Goal: Task Accomplishment & Management: Manage account settings

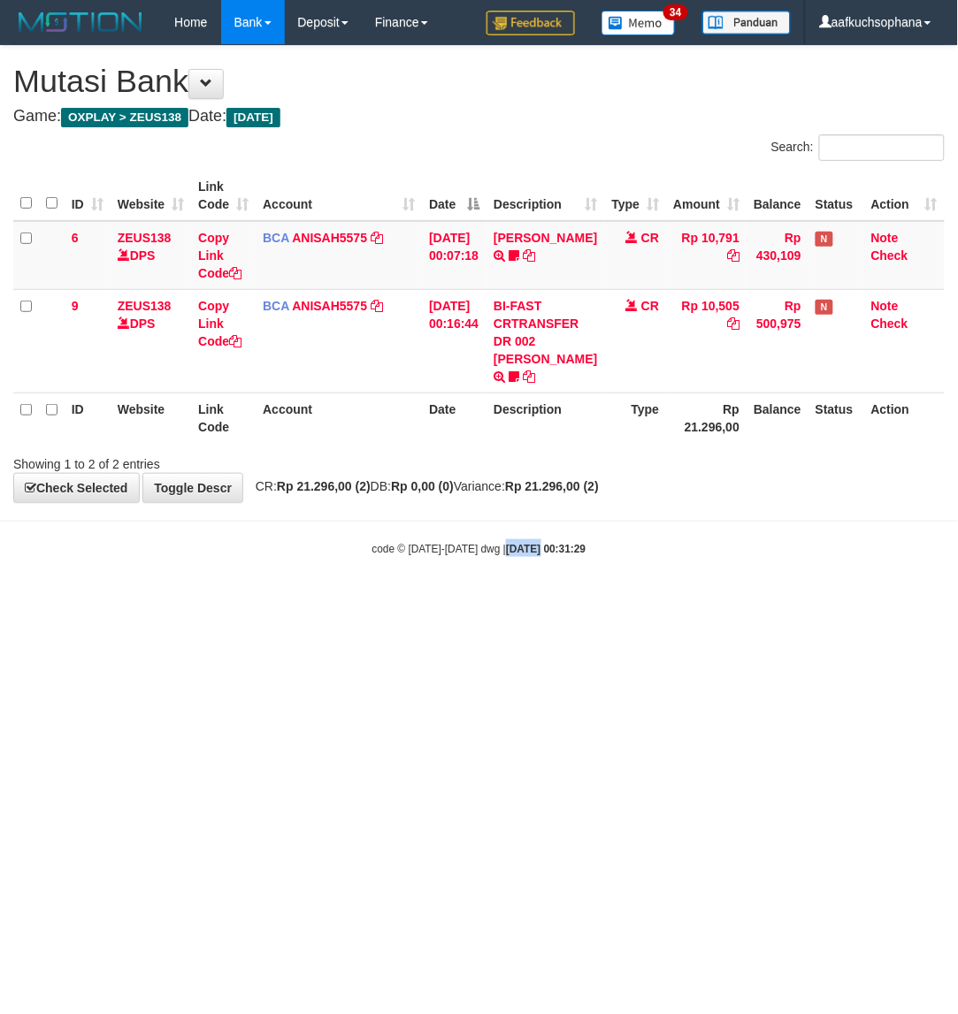
click at [523, 601] on html "Toggle navigation Home Bank Account List Load By Website Group [OXPLAY] ZEUS138…" at bounding box center [479, 300] width 958 height 601
click at [533, 601] on html "Toggle navigation Home Bank Account List Load By Website Group [OXPLAY] ZEUS138…" at bounding box center [479, 300] width 958 height 601
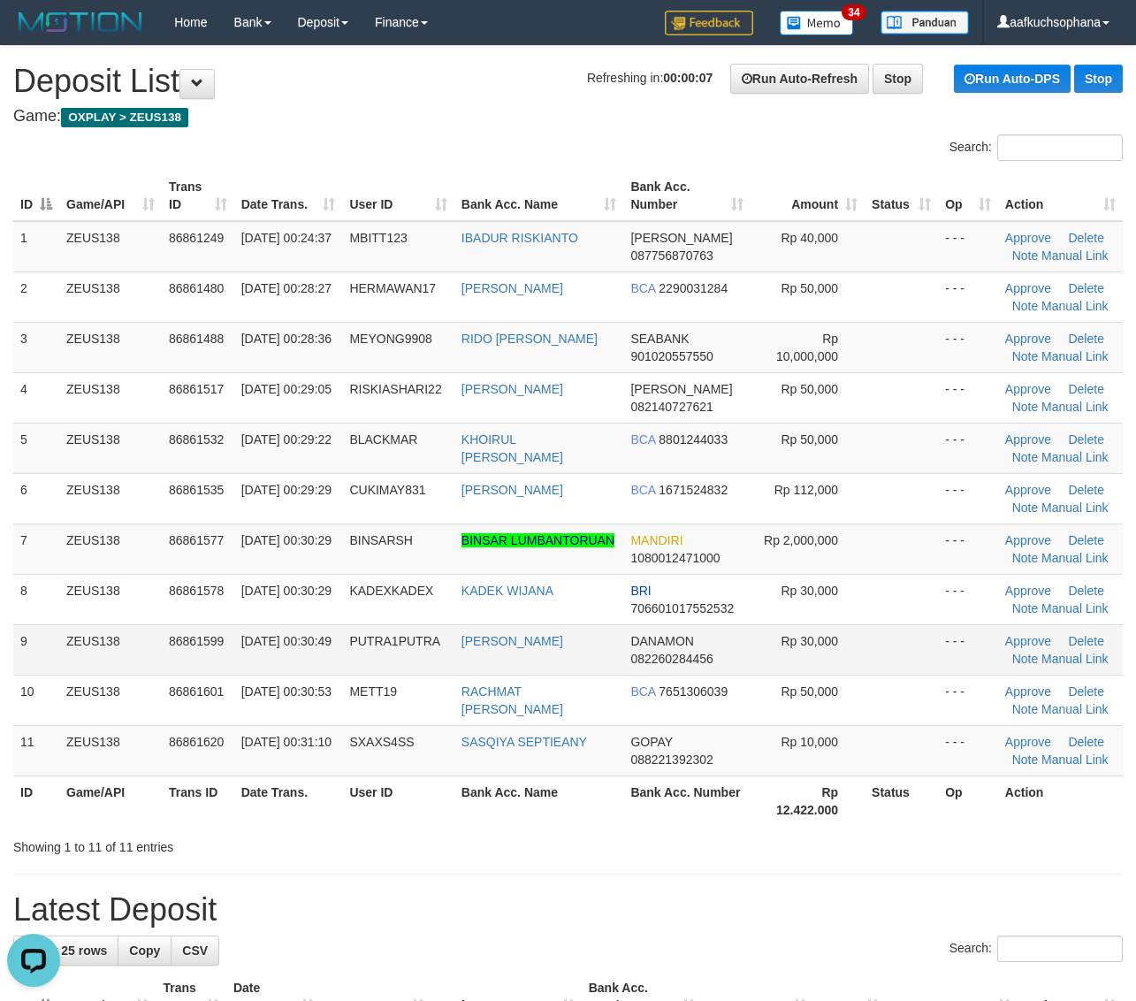
drag, startPoint x: 935, startPoint y: 661, endPoint x: 1039, endPoint y: 661, distance: 104.3
click at [935, 660] on td at bounding box center [901, 649] width 73 height 50
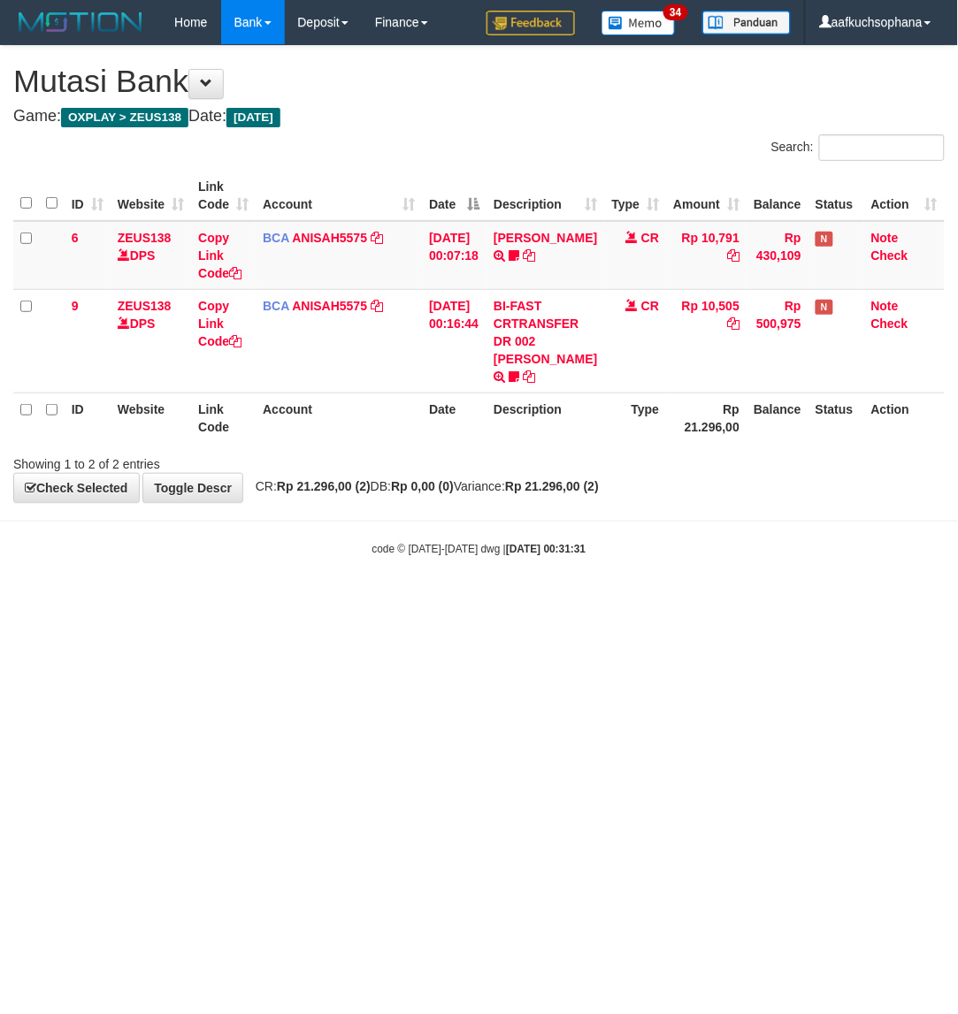
click at [683, 601] on html "Toggle navigation Home Bank Account List Load By Website Group [OXPLAY] ZEUS138…" at bounding box center [479, 300] width 958 height 601
drag, startPoint x: 682, startPoint y: 699, endPoint x: 253, endPoint y: 703, distance: 428.9
click at [673, 601] on html "Toggle navigation Home Bank Account List Load By Website Group [OXPLAY] ZEUS138…" at bounding box center [479, 300] width 958 height 601
click at [312, 601] on html "Toggle navigation Home Bank Account List Load By Website Group [OXPLAY] ZEUS138…" at bounding box center [479, 300] width 958 height 601
click at [318, 601] on html "Toggle navigation Home Bank Account List Load By Website Group [OXPLAY] ZEUS138…" at bounding box center [479, 300] width 958 height 601
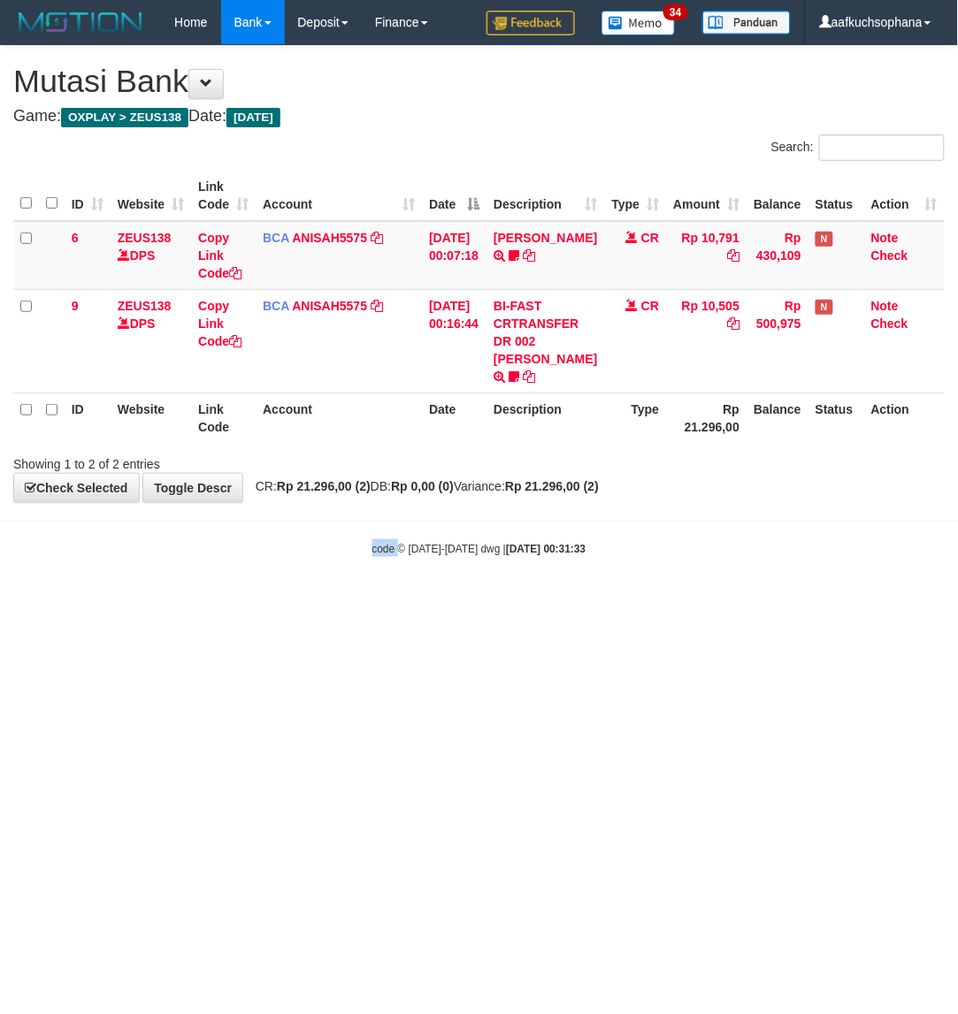
click at [319, 601] on html "Toggle navigation Home Bank Account List Load By Website Group [OXPLAY] ZEUS138…" at bounding box center [479, 300] width 958 height 601
click at [584, 601] on html "Toggle navigation Home Bank Account List Load By Website Group [OXPLAY] ZEUS138…" at bounding box center [479, 300] width 958 height 601
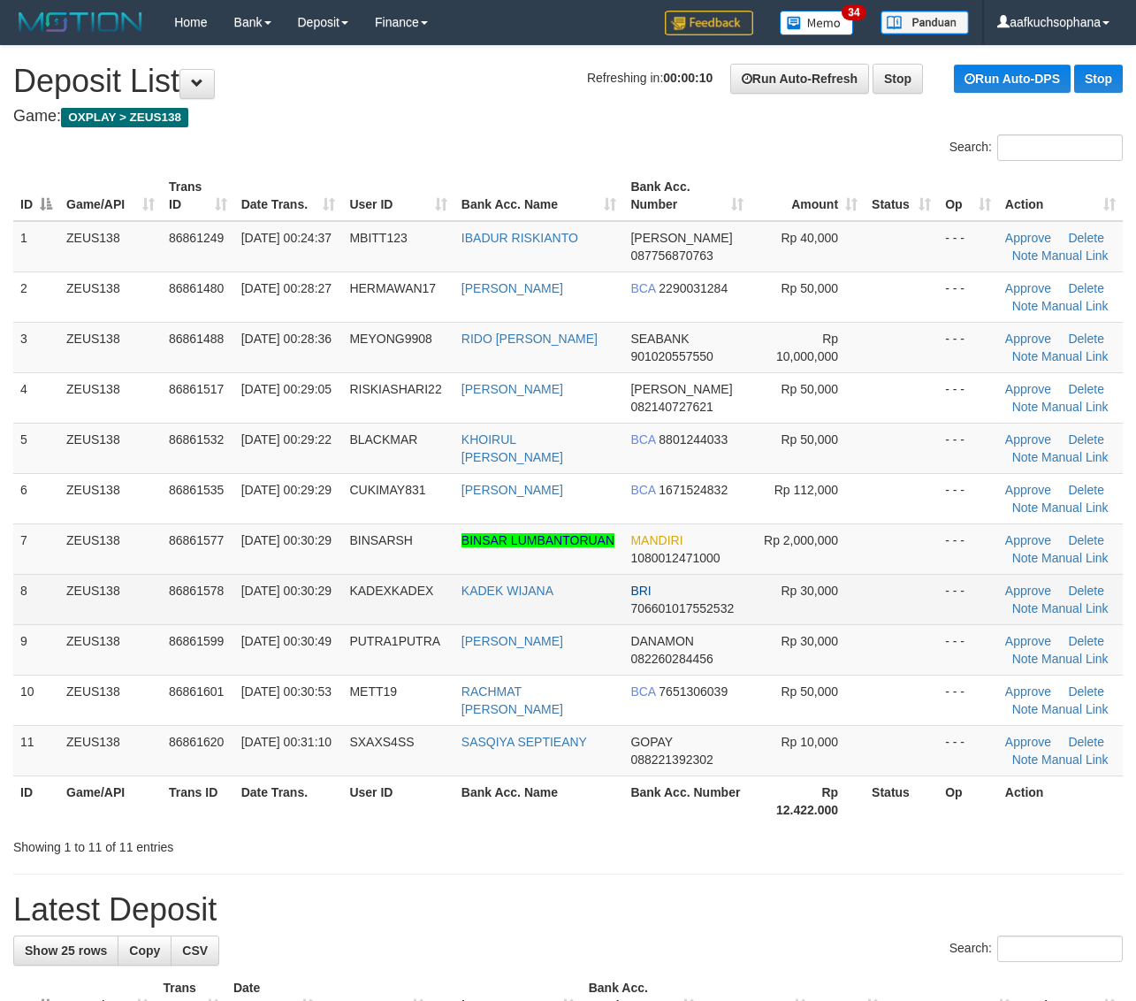
click at [918, 591] on td at bounding box center [901, 599] width 73 height 50
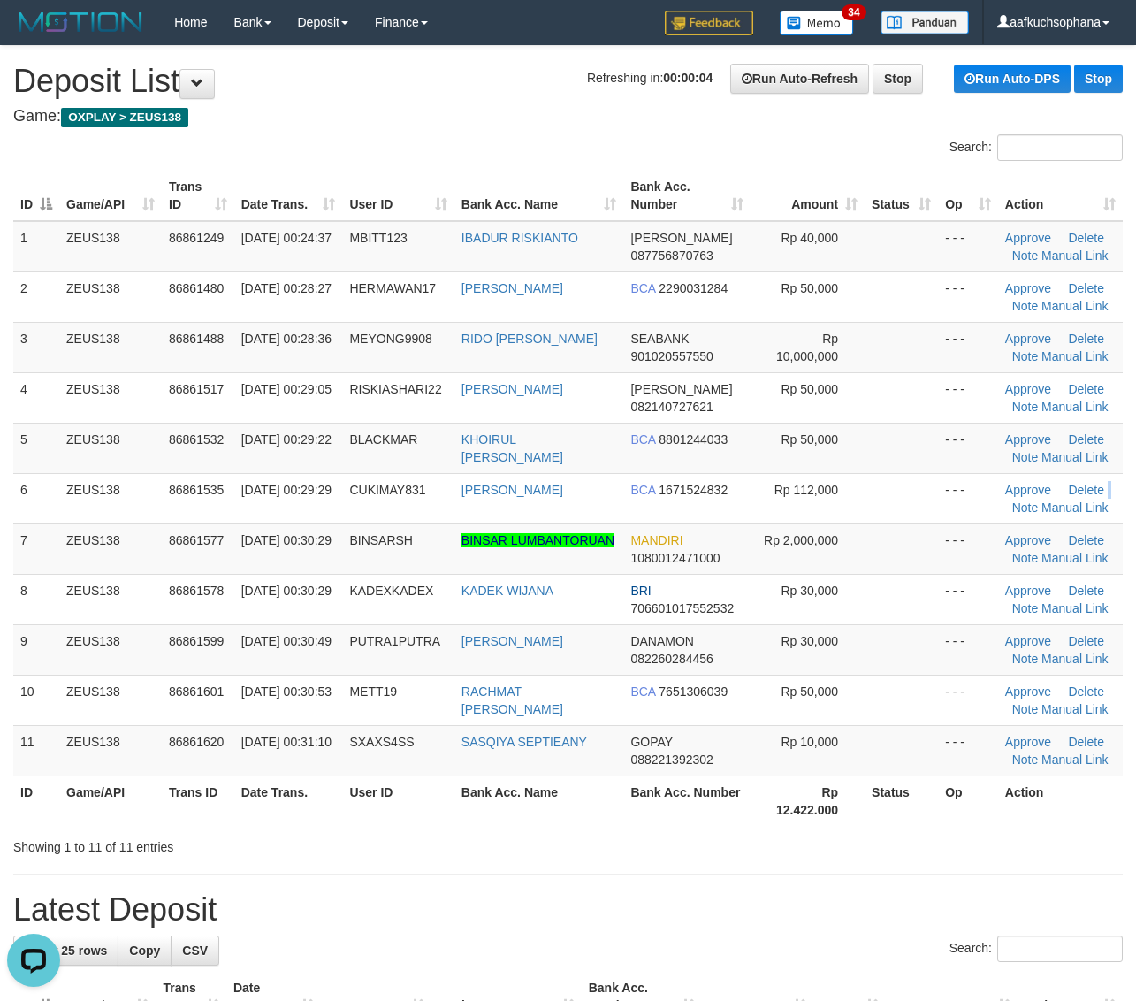
click at [1126, 473] on div "ID Game/API Trans ID Date Trans. User ID Bank Acc. Name Bank Acc. Number Amount…" at bounding box center [568, 498] width 1136 height 666
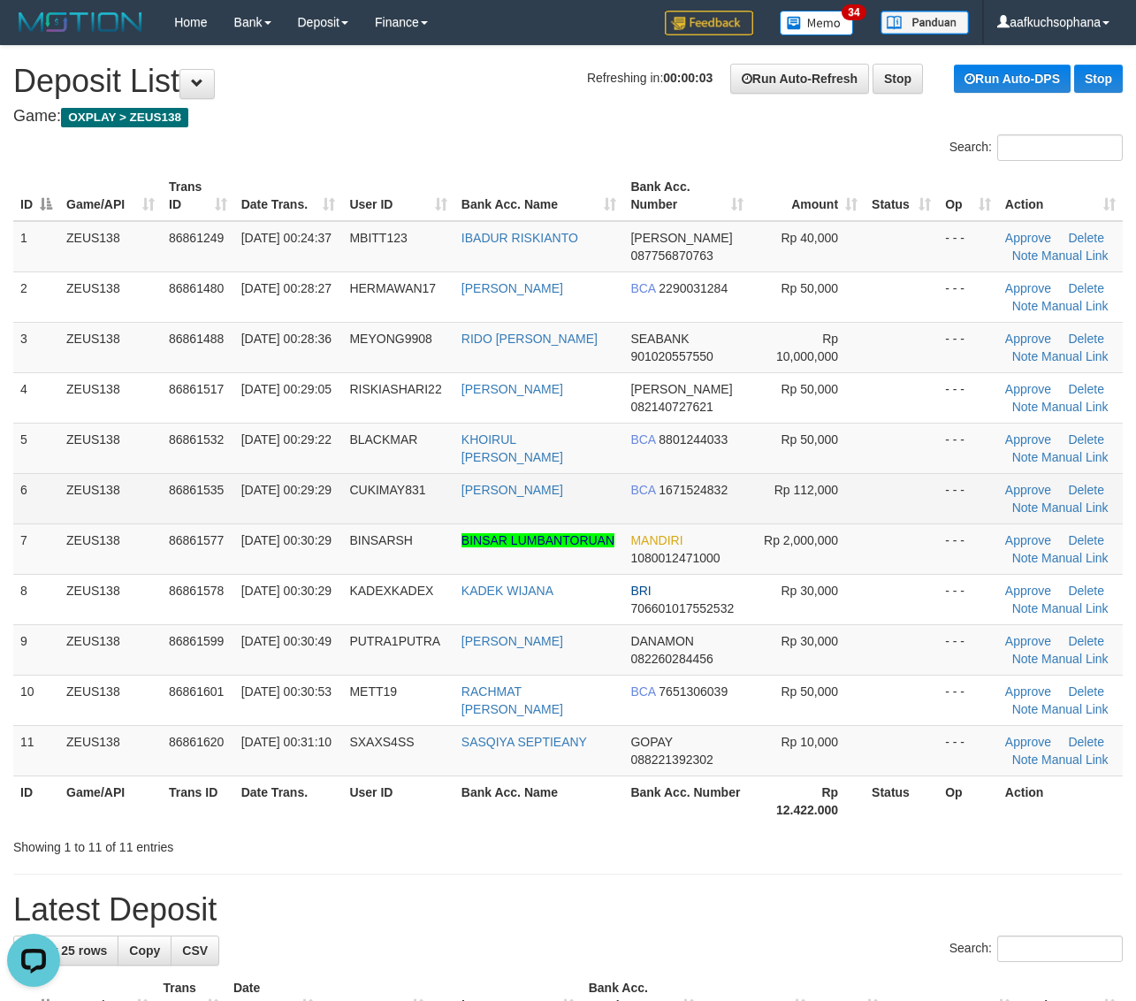
click at [867, 498] on tr "6 ZEUS138 86861535 01/09/2025 00:29:29 CUKIMAY831 RENDI KURNIAWAN BCA 167152483…" at bounding box center [568, 498] width 1110 height 50
click at [961, 483] on td "- - -" at bounding box center [968, 498] width 60 height 50
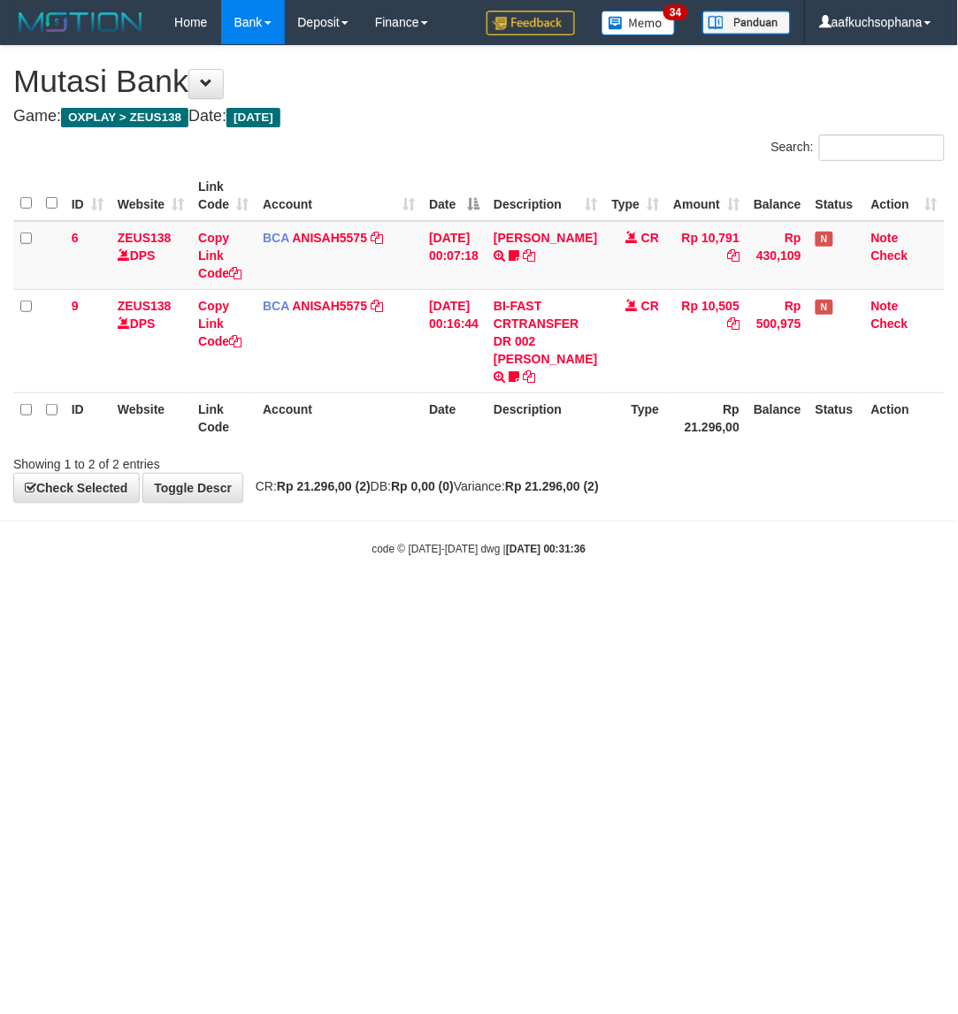
drag, startPoint x: 660, startPoint y: 674, endPoint x: 647, endPoint y: 668, distance: 14.3
click at [665, 601] on html "Toggle navigation Home Bank Account List Load By Website Group [OXPLAY] ZEUS138…" at bounding box center [479, 300] width 958 height 601
click at [389, 571] on body "Toggle navigation Home Bank Account List Load By Website Group [OXPLAY] ZEUS138…" at bounding box center [479, 300] width 958 height 601
drag, startPoint x: 569, startPoint y: 617, endPoint x: 576, endPoint y: 630, distance: 15.0
click at [570, 601] on html "Toggle navigation Home Bank Account List Load By Website Group [OXPLAY] ZEUS138…" at bounding box center [479, 300] width 958 height 601
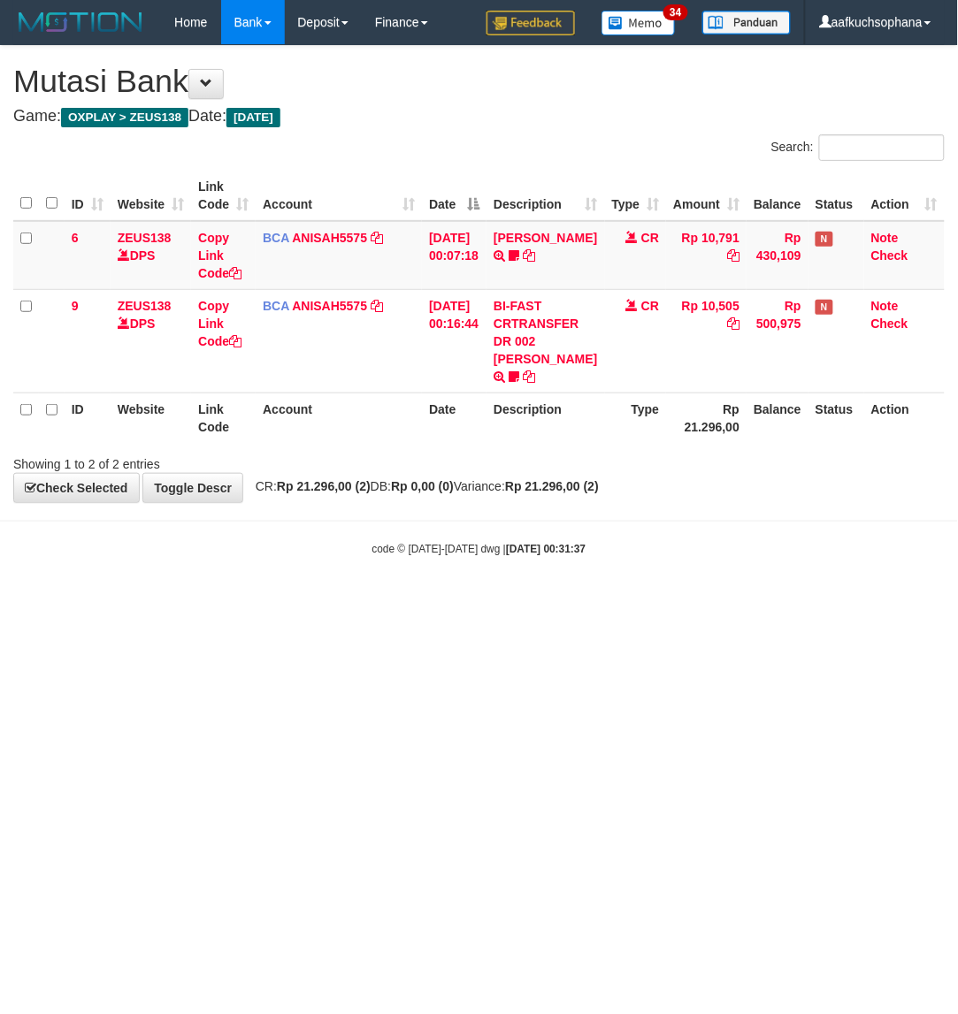
click at [577, 601] on html "Toggle navigation Home Bank Account List Load By Website Group [OXPLAY] ZEUS138…" at bounding box center [479, 300] width 958 height 601
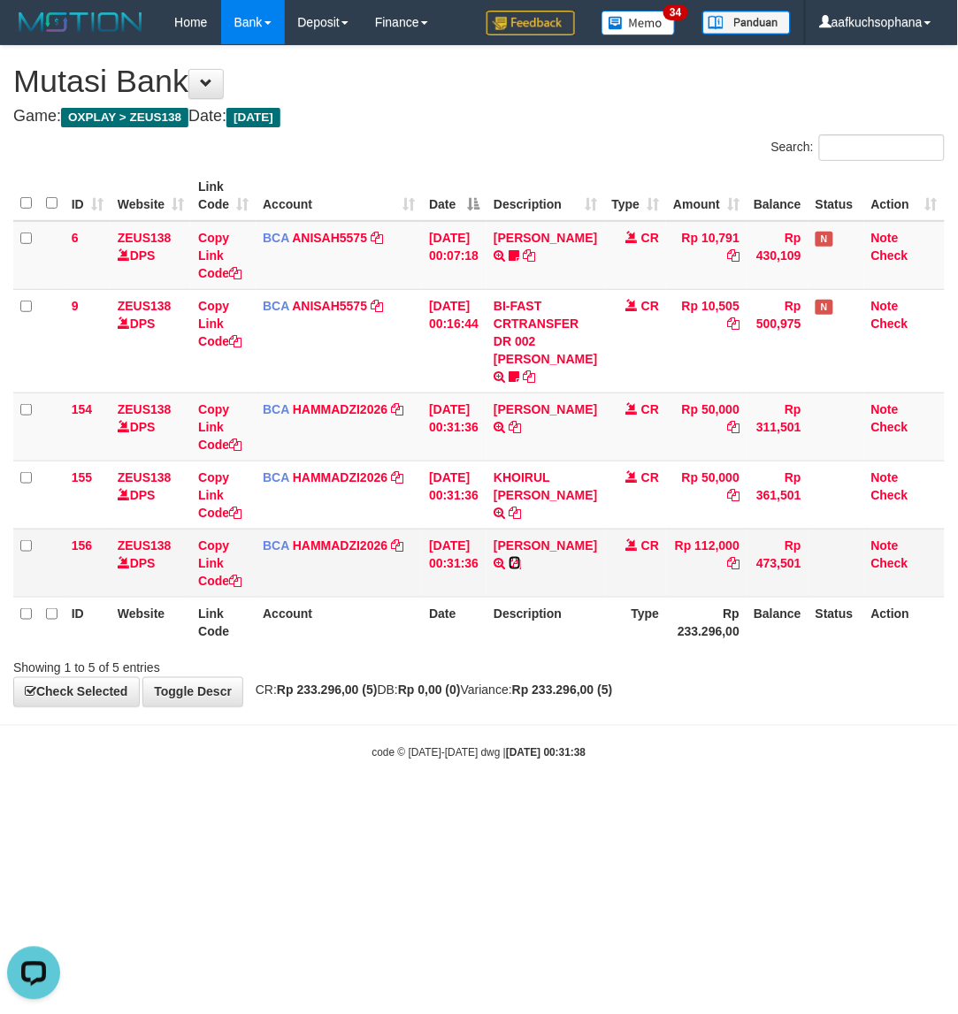
click at [521, 569] on icon at bounding box center [514, 563] width 12 height 12
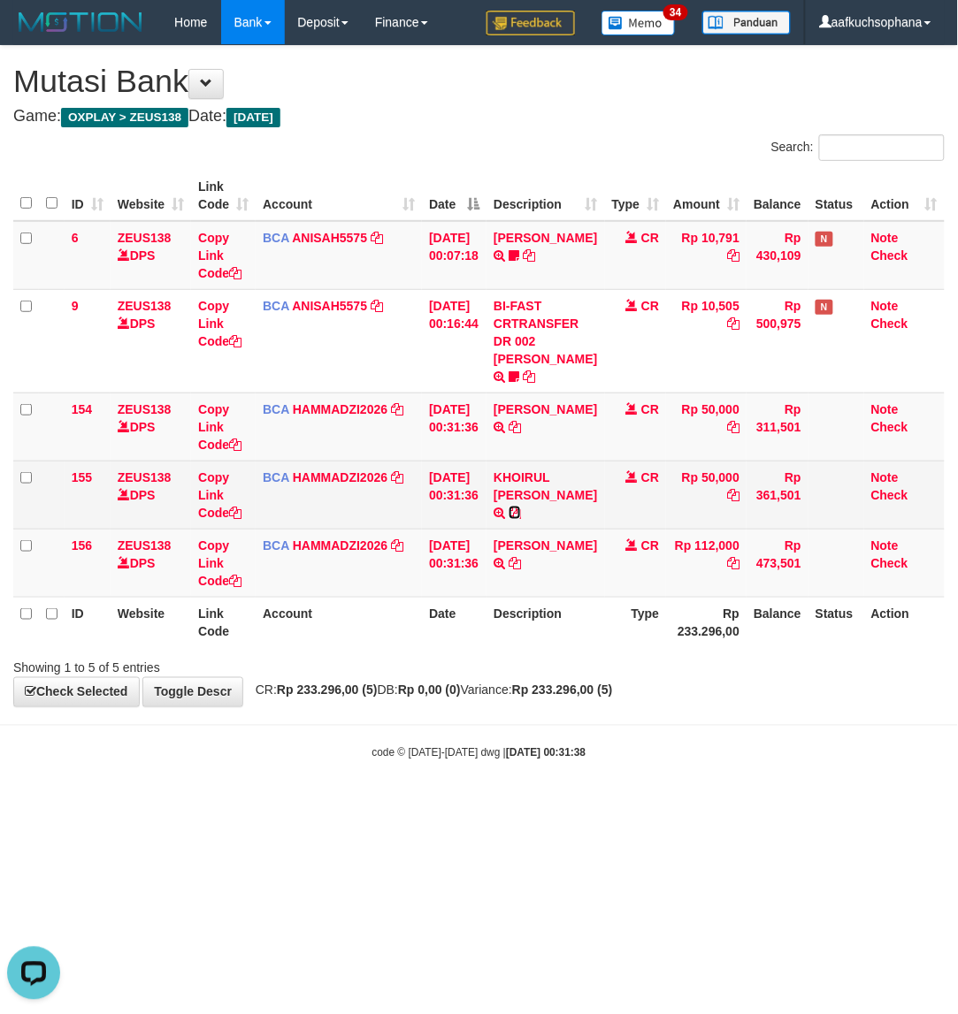
drag, startPoint x: 573, startPoint y: 495, endPoint x: 491, endPoint y: 492, distance: 82.3
click at [521, 507] on icon at bounding box center [514, 513] width 12 height 12
drag, startPoint x: 522, startPoint y: 445, endPoint x: 107, endPoint y: 464, distance: 415.1
click at [520, 433] on icon at bounding box center [514, 427] width 12 height 12
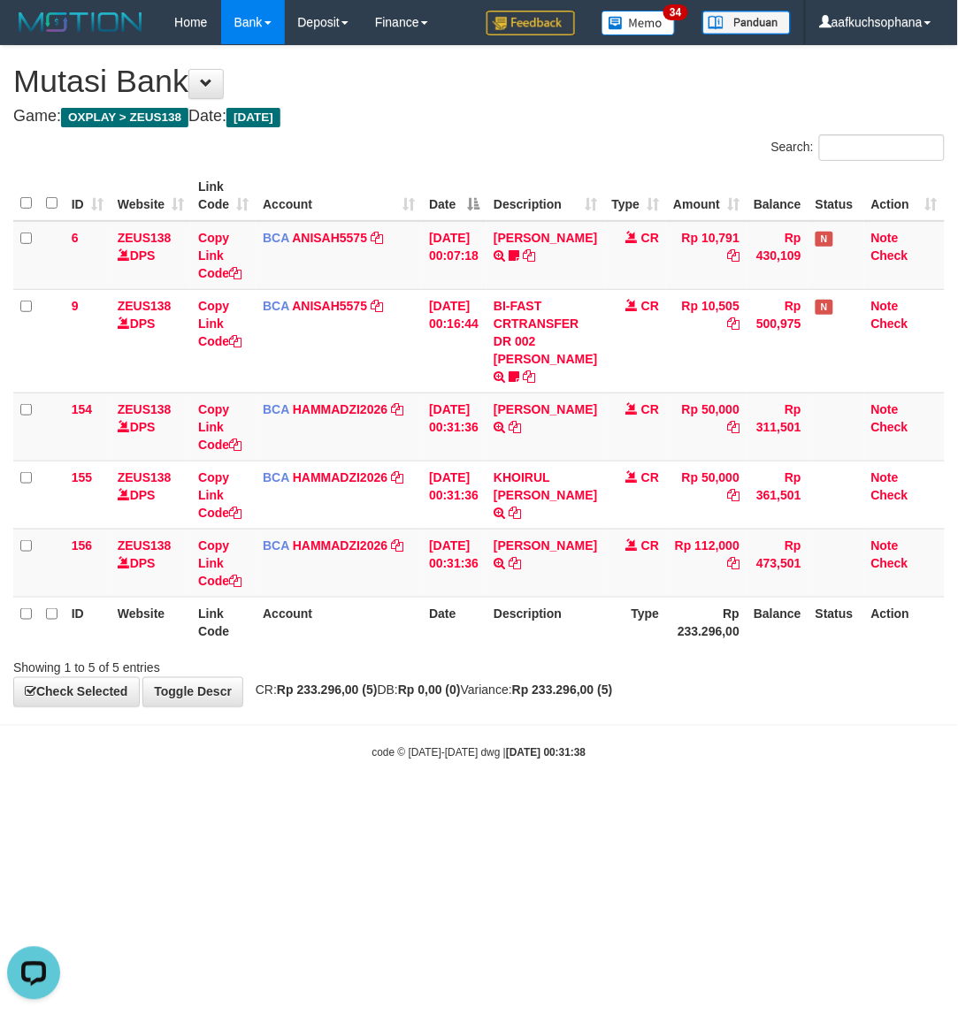
drag, startPoint x: 760, startPoint y: 823, endPoint x: 740, endPoint y: 818, distance: 21.0
click at [758, 806] on html "Toggle navigation Home Bank Account List Load By Website Group [OXPLAY] ZEUS138…" at bounding box center [479, 403] width 958 height 806
click at [743, 806] on html "Toggle navigation Home Bank Account List Load By Website Group [OXPLAY] ZEUS138…" at bounding box center [479, 403] width 958 height 806
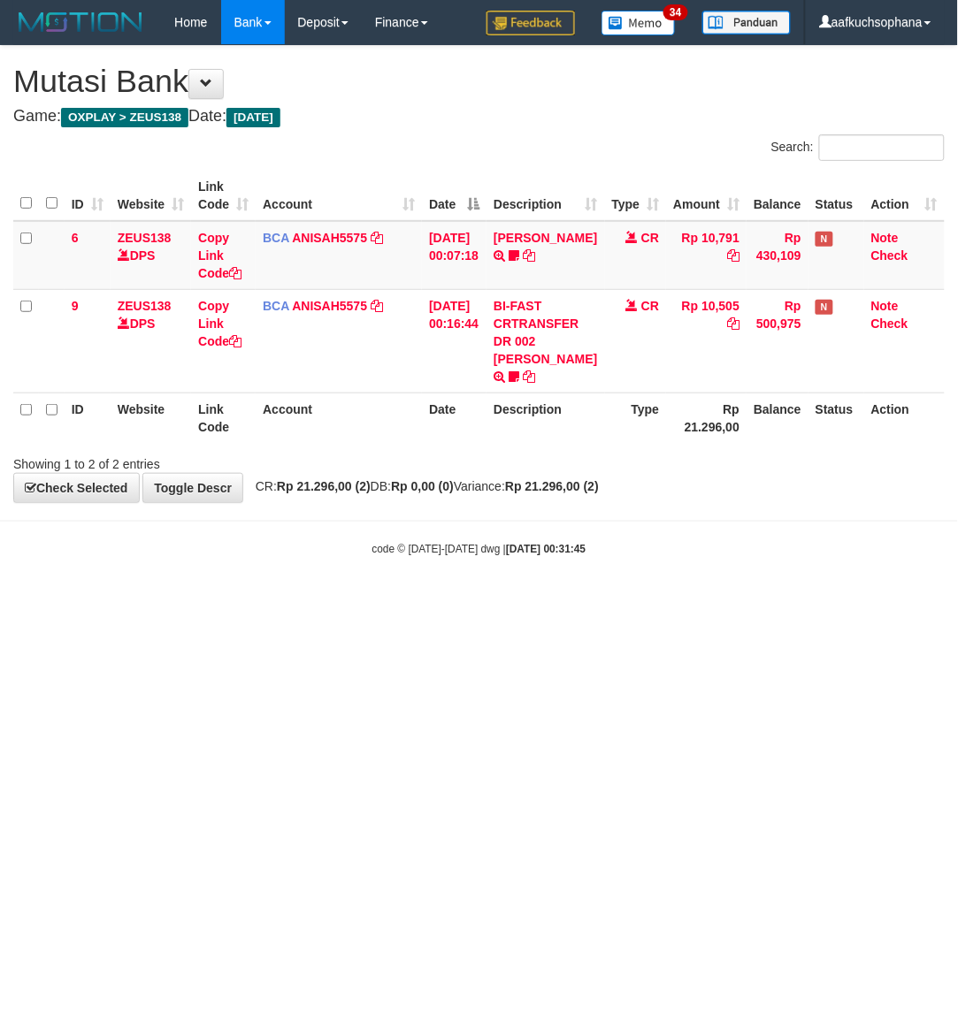
drag, startPoint x: 524, startPoint y: 838, endPoint x: 279, endPoint y: 801, distance: 248.6
click at [508, 601] on html "Toggle navigation Home Bank Account List Load By Website Group [OXPLAY] ZEUS138…" at bounding box center [479, 300] width 958 height 601
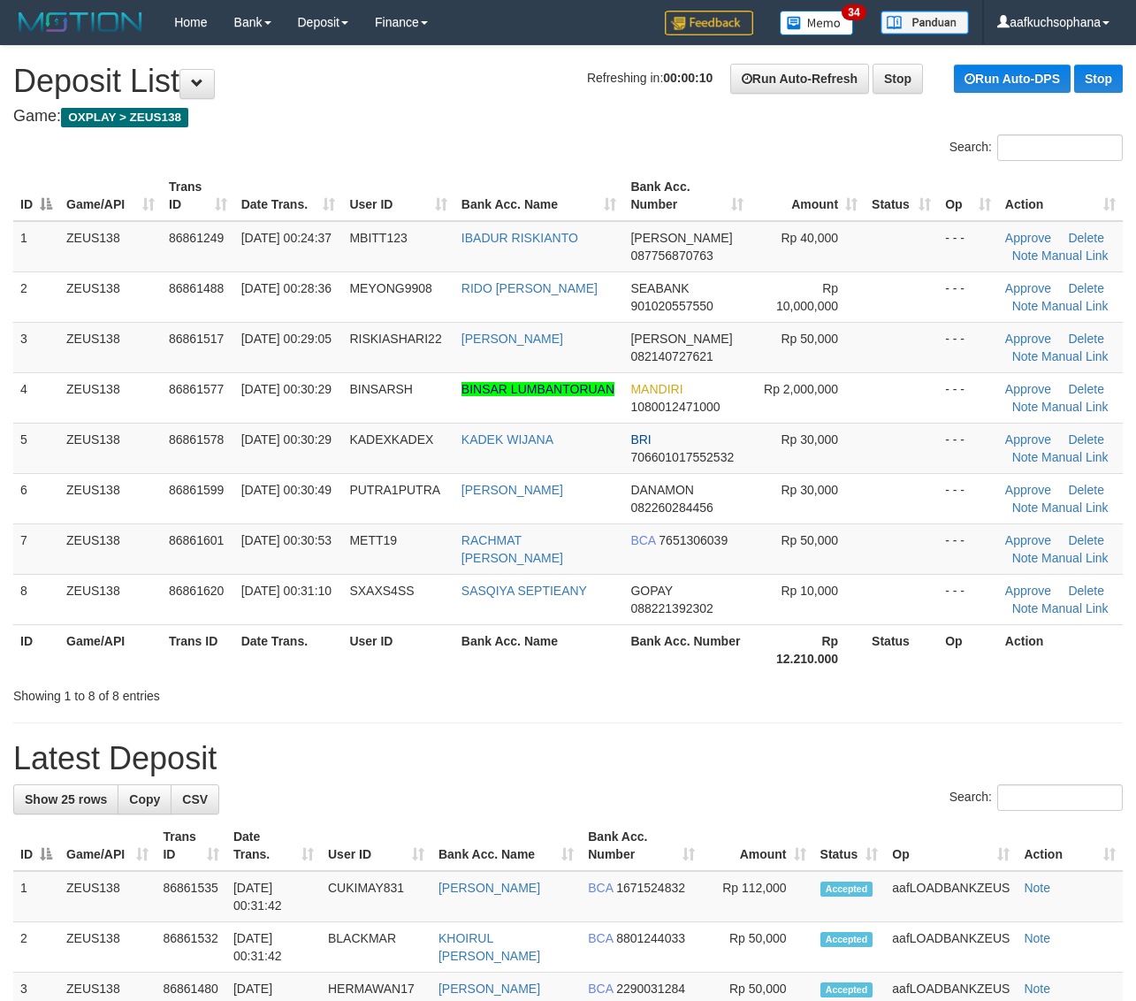
click at [884, 785] on div "Search:" at bounding box center [568, 799] width 1110 height 31
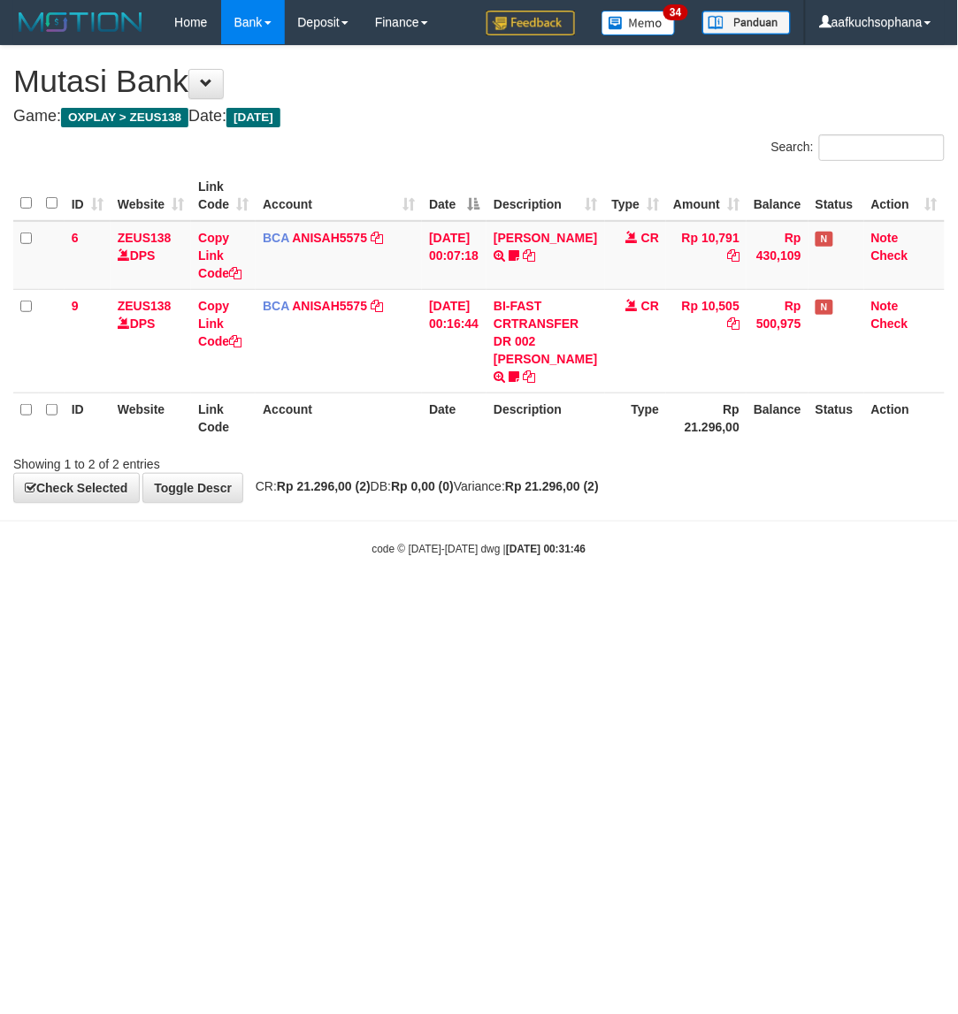
click at [515, 601] on html "Toggle navigation Home Bank Account List Load By Website Group [OXPLAY] ZEUS138…" at bounding box center [479, 300] width 958 height 601
drag, startPoint x: 200, startPoint y: 648, endPoint x: 200, endPoint y: 638, distance: 10.6
click at [201, 601] on html "Toggle navigation Home Bank Account List Load By Website Group [OXPLAY] ZEUS138…" at bounding box center [479, 300] width 958 height 601
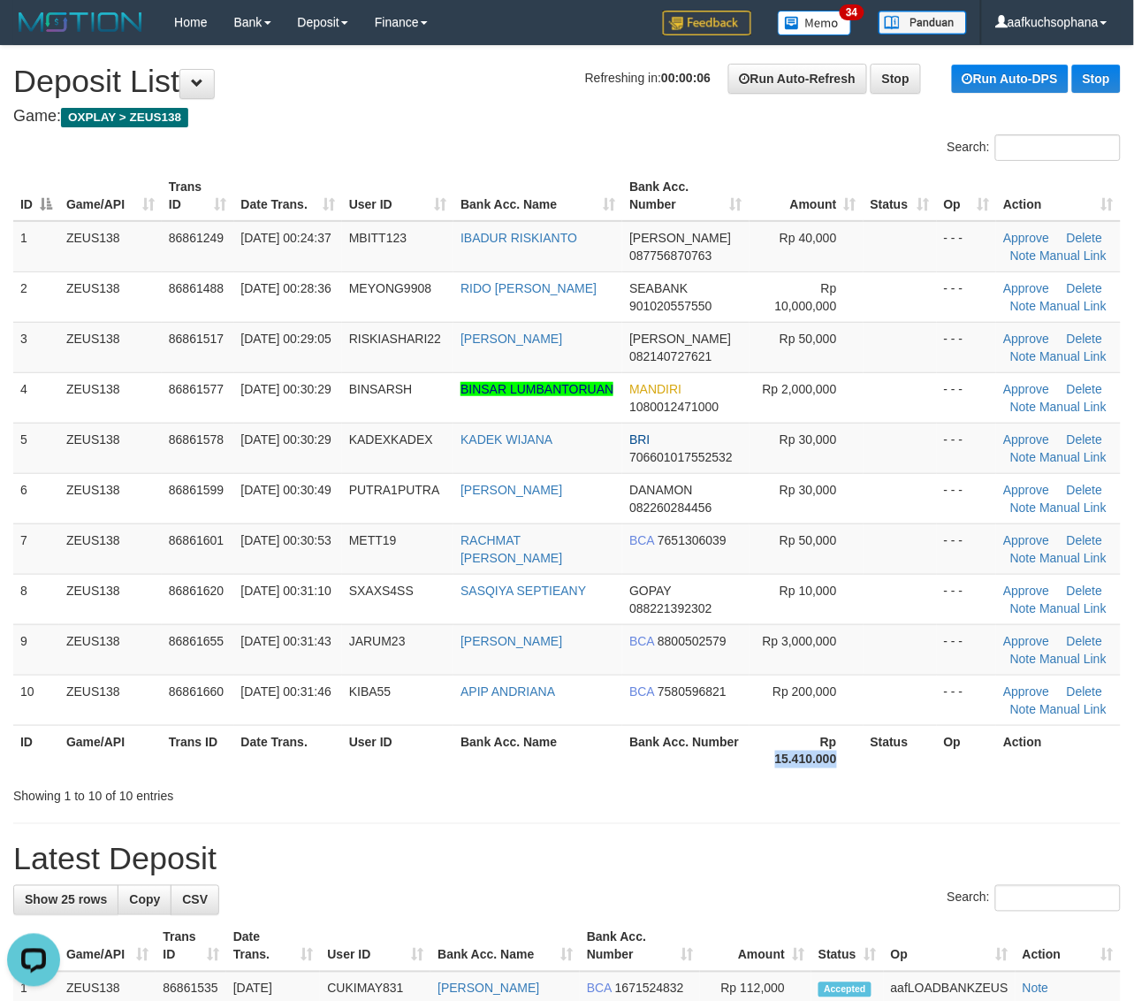
click at [856, 754] on th "Rp 15.410.000" at bounding box center [807, 750] width 114 height 50
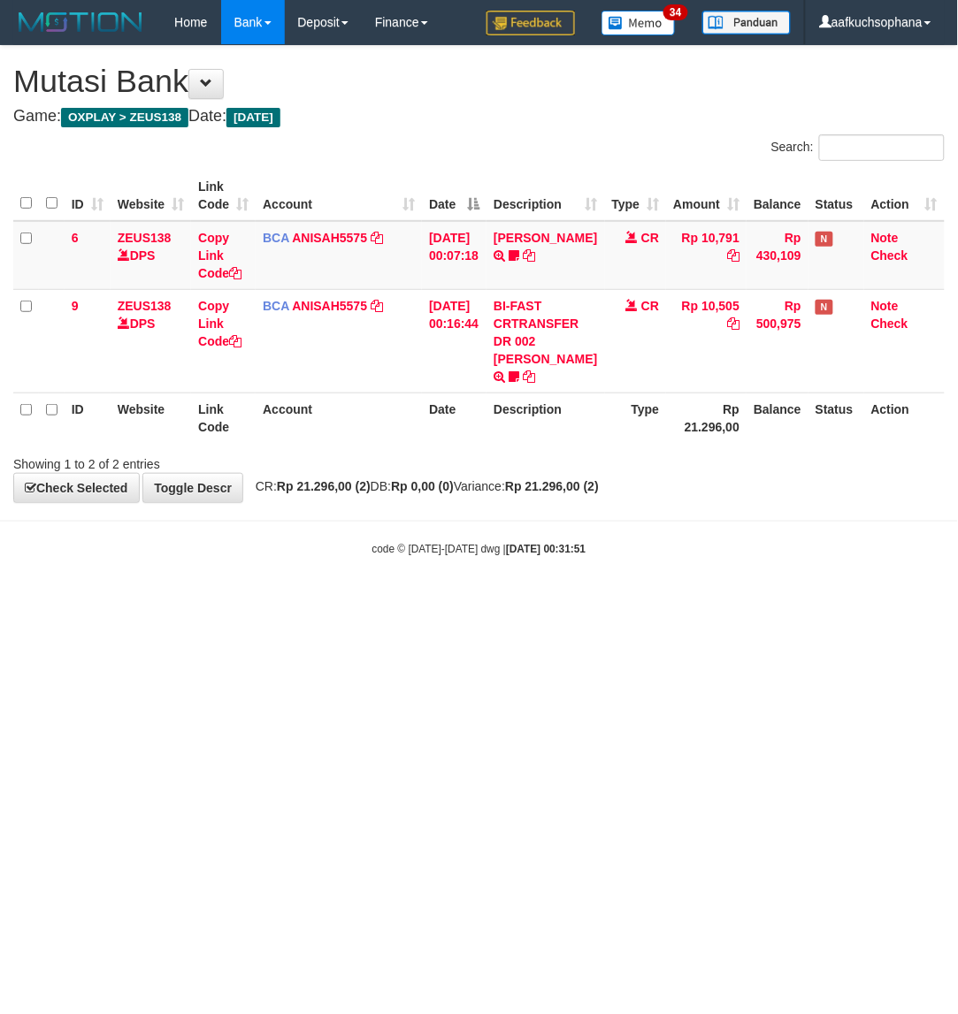
click at [416, 601] on html "Toggle navigation Home Bank Account List Load By Website Group [OXPLAY] ZEUS138…" at bounding box center [479, 300] width 958 height 601
click at [281, 601] on html "Toggle navigation Home Bank Account List Load By Website Group [OXPLAY] ZEUS138…" at bounding box center [479, 300] width 958 height 601
click at [279, 601] on html "Toggle navigation Home Bank Account List Load By Website Group [OXPLAY] ZEUS138…" at bounding box center [479, 300] width 958 height 601
click at [314, 601] on html "Toggle navigation Home Bank Account List Load By Website Group [OXPLAY] ZEUS138…" at bounding box center [479, 300] width 958 height 601
click at [320, 601] on html "Toggle navigation Home Bank Account List Load By Website Group [OXPLAY] ZEUS138…" at bounding box center [479, 300] width 958 height 601
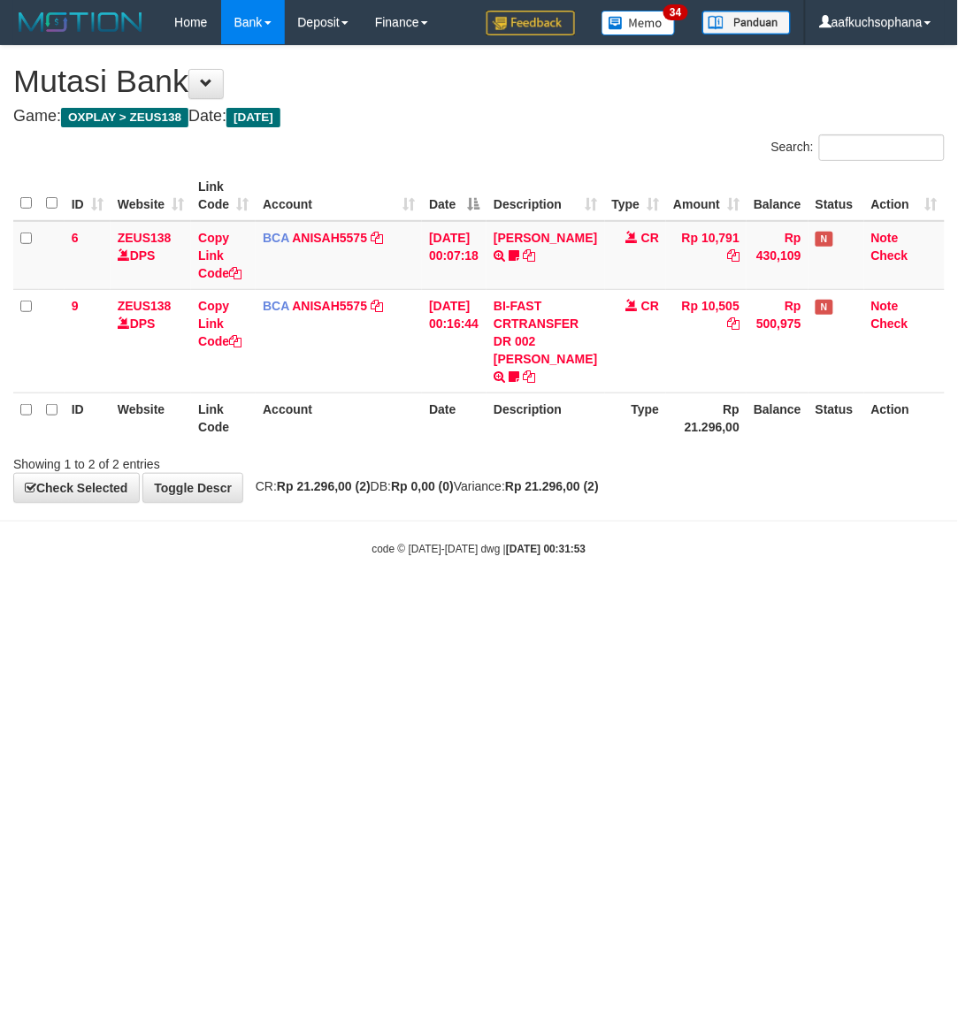
click at [321, 601] on html "Toggle navigation Home Bank Account List Load By Website Group [OXPLAY] ZEUS138…" at bounding box center [479, 300] width 958 height 601
drag, startPoint x: 321, startPoint y: 759, endPoint x: 324, endPoint y: 747, distance: 12.0
click at [324, 601] on html "Toggle navigation Home Bank Account List Load By Website Group [OXPLAY] ZEUS138…" at bounding box center [479, 300] width 958 height 601
click at [325, 601] on html "Toggle navigation Home Bank Account List Load By Website Group [OXPLAY] ZEUS138…" at bounding box center [479, 300] width 958 height 601
click at [339, 601] on html "Toggle navigation Home Bank Account List Load By Website Group [OXPLAY] ZEUS138…" at bounding box center [479, 300] width 958 height 601
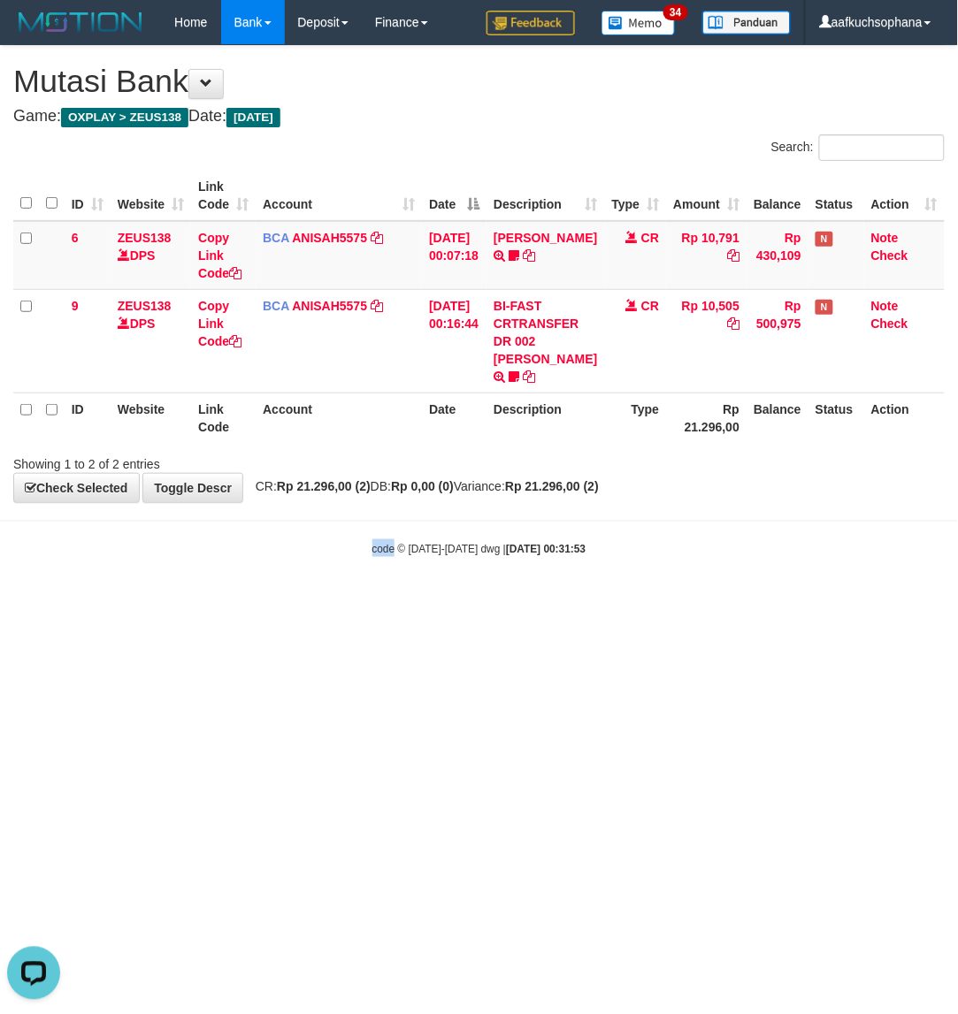
click at [347, 601] on html "Toggle navigation Home Bank Account List Load By Website Group [OXPLAY] ZEUS138…" at bounding box center [479, 300] width 958 height 601
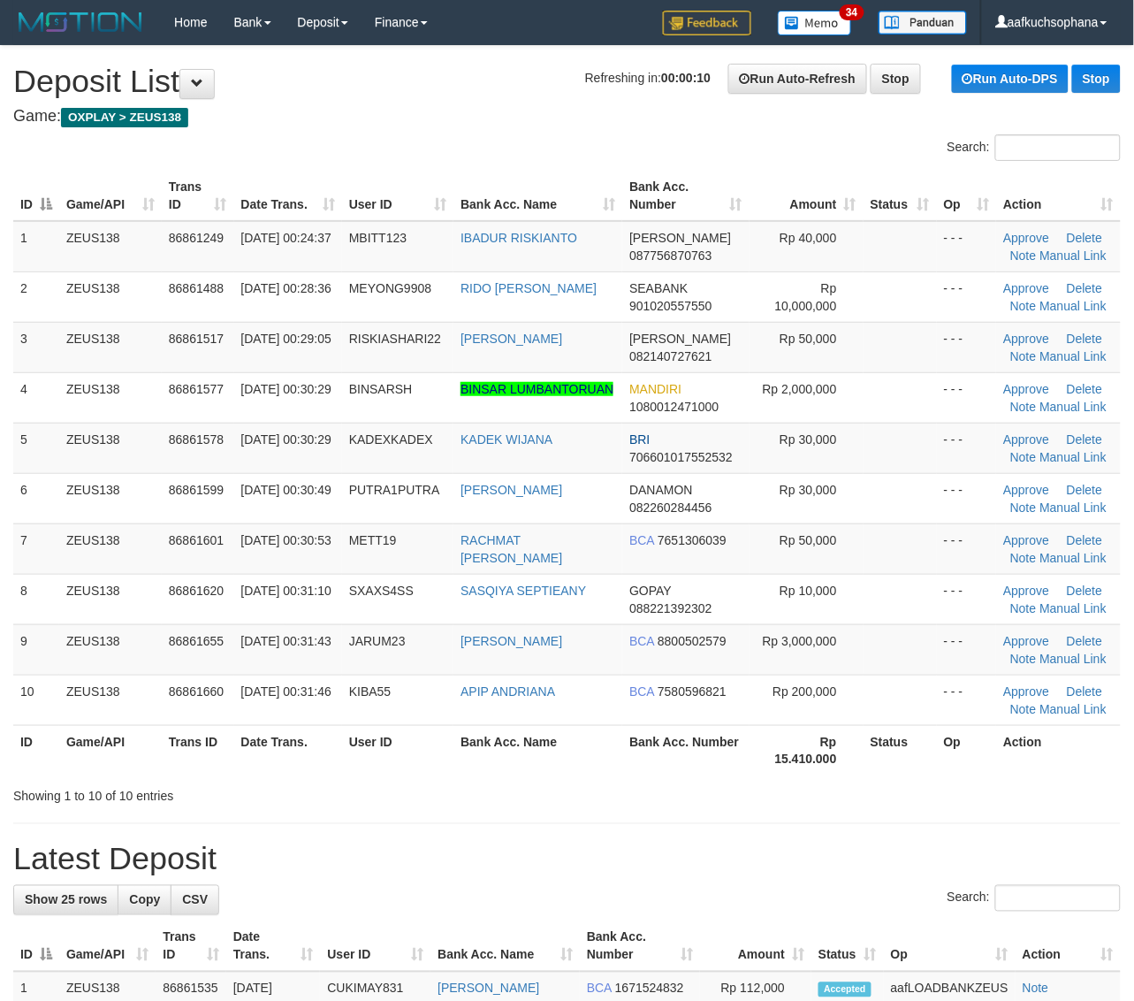
drag, startPoint x: 996, startPoint y: 769, endPoint x: 1149, endPoint y: 760, distance: 153.2
click at [1000, 769] on tr "ID Game/API Trans ID Date Trans. User ID Bank Acc. Name Bank Acc. Number Rp 15.…" at bounding box center [567, 750] width 1108 height 50
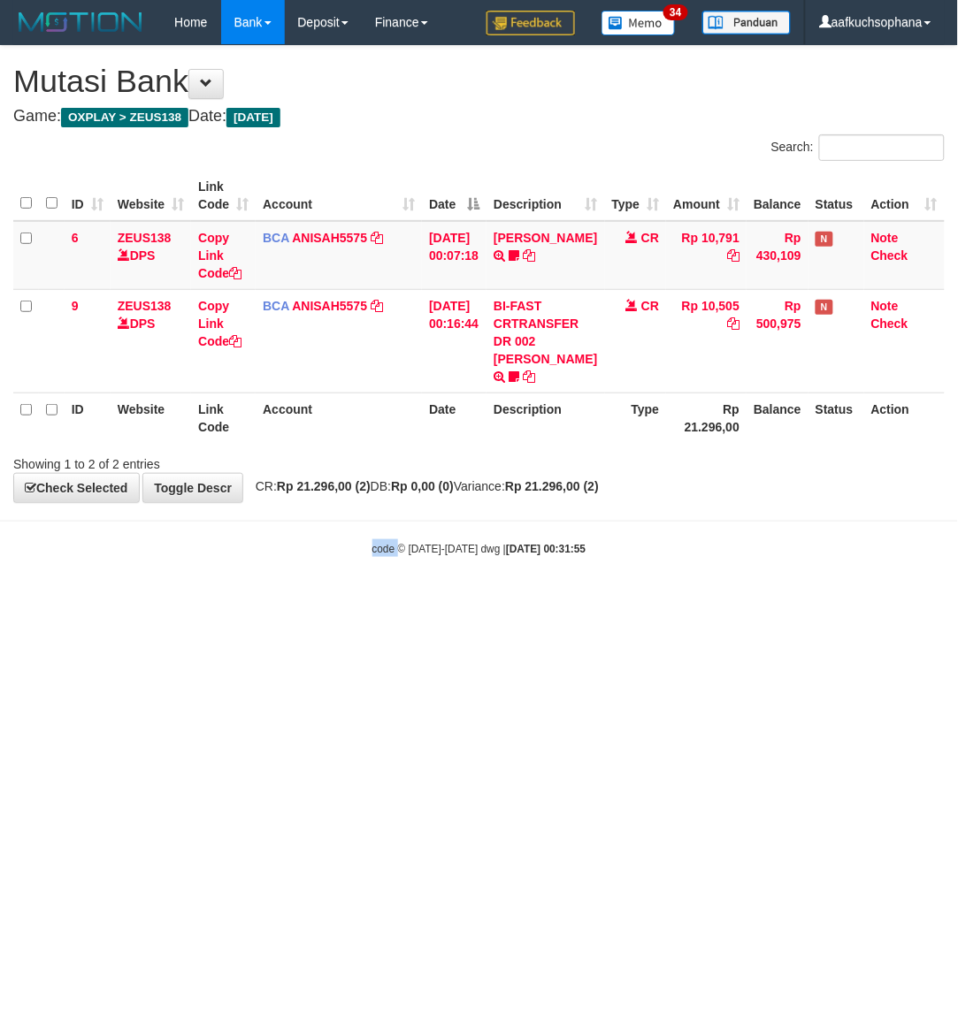
click at [252, 601] on html "Toggle navigation Home Bank Account List Load By Website Group [OXPLAY] ZEUS138…" at bounding box center [479, 300] width 958 height 601
drag, startPoint x: 257, startPoint y: 744, endPoint x: 157, endPoint y: 709, distance: 106.8
click at [261, 601] on html "Toggle navigation Home Bank Account List Load By Website Group [OXPLAY] ZEUS138…" at bounding box center [479, 300] width 958 height 601
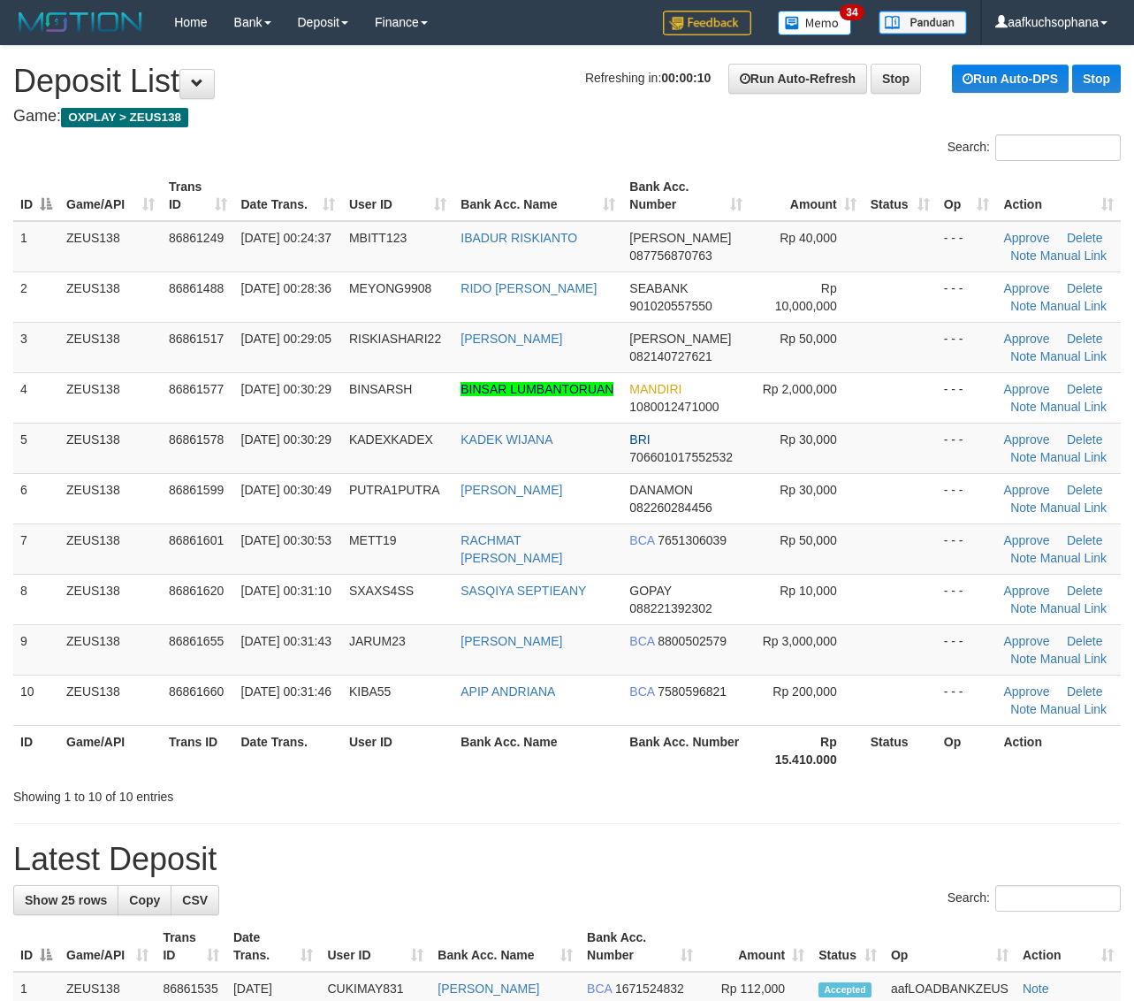
click at [948, 771] on th "Op" at bounding box center [967, 750] width 60 height 50
click at [951, 771] on th "Op" at bounding box center [967, 750] width 60 height 50
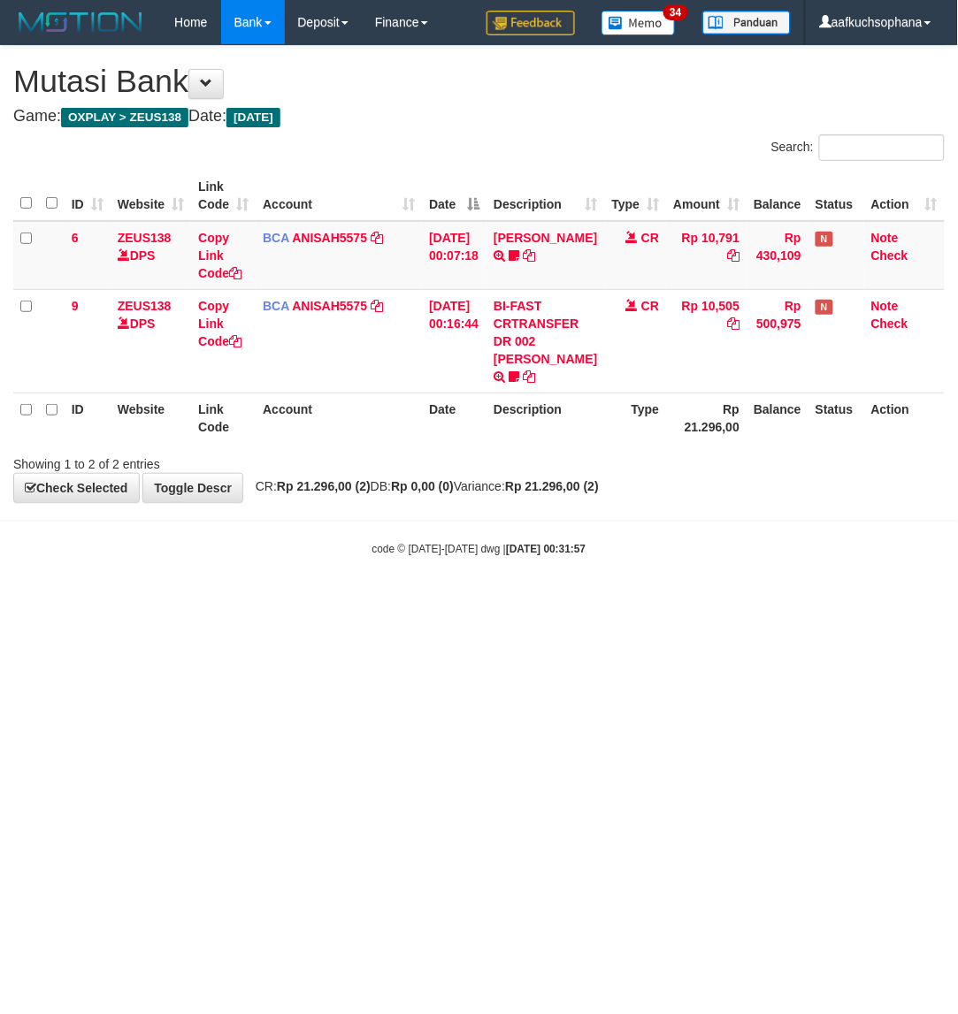
drag, startPoint x: 0, startPoint y: 0, endPoint x: 368, endPoint y: 744, distance: 829.6
click at [368, 601] on html "Toggle navigation Home Bank Account List Load By Website Group [OXPLAY] ZEUS138…" at bounding box center [479, 300] width 958 height 601
click at [308, 601] on html "Toggle navigation Home Bank Account List Load By Website Group [OXPLAY] ZEUS138…" at bounding box center [479, 300] width 958 height 601
click at [311, 601] on html "Toggle navigation Home Bank Account List Load By Website Group [OXPLAY] ZEUS138…" at bounding box center [479, 300] width 958 height 601
drag, startPoint x: 298, startPoint y: 794, endPoint x: 243, endPoint y: 793, distance: 54.8
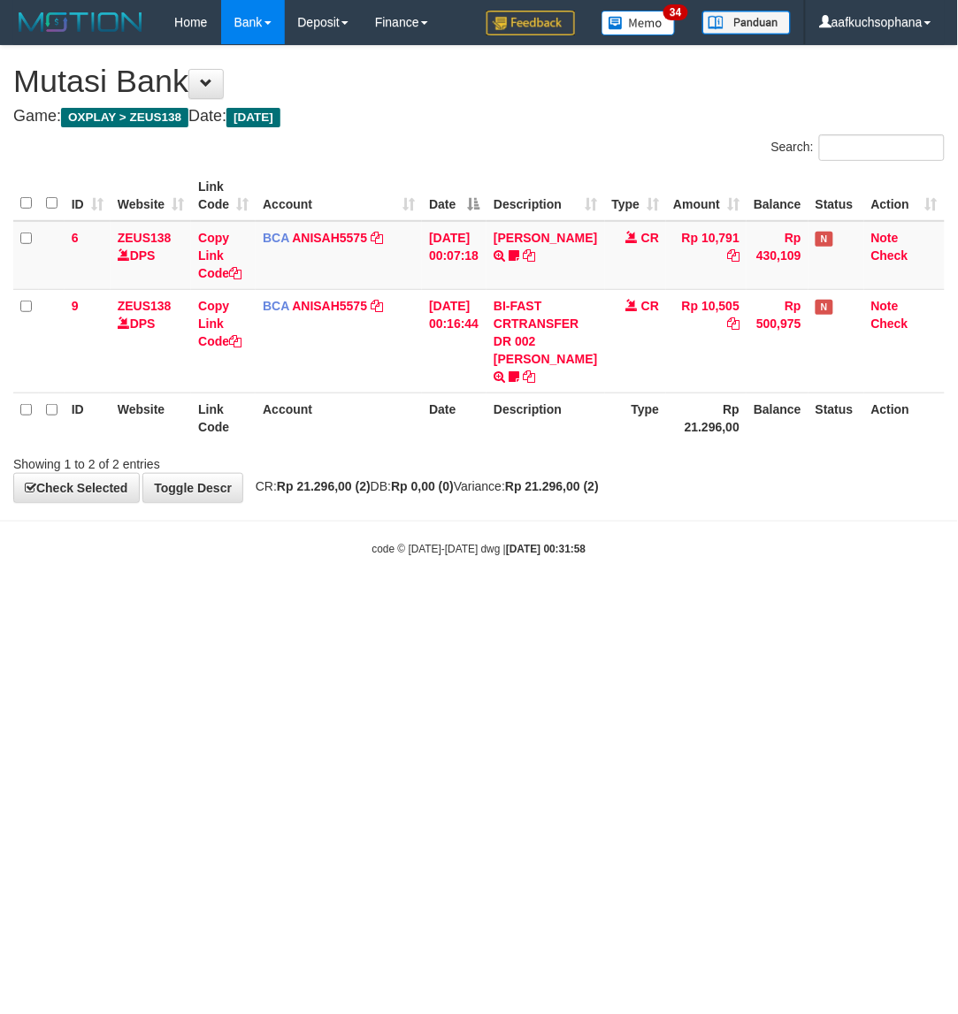
click at [293, 601] on html "Toggle navigation Home Bank Account List Load By Website Group [OXPLAY] ZEUS138…" at bounding box center [479, 300] width 958 height 601
click at [140, 601] on html "Toggle navigation Home Bank Account List Load By Website Group [OXPLAY] ZEUS138…" at bounding box center [479, 300] width 958 height 601
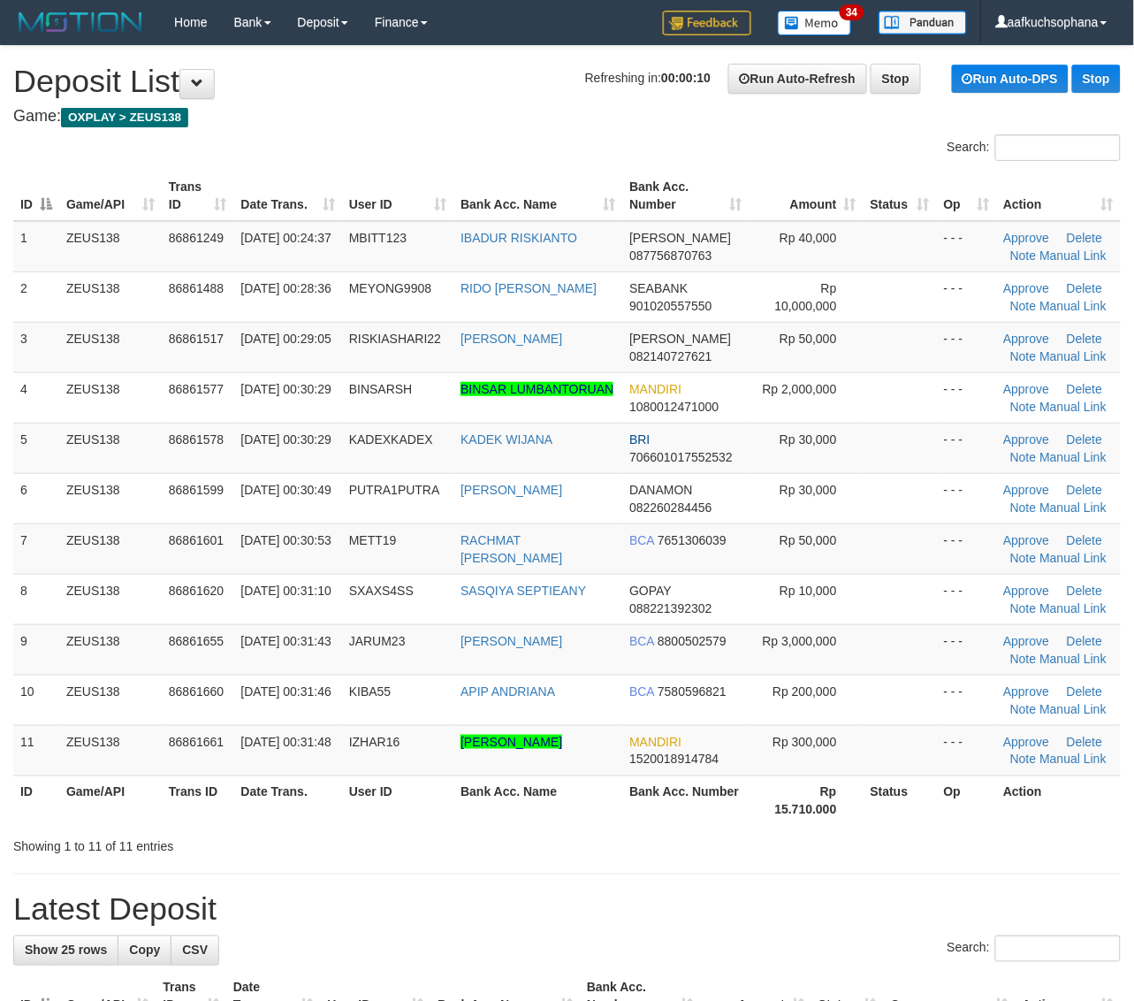
drag, startPoint x: 951, startPoint y: 794, endPoint x: 997, endPoint y: 810, distance: 48.7
click at [957, 798] on th "Op" at bounding box center [967, 800] width 60 height 50
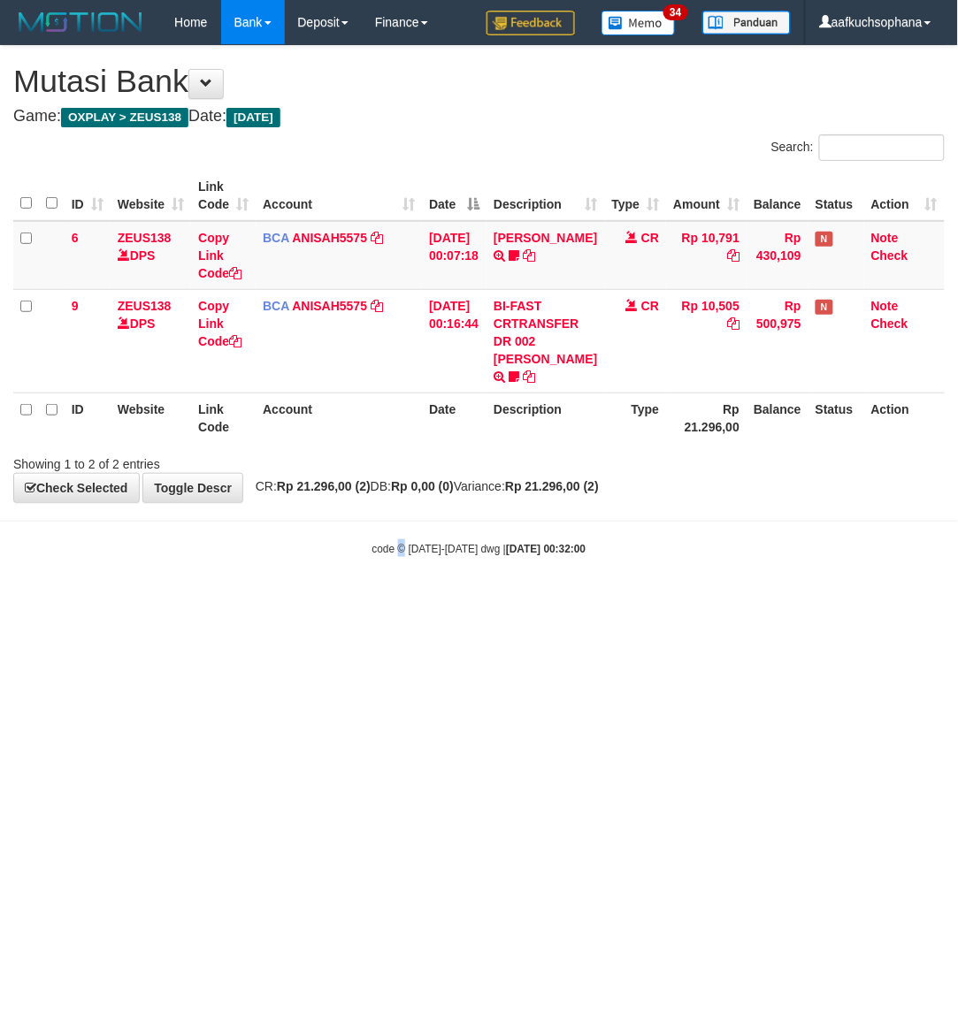
click at [399, 601] on html "Toggle navigation Home Bank Account List Load By Website Group [OXPLAY] ZEUS138…" at bounding box center [479, 300] width 958 height 601
click at [398, 601] on html "Toggle navigation Home Bank Account List Load By Website Group [OXPLAY] ZEUS138…" at bounding box center [479, 300] width 958 height 601
click at [404, 601] on html "Toggle navigation Home Bank Account List Load By Website Group [OXPLAY] ZEUS138…" at bounding box center [479, 300] width 958 height 601
click at [408, 601] on html "Toggle navigation Home Bank Account List Load By Website Group [OXPLAY] ZEUS138…" at bounding box center [479, 300] width 958 height 601
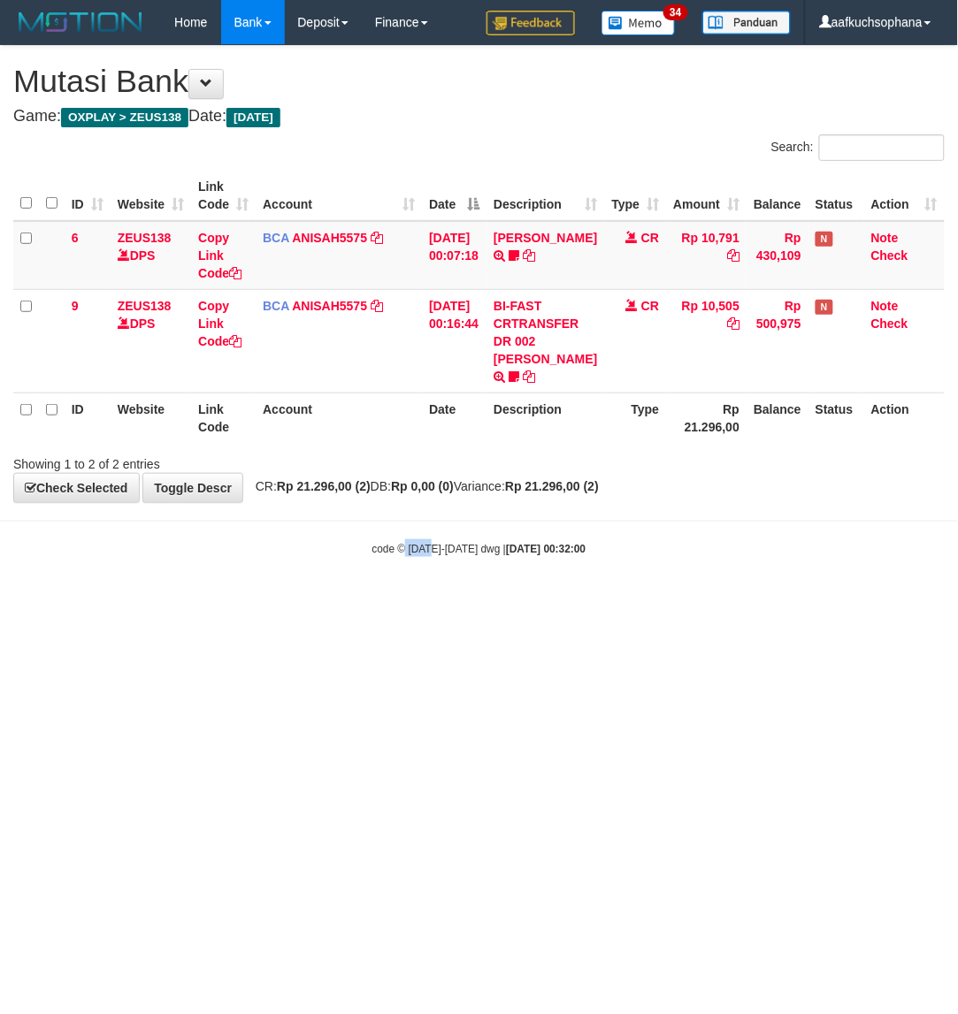
click at [407, 601] on html "Toggle navigation Home Bank Account List Load By Website Group [OXPLAY] ZEUS138…" at bounding box center [479, 300] width 958 height 601
click at [402, 601] on html "Toggle navigation Home Bank Account List Load By Website Group [OXPLAY] ZEUS138…" at bounding box center [479, 300] width 958 height 601
click at [399, 601] on html "Toggle navigation Home Bank Account List Load By Website Group [OXPLAY] ZEUS138…" at bounding box center [479, 300] width 958 height 601
drag, startPoint x: 393, startPoint y: 770, endPoint x: 392, endPoint y: 779, distance: 9.0
click at [392, 601] on html "Toggle navigation Home Bank Account List Load By Website Group [OXPLAY] ZEUS138…" at bounding box center [479, 300] width 958 height 601
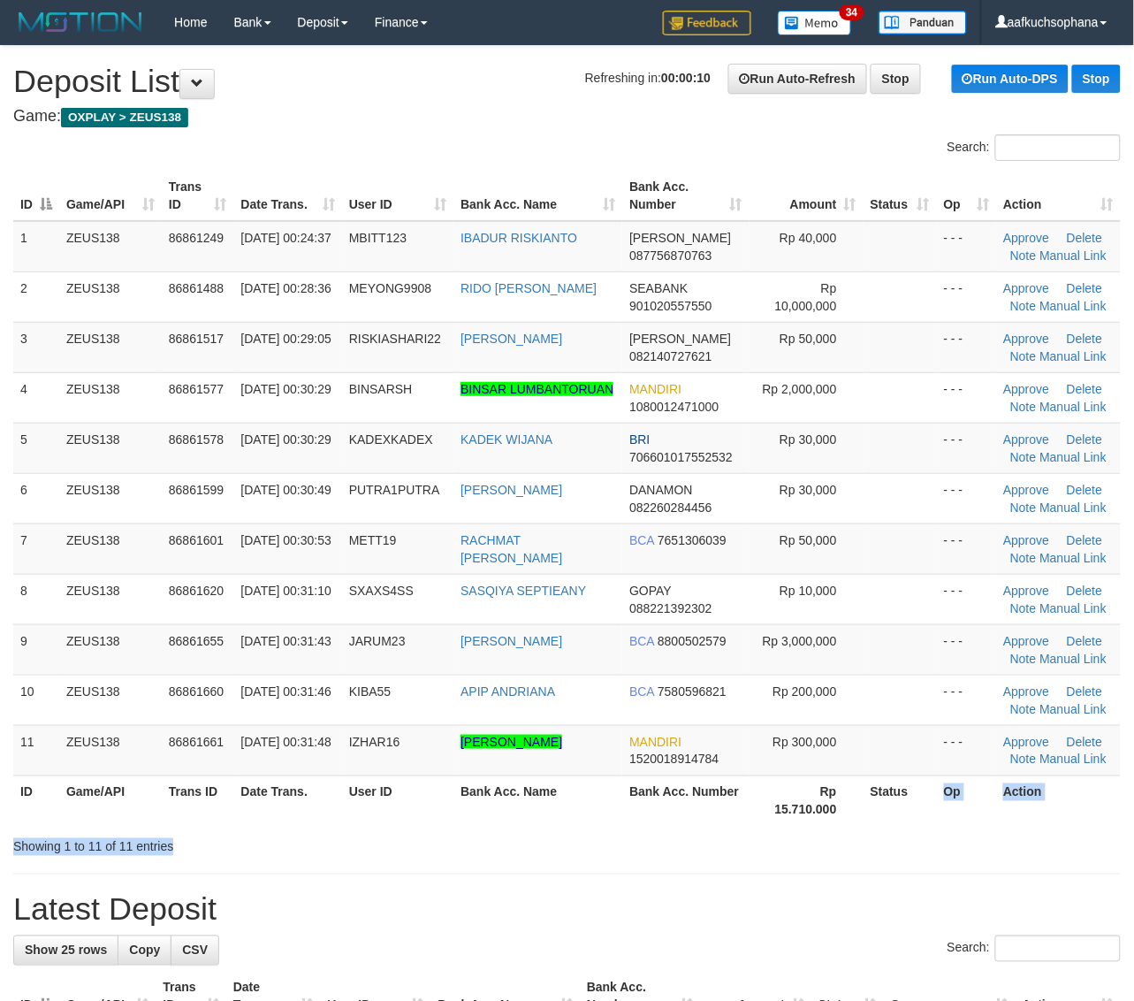
drag, startPoint x: 946, startPoint y: 825, endPoint x: 1036, endPoint y: 860, distance: 96.9
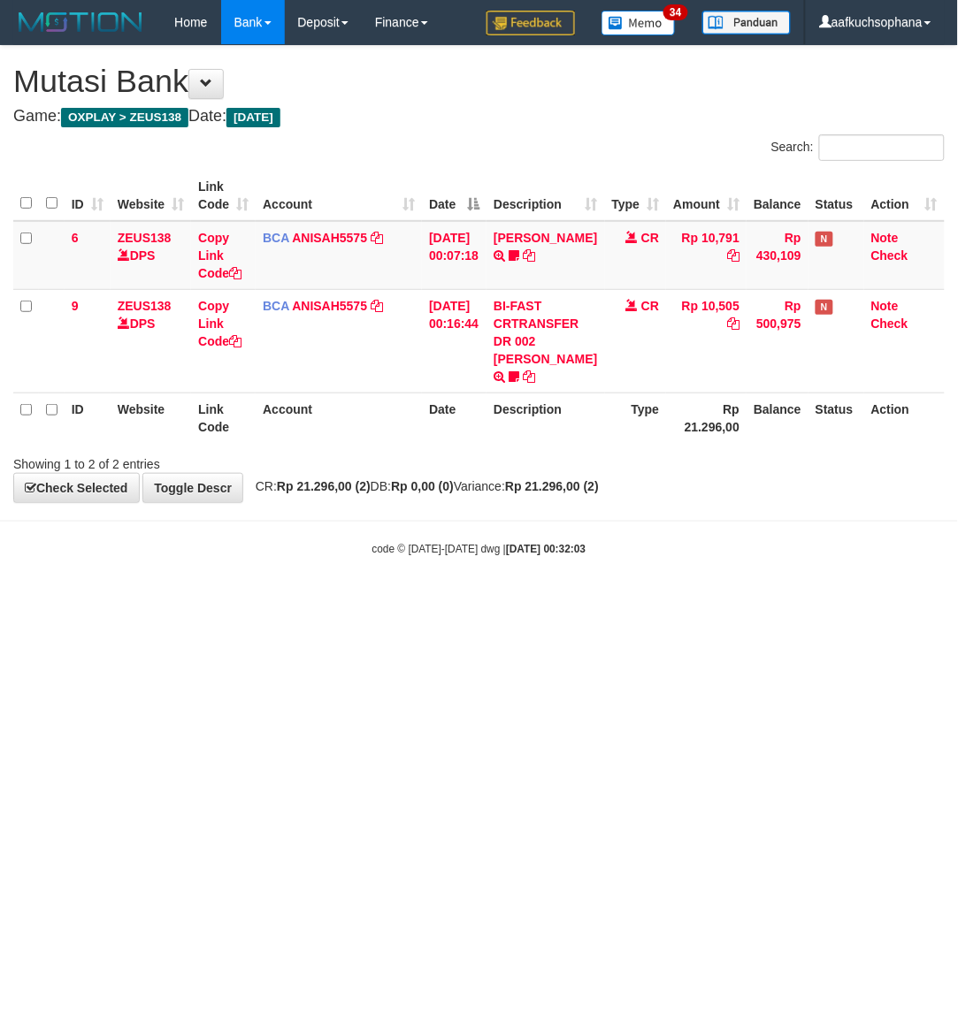
click at [288, 601] on html "Toggle navigation Home Bank Account List Load By Website Group [OXPLAY] ZEUS138…" at bounding box center [479, 300] width 958 height 601
click at [289, 601] on html "Toggle navigation Home Bank Account List Load By Website Group [OXPLAY] ZEUS138…" at bounding box center [479, 300] width 958 height 601
click at [349, 601] on html "Toggle navigation Home Bank Account List Load By Website Group [OXPLAY] ZEUS138…" at bounding box center [479, 300] width 958 height 601
click at [451, 601] on html "Toggle navigation Home Bank Account List Load By Website Group [OXPLAY] ZEUS138…" at bounding box center [479, 300] width 958 height 601
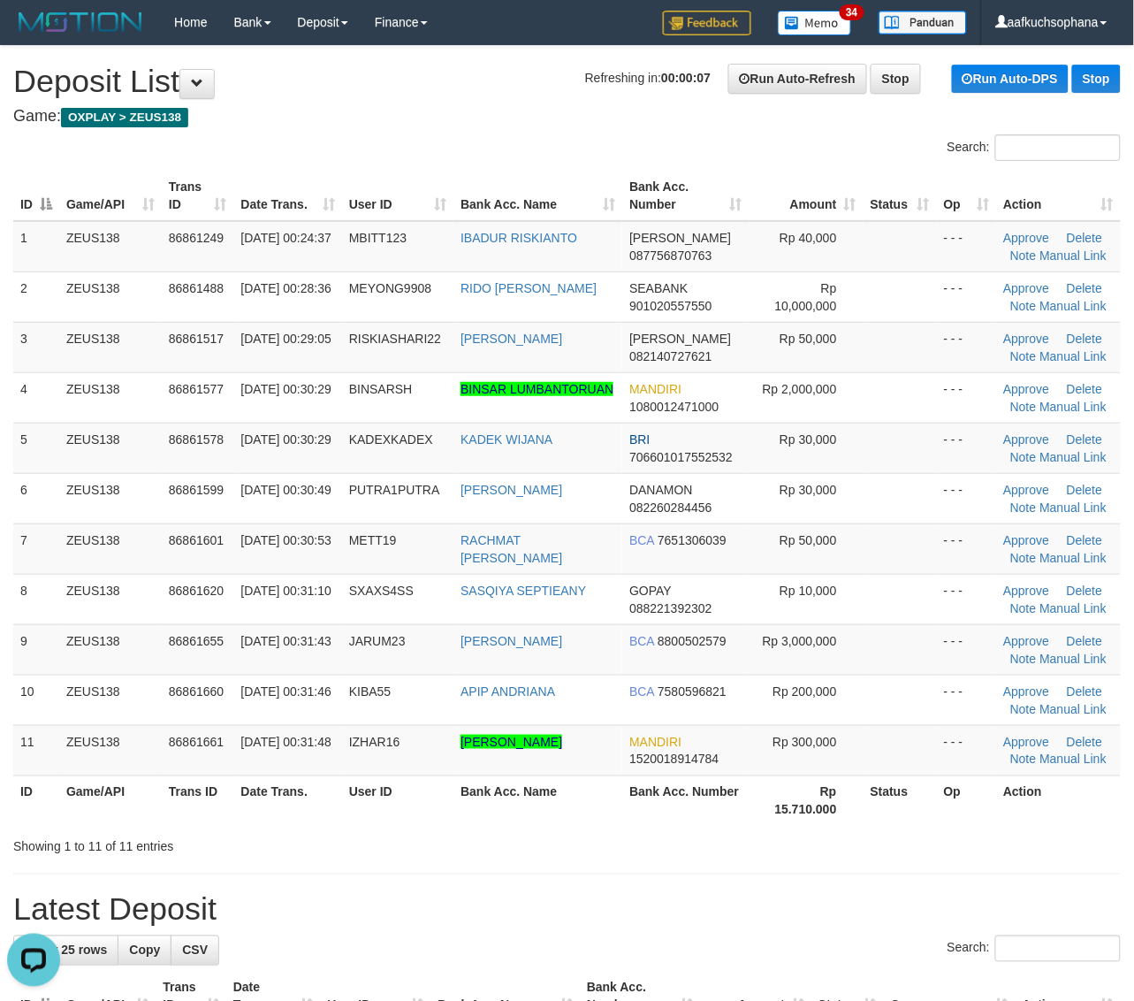
drag, startPoint x: 891, startPoint y: 818, endPoint x: 1148, endPoint y: 739, distance: 268.2
click at [889, 818] on th "Status" at bounding box center [900, 800] width 73 height 50
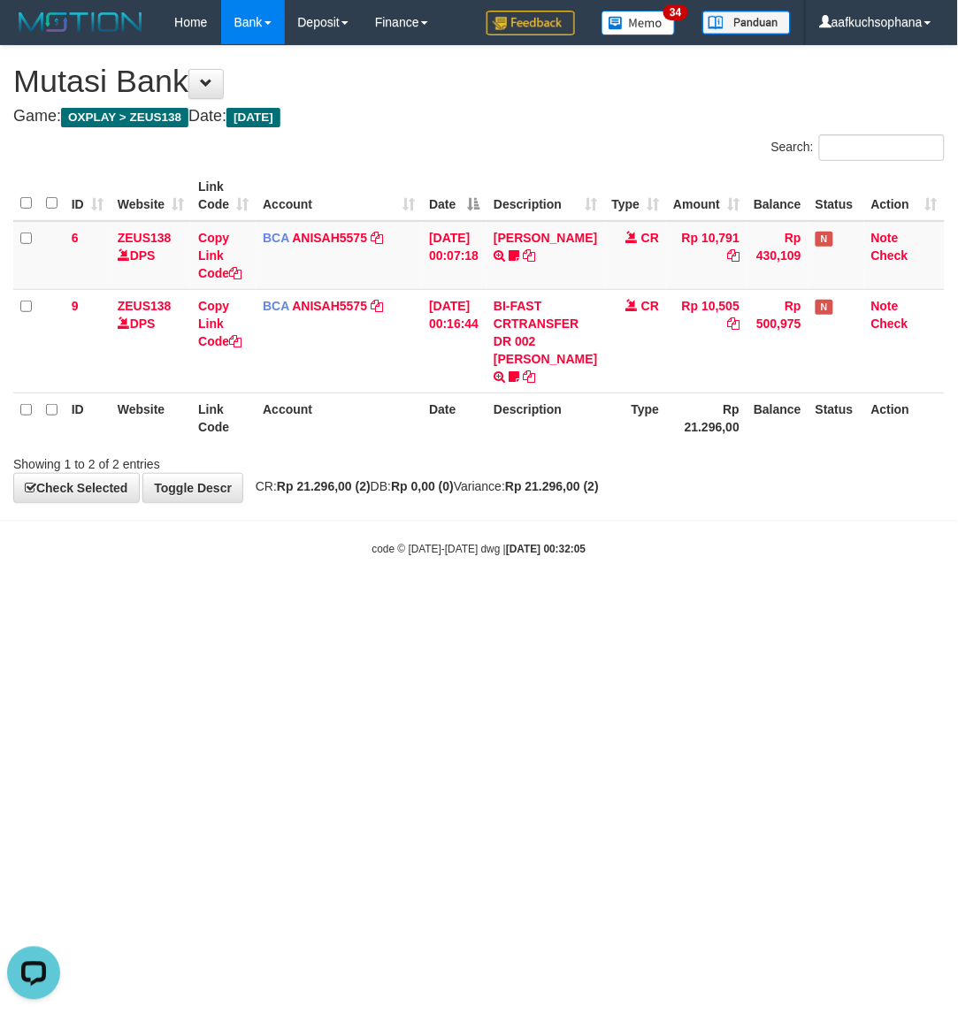
drag, startPoint x: 256, startPoint y: 763, endPoint x: 248, endPoint y: 767, distance: 9.5
click at [256, 601] on html "Toggle navigation Home Bank Account List Load By Website Group [OXPLAY] ZEUS138…" at bounding box center [479, 300] width 958 height 601
click at [431, 601] on html "Toggle navigation Home Bank Account List Load By Website Group [OXPLAY] ZEUS138…" at bounding box center [479, 300] width 958 height 601
click at [424, 601] on html "Toggle navigation Home Bank Account List Load By Website Group [OXPLAY] ZEUS138…" at bounding box center [479, 300] width 958 height 601
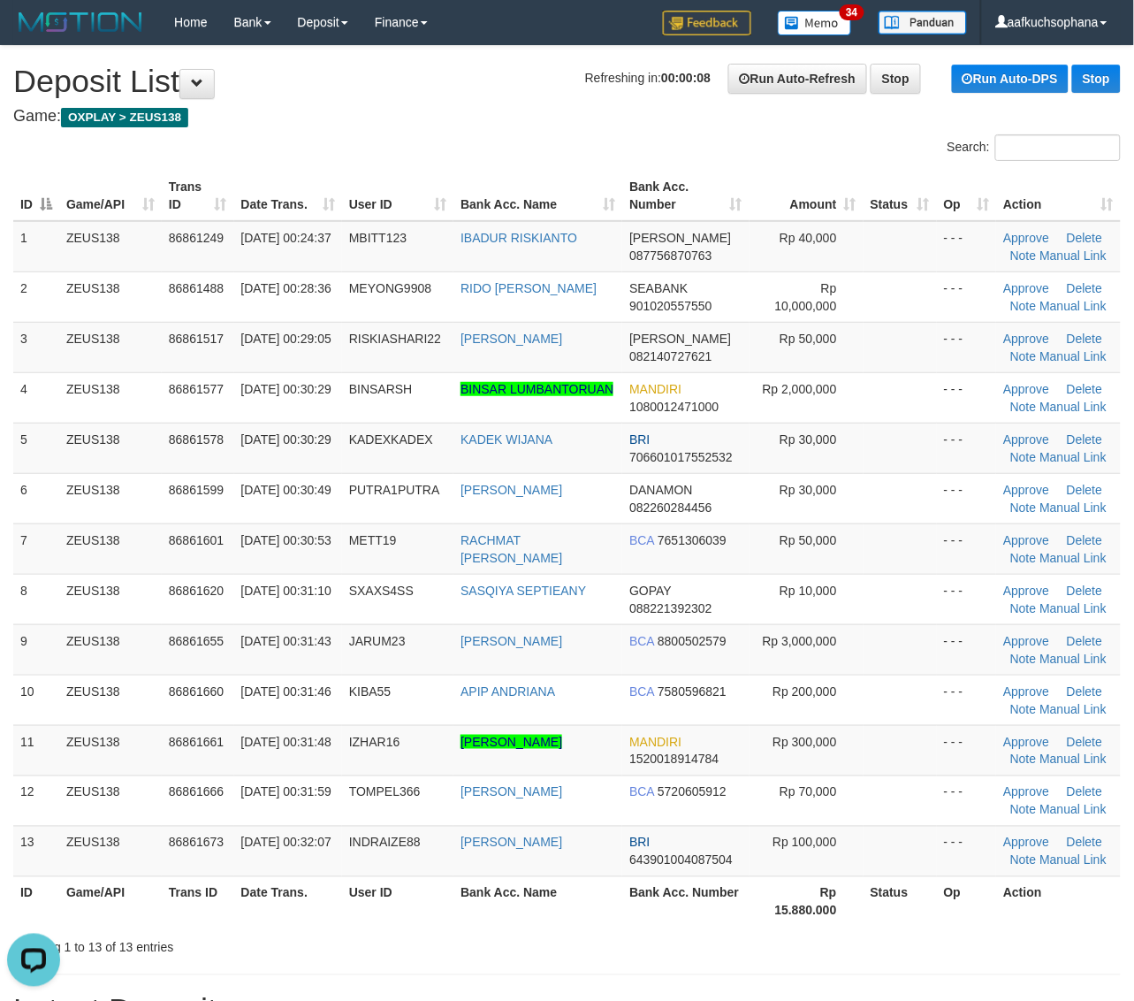
drag, startPoint x: 909, startPoint y: 532, endPoint x: 1146, endPoint y: 594, distance: 244.9
click at [927, 542] on td at bounding box center [900, 548] width 73 height 50
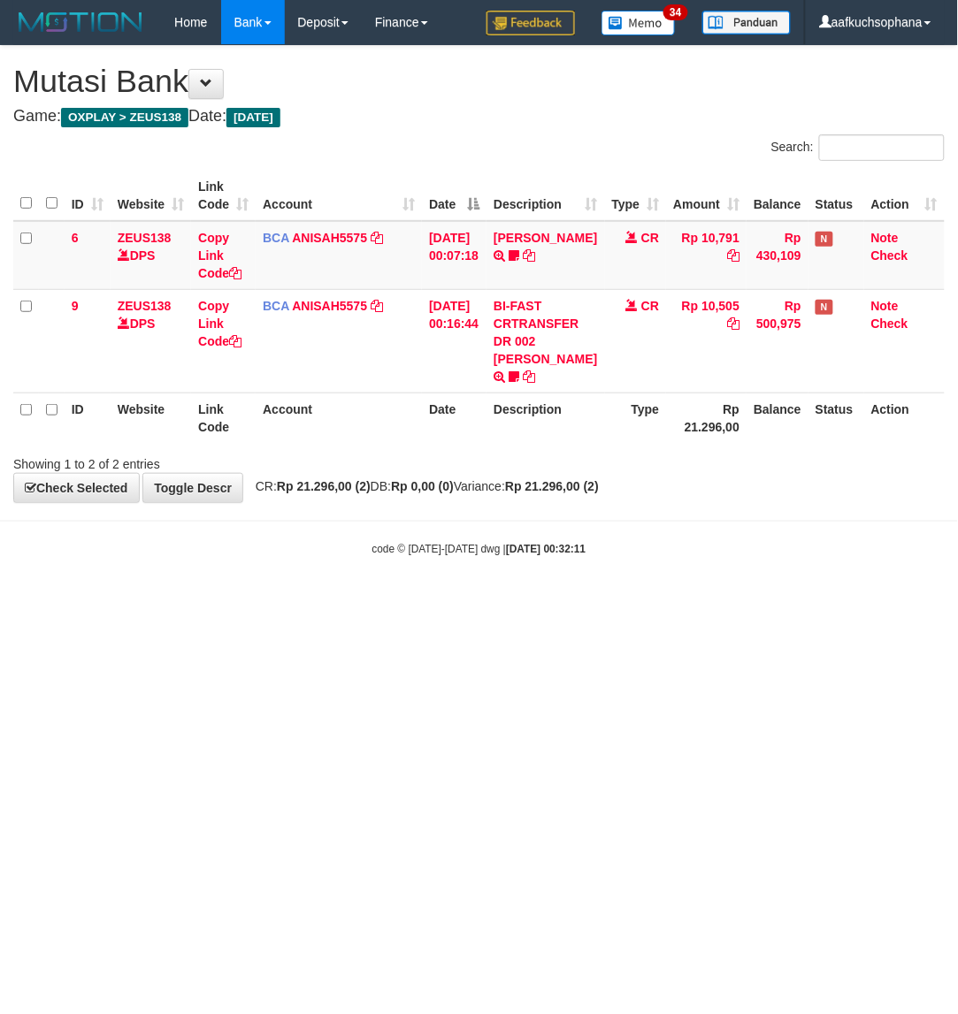
click at [464, 601] on html "Toggle navigation Home Bank Account List Load By Website Group [OXPLAY] ZEUS138…" at bounding box center [479, 300] width 958 height 601
click at [436, 601] on html "Toggle navigation Home Bank Account List Load By Website Group [OXPLAY] ZEUS138…" at bounding box center [479, 300] width 958 height 601
drag, startPoint x: 416, startPoint y: 683, endPoint x: 449, endPoint y: 681, distance: 32.8
click at [431, 601] on html "Toggle navigation Home Bank Account List Load By Website Group [OXPLAY] ZEUS138…" at bounding box center [479, 300] width 958 height 601
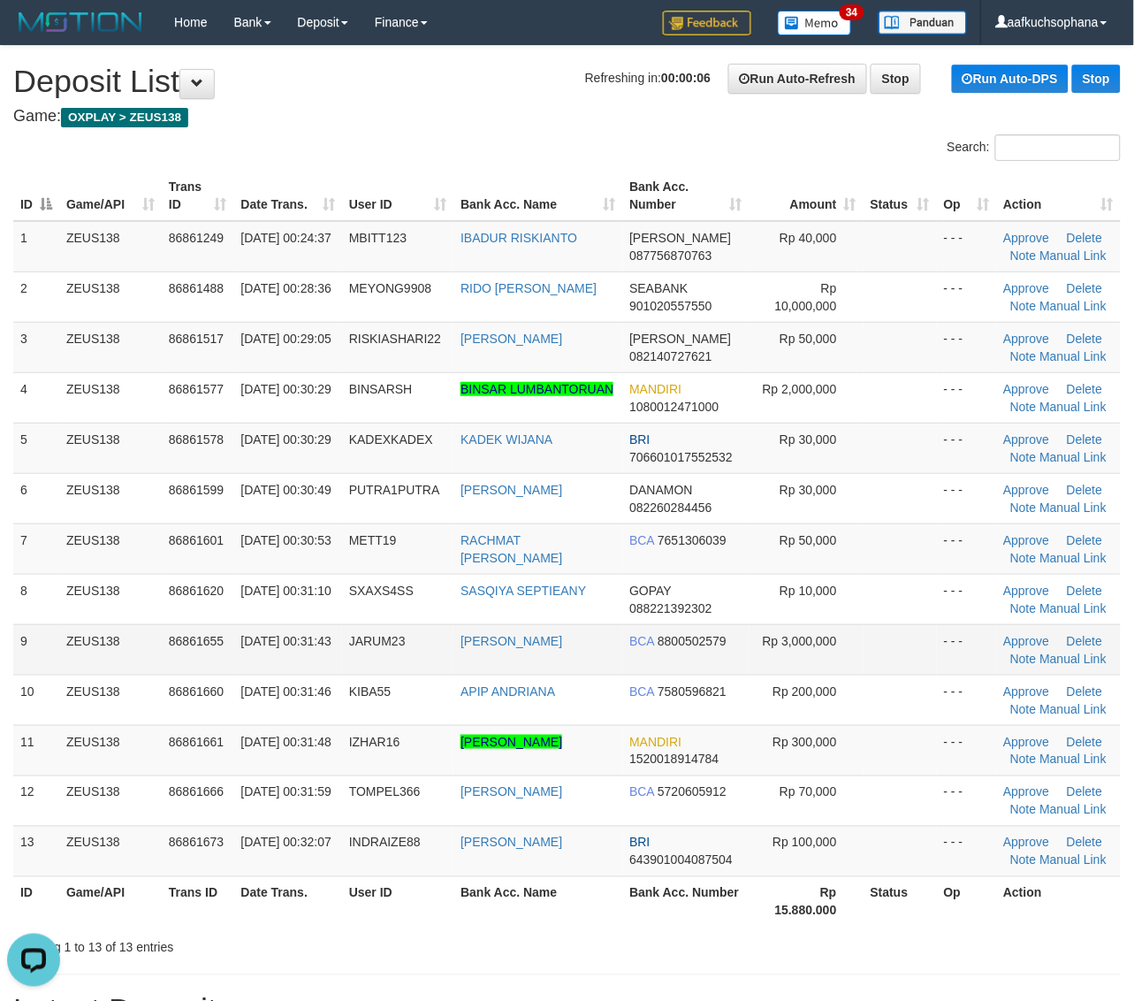
drag, startPoint x: 885, startPoint y: 626, endPoint x: 897, endPoint y: 628, distance: 12.5
click at [893, 626] on td at bounding box center [900, 649] width 73 height 50
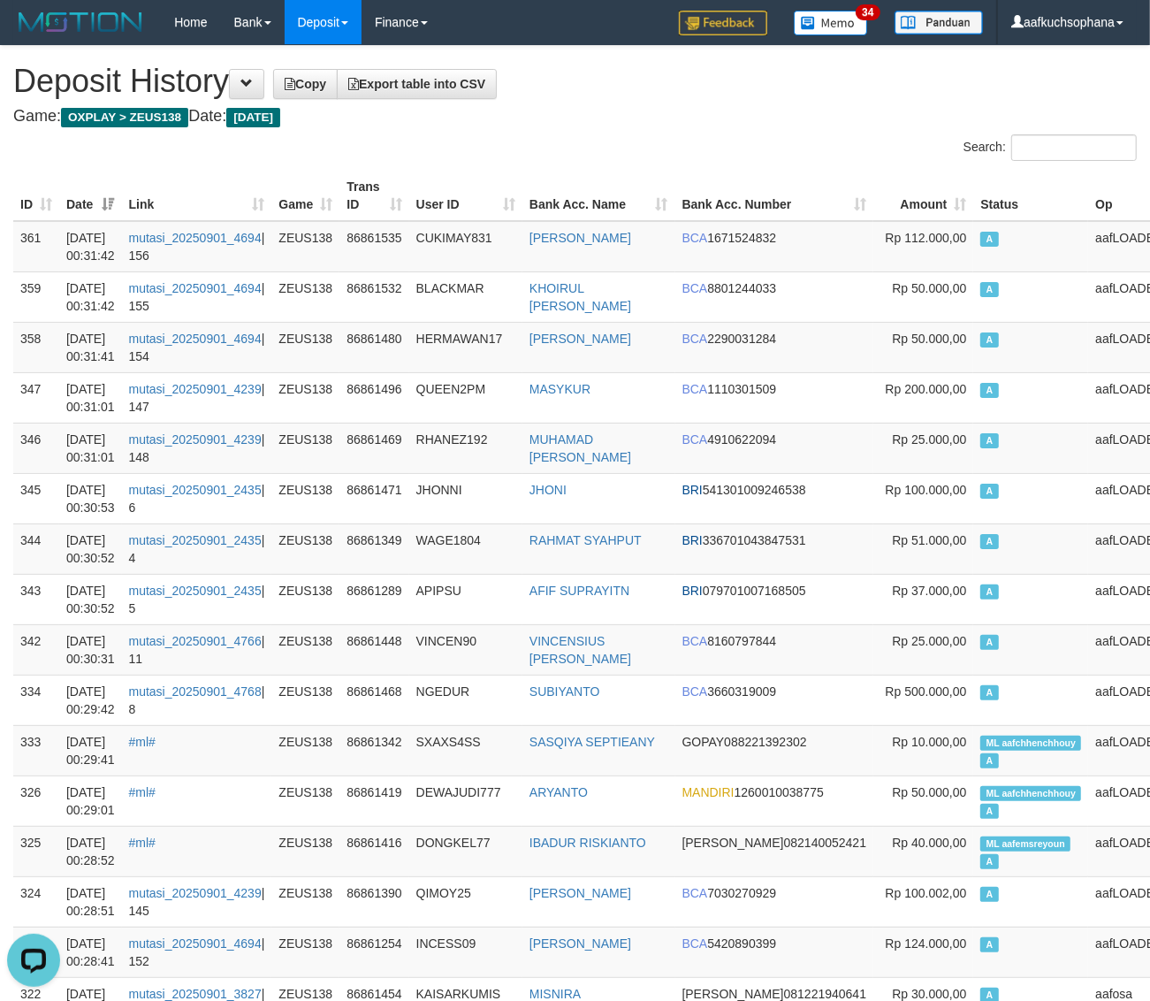
click at [637, 95] on h1 "Deposit History Copy Export table into CSV" at bounding box center [575, 81] width 1124 height 35
click at [900, 93] on h1 "Deposit History Copy Export table into CSV" at bounding box center [575, 81] width 1124 height 35
drag, startPoint x: 873, startPoint y: 97, endPoint x: 245, endPoint y: 266, distance: 650.1
click at [869, 98] on h1 "Deposit History Copy Export table into CSV" at bounding box center [575, 81] width 1124 height 35
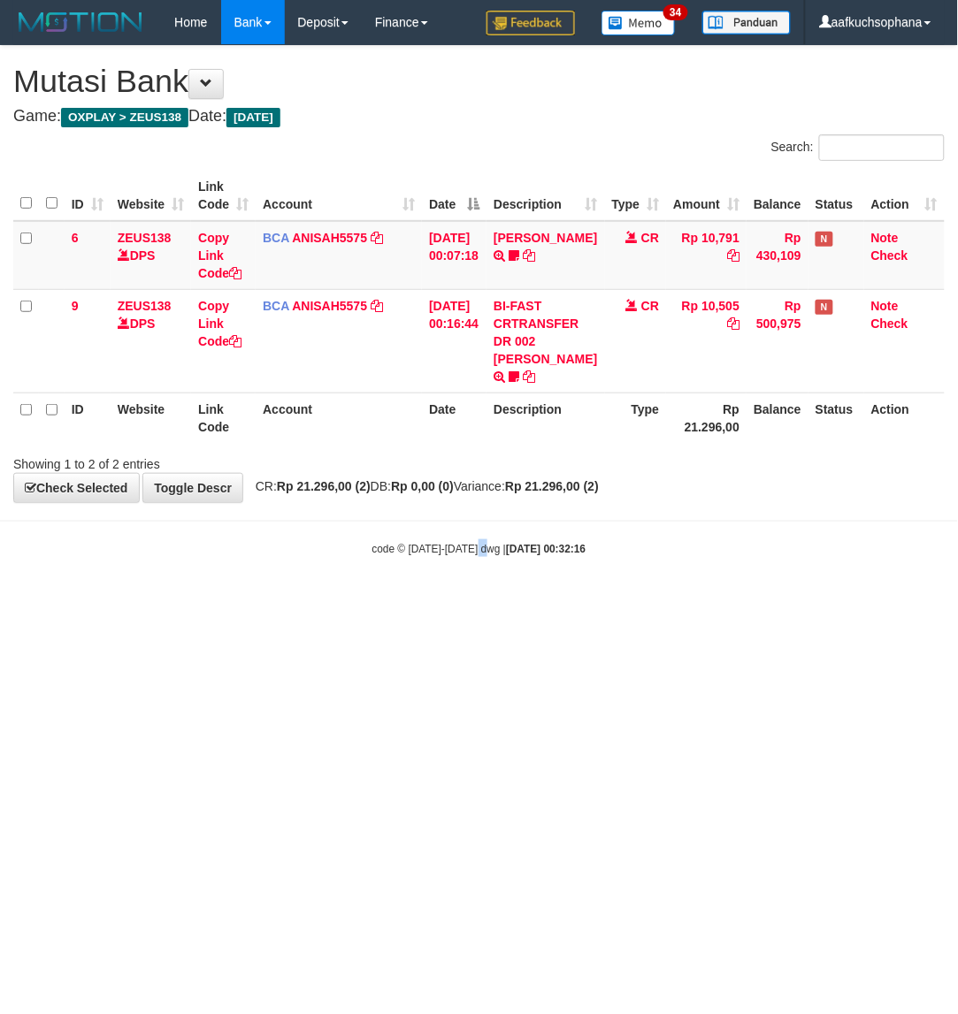
click at [491, 601] on html "Toggle navigation Home Bank Account List Load By Website Group [OXPLAY] ZEUS138…" at bounding box center [479, 300] width 958 height 601
drag, startPoint x: 488, startPoint y: 716, endPoint x: 338, endPoint y: 657, distance: 161.6
click at [486, 601] on html "Toggle navigation Home Bank Account List Load By Website Group [OXPLAY] ZEUS138…" at bounding box center [479, 300] width 958 height 601
click at [535, 601] on html "Toggle navigation Home Bank Account List Load By Website Group [OXPLAY] ZEUS138…" at bounding box center [479, 300] width 958 height 601
click at [424, 601] on html "Toggle navigation Home Bank Account List Load By Website Group [OXPLAY] ZEUS138…" at bounding box center [479, 300] width 958 height 601
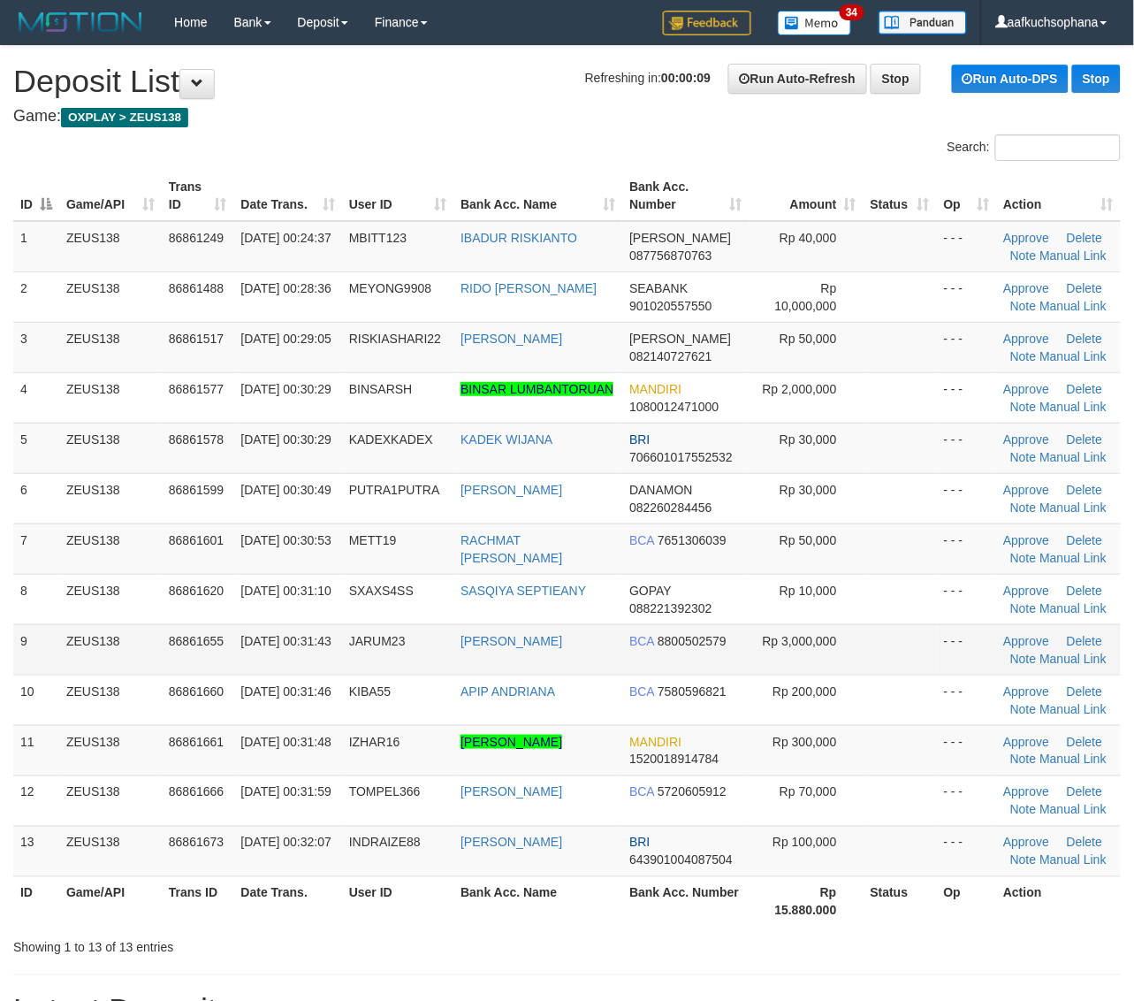
click at [891, 665] on td at bounding box center [900, 649] width 73 height 50
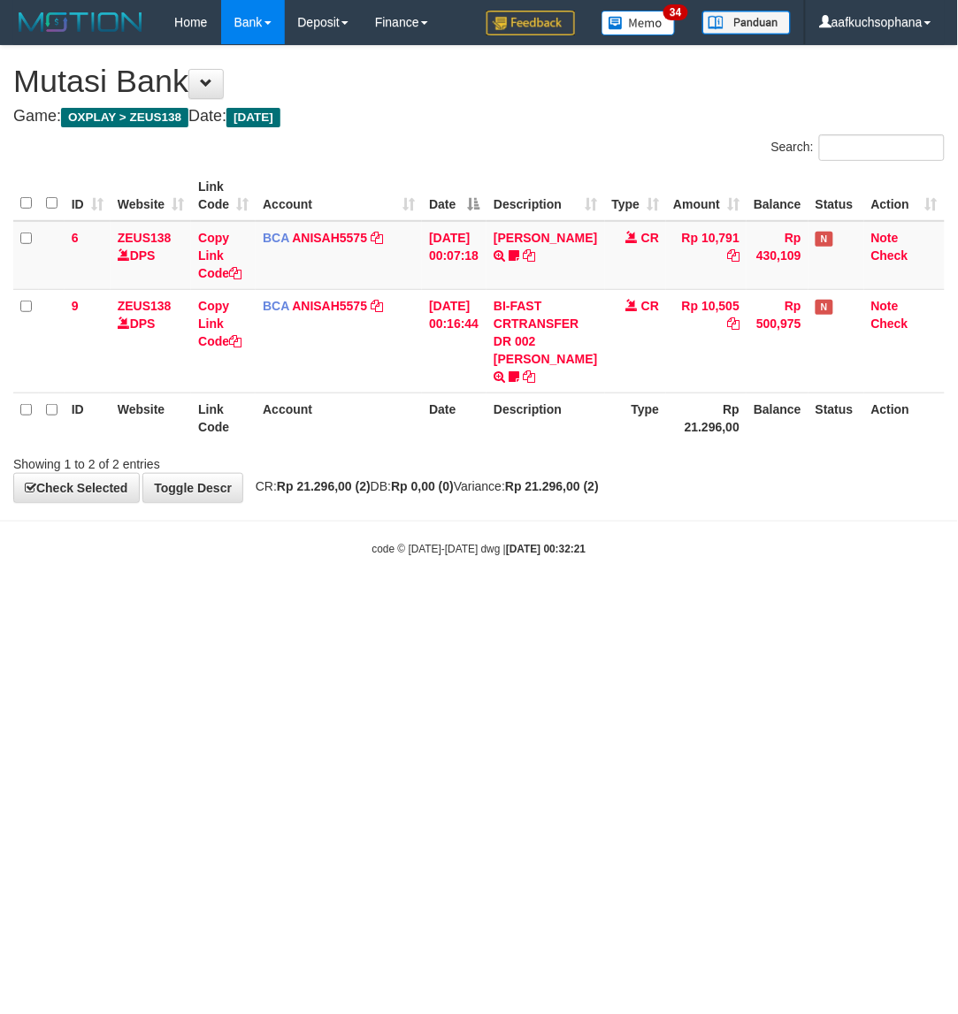
click at [531, 601] on html "Toggle navigation Home Bank Account List Load By Website Group [OXPLAY] ZEUS138…" at bounding box center [479, 300] width 958 height 601
click at [271, 601] on html "Toggle navigation Home Bank Account List Load By Website Group [OXPLAY] ZEUS138…" at bounding box center [479, 300] width 958 height 601
click at [272, 601] on html "Toggle navigation Home Bank Account List Load By Website Group [OXPLAY] ZEUS138…" at bounding box center [479, 300] width 958 height 601
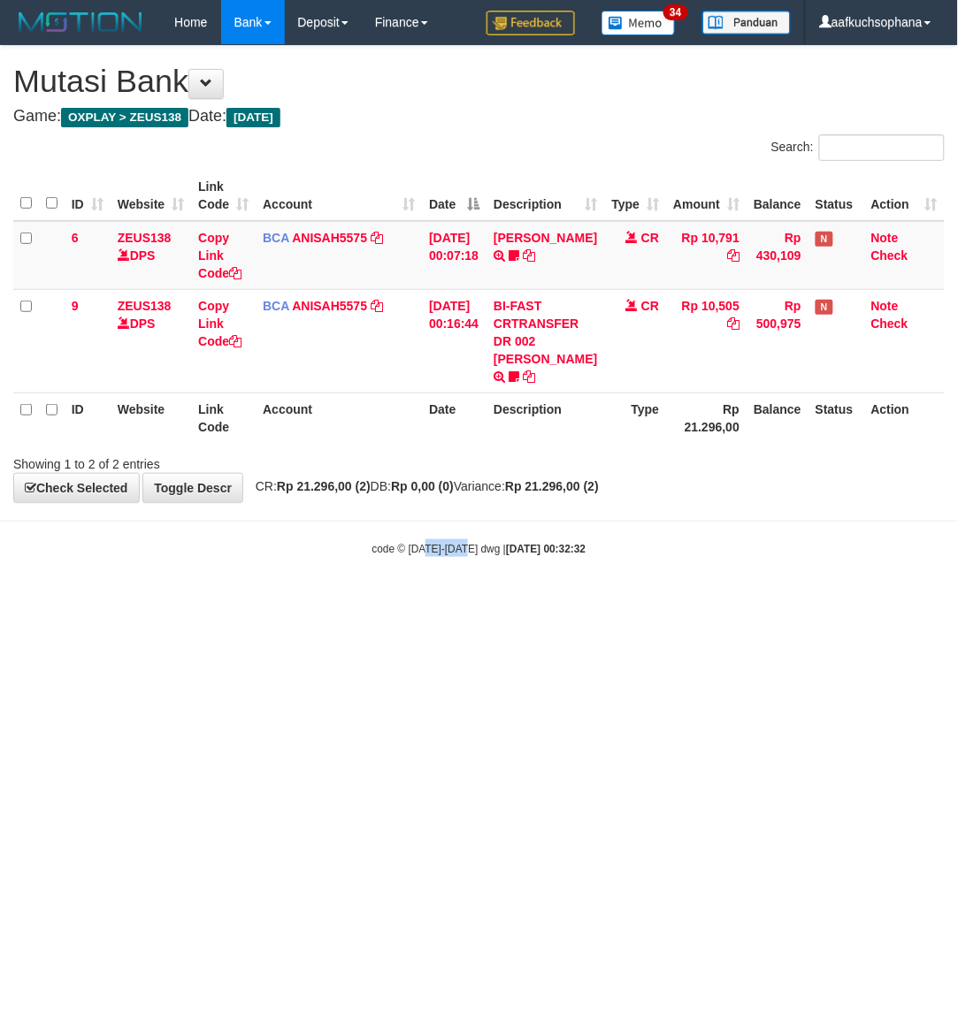
click at [469, 601] on html "Toggle navigation Home Bank Account List Load By Website Group [OXPLAY] ZEUS138…" at bounding box center [479, 300] width 958 height 601
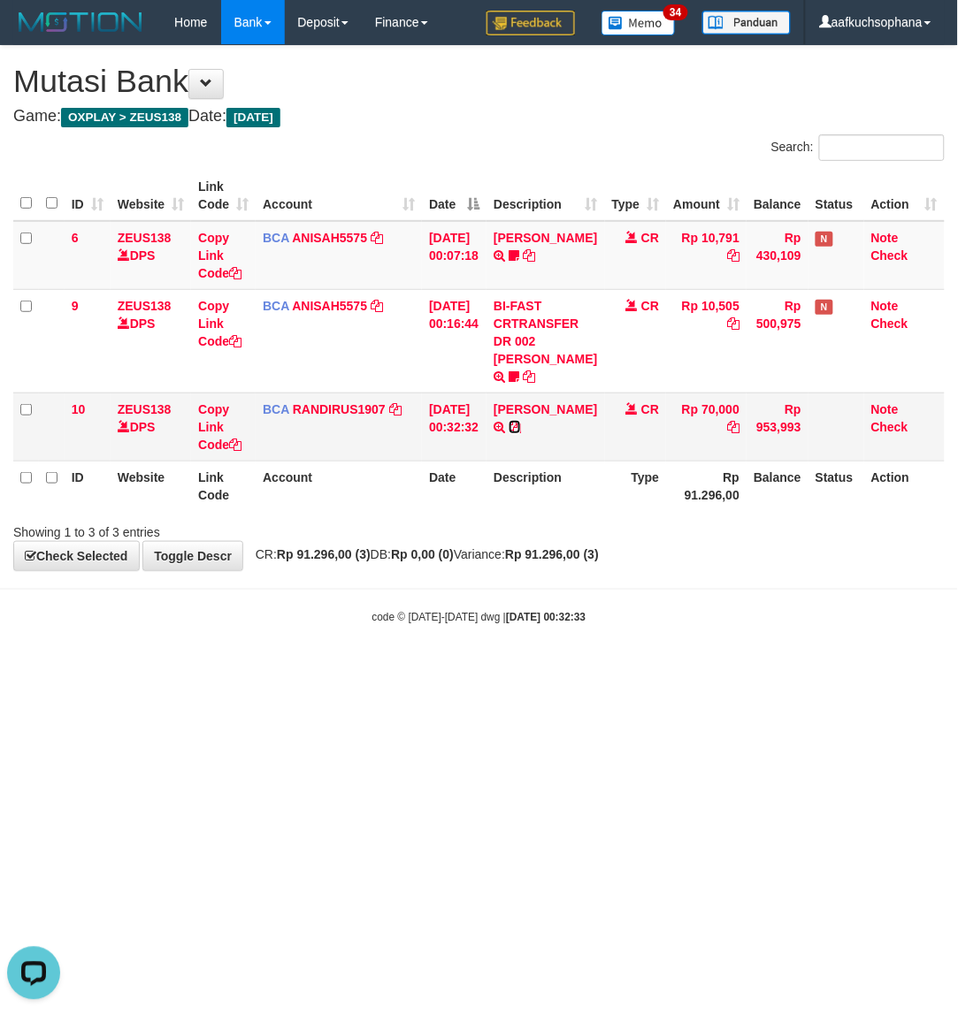
click at [521, 433] on icon at bounding box center [514, 427] width 12 height 12
click at [339, 669] on html "Toggle navigation Home Bank Account List Load By Website Group [OXPLAY] ZEUS138…" at bounding box center [479, 334] width 958 height 669
click at [364, 642] on body "Toggle navigation Home Bank Account List Load By Website Group [OXPLAY] ZEUS138…" at bounding box center [479, 334] width 958 height 669
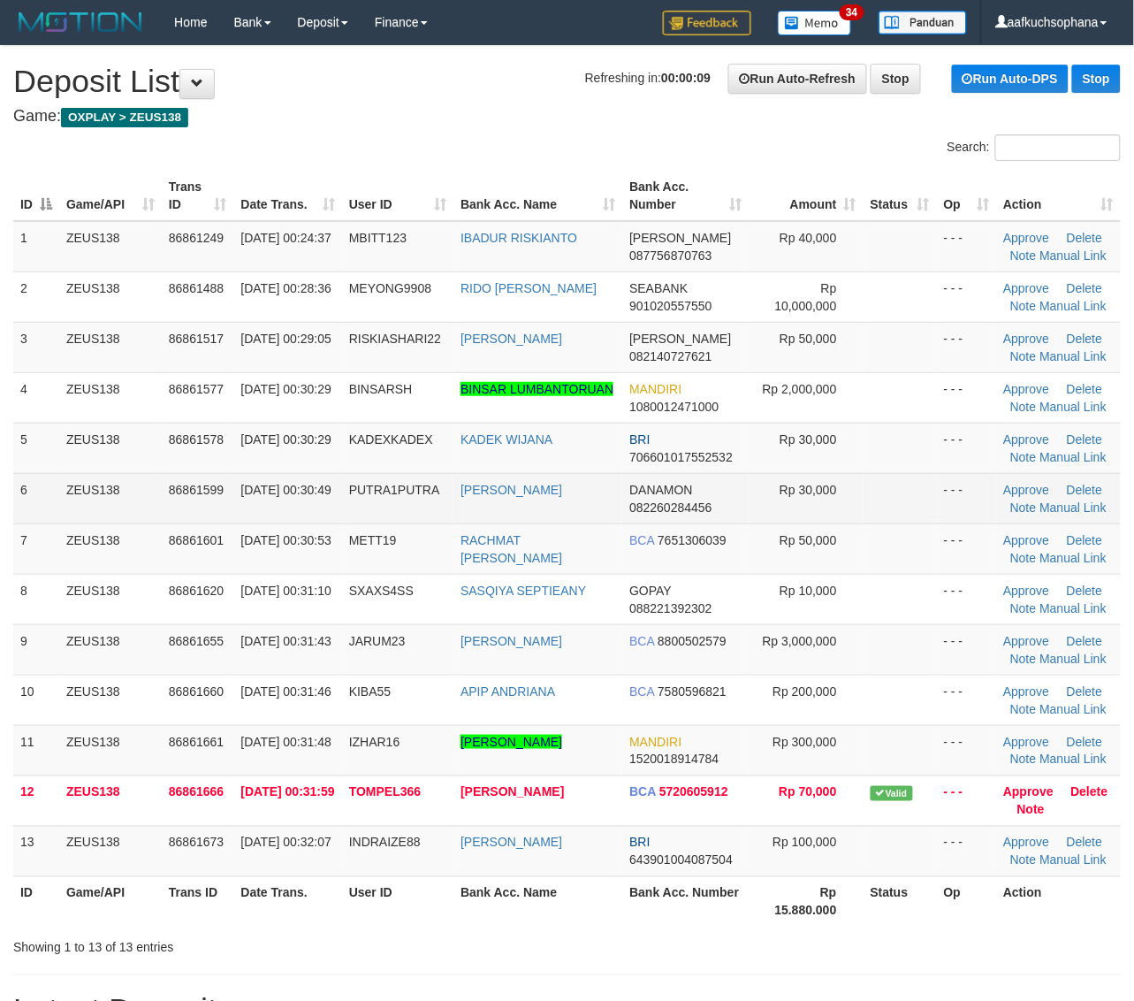
click at [973, 487] on td "- - -" at bounding box center [967, 498] width 60 height 50
click at [1008, 480] on td "Approve Delete Note Manual Link" at bounding box center [1058, 498] width 125 height 50
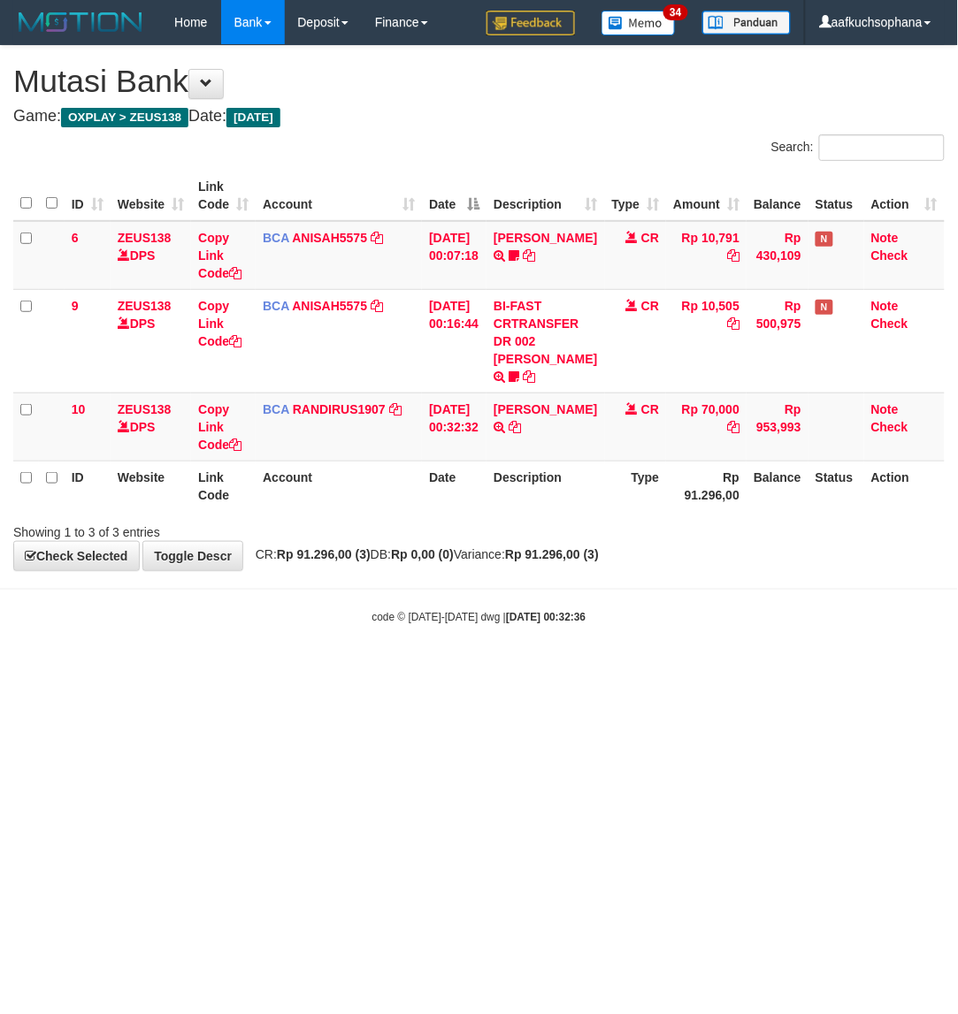
drag, startPoint x: 0, startPoint y: 0, endPoint x: 368, endPoint y: 642, distance: 739.8
click at [368, 642] on body "Toggle navigation Home Bank Account List Load By Website Group [OXPLAY] ZEUS138…" at bounding box center [479, 334] width 958 height 669
click at [411, 652] on body "Toggle navigation Home Bank Account List Load By Website Group [OXPLAY] ZEUS138…" at bounding box center [479, 334] width 958 height 669
click at [334, 669] on html "Toggle navigation Home Bank Account List Load By Website Group [OXPLAY] ZEUS138…" at bounding box center [479, 334] width 958 height 669
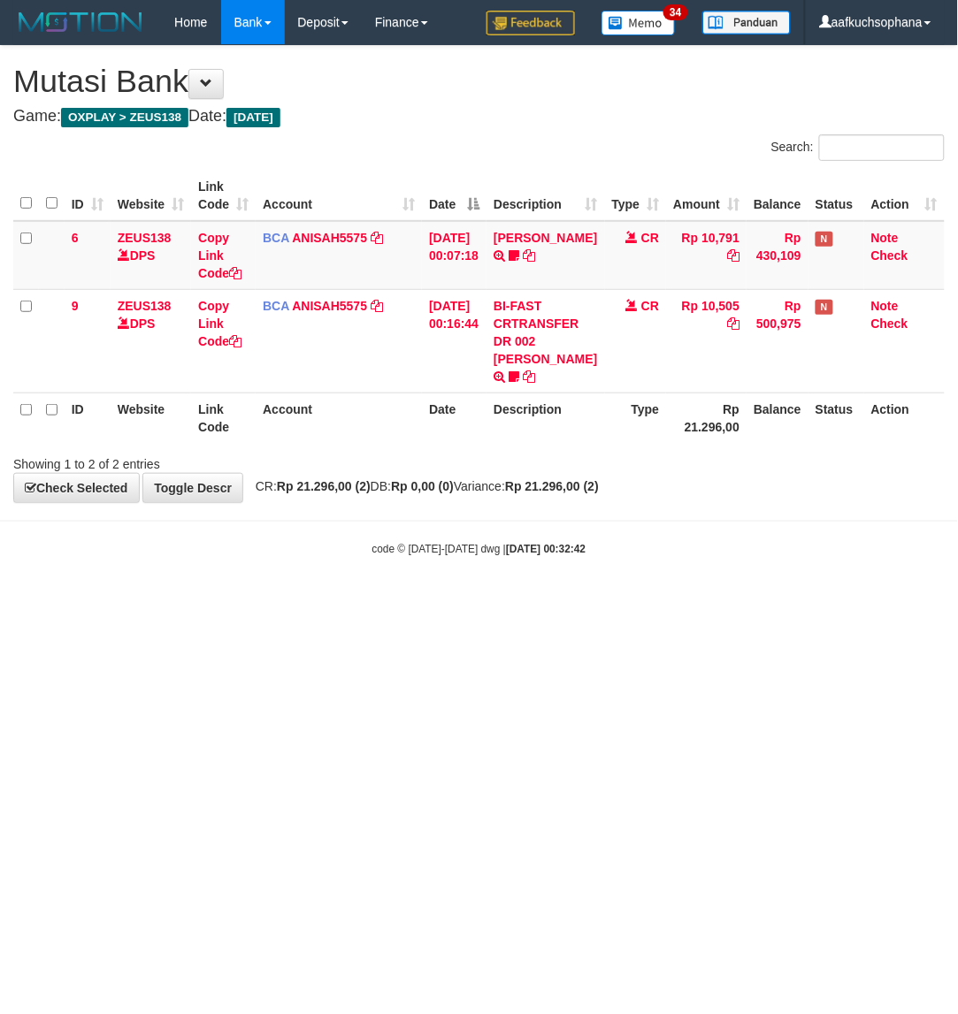
click at [329, 592] on body "Toggle navigation Home Bank Account List Load By Website Group [OXPLAY] ZEUS138…" at bounding box center [479, 300] width 958 height 601
click at [399, 601] on html "Toggle navigation Home Bank Account List Load By Website Group [OXPLAY] ZEUS138…" at bounding box center [479, 300] width 958 height 601
click at [442, 601] on html "Toggle navigation Home Bank Account List Load By Website Group [OXPLAY] ZEUS138…" at bounding box center [479, 300] width 958 height 601
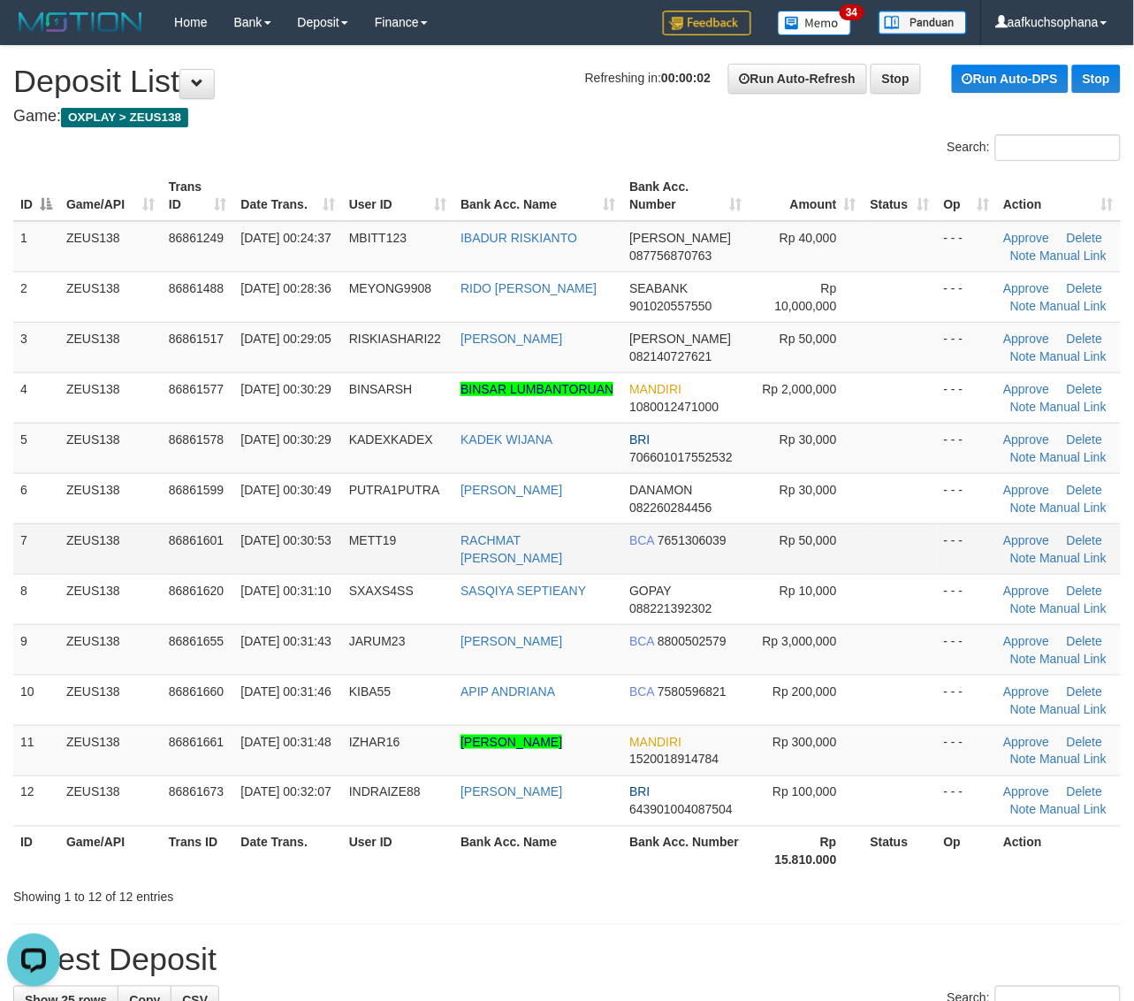
click at [944, 541] on td "- - -" at bounding box center [967, 548] width 60 height 50
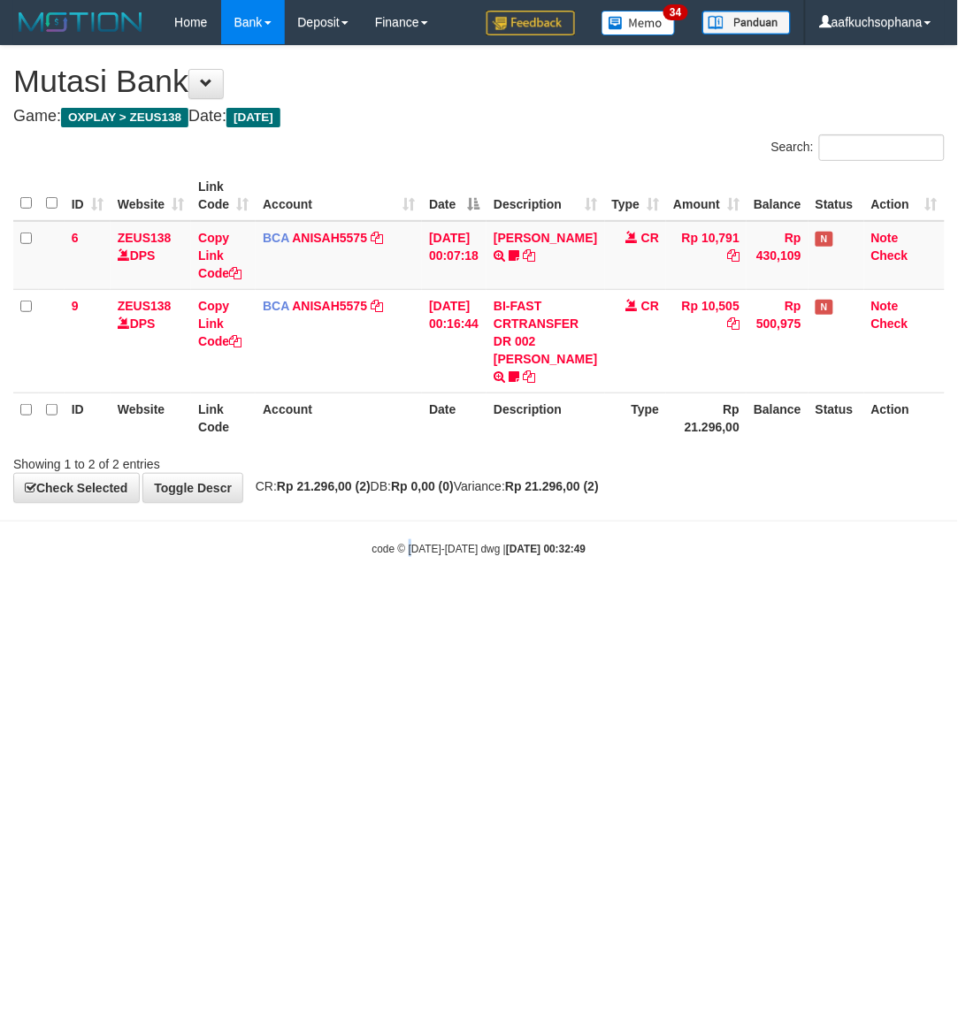
click at [416, 601] on html "Toggle navigation Home Bank Account List Load By Website Group [OXPLAY] ZEUS138…" at bounding box center [479, 300] width 958 height 601
drag, startPoint x: 489, startPoint y: 645, endPoint x: 476, endPoint y: 643, distance: 13.5
click at [480, 601] on html "Toggle navigation Home Bank Account List Load By Website Group [OXPLAY] ZEUS138…" at bounding box center [479, 300] width 958 height 601
click at [582, 598] on body "Toggle navigation Home Bank Account List Load By Website Group [OXPLAY] ZEUS138…" at bounding box center [479, 300] width 958 height 601
click at [515, 601] on html "Toggle navigation Home Bank Account List Load By Website Group [OXPLAY] ZEUS138…" at bounding box center [479, 300] width 958 height 601
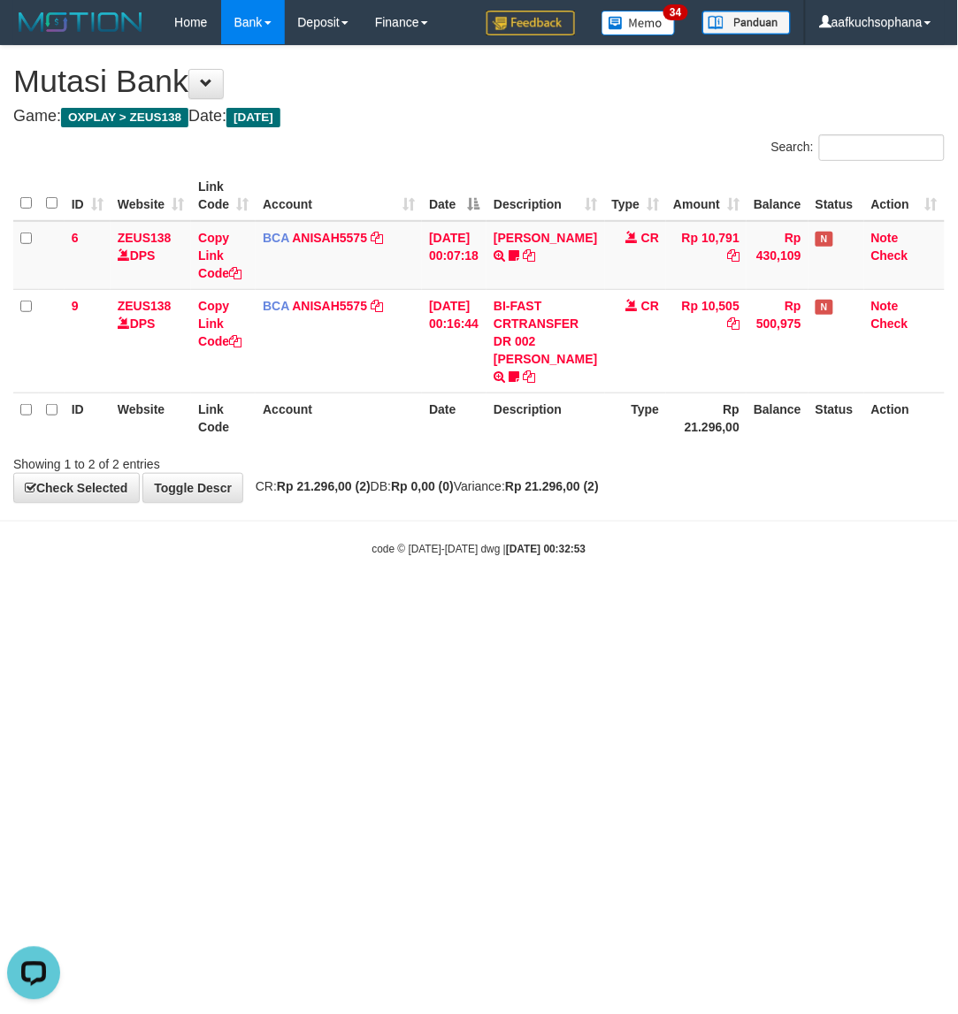
click at [509, 601] on html "Toggle navigation Home Bank Account List Load By Website Group [OXPLAY] ZEUS138…" at bounding box center [479, 300] width 958 height 601
click at [469, 601] on html "Toggle navigation Home Bank Account List Load By Website Group [OXPLAY] ZEUS138…" at bounding box center [479, 300] width 958 height 601
click at [355, 601] on html "Toggle navigation Home Bank Account List Load By Website Group [OXPLAY] ZEUS138…" at bounding box center [479, 300] width 958 height 601
click at [352, 601] on html "Toggle navigation Home Bank Account List Load By Website Group [OXPLAY] ZEUS138…" at bounding box center [479, 300] width 958 height 601
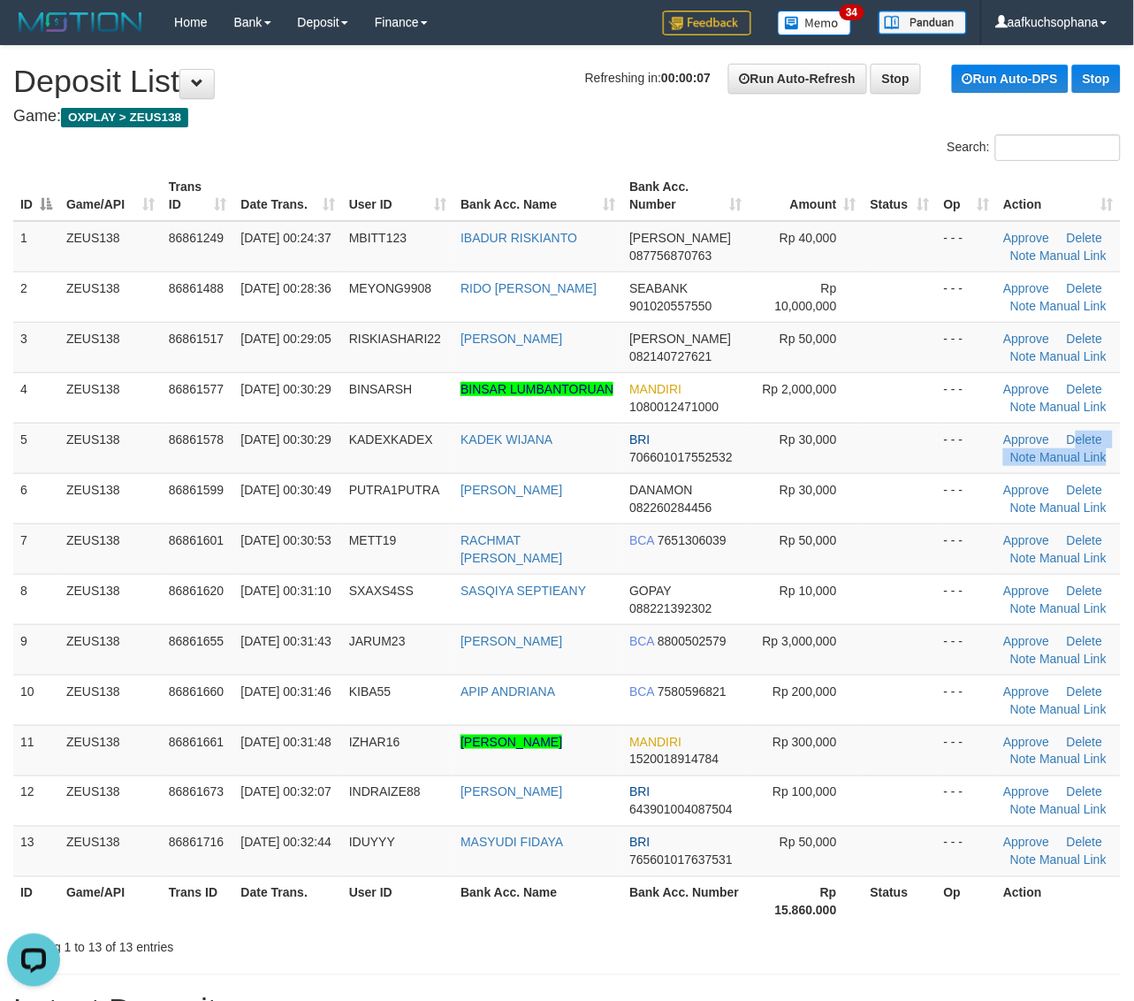
click at [898, 456] on td at bounding box center [900, 448] width 73 height 50
click at [899, 456] on td at bounding box center [900, 448] width 73 height 50
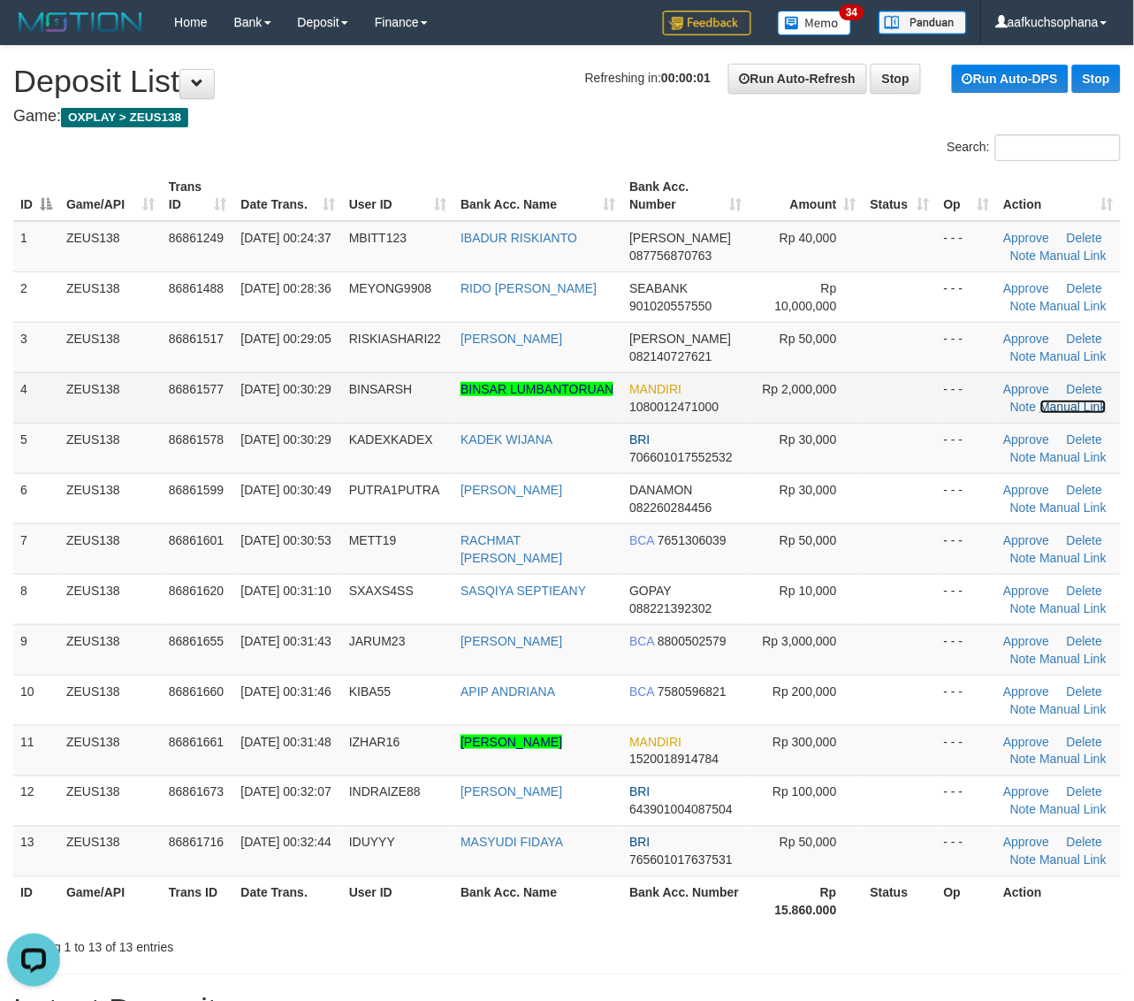
click at [1070, 403] on link "Manual Link" at bounding box center [1074, 407] width 67 height 14
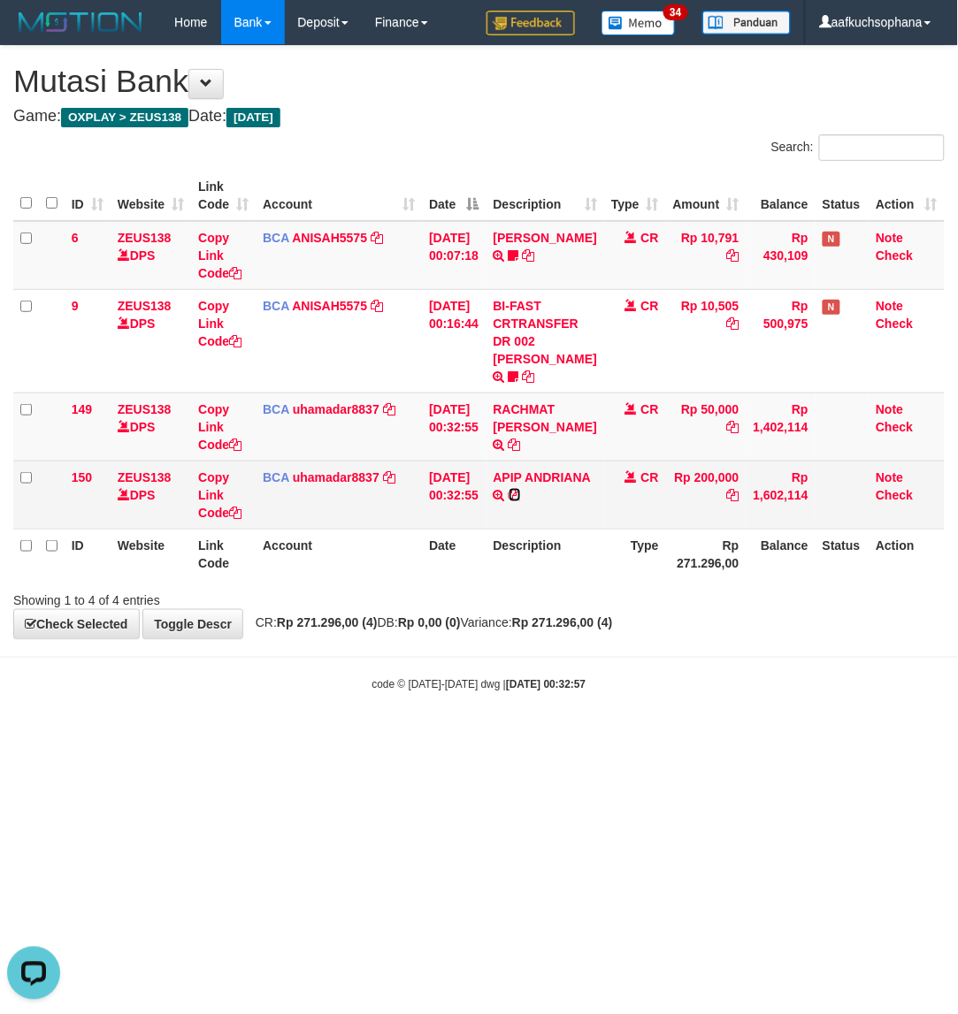
click at [509, 501] on icon at bounding box center [514, 495] width 12 height 12
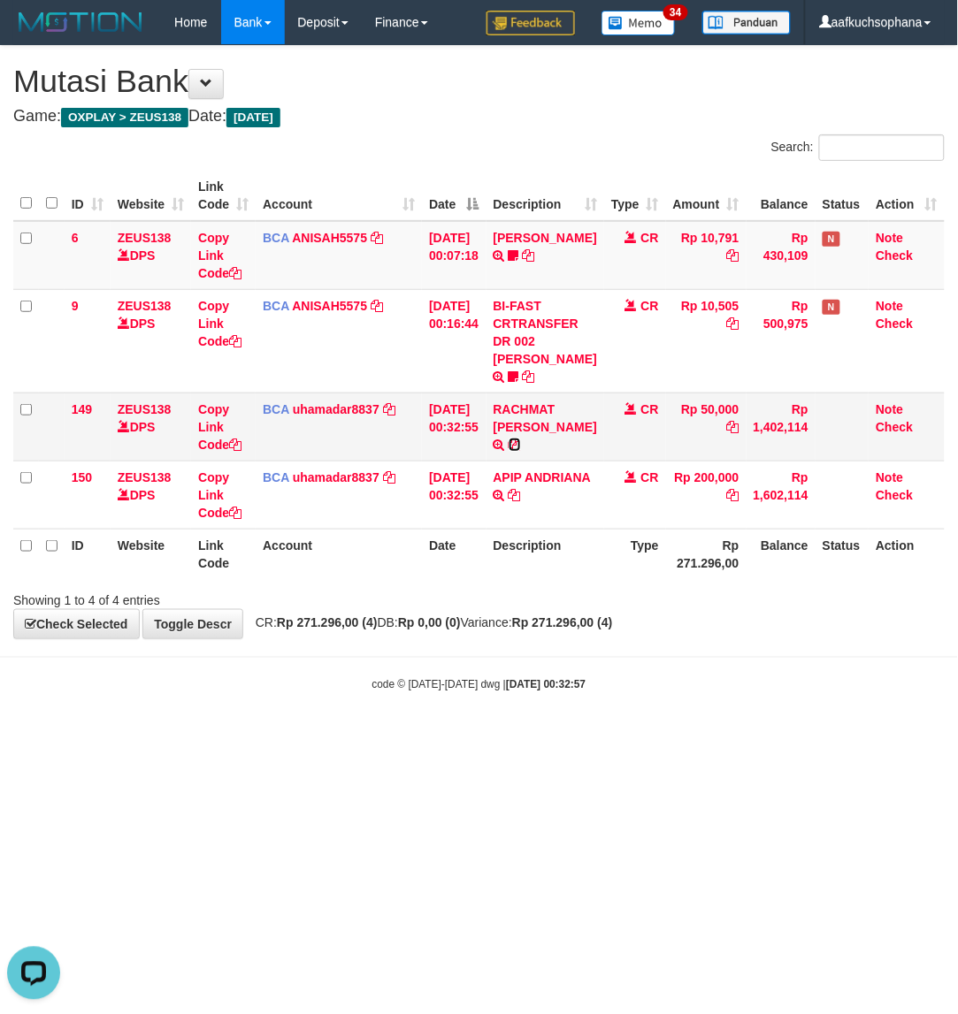
drag, startPoint x: 526, startPoint y: 443, endPoint x: 506, endPoint y: 440, distance: 20.5
click at [521, 443] on icon at bounding box center [514, 445] width 12 height 12
click at [570, 707] on body "Toggle navigation Home Bank Account List Load By Website Group [OXPLAY] ZEUS138…" at bounding box center [479, 368] width 958 height 737
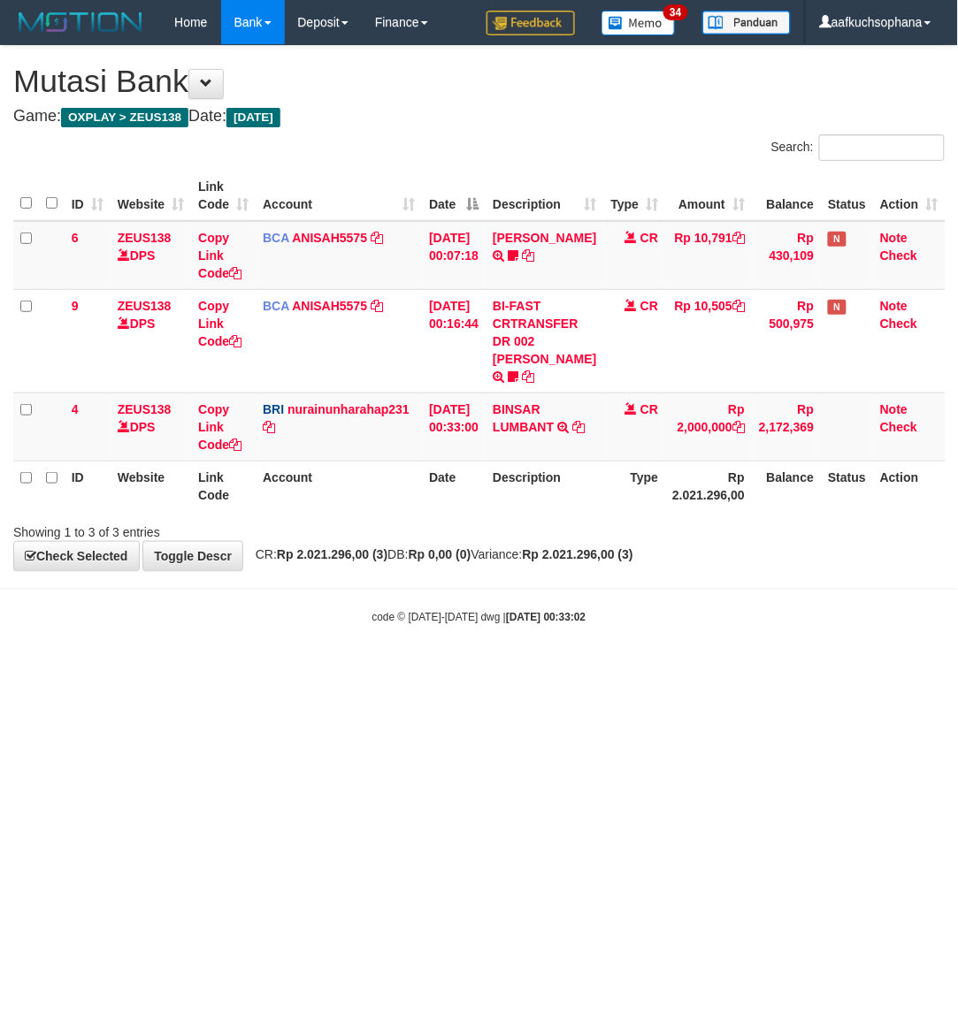
click at [302, 669] on html "Toggle navigation Home Bank Account List Load By Website Group [OXPLAY] ZEUS138…" at bounding box center [479, 334] width 958 height 669
click at [237, 443] on icon at bounding box center [235, 445] width 12 height 12
click at [500, 647] on body "Toggle navigation Home Bank Account List Load By Website Group [OXPLAY] ZEUS138…" at bounding box center [479, 334] width 958 height 669
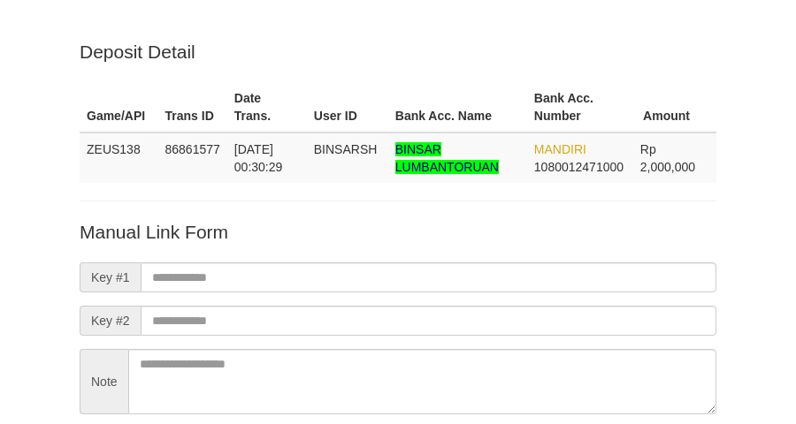
scroll to position [156, 0]
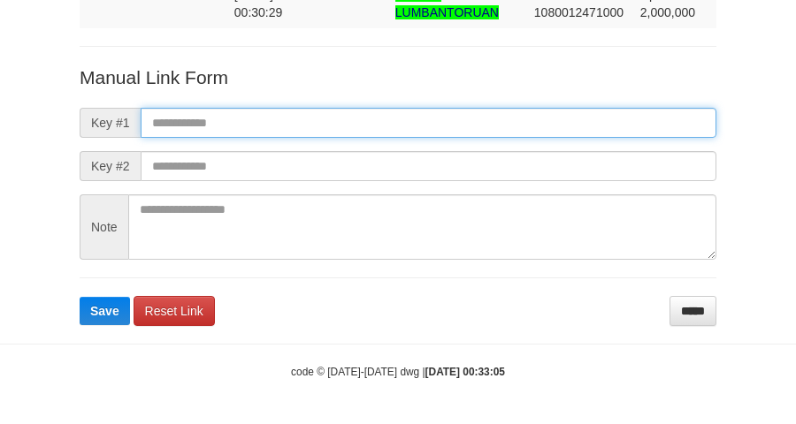
paste input "**********"
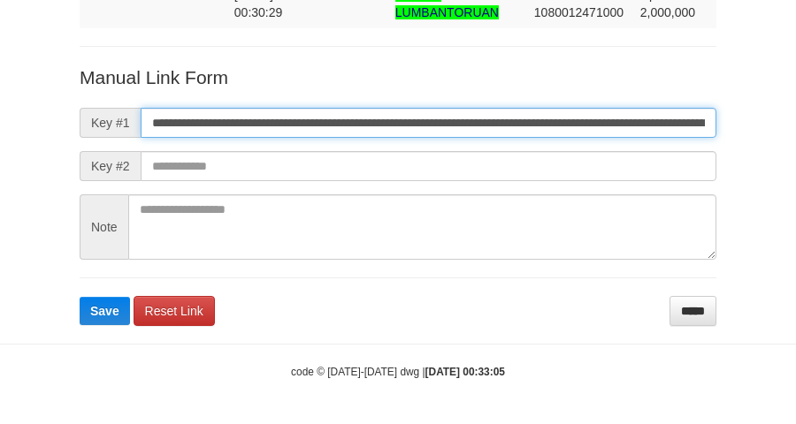
type input "**********"
click at [80, 297] on button "Save" at bounding box center [105, 311] width 50 height 28
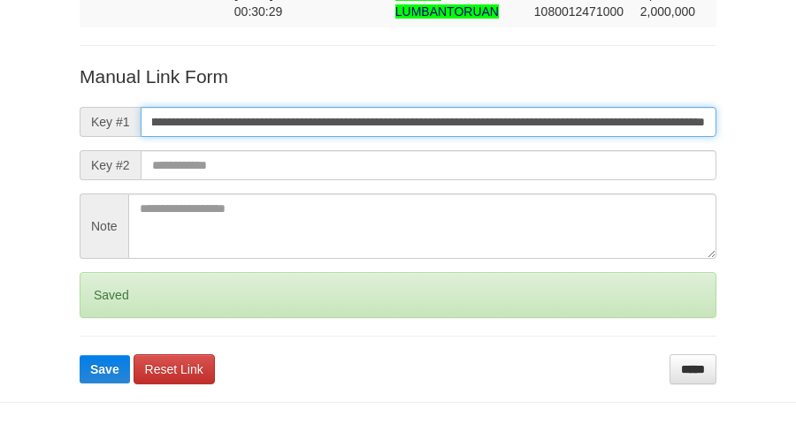
click at [80, 355] on button "Save" at bounding box center [105, 369] width 50 height 28
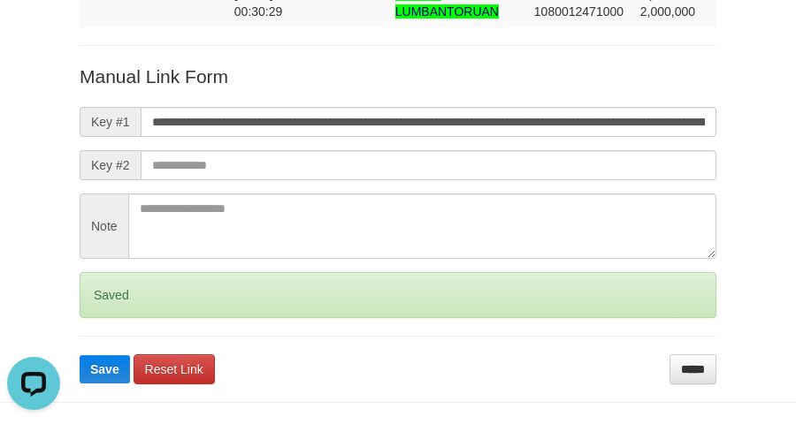
scroll to position [0, 0]
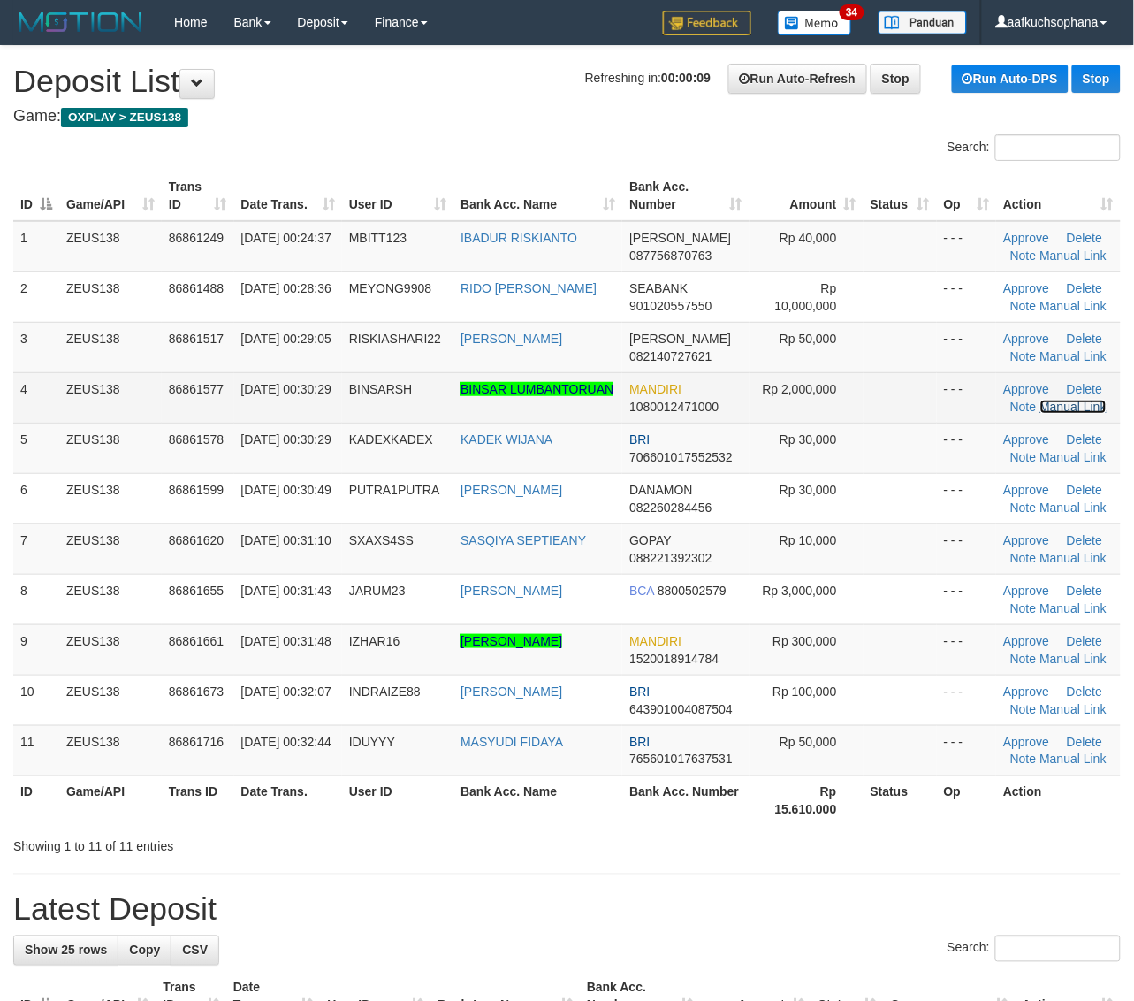
click at [1073, 403] on link "Manual Link" at bounding box center [1074, 407] width 67 height 14
click at [1041, 400] on link "Manual Link" at bounding box center [1074, 407] width 67 height 14
click at [1067, 408] on link "Manual Link" at bounding box center [1074, 407] width 67 height 14
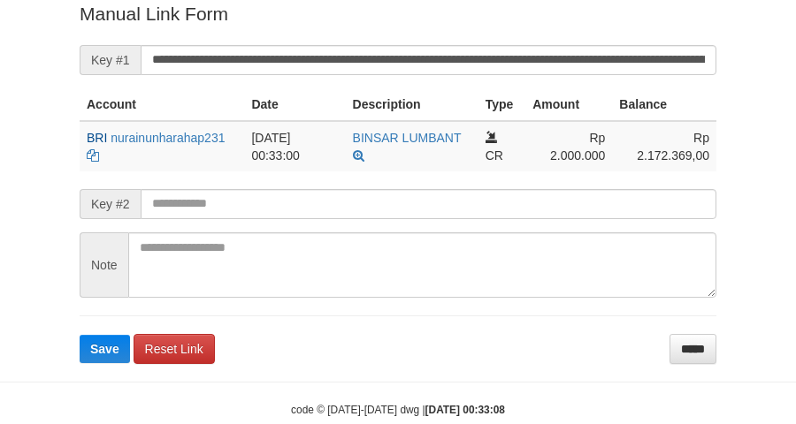
click at [414, 71] on form "**********" at bounding box center [398, 182] width 637 height 363
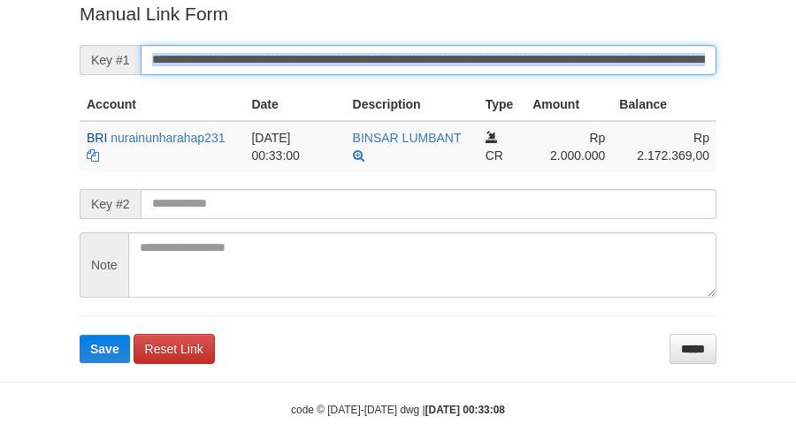
click at [80, 335] on button "Save" at bounding box center [105, 349] width 50 height 28
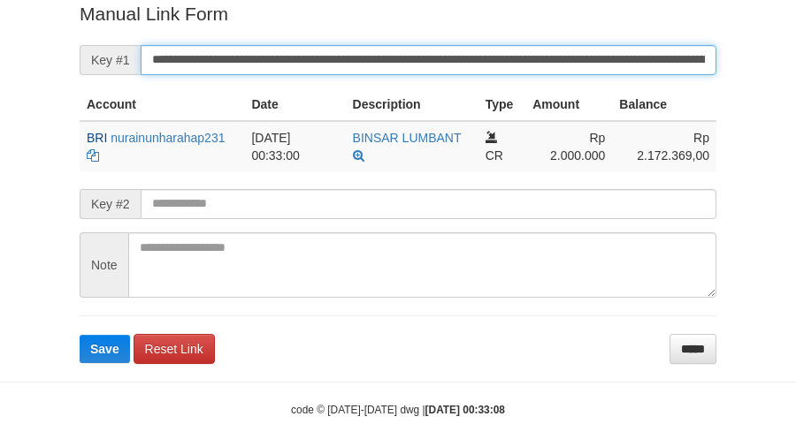
scroll to position [363, 0]
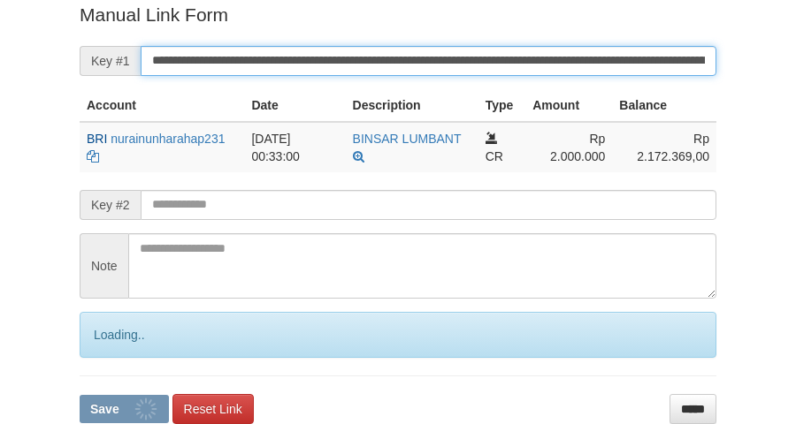
click at [80, 395] on button "Save" at bounding box center [124, 409] width 89 height 28
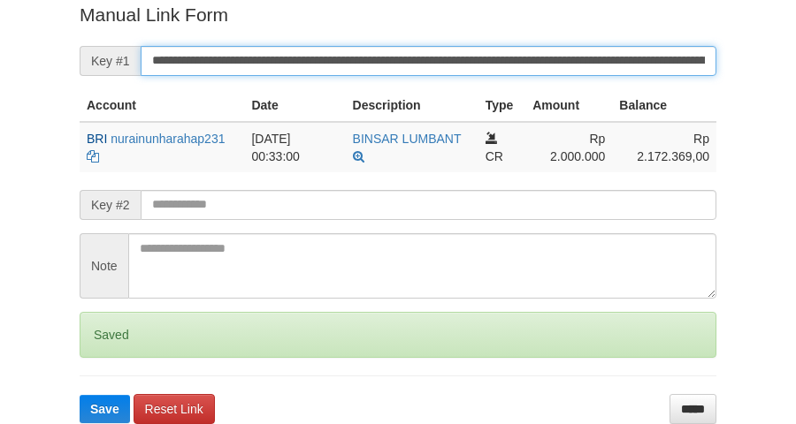
click at [80, 395] on button "Save" at bounding box center [105, 409] width 50 height 28
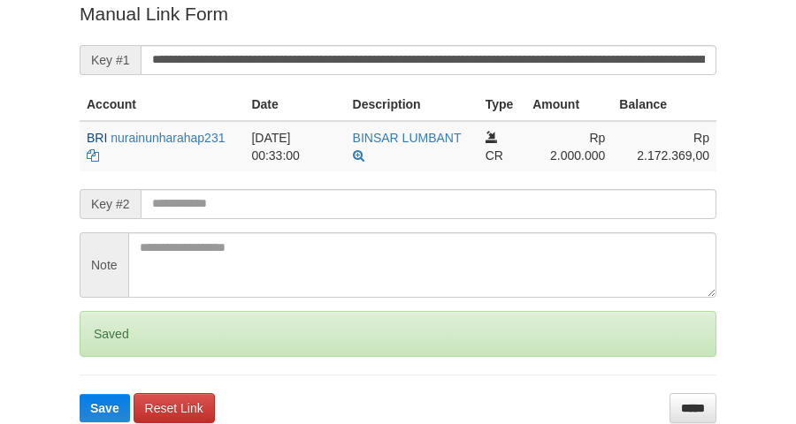
click at [80, 394] on button "Save" at bounding box center [105, 408] width 50 height 28
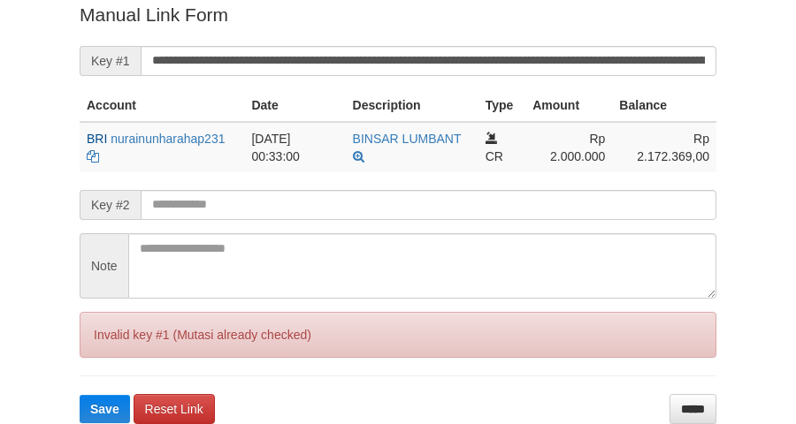
click at [80, 395] on button "Save" at bounding box center [105, 409] width 50 height 28
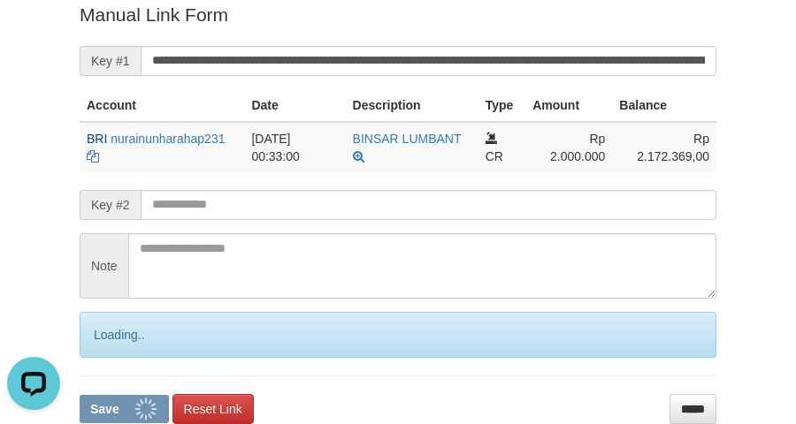
scroll to position [0, 0]
click at [431, 64] on input "**********" at bounding box center [429, 61] width 576 height 30
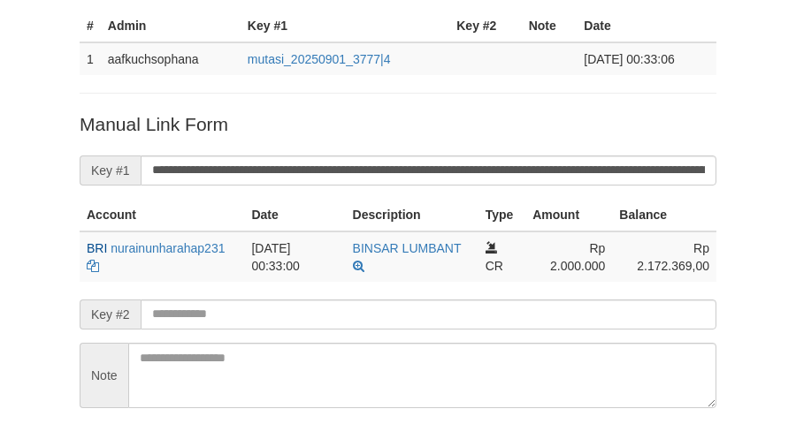
scroll to position [252, 0]
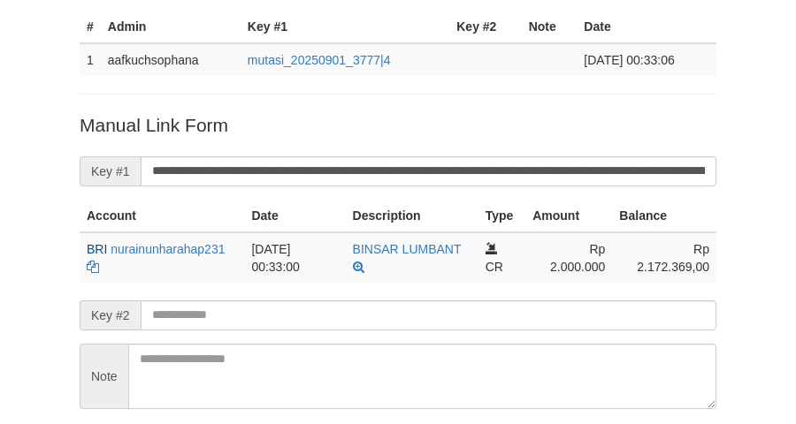
drag, startPoint x: 349, startPoint y: 111, endPoint x: 390, endPoint y: 111, distance: 40.7
click at [365, 112] on p "Manual Link Form" at bounding box center [398, 125] width 637 height 26
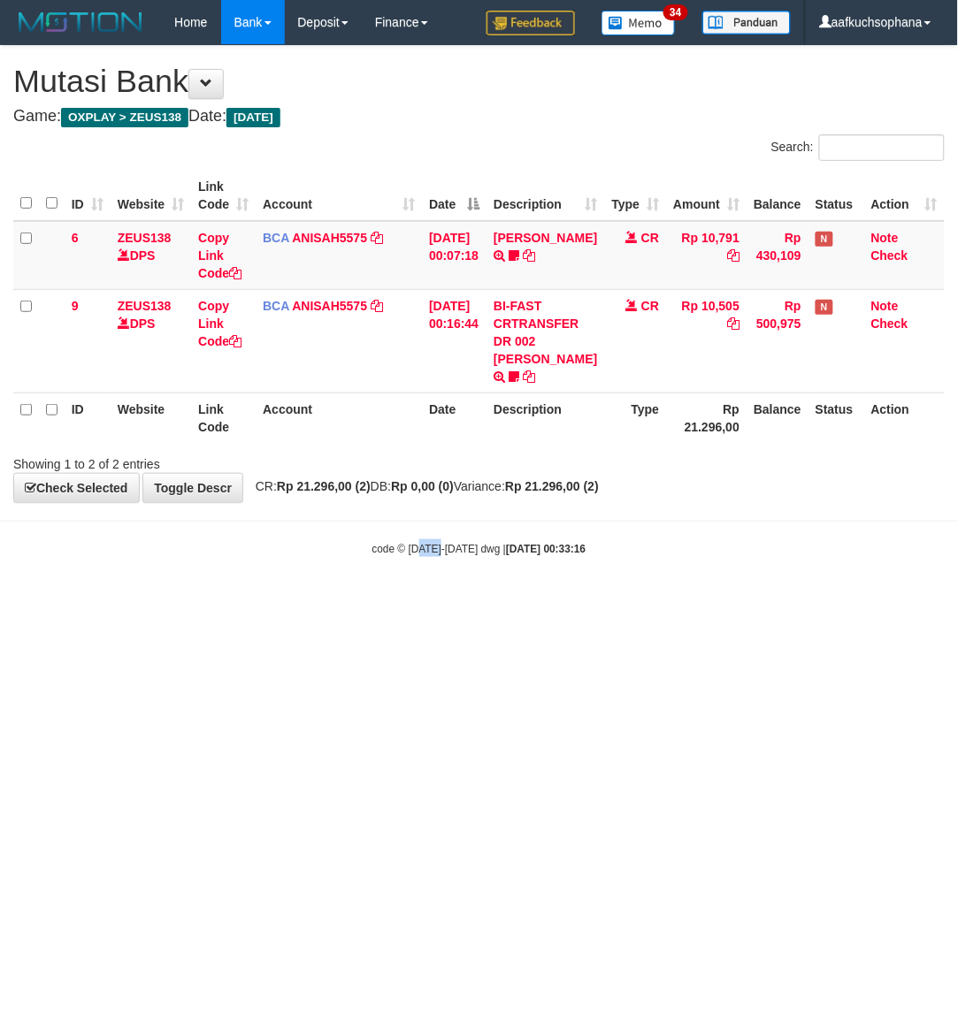
click at [424, 601] on html "Toggle navigation Home Bank Account List Load By Website Group [OXPLAY] ZEUS138…" at bounding box center [479, 300] width 958 height 601
click at [572, 595] on body "Toggle navigation Home Bank Account List Load By Website Group [OXPLAY] ZEUS138…" at bounding box center [479, 300] width 958 height 601
click at [262, 601] on html "Toggle navigation Home Bank Account List Load By Website Group [OXPLAY] ZEUS138…" at bounding box center [479, 300] width 958 height 601
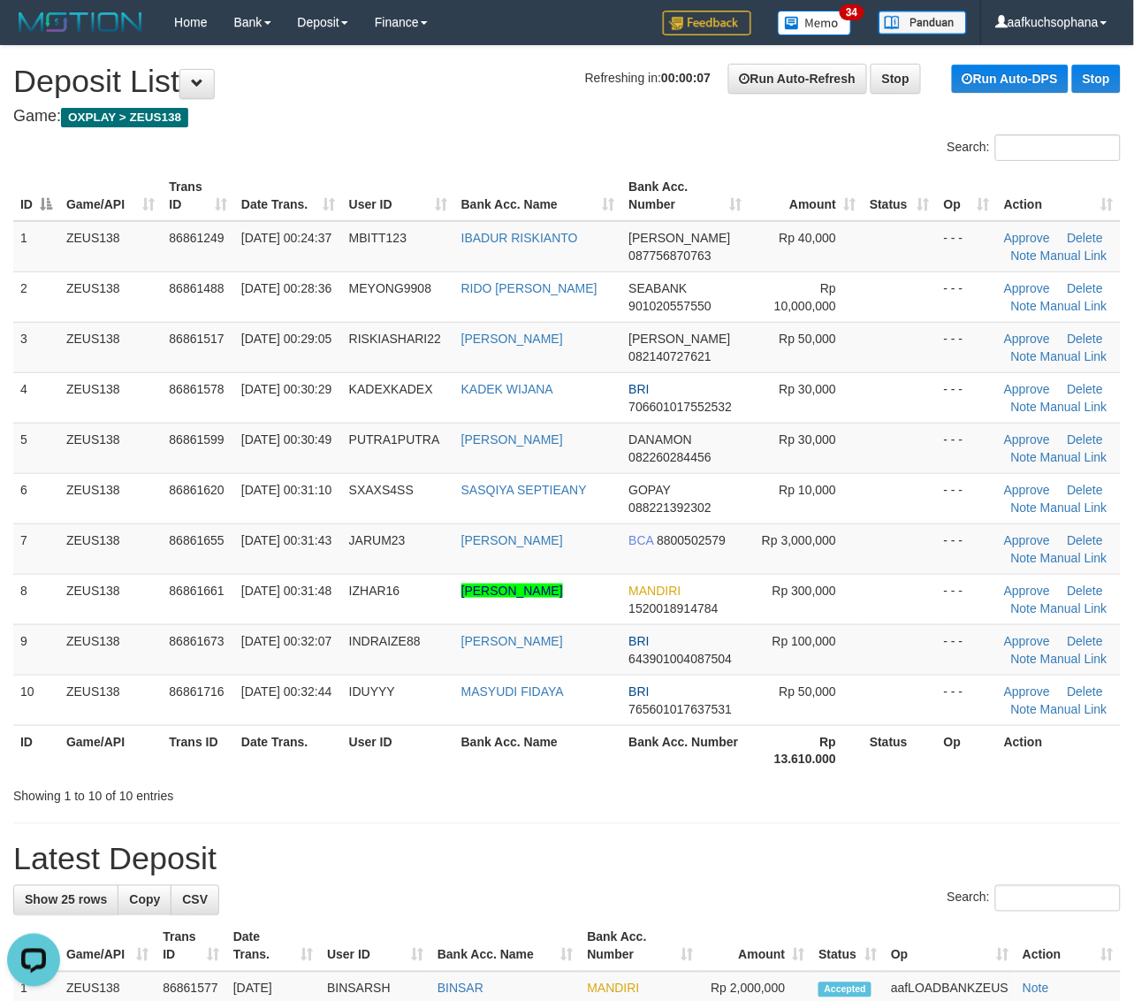
drag, startPoint x: 922, startPoint y: 820, endPoint x: 1111, endPoint y: 775, distance: 193.5
drag, startPoint x: 809, startPoint y: 897, endPoint x: 813, endPoint y: 877, distance: 20.8
click at [806, 894] on div "Search:" at bounding box center [567, 900] width 1108 height 31
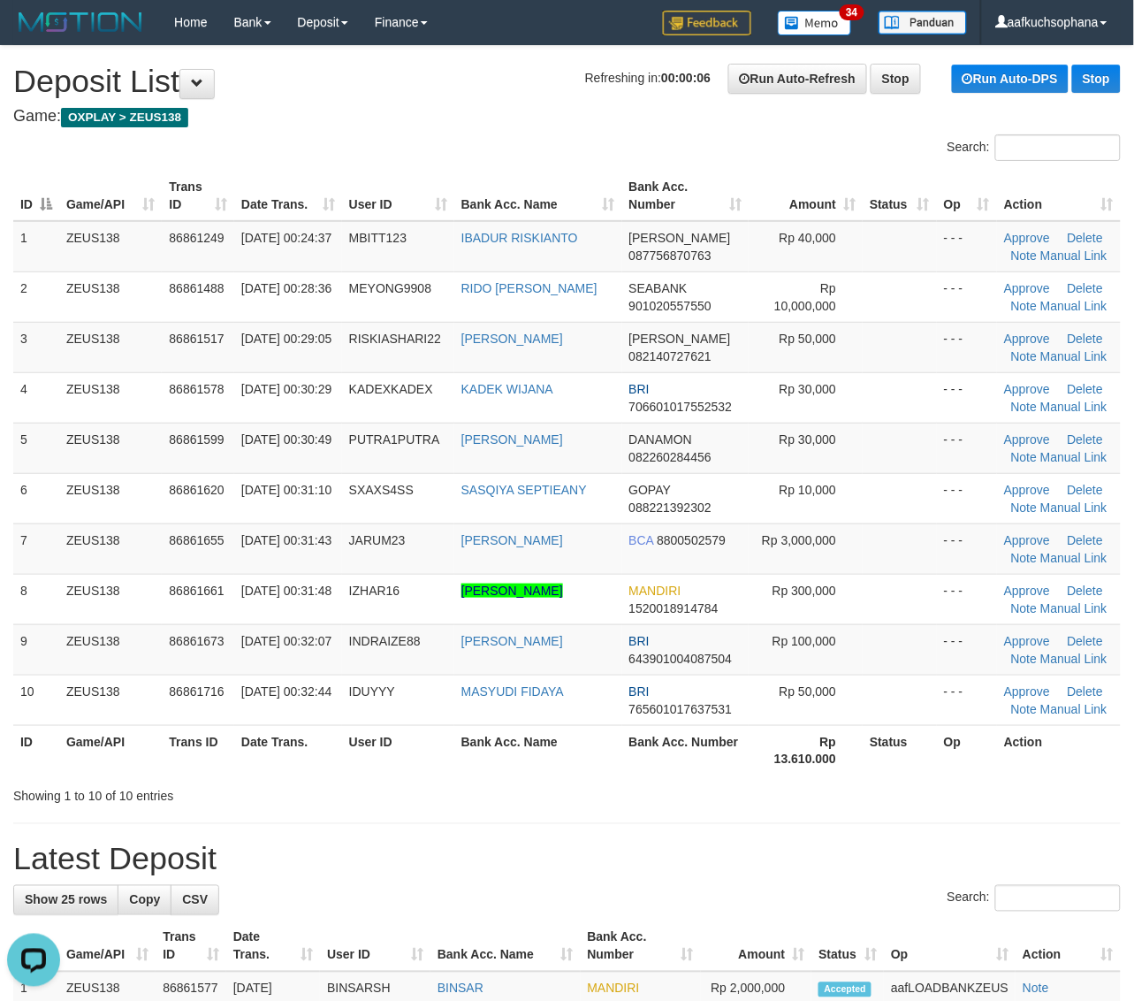
drag, startPoint x: 1086, startPoint y: 816, endPoint x: 1120, endPoint y: 838, distance: 41.0
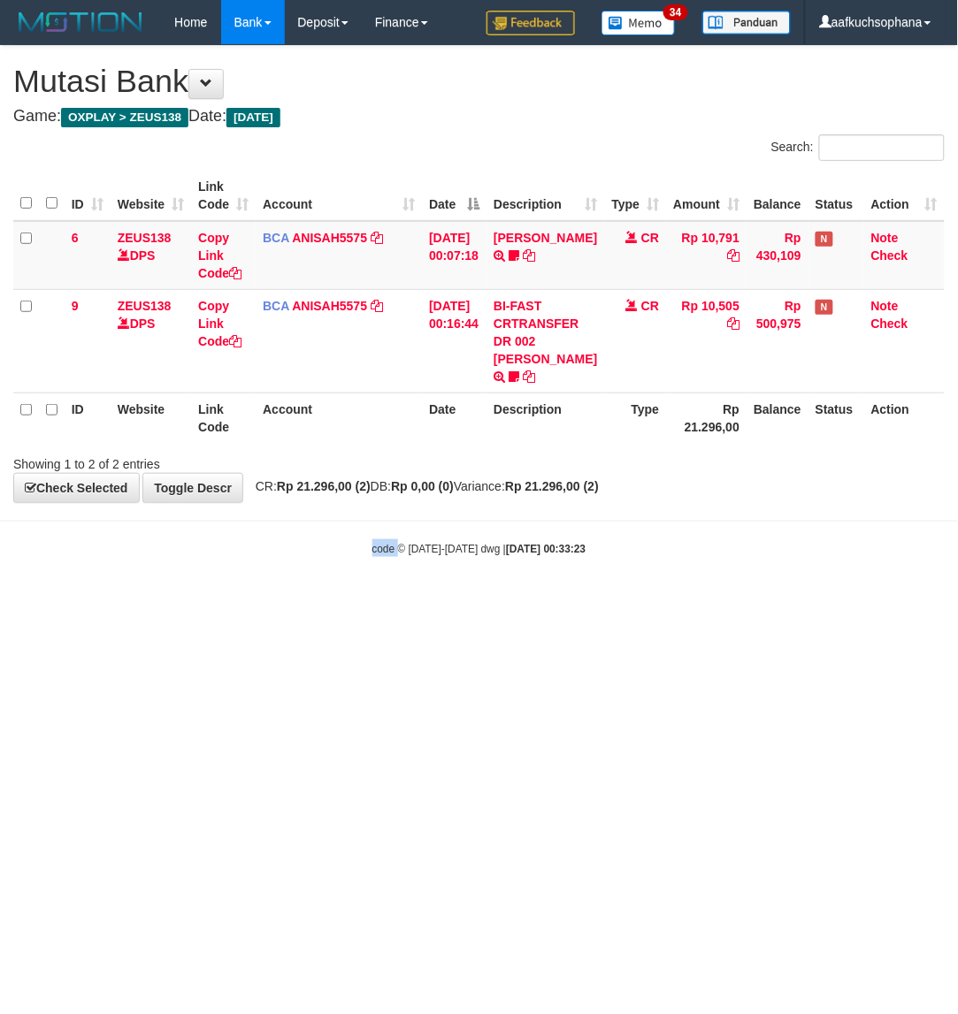
drag, startPoint x: 0, startPoint y: 0, endPoint x: 323, endPoint y: 691, distance: 763.0
click at [325, 601] on html "Toggle navigation Home Bank Account List Load By Website Group [OXPLAY] ZEUS138…" at bounding box center [479, 300] width 958 height 601
click at [340, 598] on body "Toggle navigation Home Bank Account List Load By Website Group [OXPLAY] ZEUS138…" at bounding box center [479, 300] width 958 height 601
click at [347, 601] on html "Toggle navigation Home Bank Account List Load By Website Group [OXPLAY] ZEUS138…" at bounding box center [479, 300] width 958 height 601
click at [337, 594] on html "Toggle navigation Home Bank Account List Load By Website Group [OXPLAY] ZEUS138…" at bounding box center [479, 300] width 958 height 601
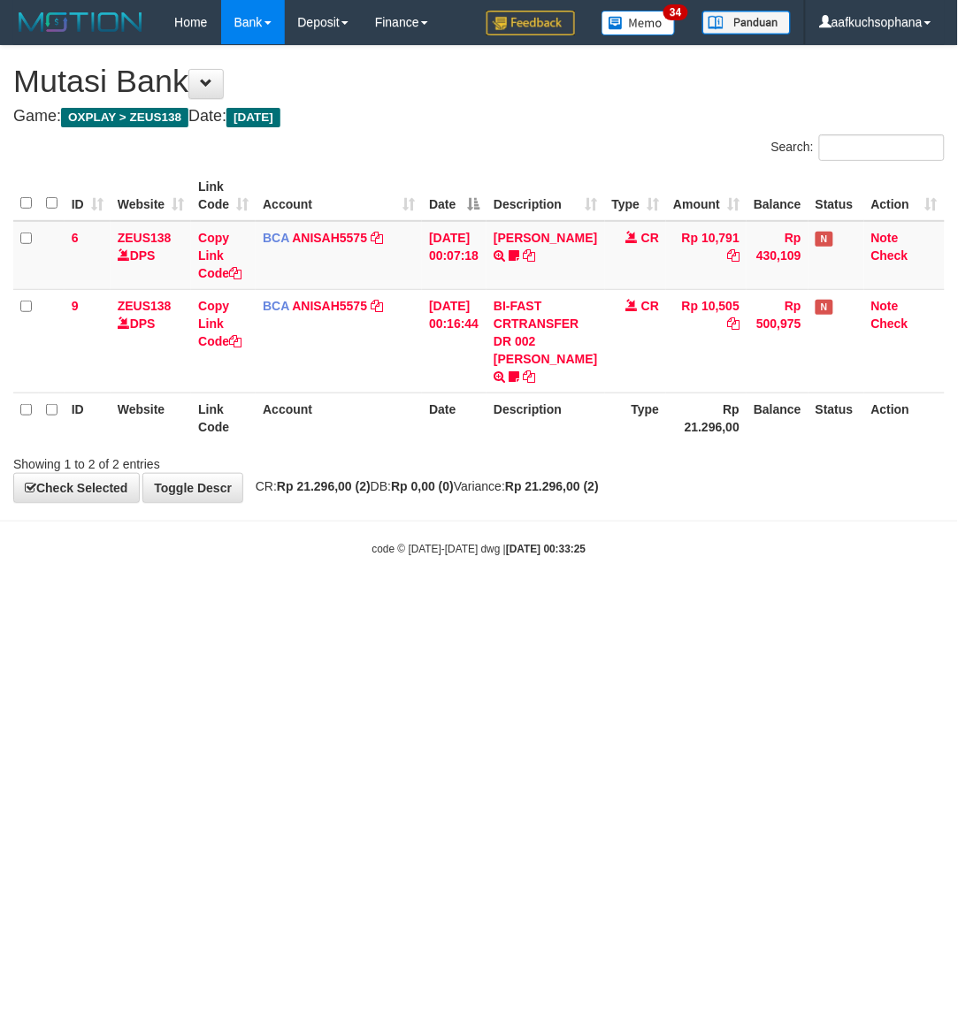
click at [337, 594] on body "Toggle navigation Home Bank Account List Load By Website Group [OXPLAY] ZEUS138…" at bounding box center [479, 300] width 958 height 601
click at [44, 568] on body "Toggle navigation Home Bank Account List Load By Website Group [OXPLAY] ZEUS138…" at bounding box center [479, 300] width 958 height 601
drag, startPoint x: 84, startPoint y: 576, endPoint x: 126, endPoint y: 589, distance: 44.5
click at [102, 579] on body "Toggle navigation Home Bank Account List Load By Website Group [OXPLAY] ZEUS138…" at bounding box center [479, 300] width 958 height 601
click at [538, 585] on body "Toggle navigation Home Bank Account List Load By Website Group [OXPLAY] ZEUS138…" at bounding box center [479, 300] width 958 height 601
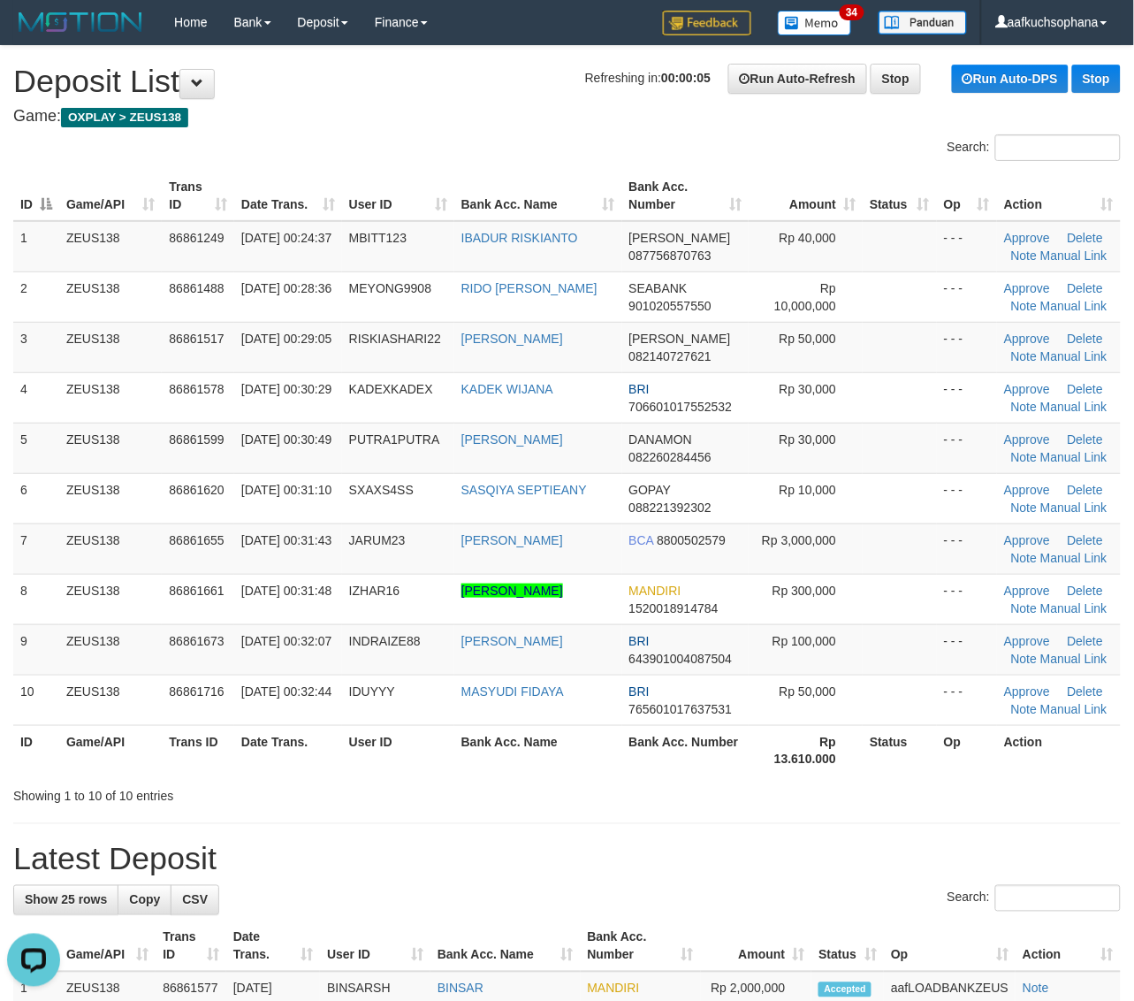
click at [956, 735] on th "Op" at bounding box center [967, 750] width 60 height 50
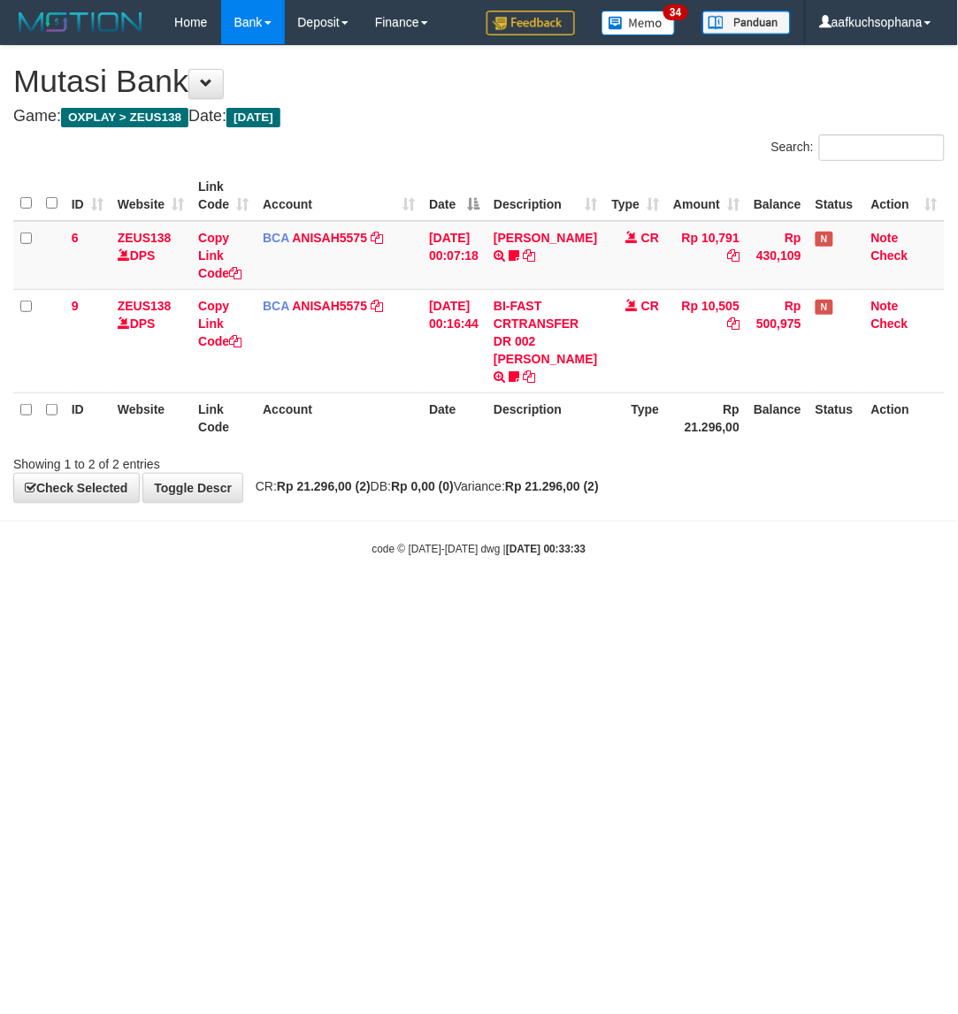
drag, startPoint x: 281, startPoint y: 709, endPoint x: 299, endPoint y: 729, distance: 26.9
click at [284, 601] on html "Toggle navigation Home Bank Account List Load By Website Group [OXPLAY] ZEUS138…" at bounding box center [479, 300] width 958 height 601
click at [299, 601] on html "Toggle navigation Home Bank Account List Load By Website Group [OXPLAY] ZEUS138…" at bounding box center [479, 300] width 958 height 601
click at [302, 601] on html "Toggle navigation Home Bank Account List Load By Website Group [OXPLAY] ZEUS138…" at bounding box center [479, 300] width 958 height 601
click at [305, 601] on html "Toggle navigation Home Bank Account List Load By Website Group [OXPLAY] ZEUS138…" at bounding box center [479, 300] width 958 height 601
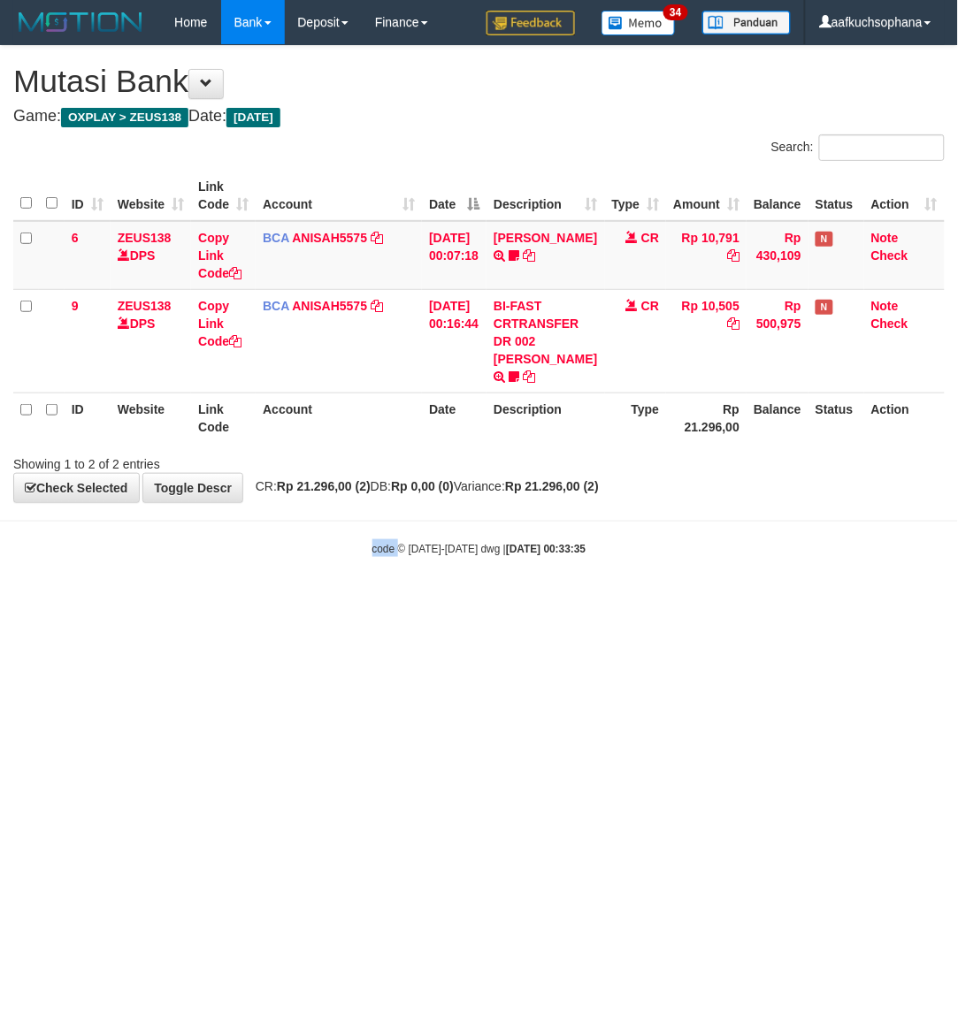
click at [305, 601] on html "Toggle navigation Home Bank Account List Load By Website Group [OXPLAY] ZEUS138…" at bounding box center [479, 300] width 958 height 601
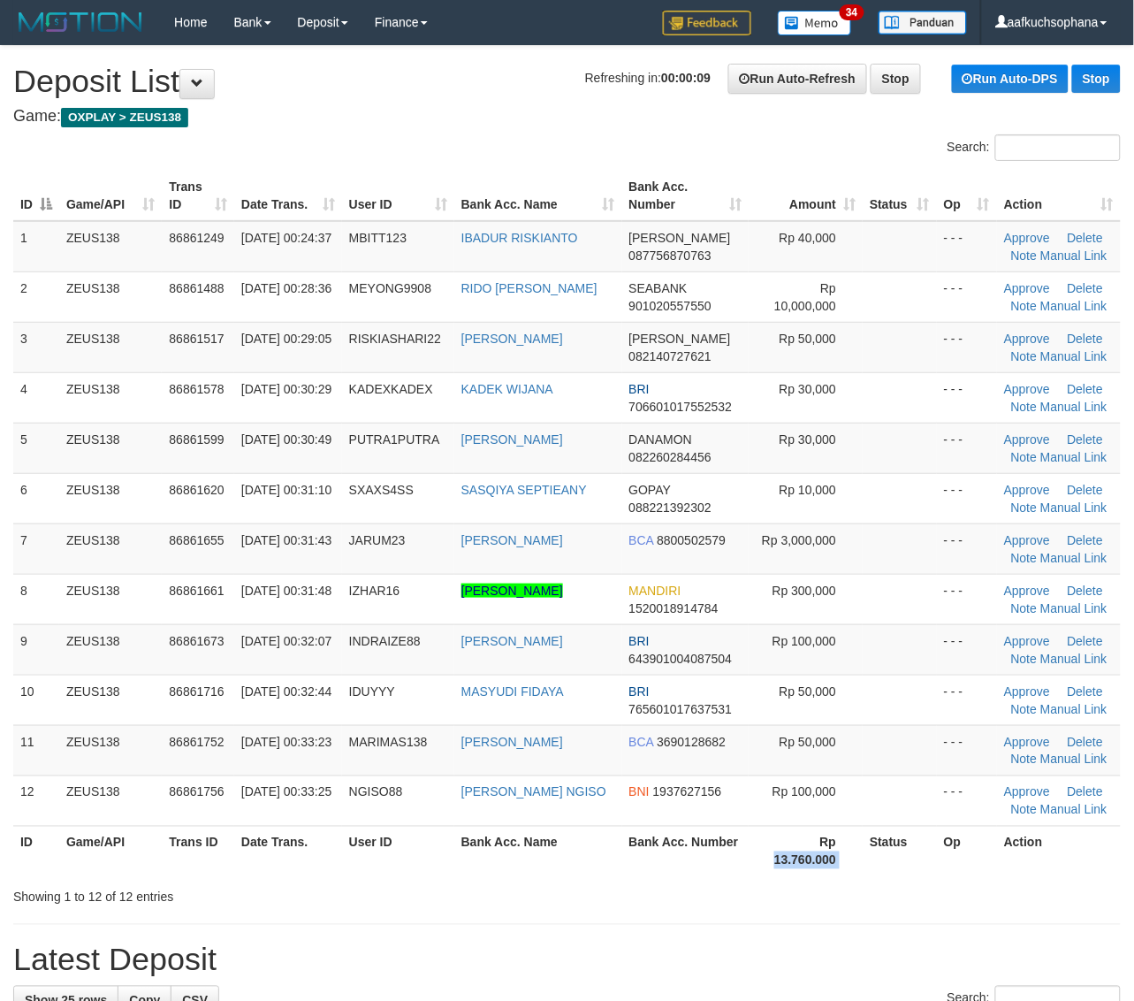
click at [859, 851] on tr "ID Game/API Trans ID Date Trans. User ID Bank Acc. Name Bank Acc. Number Rp 13.…" at bounding box center [567, 851] width 1108 height 50
click at [854, 849] on th "Rp 13.760.000" at bounding box center [806, 851] width 114 height 50
click at [844, 841] on th "Rp 13.760.000" at bounding box center [806, 851] width 114 height 50
drag, startPoint x: 979, startPoint y: 863, endPoint x: 1149, endPoint y: 820, distance: 176.1
click at [997, 853] on tr "ID Game/API Trans ID Date Trans. User ID Bank Acc. Name Bank Acc. Number Rp 13.…" at bounding box center [567, 851] width 1108 height 50
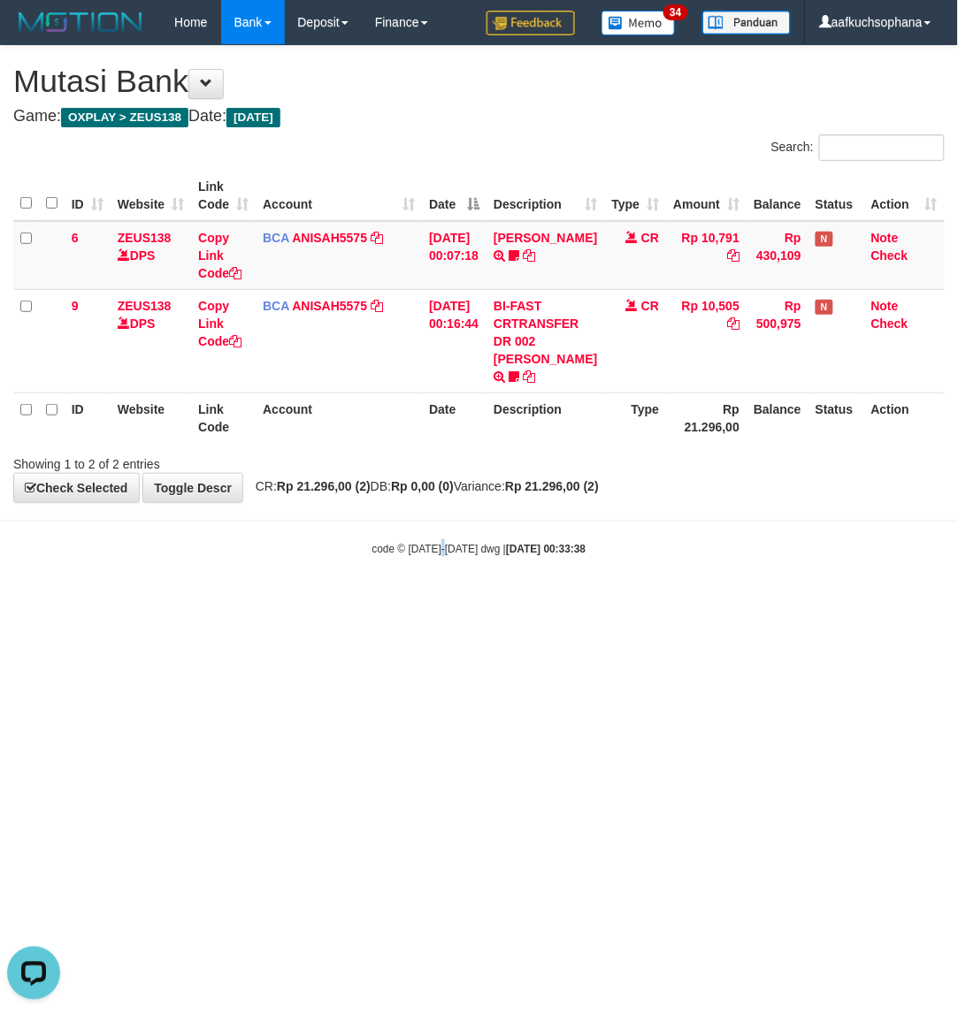
click at [442, 601] on html "Toggle navigation Home Bank Account List Load By Website Group [OXPLAY] ZEUS138…" at bounding box center [479, 300] width 958 height 601
drag, startPoint x: 219, startPoint y: 727, endPoint x: 205, endPoint y: 722, distance: 15.1
click at [218, 601] on html "Toggle navigation Home Bank Account List Load By Website Group [OXPLAY] ZEUS138…" at bounding box center [479, 300] width 958 height 601
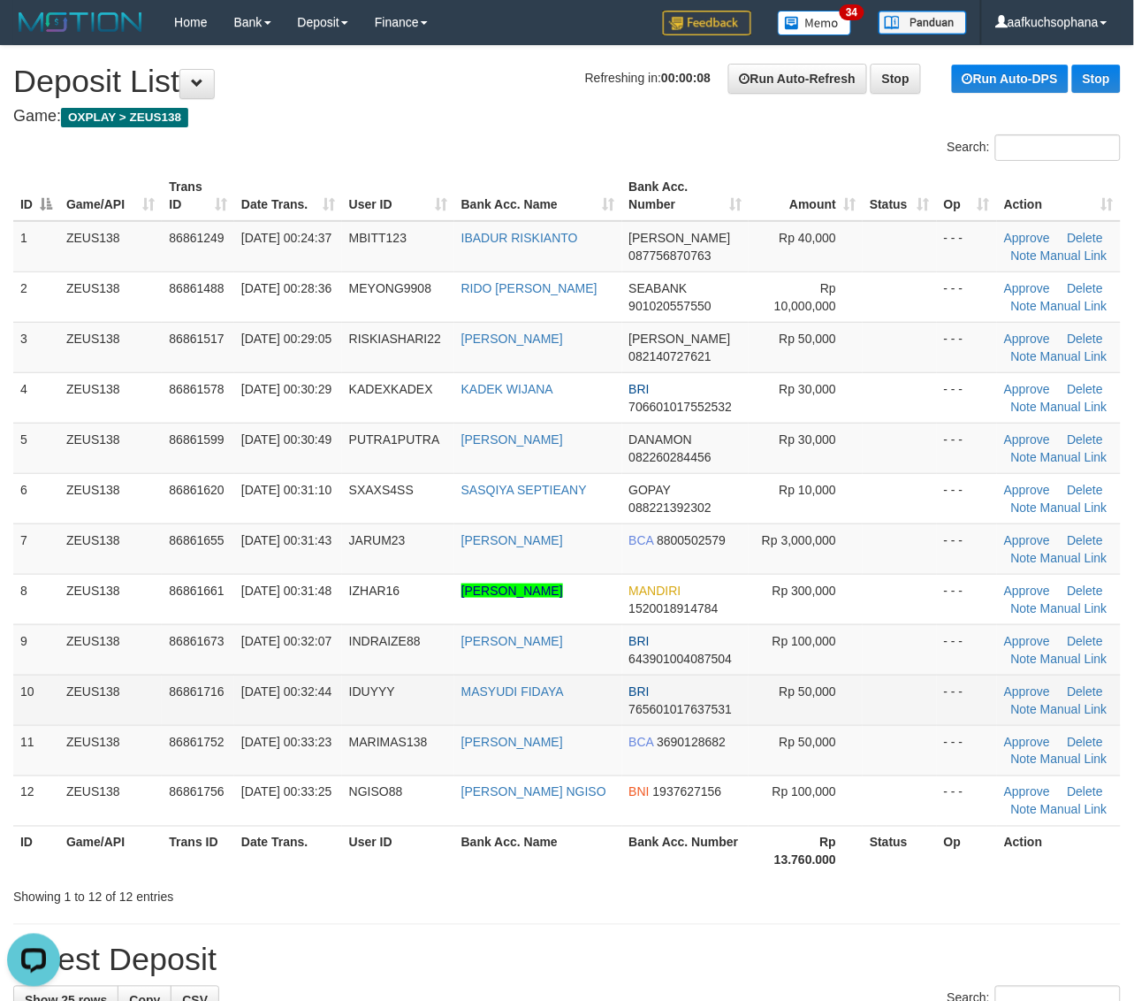
click at [958, 692] on td "- - -" at bounding box center [967, 700] width 60 height 50
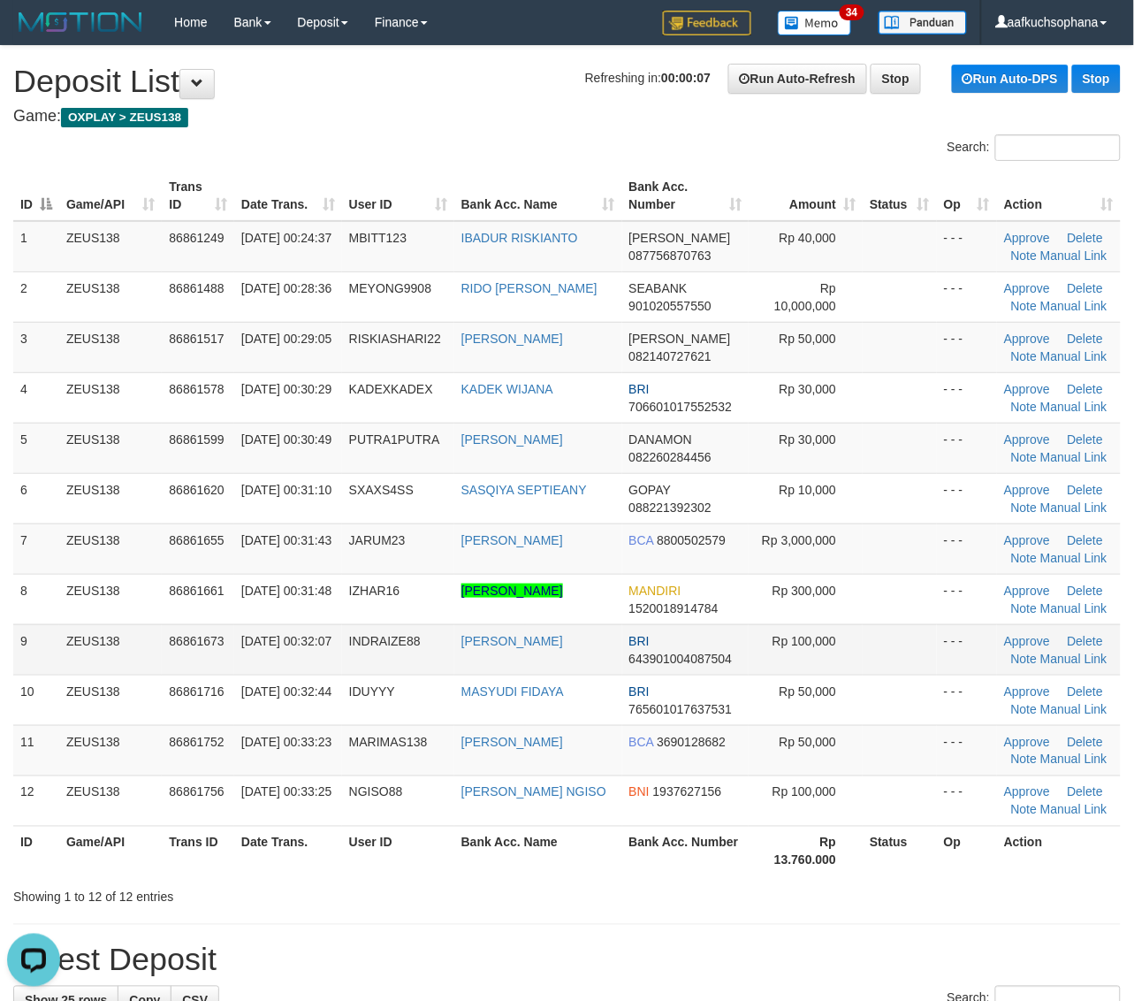
click at [912, 642] on td at bounding box center [900, 649] width 74 height 50
drag, startPoint x: 917, startPoint y: 593, endPoint x: 1150, endPoint y: 647, distance: 239.6
click at [920, 593] on td at bounding box center [900, 599] width 74 height 50
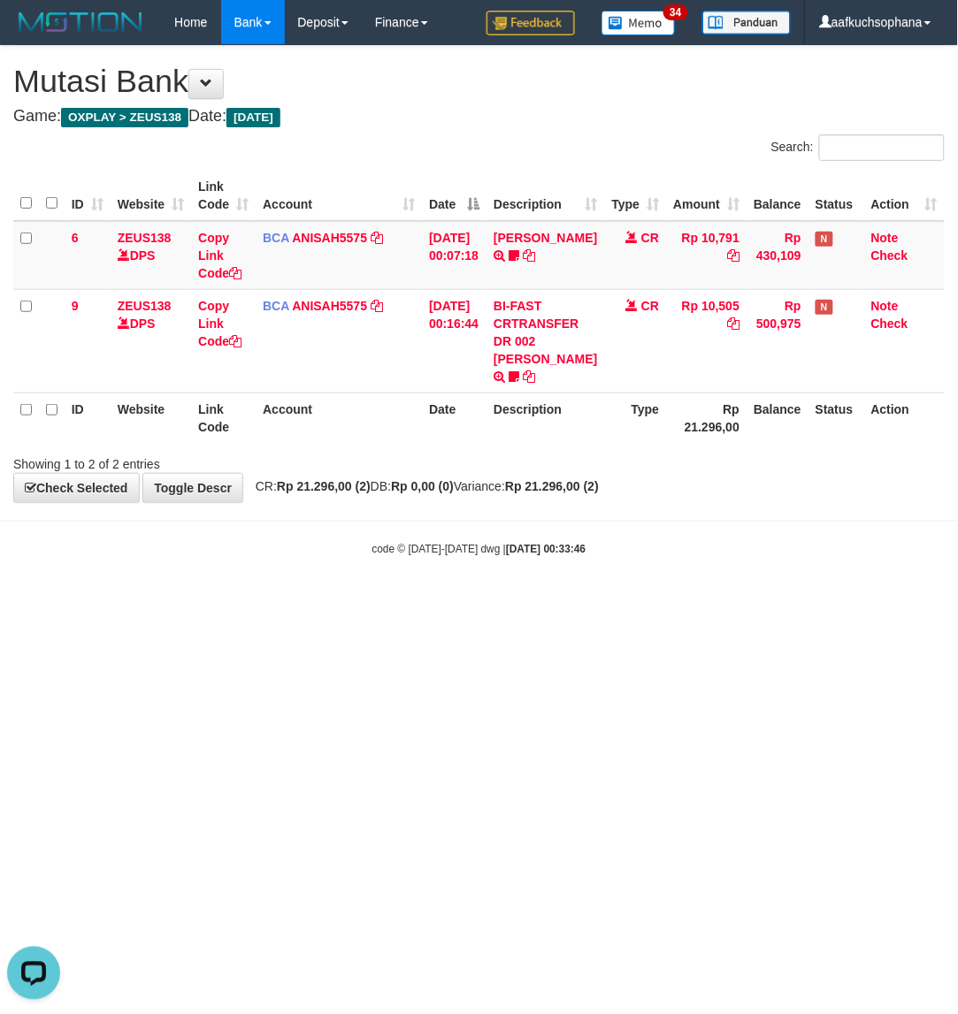
drag, startPoint x: 637, startPoint y: 682, endPoint x: 566, endPoint y: 688, distance: 71.0
click at [624, 601] on html "Toggle navigation Home Bank Account List Load By Website Group [OXPLAY] ZEUS138…" at bounding box center [479, 300] width 958 height 601
click at [477, 601] on html "Toggle navigation Home Bank Account List Load By Website Group [OXPLAY] ZEUS138…" at bounding box center [479, 300] width 958 height 601
click at [470, 601] on html "Toggle navigation Home Bank Account List Load By Website Group [OXPLAY] ZEUS138…" at bounding box center [479, 300] width 958 height 601
click at [466, 601] on html "Toggle navigation Home Bank Account List Load By Website Group [OXPLAY] ZEUS138…" at bounding box center [479, 300] width 958 height 601
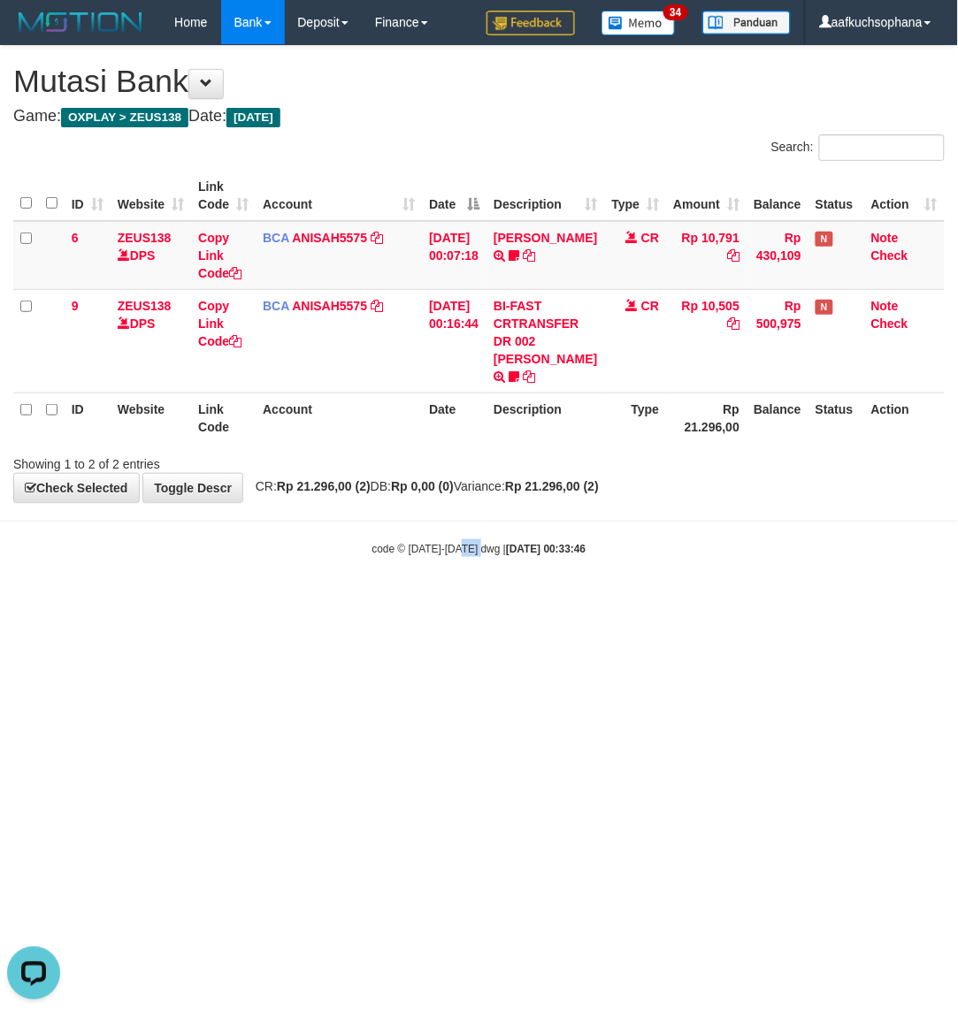
drag, startPoint x: 466, startPoint y: 737, endPoint x: 341, endPoint y: 725, distance: 125.2
click at [465, 601] on html "Toggle navigation Home Bank Account List Load By Website Group [OXPLAY] ZEUS138…" at bounding box center [479, 300] width 958 height 601
click at [476, 601] on html "Toggle navigation Home Bank Account List Load By Website Group [OXPLAY] ZEUS138…" at bounding box center [479, 300] width 958 height 601
click at [470, 601] on html "Toggle navigation Home Bank Account List Load By Website Group [OXPLAY] ZEUS138…" at bounding box center [479, 300] width 958 height 601
click at [408, 601] on html "Toggle navigation Home Bank Account List Load By Website Group [OXPLAY] ZEUS138…" at bounding box center [479, 300] width 958 height 601
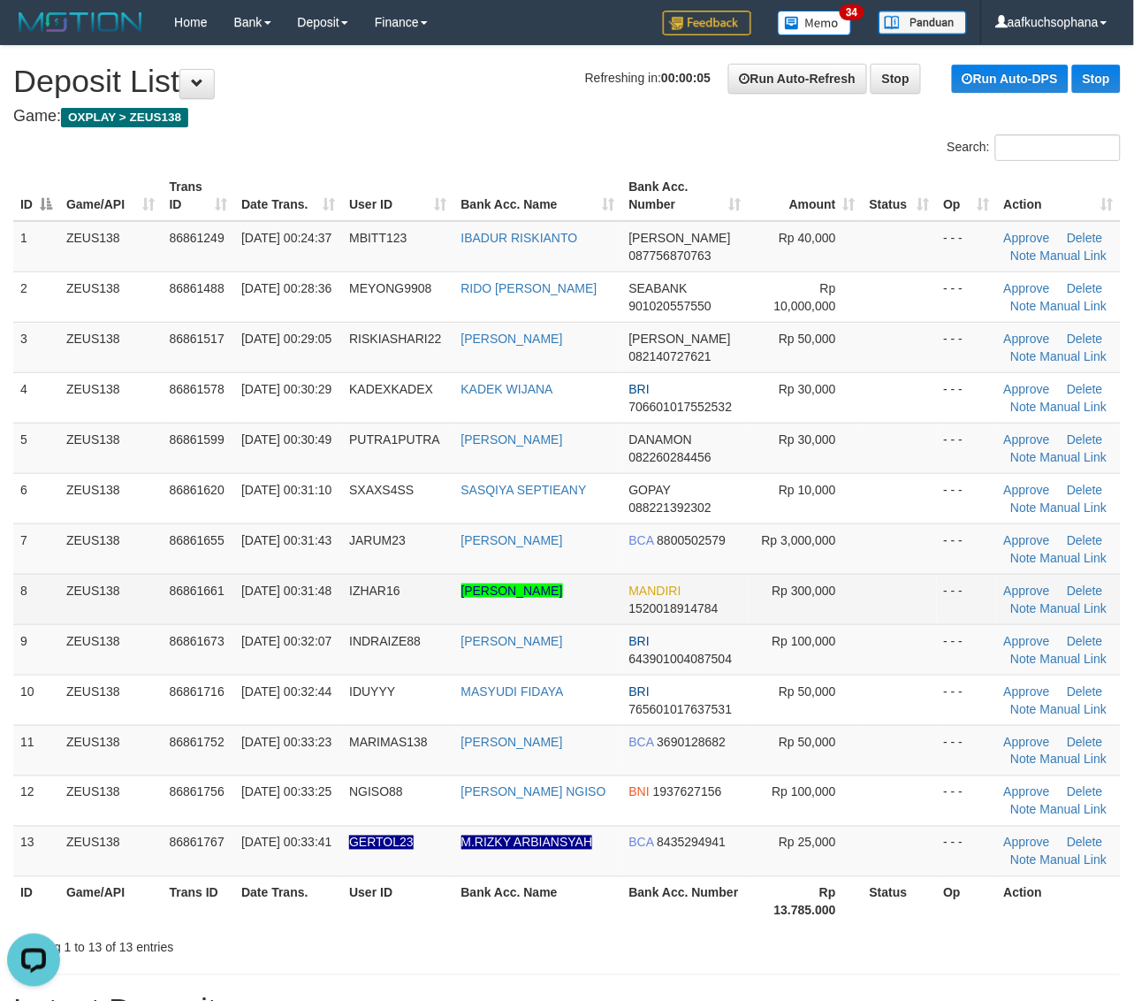
click at [920, 599] on td at bounding box center [900, 599] width 74 height 50
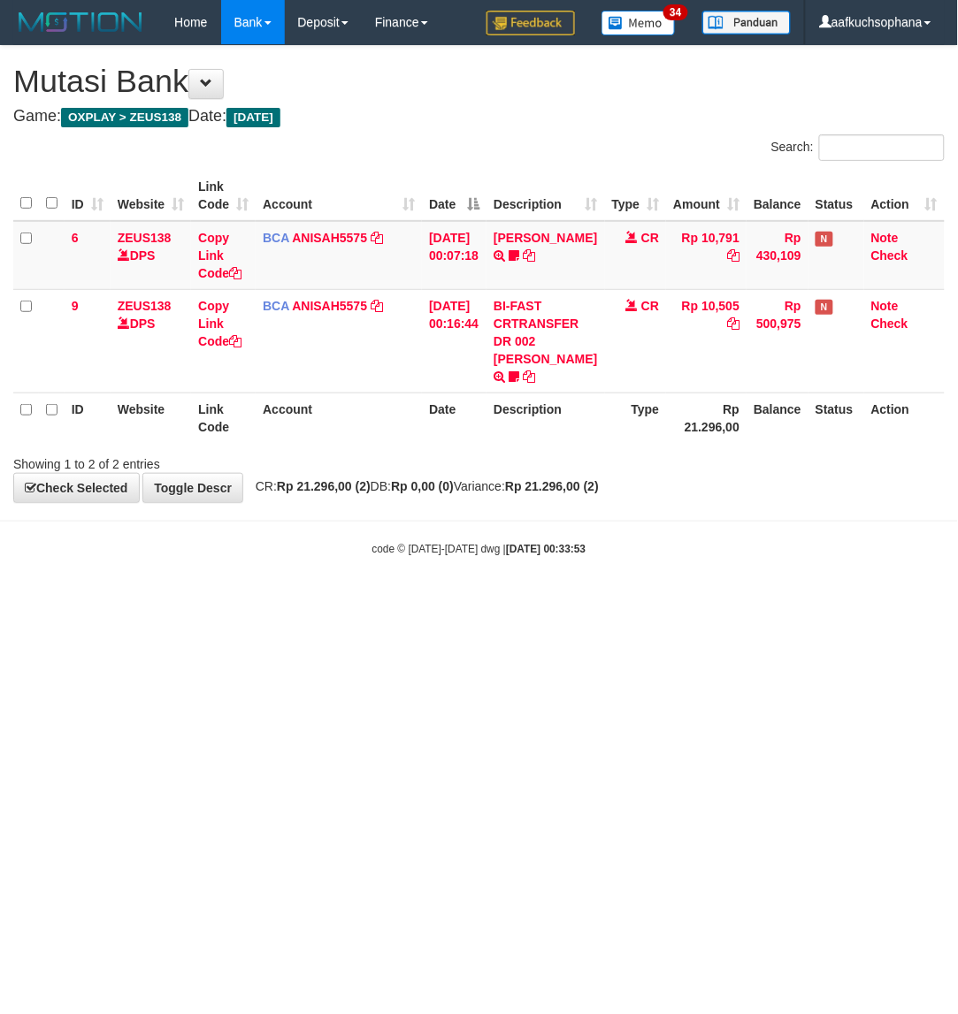
click at [570, 601] on html "Toggle navigation Home Bank Account List Load By Website Group [OXPLAY] ZEUS138…" at bounding box center [479, 300] width 958 height 601
click at [566, 601] on html "Toggle navigation Home Bank Account List Load By Website Group [OXPLAY] ZEUS138…" at bounding box center [479, 300] width 958 height 601
drag, startPoint x: 347, startPoint y: 709, endPoint x: 363, endPoint y: 690, distance: 24.6
click at [355, 601] on html "Toggle navigation Home Bank Account List Load By Website Group [OXPLAY] ZEUS138…" at bounding box center [479, 300] width 958 height 601
drag, startPoint x: 363, startPoint y: 690, endPoint x: 352, endPoint y: 653, distance: 38.6
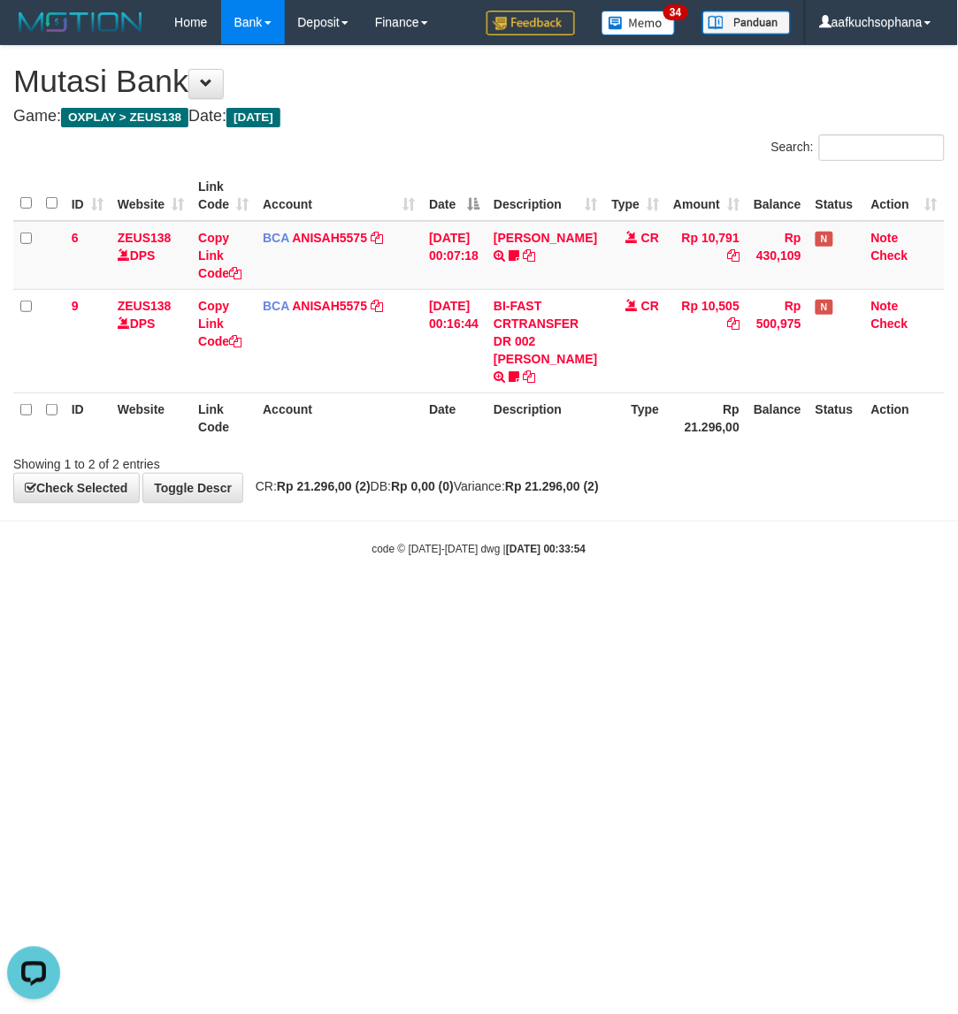
click at [359, 601] on html "Toggle navigation Home Bank Account List Load By Website Group [OXPLAY] ZEUS138…" at bounding box center [479, 300] width 958 height 601
click at [355, 601] on html "Toggle navigation Home Bank Account List Load By Website Group [OXPLAY] ZEUS138…" at bounding box center [479, 300] width 958 height 601
click at [267, 601] on html "Toggle navigation Home Bank Account List Load By Website Group [OXPLAY] ZEUS138…" at bounding box center [479, 300] width 958 height 601
click at [262, 601] on html "Toggle navigation Home Bank Account List Load By Website Group [OXPLAY] ZEUS138…" at bounding box center [479, 300] width 958 height 601
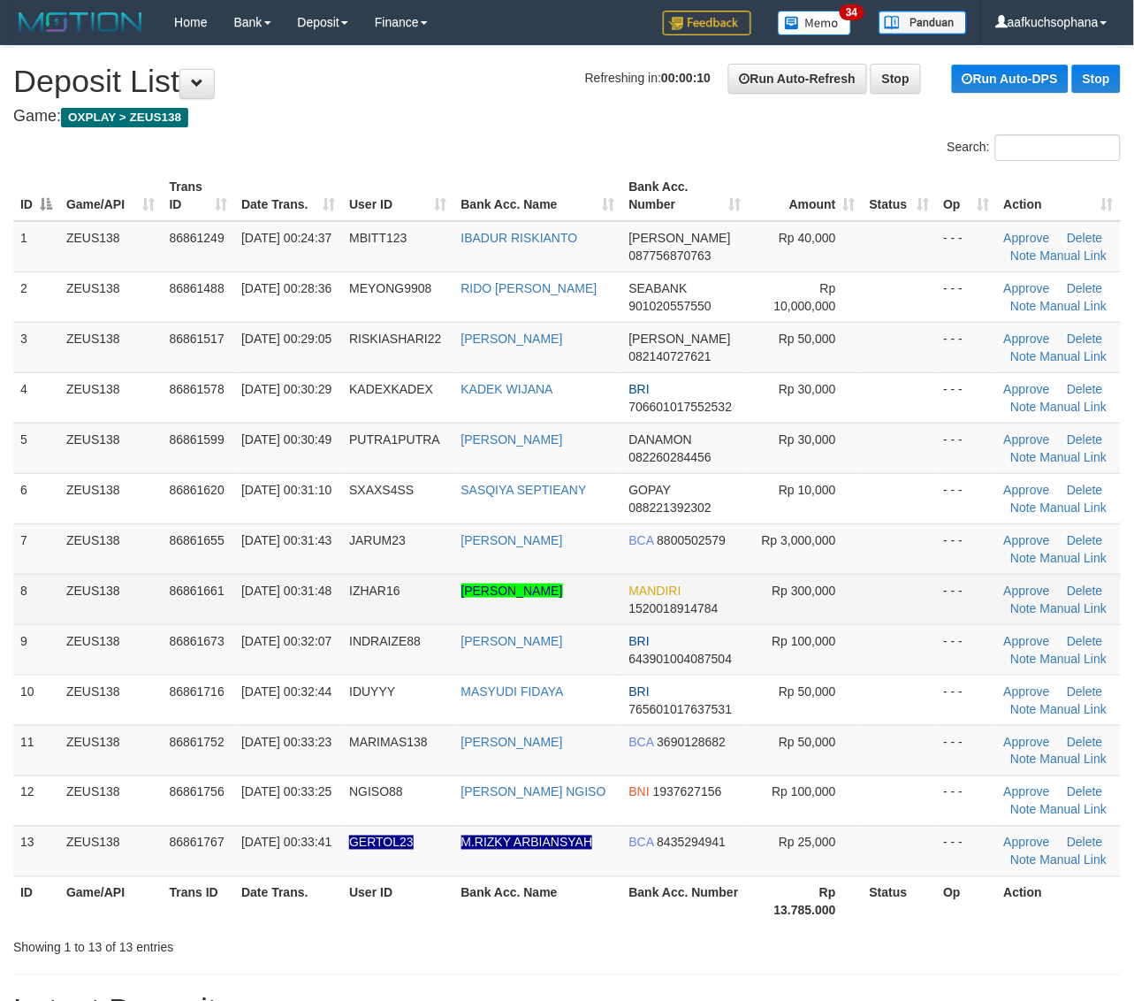
drag, startPoint x: 908, startPoint y: 584, endPoint x: 935, endPoint y: 584, distance: 26.5
click at [915, 584] on td at bounding box center [900, 599] width 74 height 50
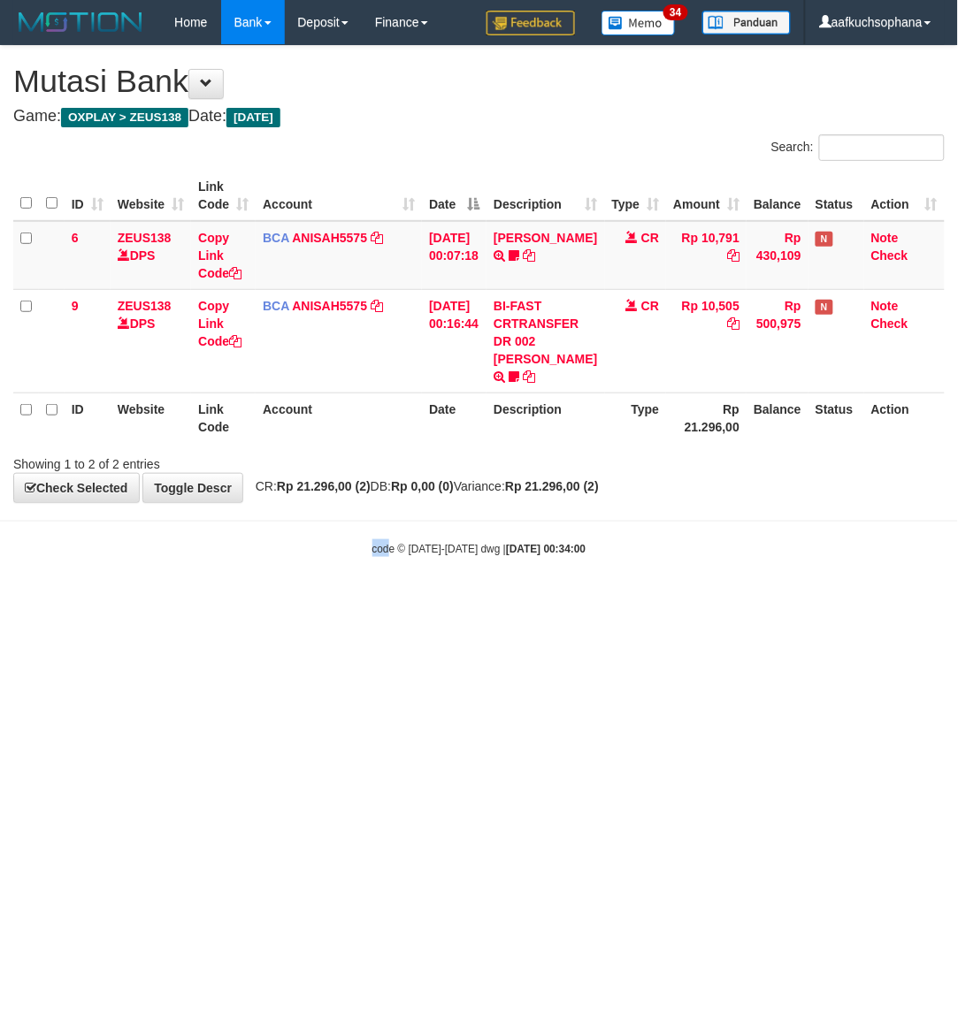
click at [386, 601] on html "Toggle navigation Home Bank Account List Load By Website Group [OXPLAY] ZEUS138…" at bounding box center [479, 300] width 958 height 601
click at [380, 601] on html "Toggle navigation Home Bank Account List Load By Website Group [OXPLAY] ZEUS138…" at bounding box center [479, 300] width 958 height 601
click at [367, 601] on html "Toggle navigation Home Bank Account List Load By Website Group [OXPLAY] ZEUS138…" at bounding box center [479, 300] width 958 height 601
click at [317, 601] on html "Toggle navigation Home Bank Account List Load By Website Group [OXPLAY] ZEUS138…" at bounding box center [479, 300] width 958 height 601
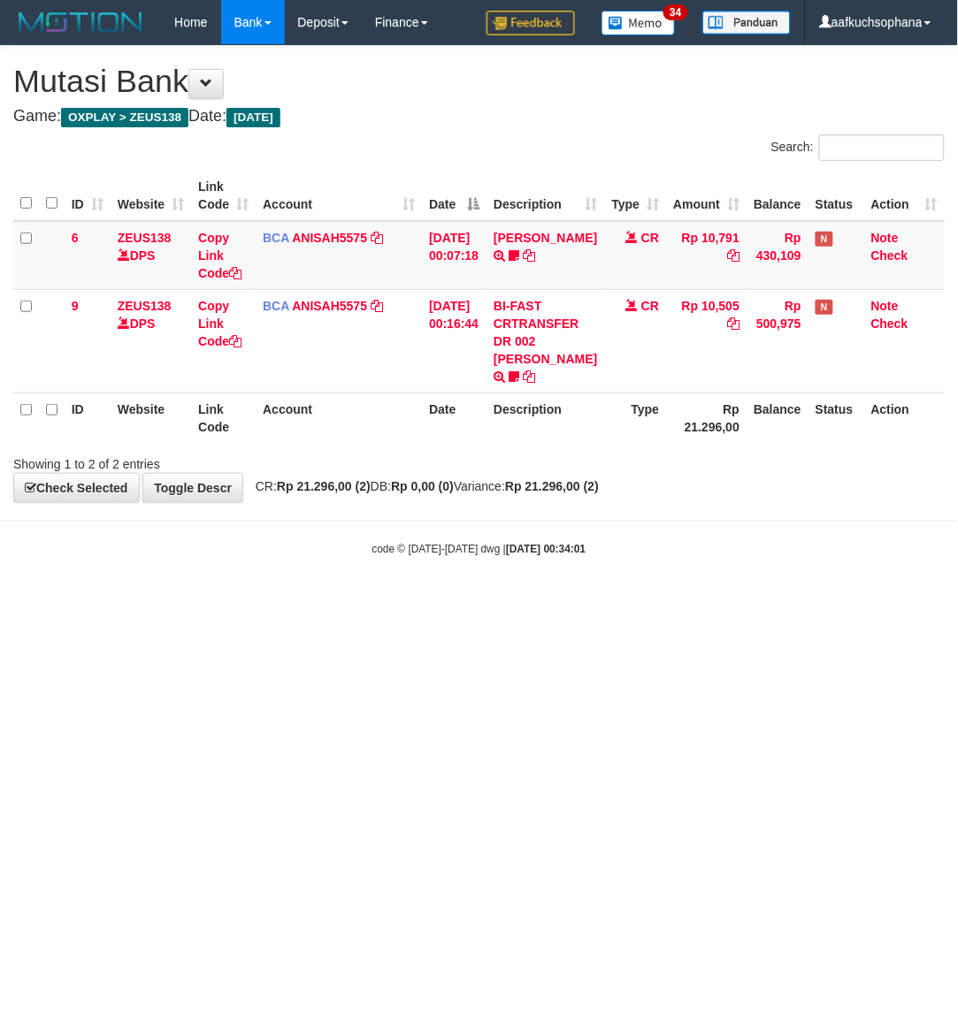
click at [315, 601] on html "Toggle navigation Home Bank Account List Load By Website Group [OXPLAY] ZEUS138…" at bounding box center [479, 300] width 958 height 601
click at [731, 601] on html "Toggle navigation Home Bank Account List Load By Website Group [OXPLAY] ZEUS138…" at bounding box center [479, 300] width 958 height 601
click at [454, 601] on html "Toggle navigation Home Bank Account List Load By Website Group [OXPLAY] ZEUS138…" at bounding box center [479, 300] width 958 height 601
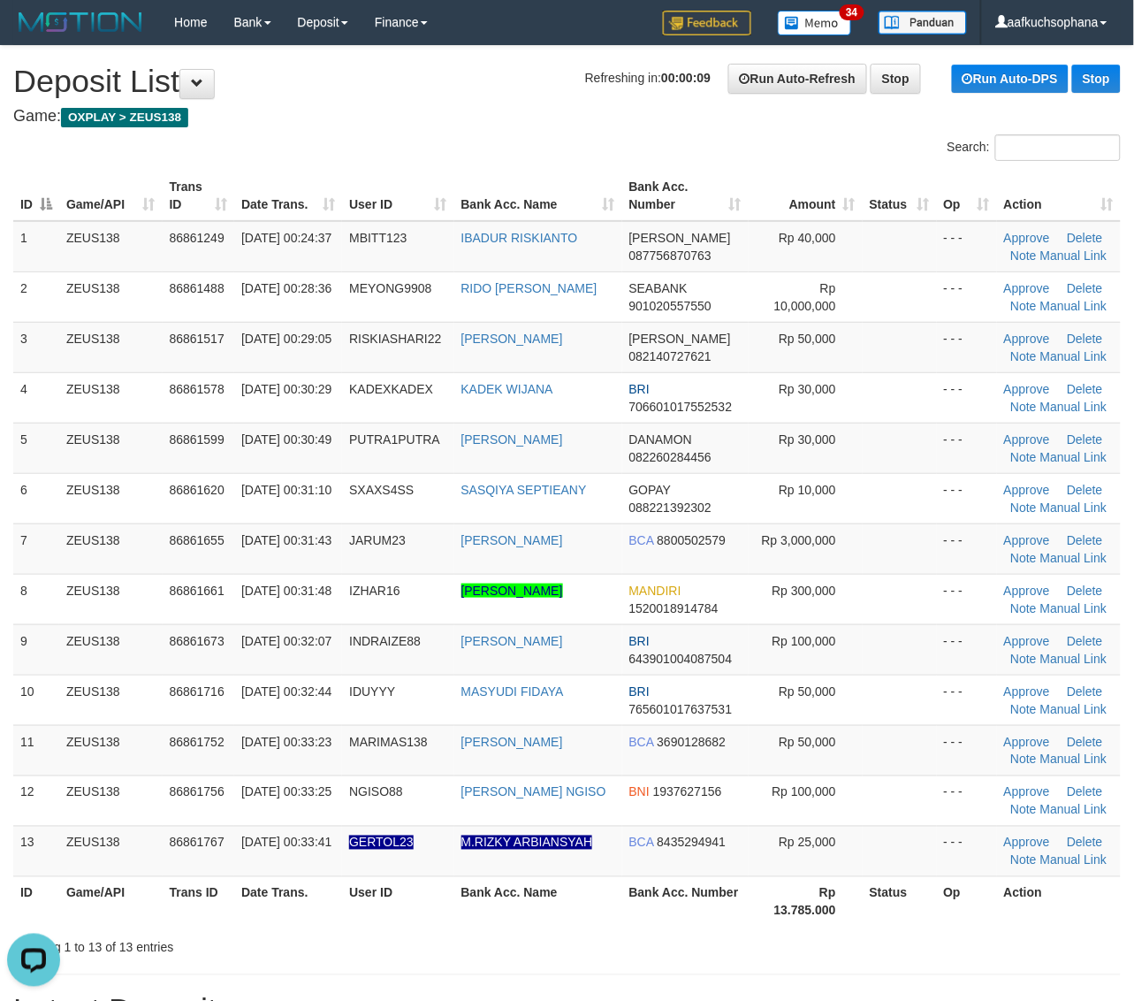
drag, startPoint x: 929, startPoint y: 665, endPoint x: 1141, endPoint y: 655, distance: 212.4
click at [937, 664] on tr "9 ZEUS138 86861673 01/09/2025 00:32:07 INDRAIZE88 YOHANES INDRA BRI 64390100408…" at bounding box center [567, 649] width 1108 height 50
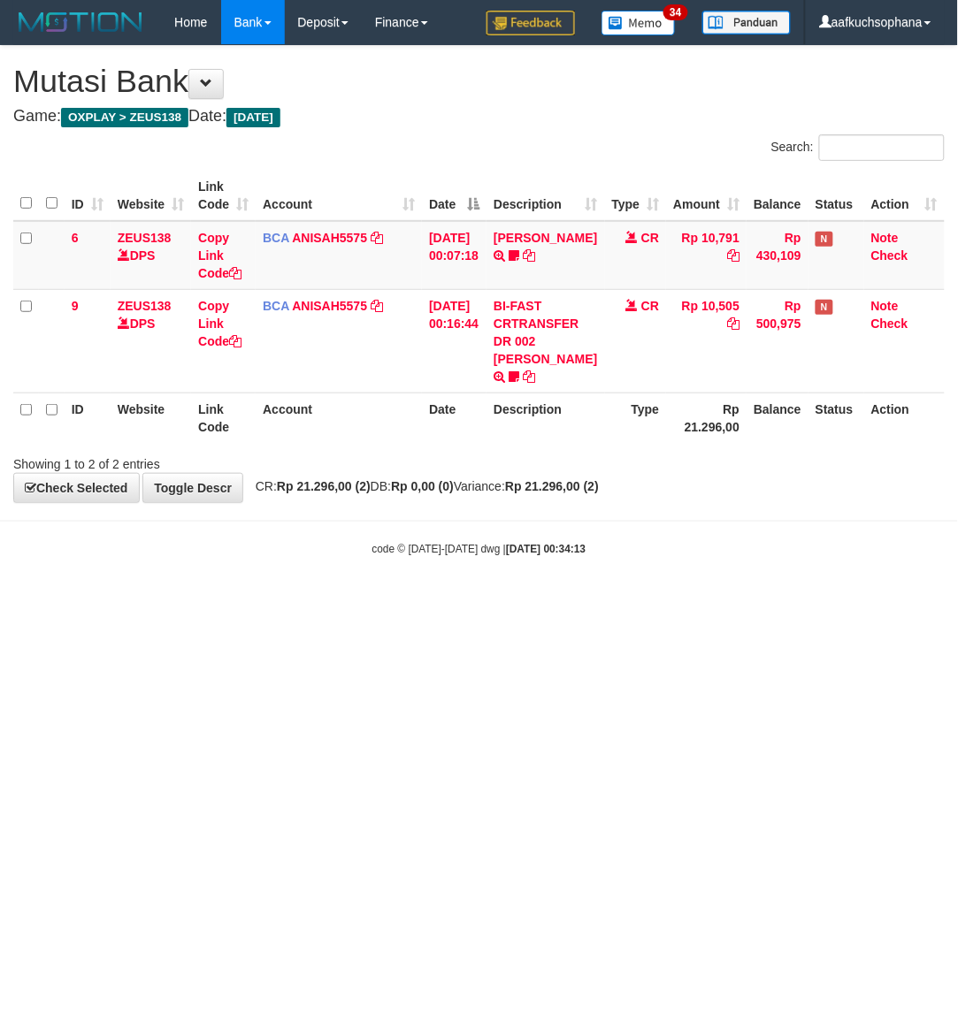
click at [337, 601] on html "Toggle navigation Home Bank Account List Load By Website Group [OXPLAY] ZEUS138…" at bounding box center [479, 300] width 958 height 601
click at [386, 601] on html "Toggle navigation Home Bank Account List Load By Website Group [OXPLAY] ZEUS138…" at bounding box center [479, 300] width 958 height 601
click at [328, 601] on html "Toggle navigation Home Bank Account List Load By Website Group [OXPLAY] ZEUS138…" at bounding box center [479, 300] width 958 height 601
drag, startPoint x: 607, startPoint y: 703, endPoint x: 602, endPoint y: 714, distance: 12.3
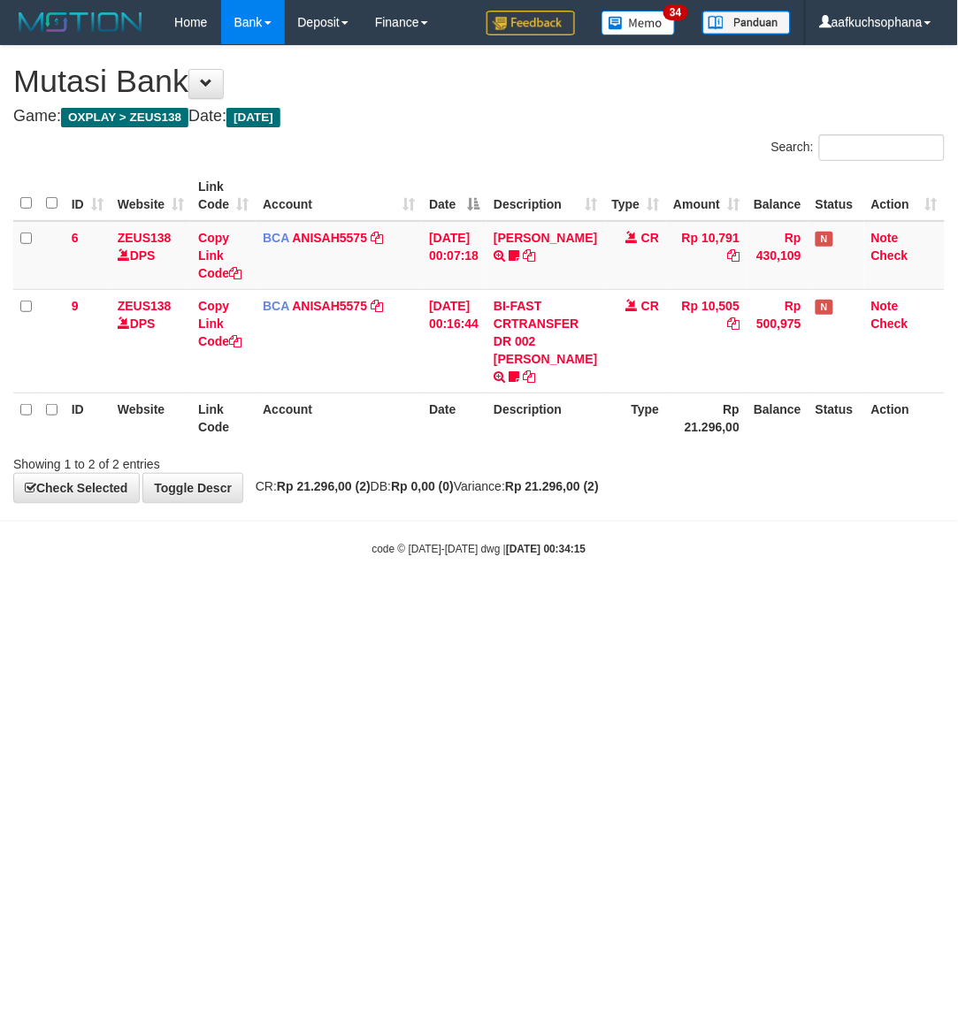
click at [602, 601] on html "Toggle navigation Home Bank Account List Load By Website Group [OXPLAY] ZEUS138…" at bounding box center [479, 300] width 958 height 601
click at [283, 601] on html "Toggle navigation Home Bank Account List Load By Website Group [OXPLAY] ZEUS138…" at bounding box center [479, 300] width 958 height 601
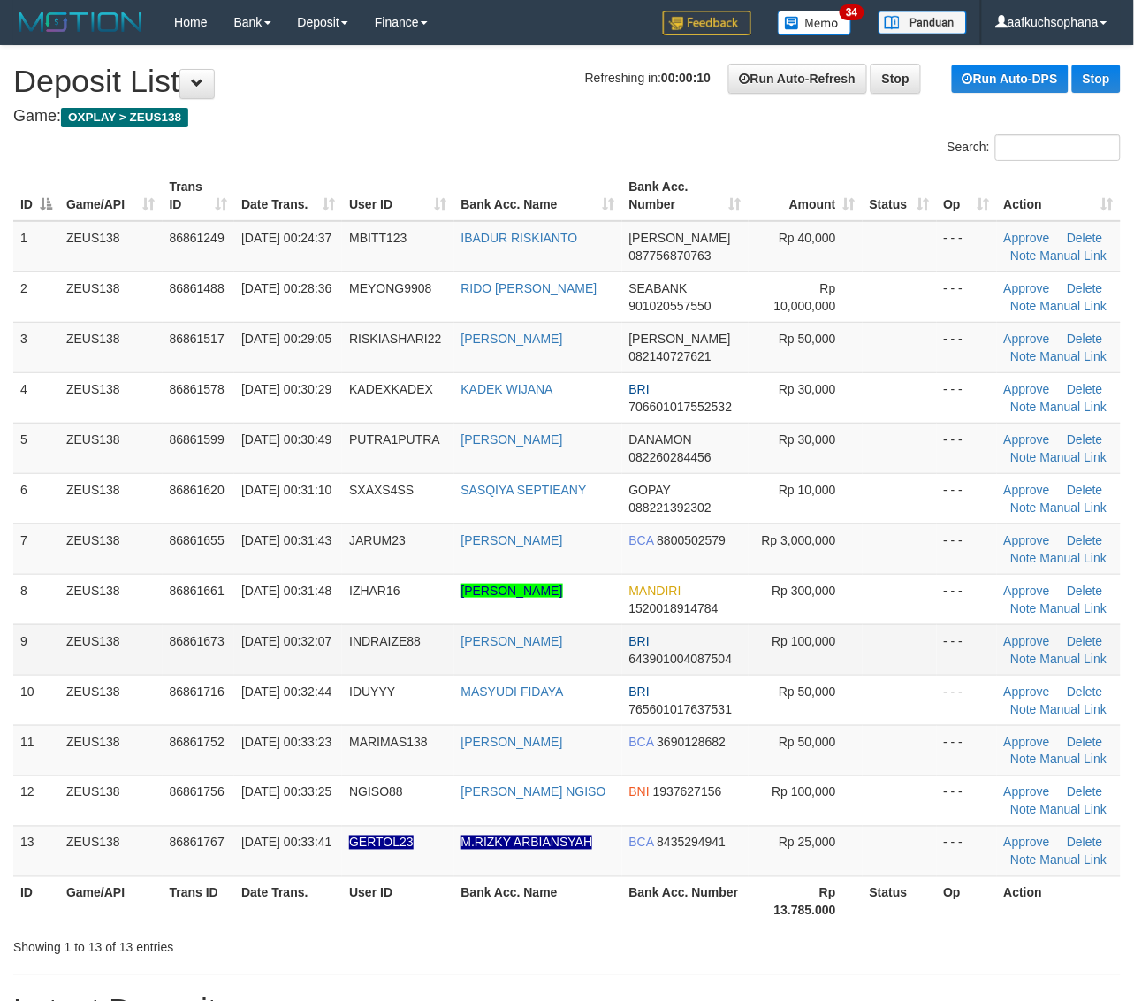
click at [958, 629] on td "- - -" at bounding box center [967, 649] width 60 height 50
click at [924, 554] on td at bounding box center [900, 548] width 74 height 50
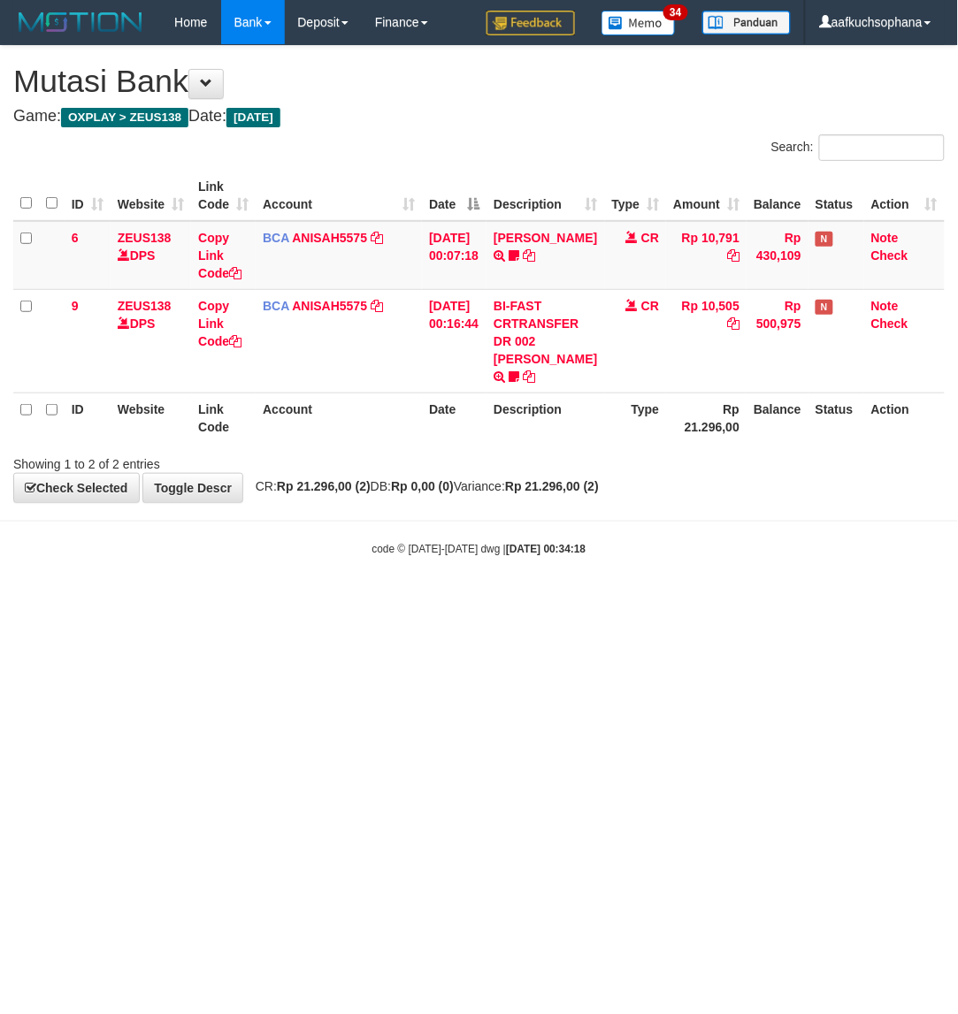
drag, startPoint x: 354, startPoint y: 630, endPoint x: 347, endPoint y: 616, distance: 15.4
click at [350, 601] on html "Toggle navigation Home Bank Account List Load By Website Group [OXPLAY] ZEUS138…" at bounding box center [479, 300] width 958 height 601
drag, startPoint x: 466, startPoint y: 562, endPoint x: 408, endPoint y: 561, distance: 57.5
click at [449, 562] on body "Toggle navigation Home Bank Account List Load By Website Group [OXPLAY] ZEUS138…" at bounding box center [479, 300] width 958 height 601
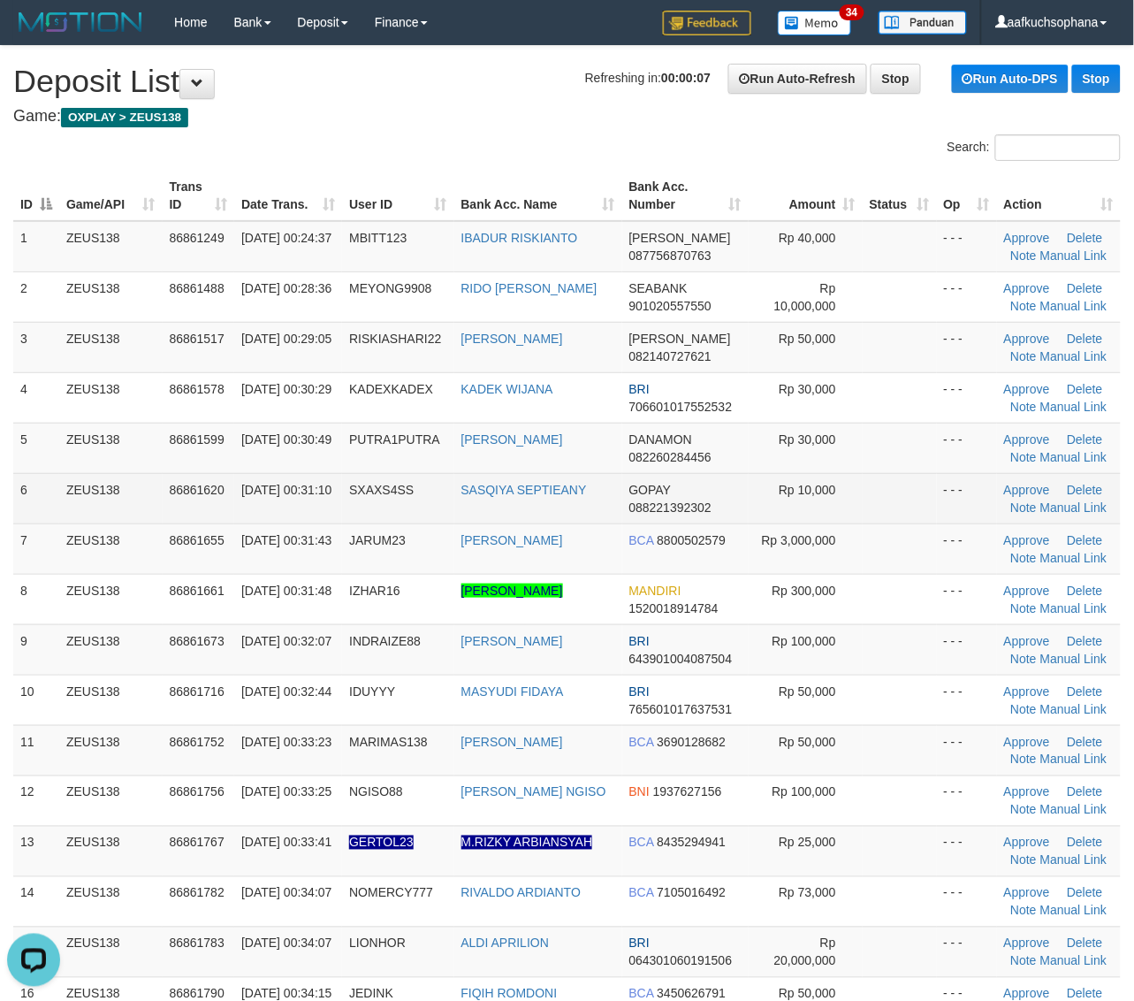
click at [889, 493] on td at bounding box center [900, 498] width 74 height 50
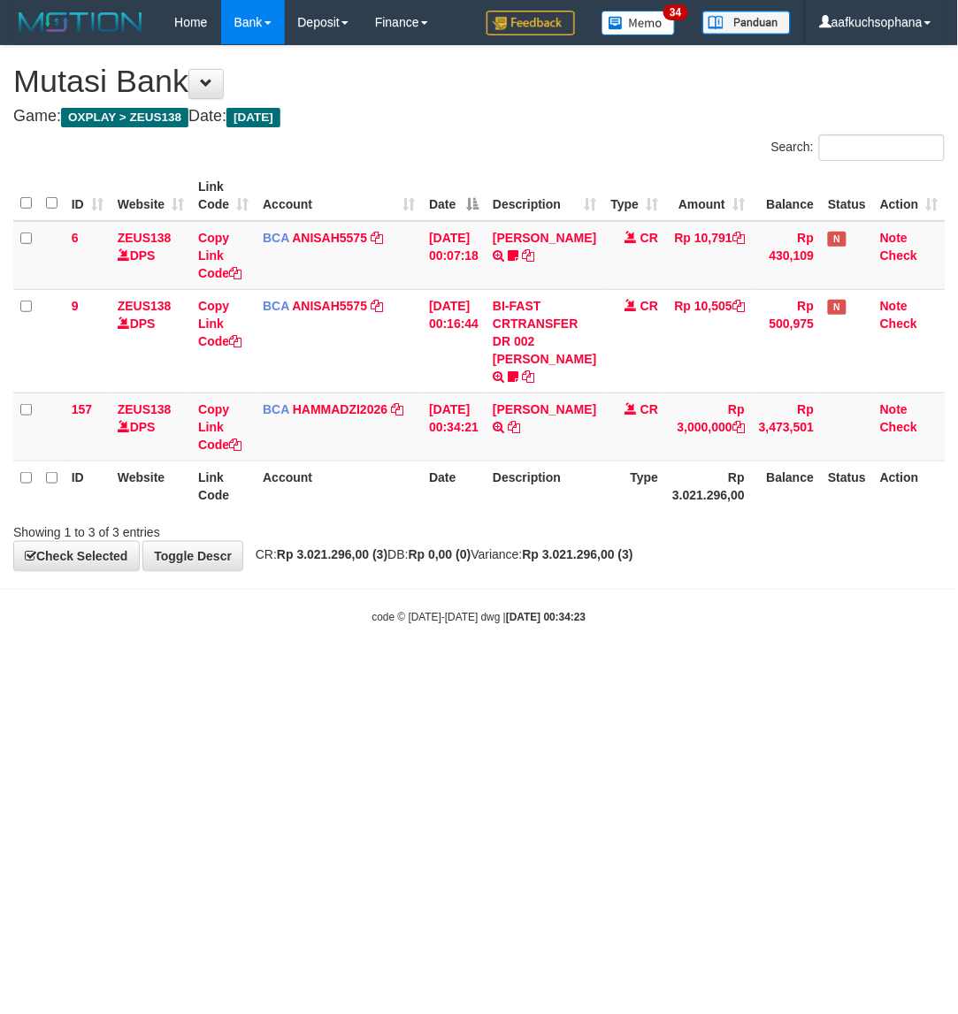
click at [349, 608] on body "Toggle navigation Home Bank Account List Load By Website Group [OXPLAY] ZEUS138…" at bounding box center [479, 334] width 958 height 669
click at [514, 433] on icon at bounding box center [514, 427] width 12 height 12
drag, startPoint x: 402, startPoint y: 744, endPoint x: 386, endPoint y: 745, distance: 16.0
click at [386, 669] on html "Toggle navigation Home Bank Account List Load By Website Group [OXPLAY] ZEUS138…" at bounding box center [479, 334] width 958 height 669
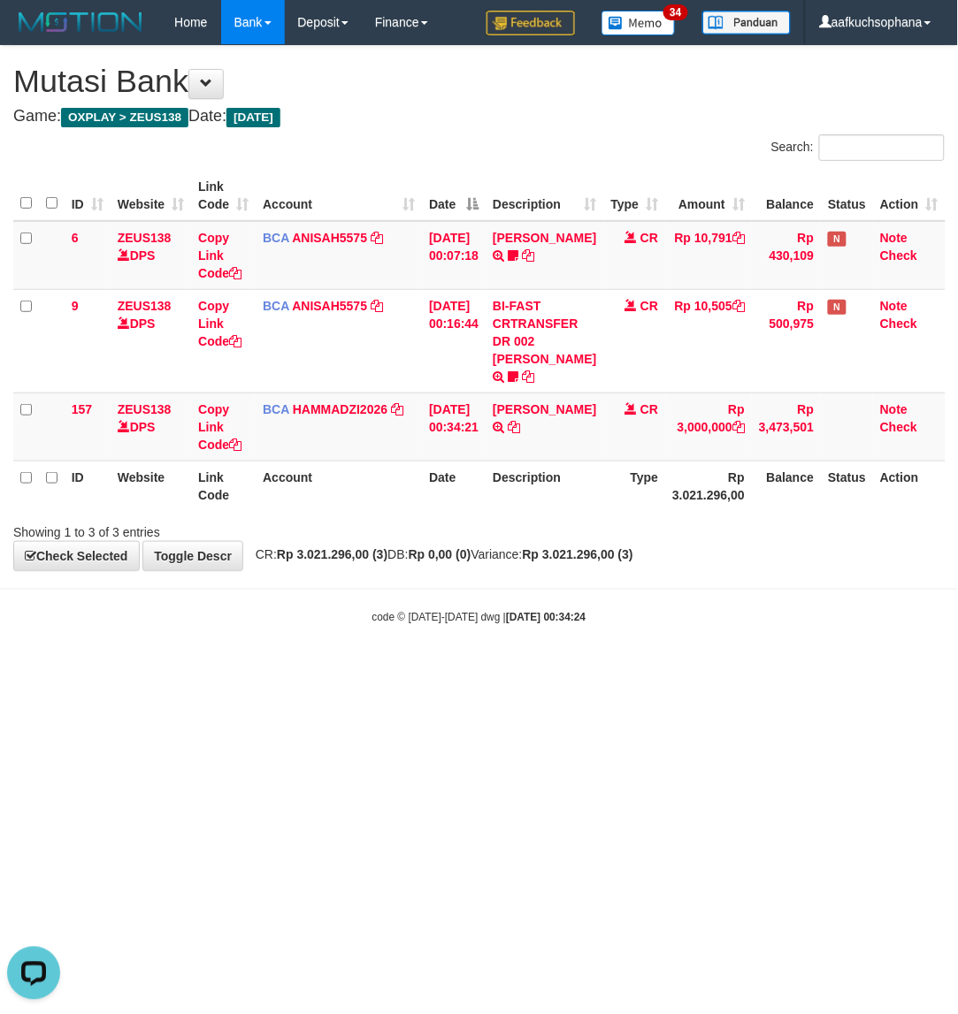
click at [386, 669] on html "Toggle navigation Home Bank Account List Load By Website Group [OXPLAY] ZEUS138…" at bounding box center [479, 334] width 958 height 669
click at [356, 669] on html "Toggle navigation Home Bank Account List Load By Website Group [OXPLAY] ZEUS138…" at bounding box center [479, 334] width 958 height 669
click at [408, 669] on html "Toggle navigation Home Bank Account List Load By Website Group [OXPLAY] ZEUS138…" at bounding box center [479, 334] width 958 height 669
click at [422, 669] on html "Toggle navigation Home Bank Account List Load By Website Group [OXPLAY] ZEUS138…" at bounding box center [479, 334] width 958 height 669
click at [334, 669] on html "Toggle navigation Home Bank Account List Load By Website Group [OXPLAY] ZEUS138…" at bounding box center [479, 334] width 958 height 669
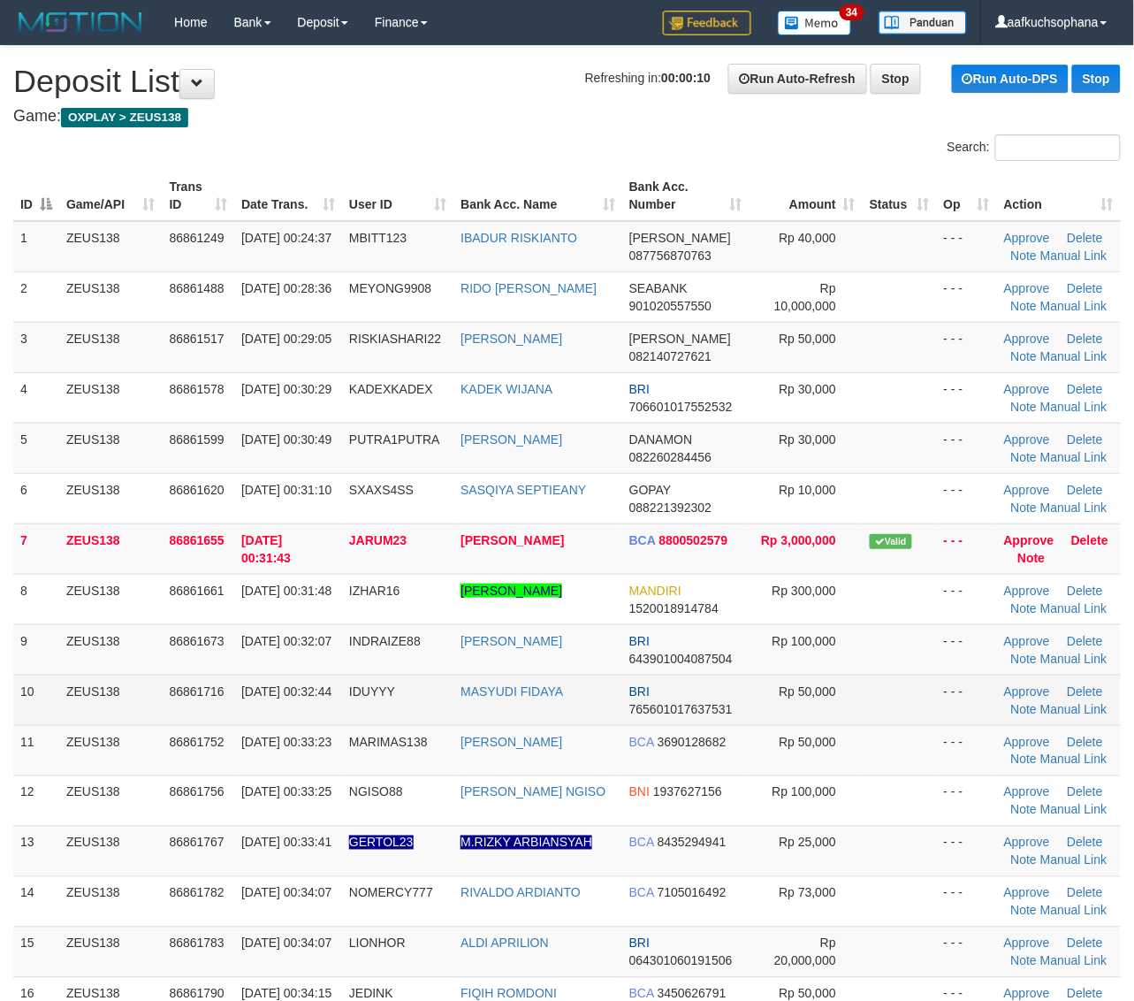
click at [1040, 679] on td "Approve [GEOGRAPHIC_DATA] Note Manual Link" at bounding box center [1059, 700] width 124 height 50
click at [1040, 679] on td "Approve Delete Note Manual Link" at bounding box center [1059, 700] width 124 height 50
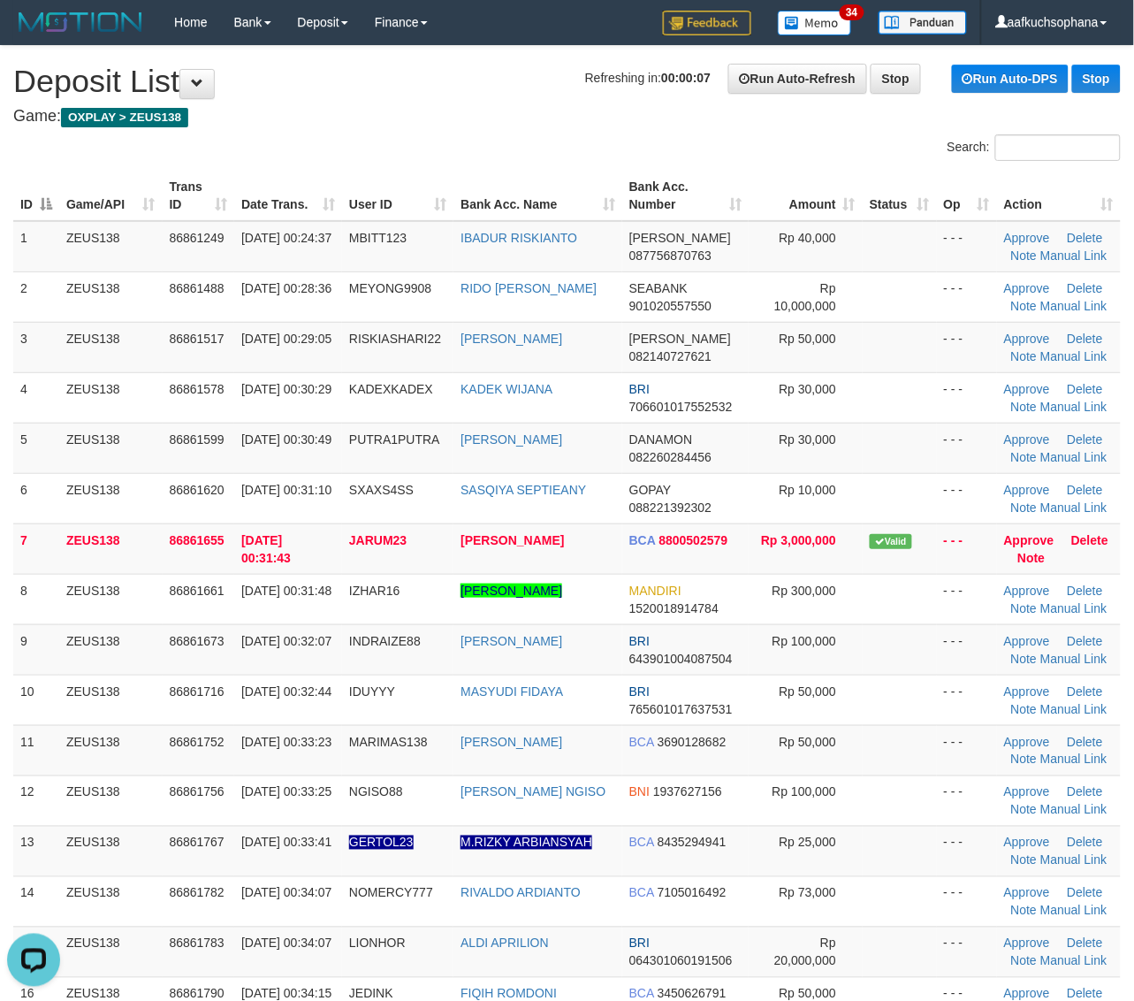
drag, startPoint x: 918, startPoint y: 775, endPoint x: 1148, endPoint y: 761, distance: 230.3
click at [924, 772] on td at bounding box center [900, 750] width 74 height 50
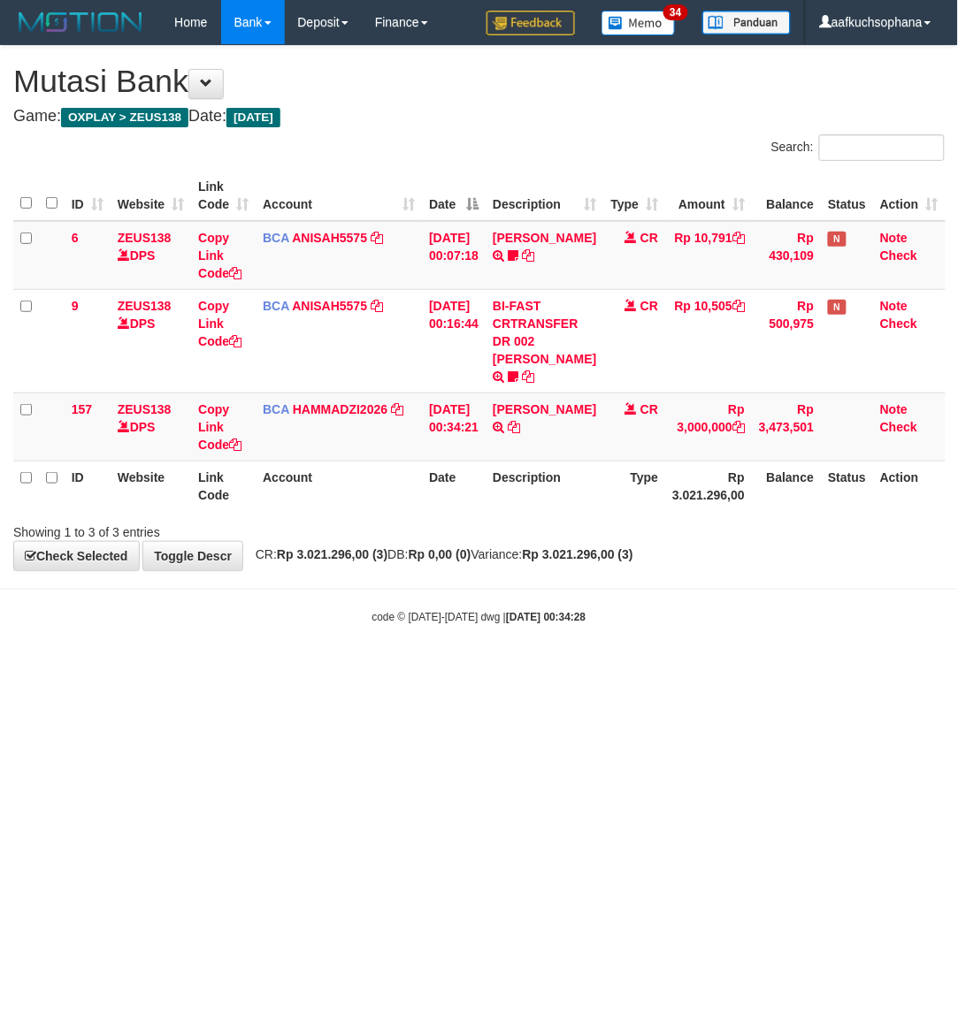
click at [324, 669] on html "Toggle navigation Home Bank Account List Load By Website Group [OXPLAY] ZEUS138…" at bounding box center [479, 334] width 958 height 669
click at [352, 669] on html "Toggle navigation Home Bank Account List Load By Website Group [OXPLAY] ZEUS138…" at bounding box center [479, 334] width 958 height 669
click at [354, 669] on html "Toggle navigation Home Bank Account List Load By Website Group [OXPLAY] ZEUS138…" at bounding box center [479, 334] width 958 height 669
click at [352, 669] on html "Toggle navigation Home Bank Account List Load By Website Group [OXPLAY] ZEUS138…" at bounding box center [479, 334] width 958 height 669
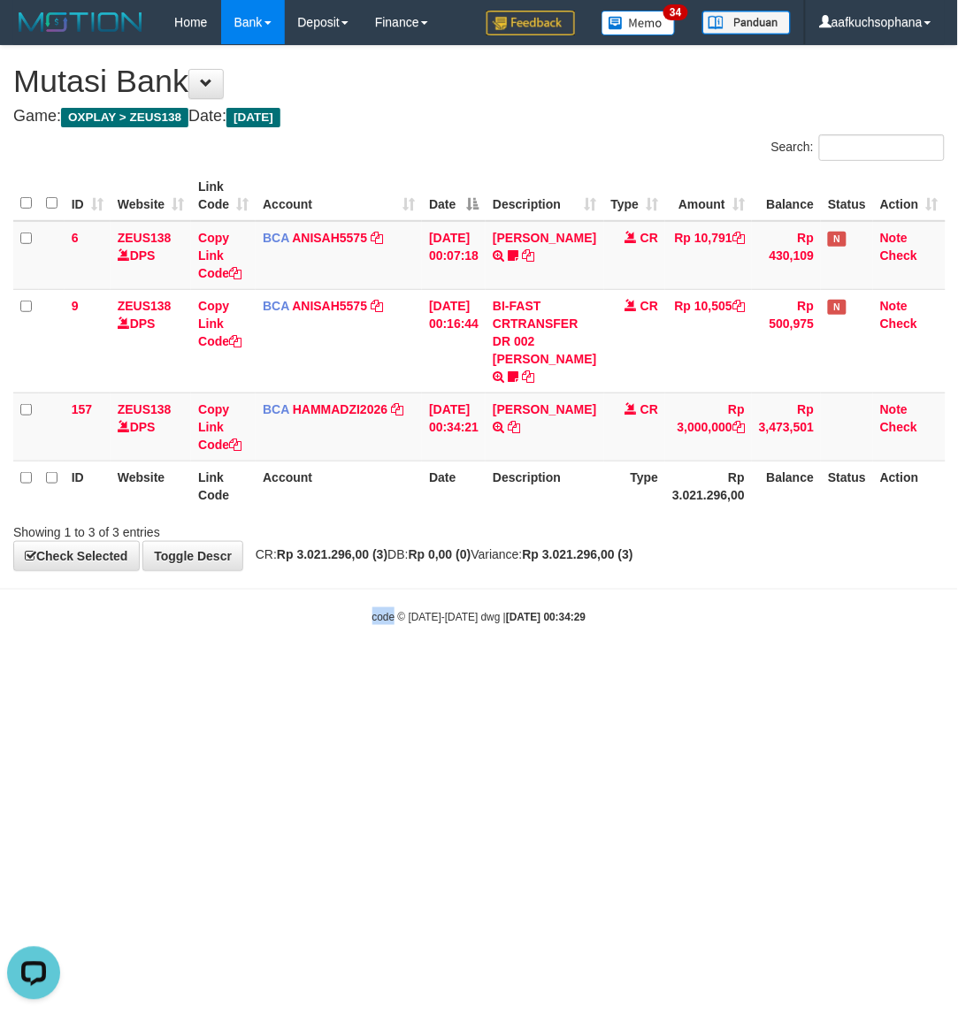
click at [398, 669] on html "Toggle navigation Home Bank Account List Load By Website Group [OXPLAY] ZEUS138…" at bounding box center [479, 334] width 958 height 669
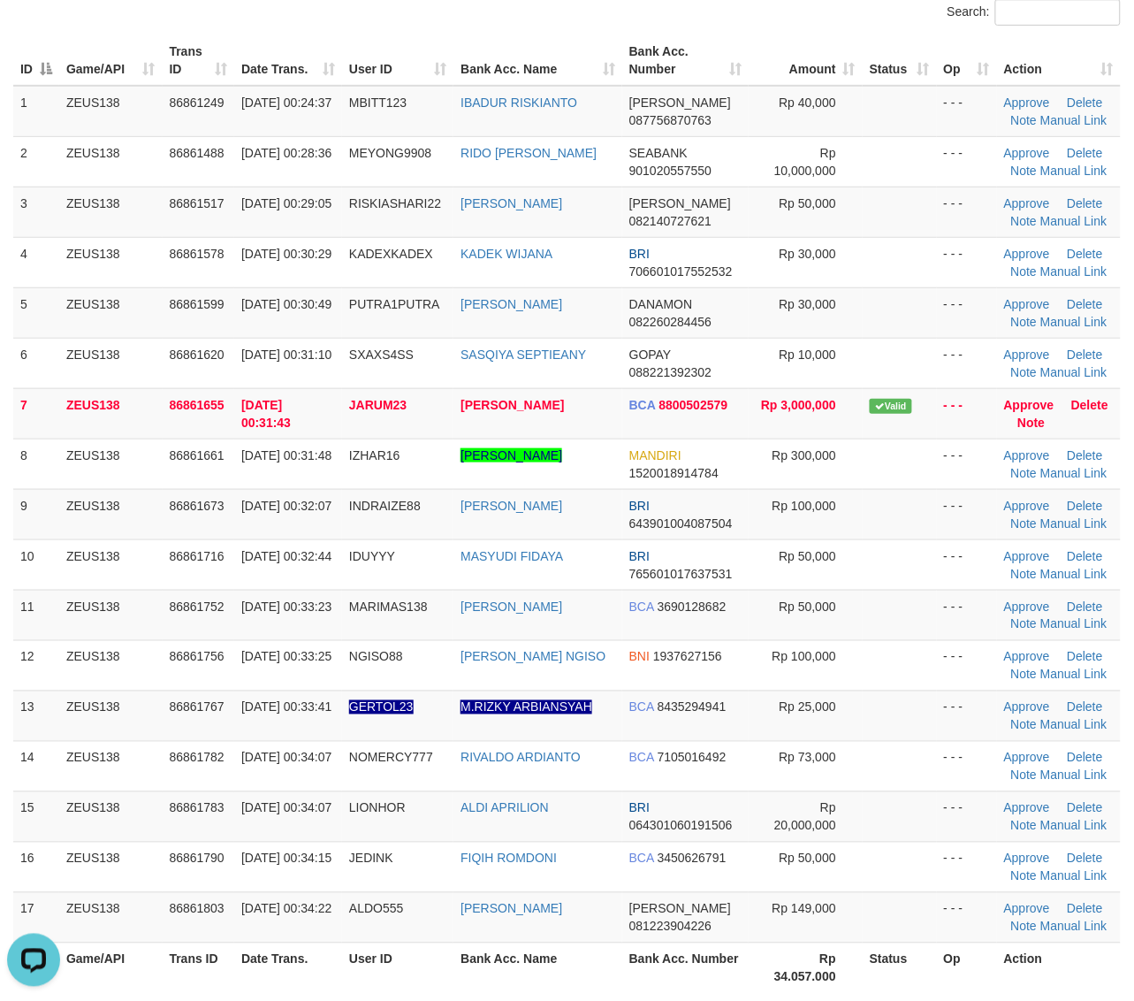
scroll to position [442, 0]
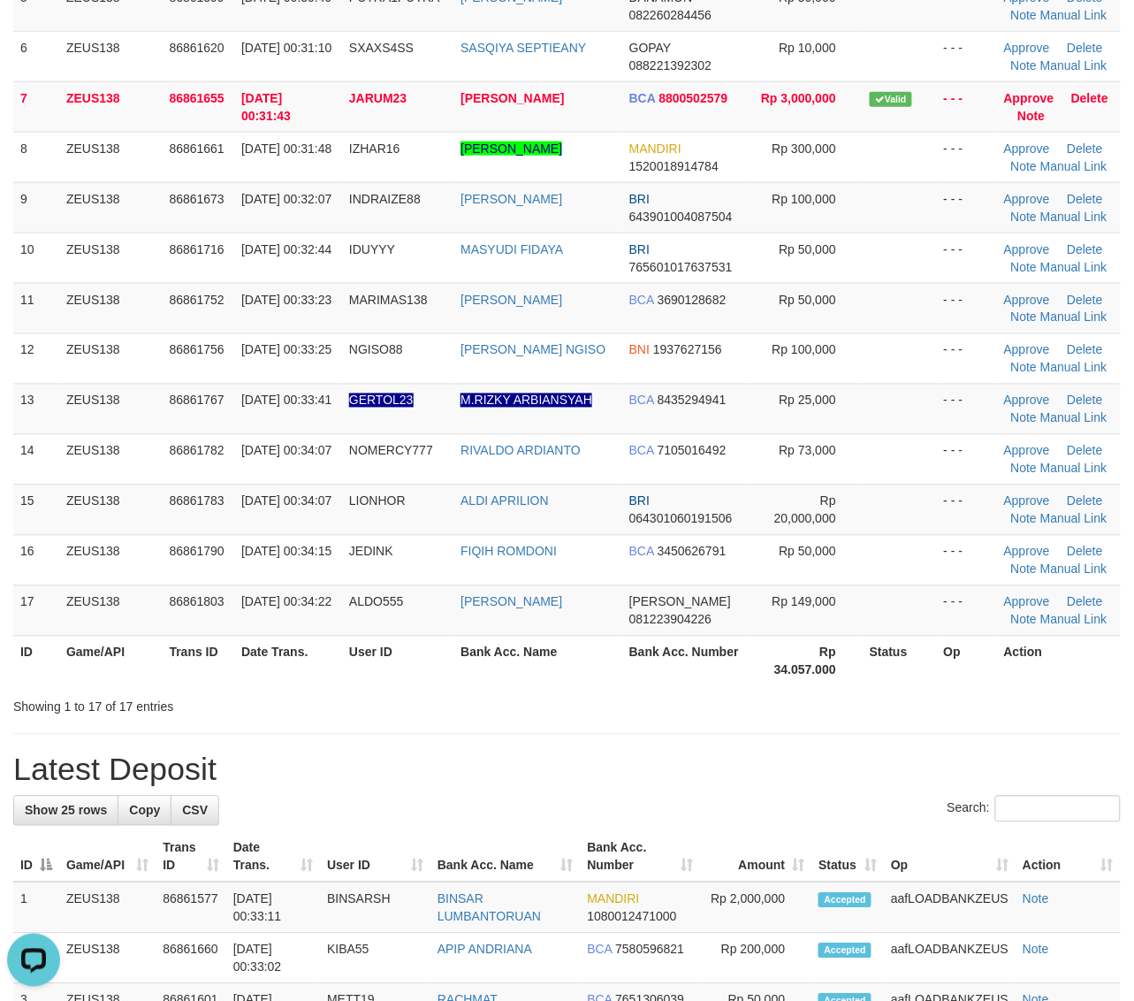
click at [943, 682] on th "Op" at bounding box center [967, 661] width 60 height 50
click at [1024, 677] on th "Action" at bounding box center [1059, 661] width 124 height 50
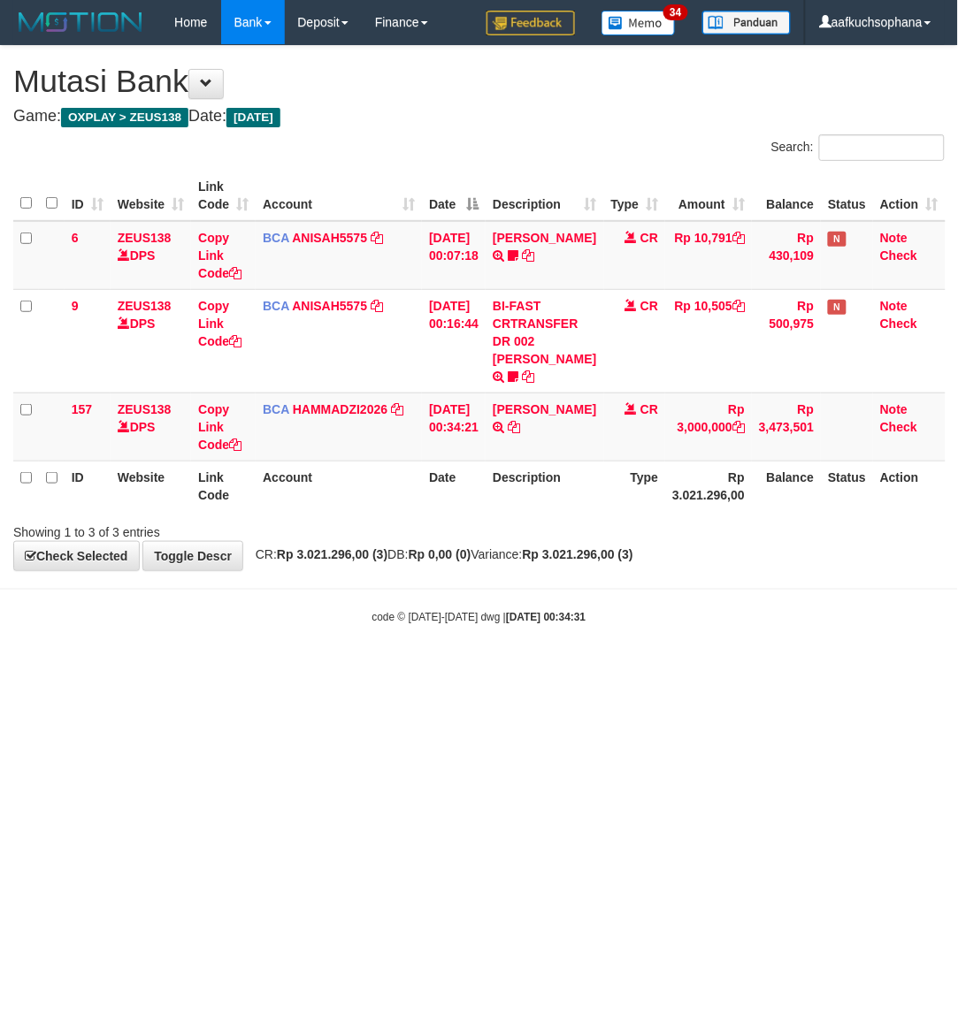
click at [408, 669] on html "Toggle navigation Home Bank Account List Load By Website Group [OXPLAY] ZEUS138…" at bounding box center [479, 334] width 958 height 669
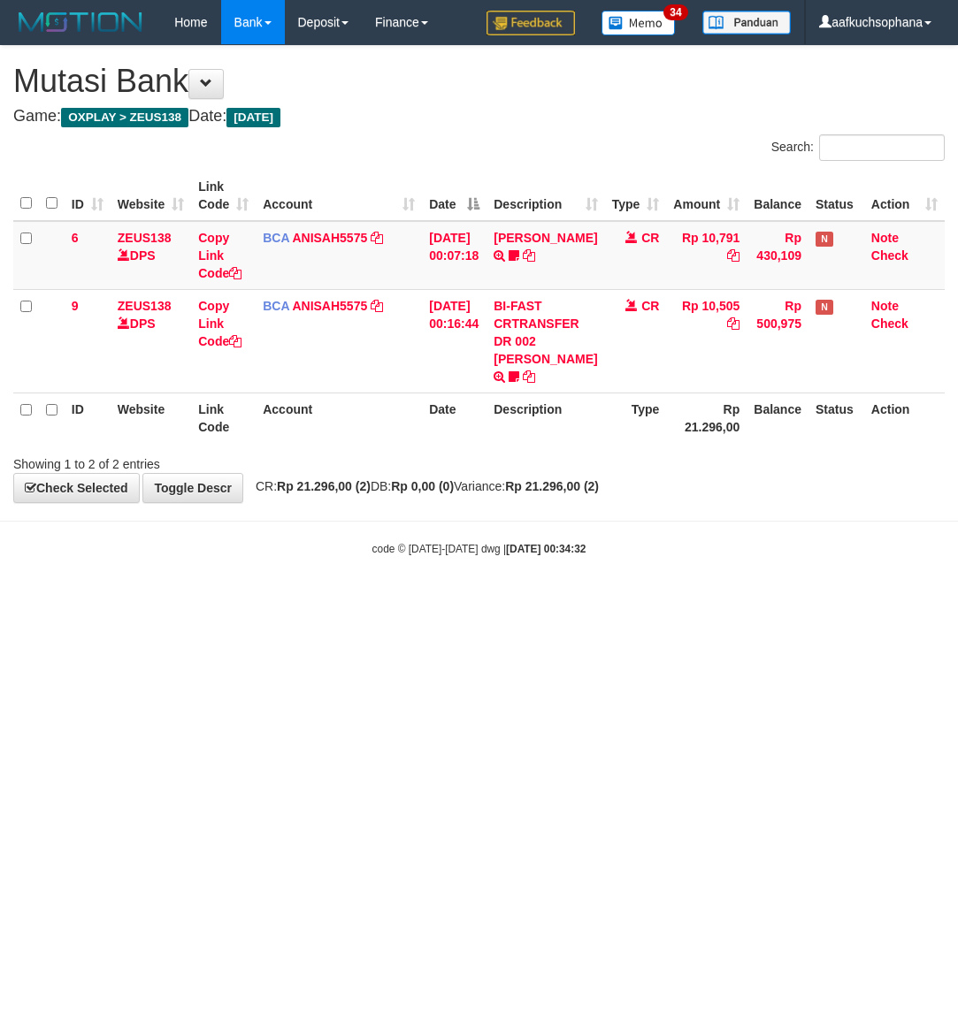
click at [368, 601] on html "Toggle navigation Home Bank Account List Load By Website Group [OXPLAY] ZEUS138…" at bounding box center [479, 300] width 958 height 601
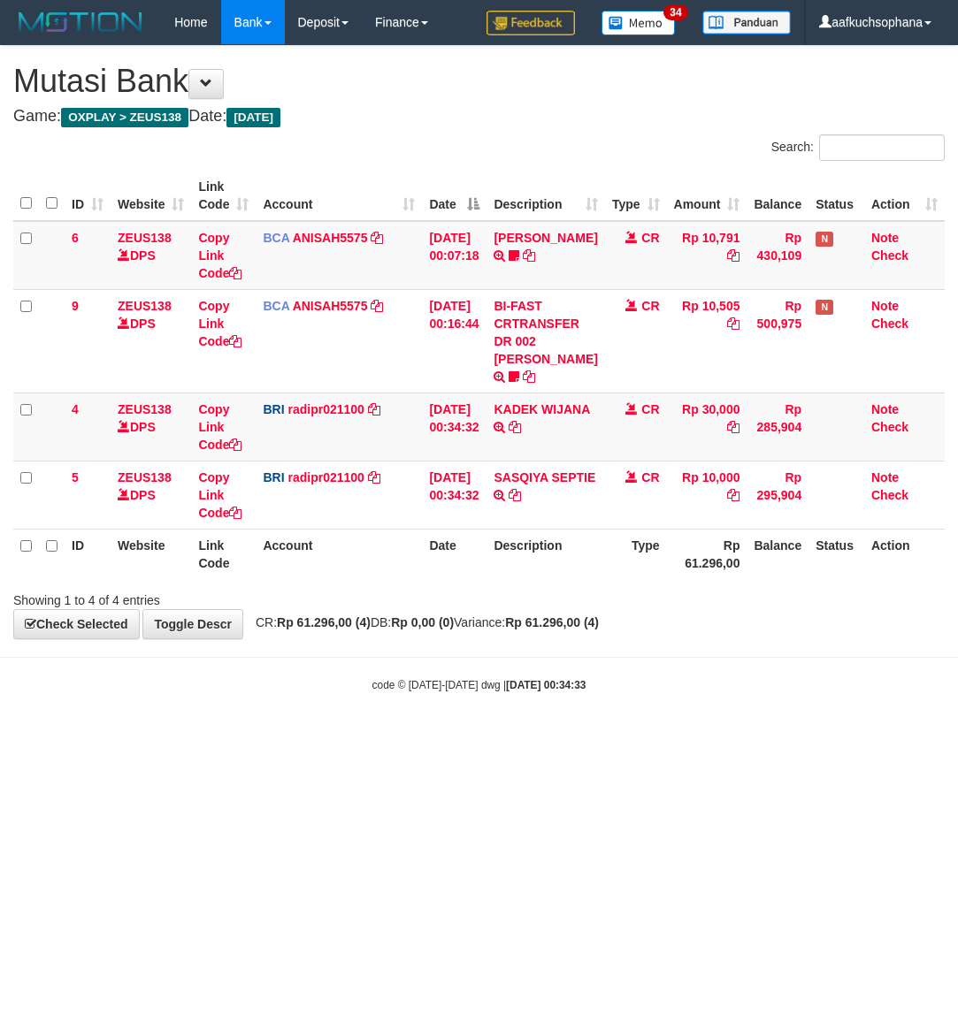
click at [289, 701] on body "Toggle navigation Home Bank Account List Load By Website Group [OXPLAY] ZEUS138…" at bounding box center [479, 368] width 958 height 737
drag, startPoint x: 576, startPoint y: 500, endPoint x: 3, endPoint y: 553, distance: 576.3
click at [521, 500] on icon at bounding box center [514, 495] width 12 height 12
drag, startPoint x: 213, startPoint y: 728, endPoint x: 179, endPoint y: 653, distance: 82.7
click at [231, 736] on body "Toggle navigation Home Bank Account List Load By Website Group [OXPLAY] ZEUS138…" at bounding box center [479, 368] width 958 height 737
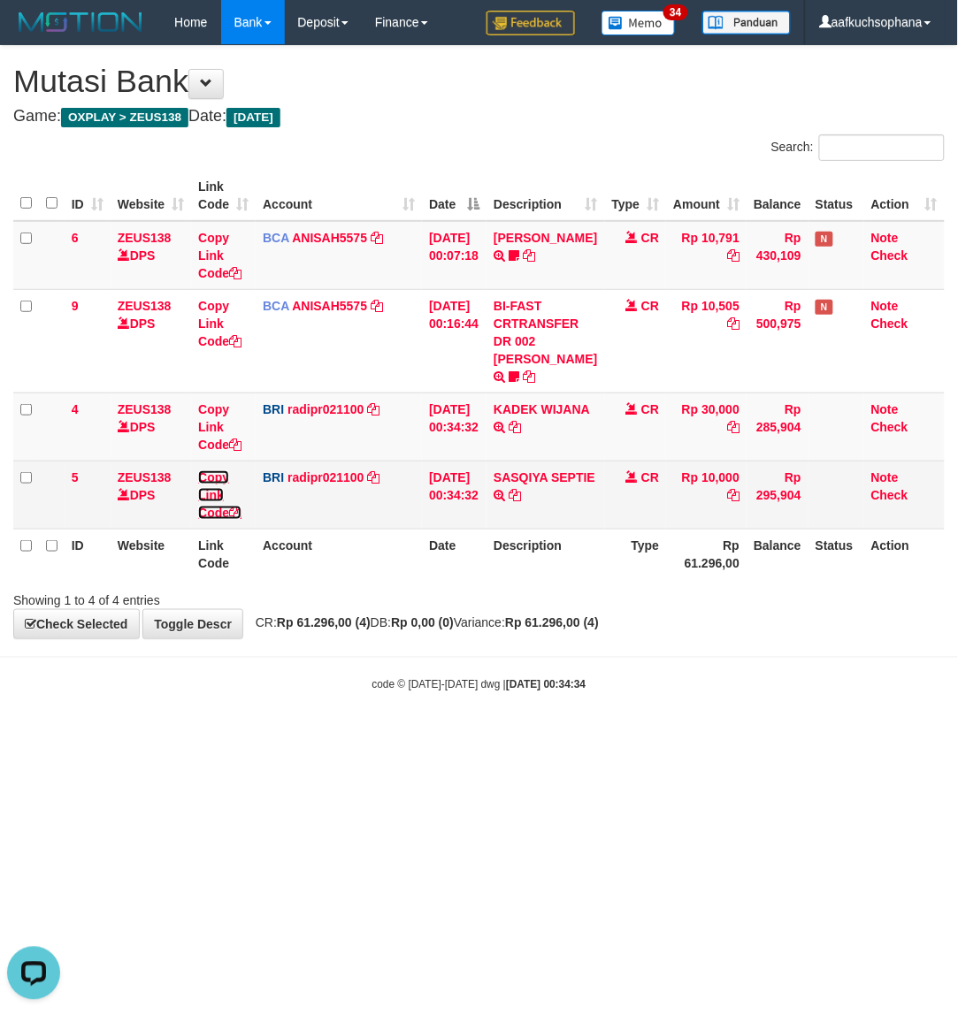
click at [235, 509] on icon at bounding box center [235, 513] width 12 height 12
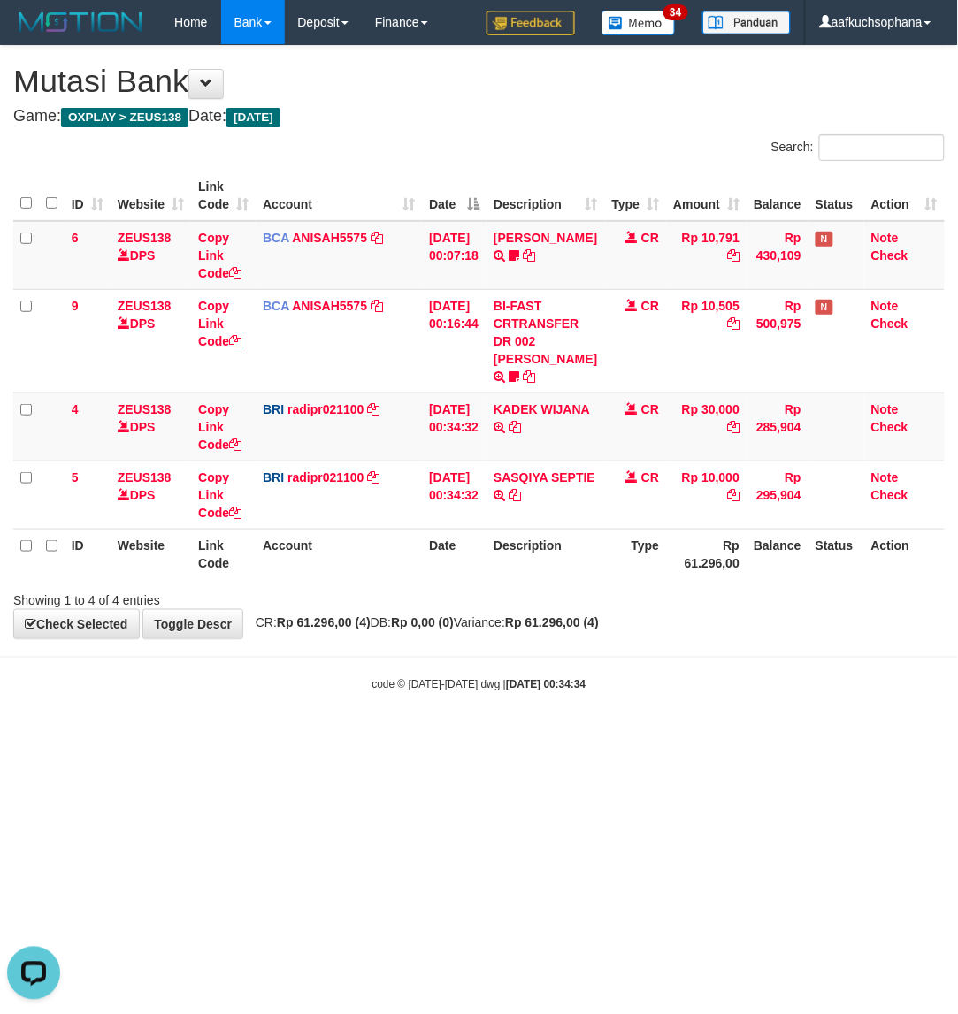
scroll to position [222, 0]
drag, startPoint x: 633, startPoint y: 676, endPoint x: 956, endPoint y: 483, distance: 376.4
click at [688, 668] on body "Toggle navigation Home Bank Account List Load By Website Group [OXPLAY] ZEUS138…" at bounding box center [479, 368] width 958 height 737
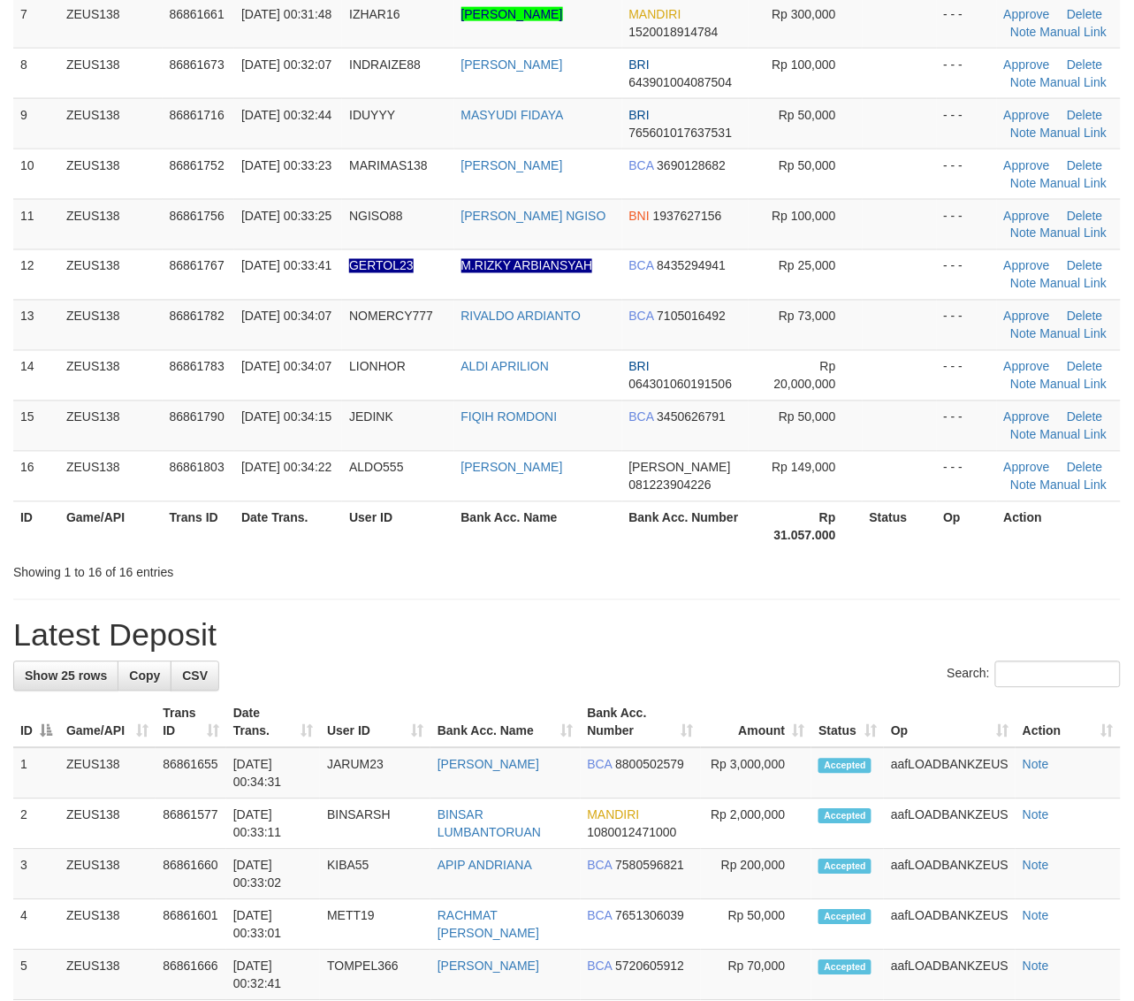
click at [980, 576] on div "Showing 1 to 16 of 16 entries" at bounding box center [567, 569] width 1134 height 25
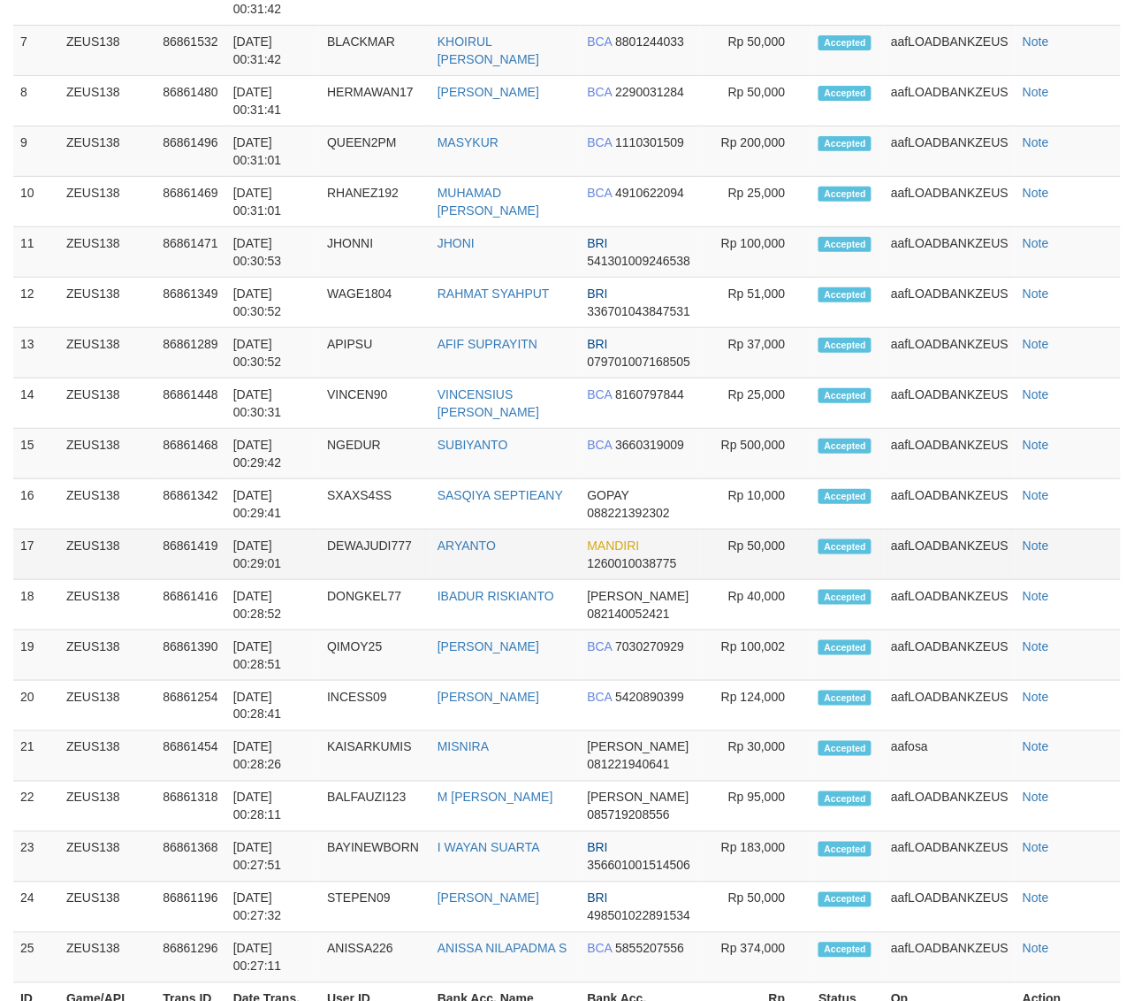
click at [969, 570] on td "aafLOADBANKZEUS" at bounding box center [950, 555] width 132 height 50
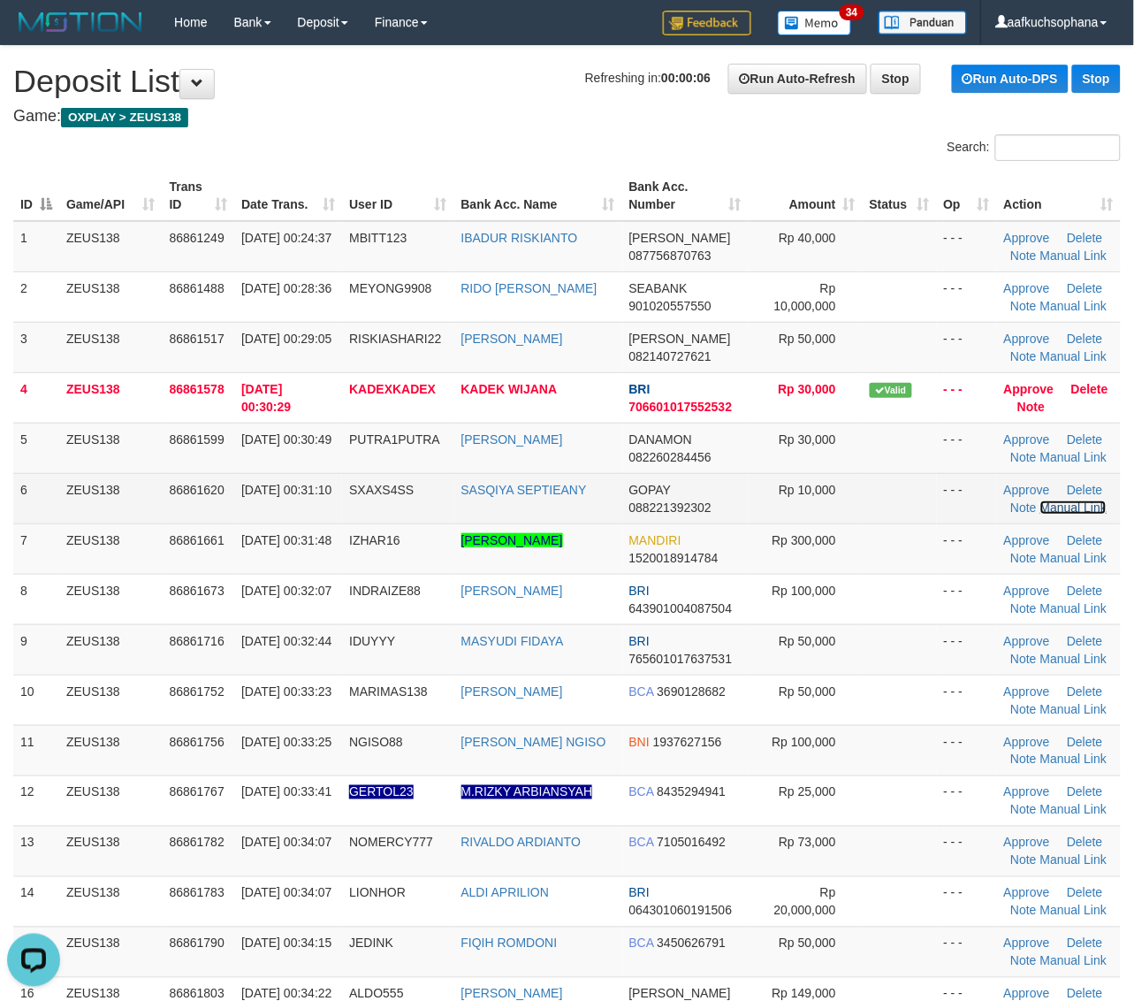
click at [1052, 507] on link "Manual Link" at bounding box center [1074, 507] width 67 height 14
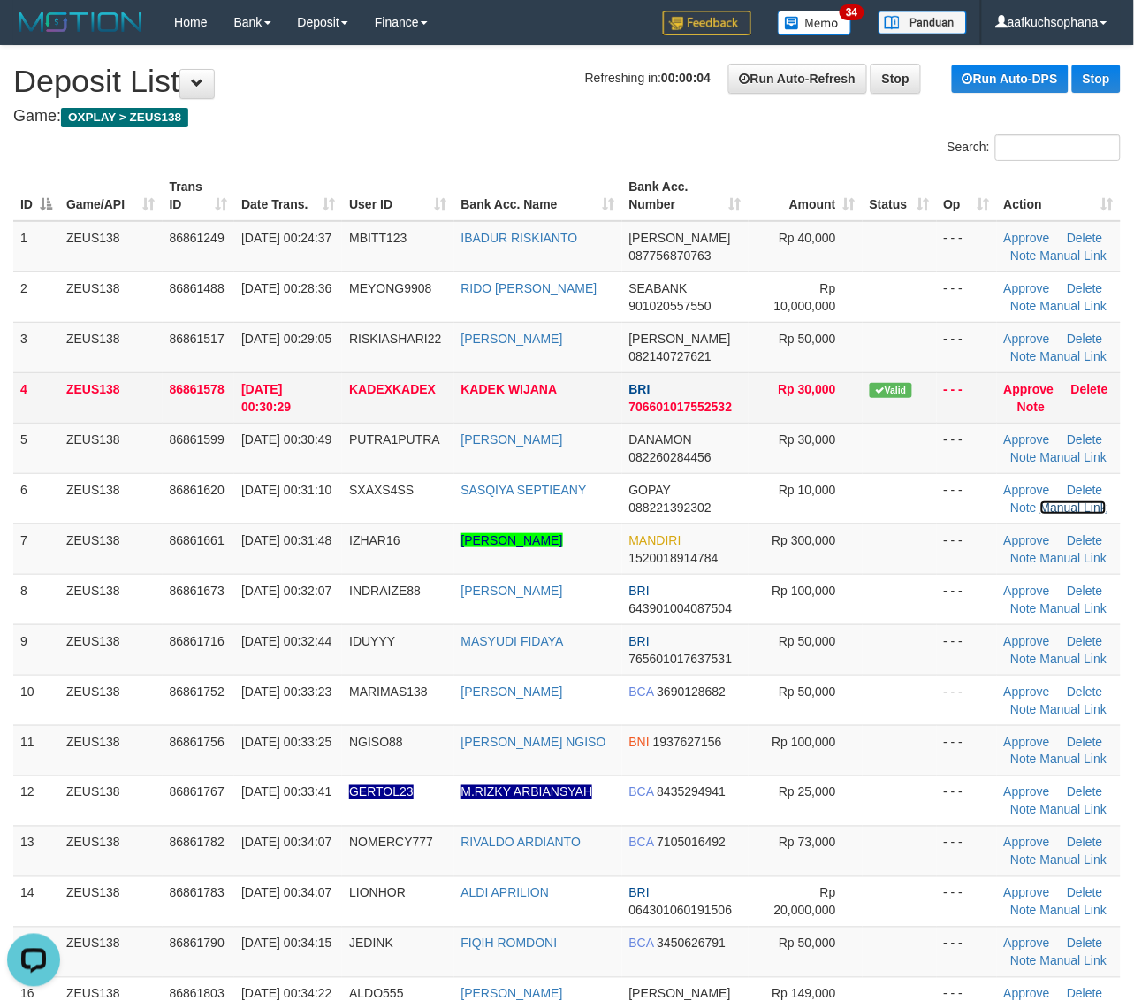
click at [1041, 500] on link "Manual Link" at bounding box center [1074, 507] width 67 height 14
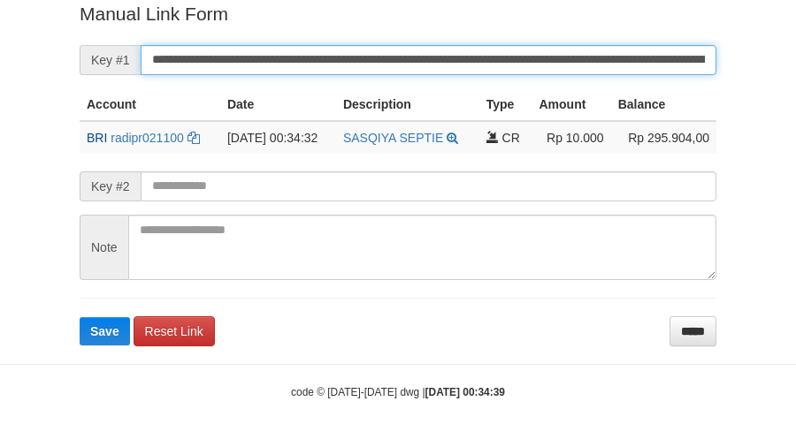
click at [80, 317] on button "Save" at bounding box center [105, 331] width 50 height 28
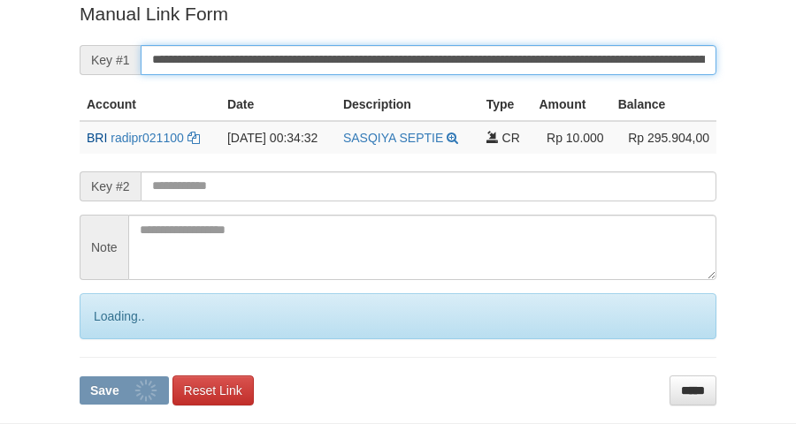
scroll to position [363, 0]
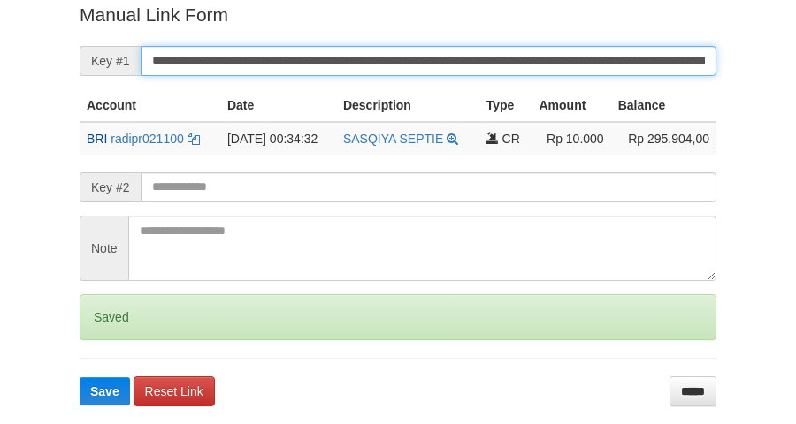
click at [80, 378] on button "Save" at bounding box center [105, 392] width 50 height 28
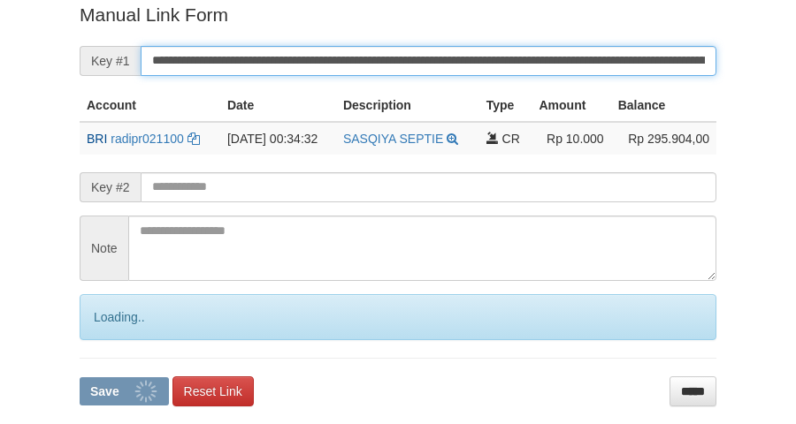
click at [80, 378] on button "Save" at bounding box center [124, 392] width 89 height 28
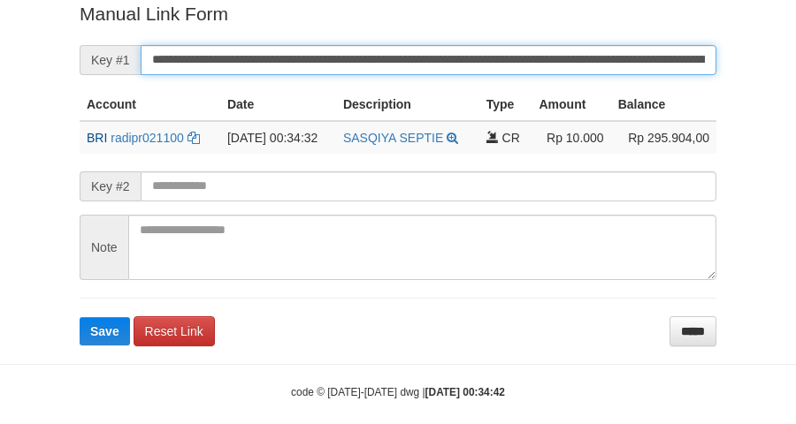
click at [80, 317] on button "Save" at bounding box center [105, 331] width 50 height 28
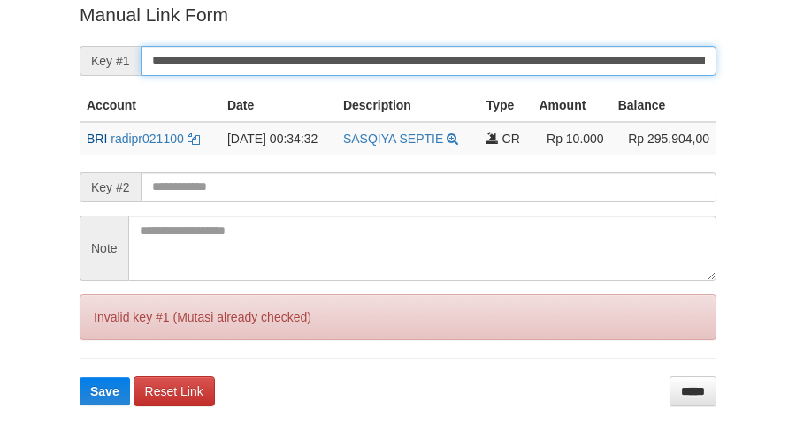
click at [80, 378] on button "Save" at bounding box center [105, 392] width 50 height 28
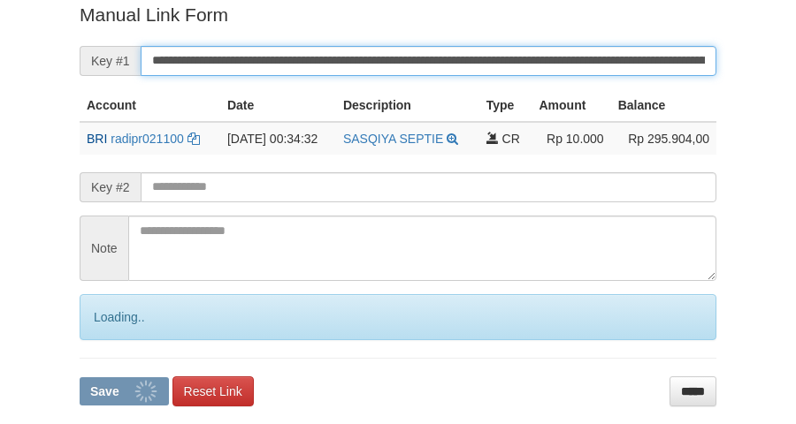
click at [440, 67] on input "**********" at bounding box center [429, 61] width 576 height 30
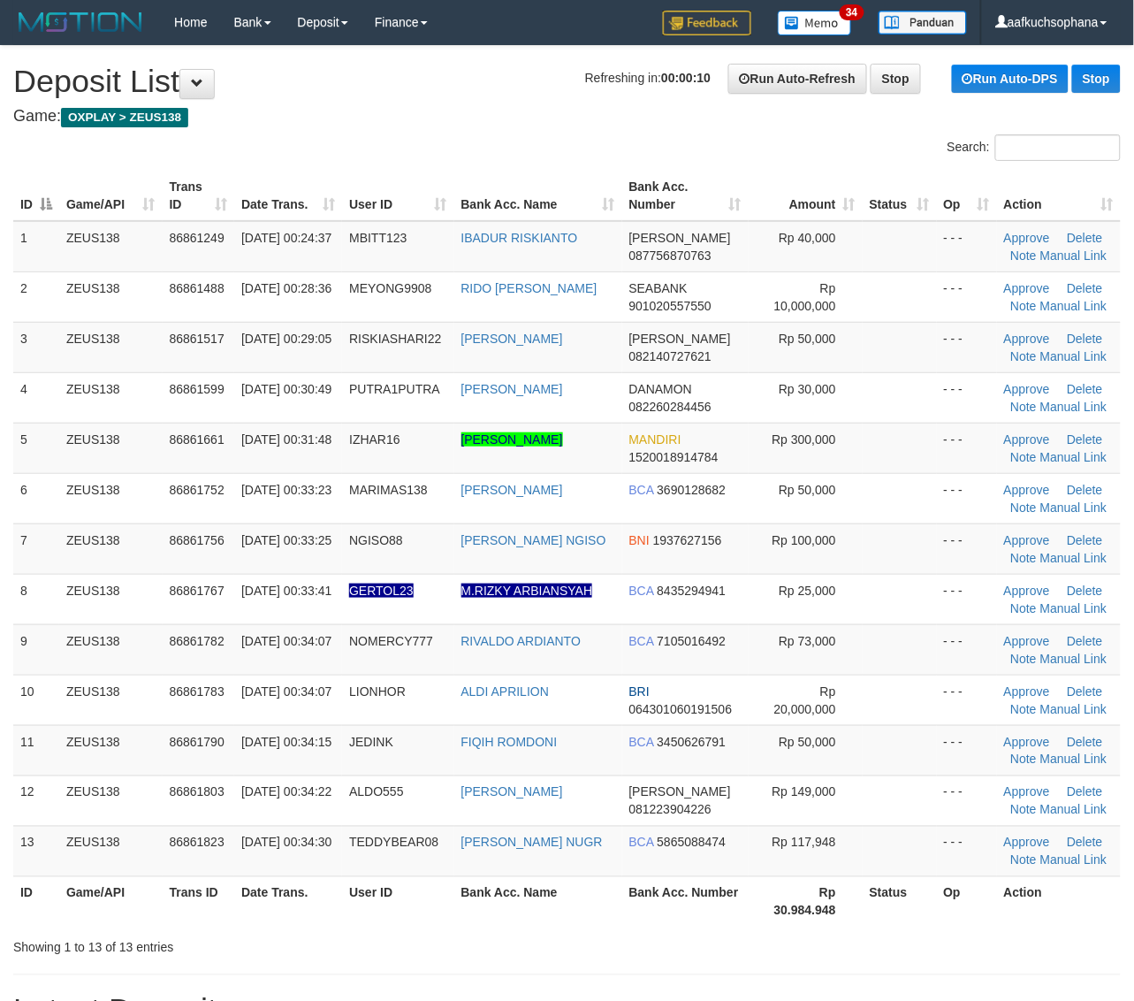
drag, startPoint x: 935, startPoint y: 716, endPoint x: 1145, endPoint y: 695, distance: 210.6
click at [943, 714] on td "- - -" at bounding box center [967, 700] width 60 height 50
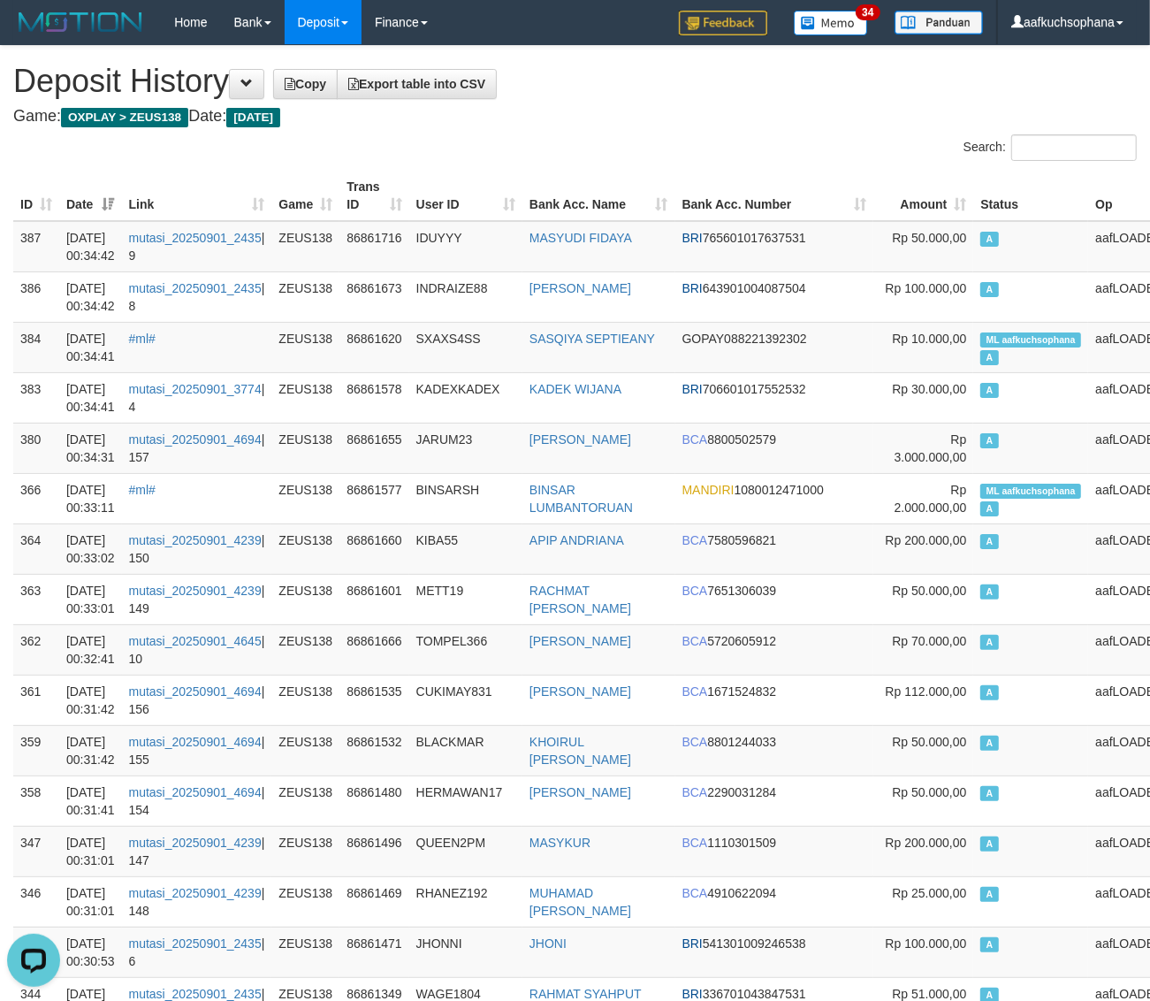
drag, startPoint x: 683, startPoint y: 186, endPoint x: 660, endPoint y: 195, distance: 24.6
click at [681, 187] on th "Bank Acc. Number" at bounding box center [775, 196] width 199 height 50
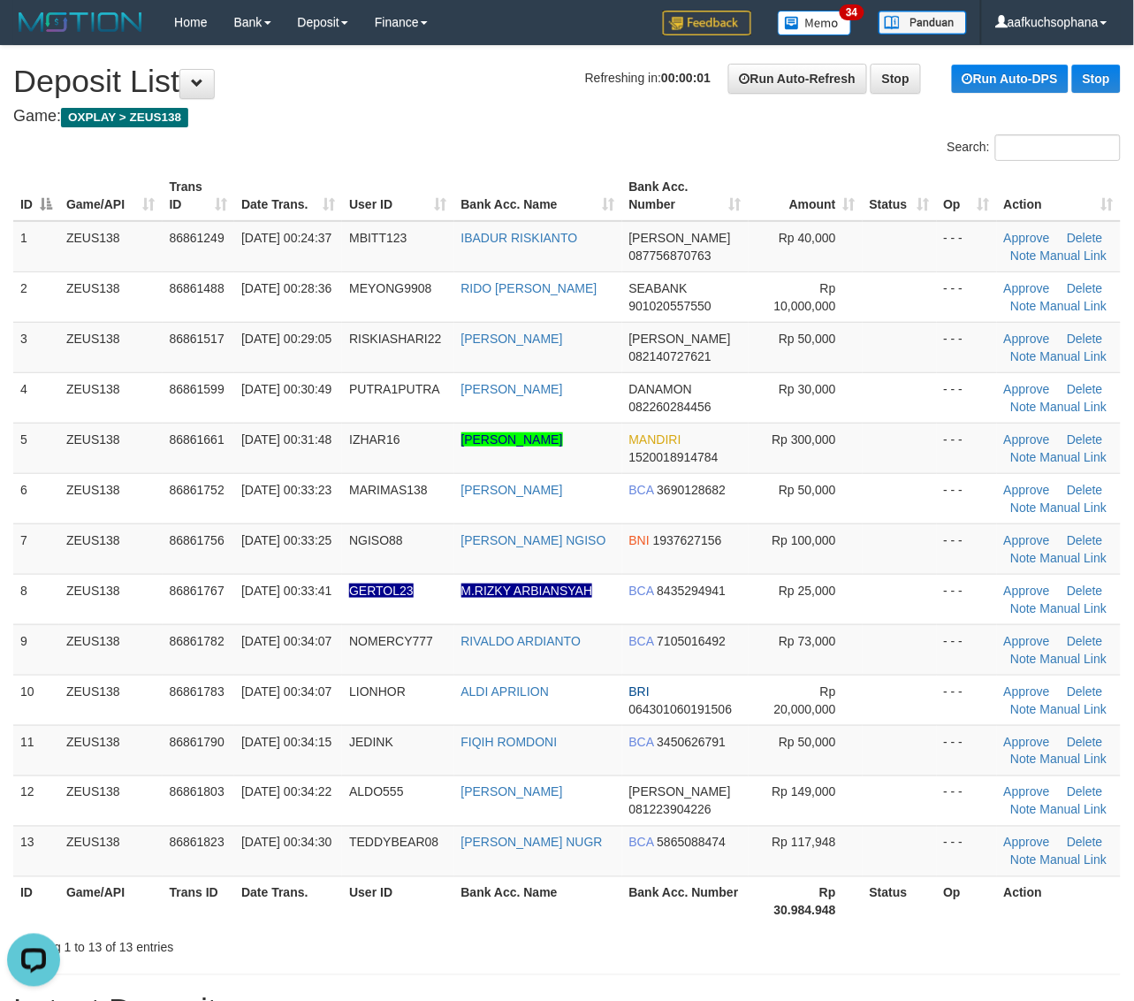
drag, startPoint x: 885, startPoint y: 699, endPoint x: 1147, endPoint y: 707, distance: 261.8
click at [896, 699] on td at bounding box center [900, 700] width 74 height 50
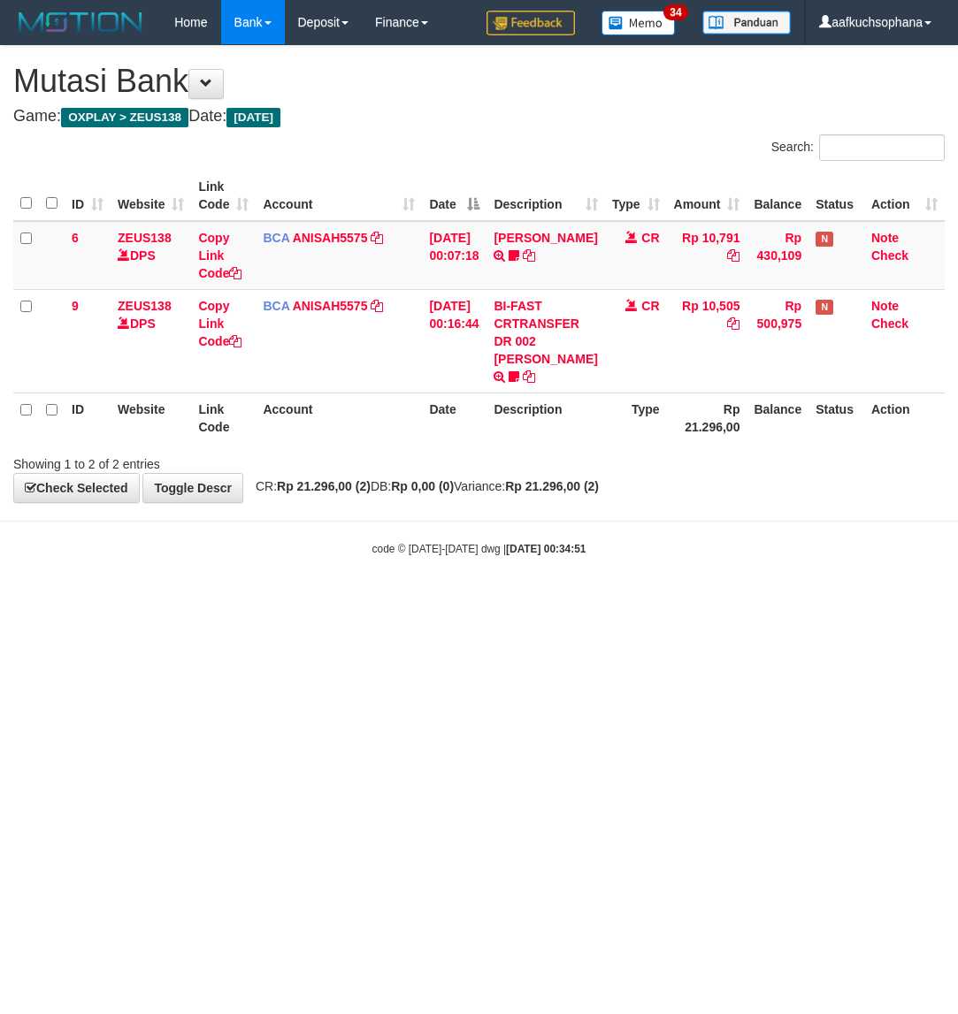
click at [542, 601] on html "Toggle navigation Home Bank Account List Load By Website Group [OXPLAY] ZEUS138…" at bounding box center [479, 300] width 958 height 601
drag, startPoint x: 517, startPoint y: 772, endPoint x: 616, endPoint y: 809, distance: 105.8
click at [616, 601] on html "Toggle navigation Home Bank Account List Load By Website Group [OXPLAY] ZEUS138…" at bounding box center [479, 300] width 958 height 601
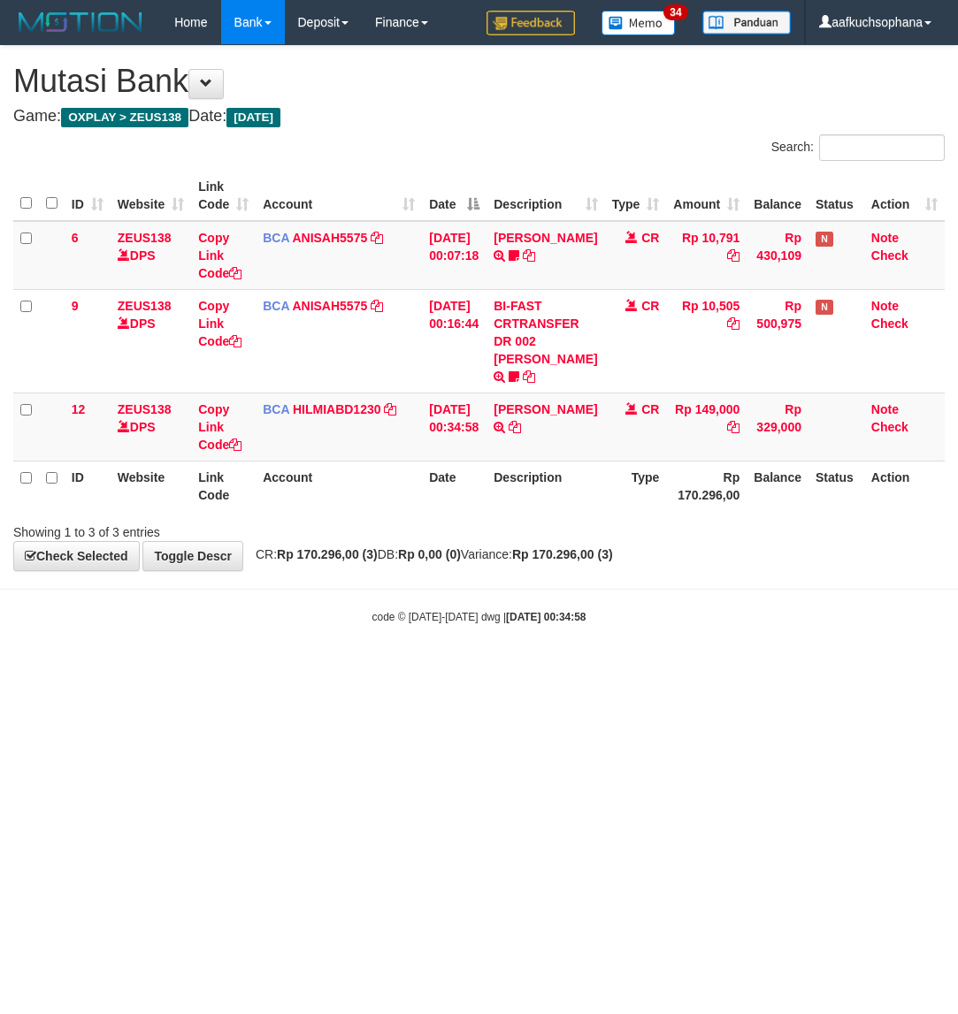
click at [408, 669] on html "Toggle navigation Home Bank Account List Load By Website Group [OXPLAY] ZEUS138…" at bounding box center [479, 334] width 958 height 669
click at [521, 421] on icon at bounding box center [514, 427] width 12 height 12
drag, startPoint x: 458, startPoint y: 682, endPoint x: 470, endPoint y: 682, distance: 11.5
click at [471, 669] on html "Toggle navigation Home Bank Account List Load By Website Group [OXPLAY] ZEUS138…" at bounding box center [479, 334] width 958 height 669
click at [511, 669] on html "Toggle navigation Home Bank Account List Load By Website Group [OXPLAY] ZEUS138…" at bounding box center [479, 334] width 958 height 669
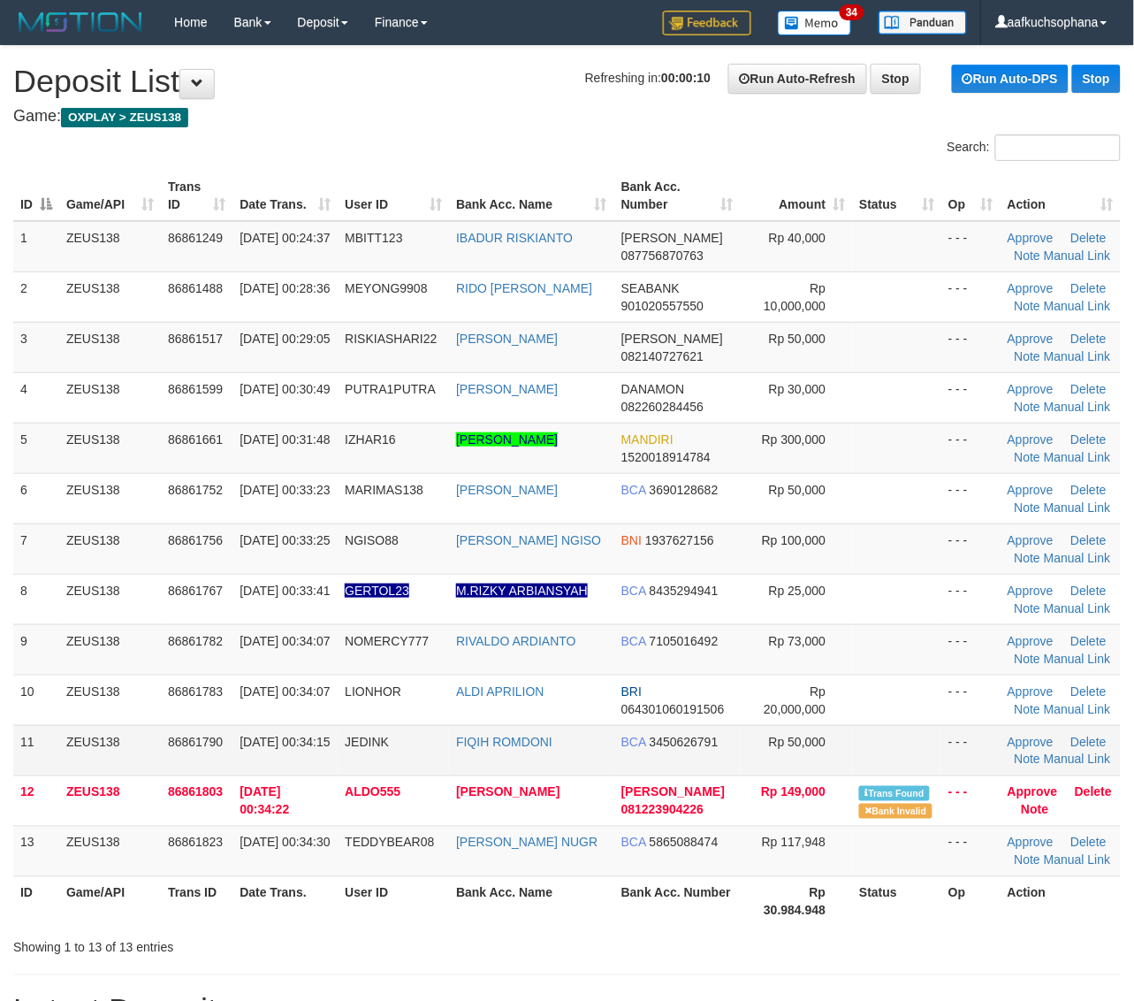
drag, startPoint x: 916, startPoint y: 757, endPoint x: 915, endPoint y: 744, distance: 12.4
click at [916, 749] on td at bounding box center [896, 750] width 89 height 50
drag, startPoint x: 912, startPoint y: 535, endPoint x: 1143, endPoint y: 674, distance: 269.3
click at [912, 535] on td at bounding box center [896, 548] width 89 height 50
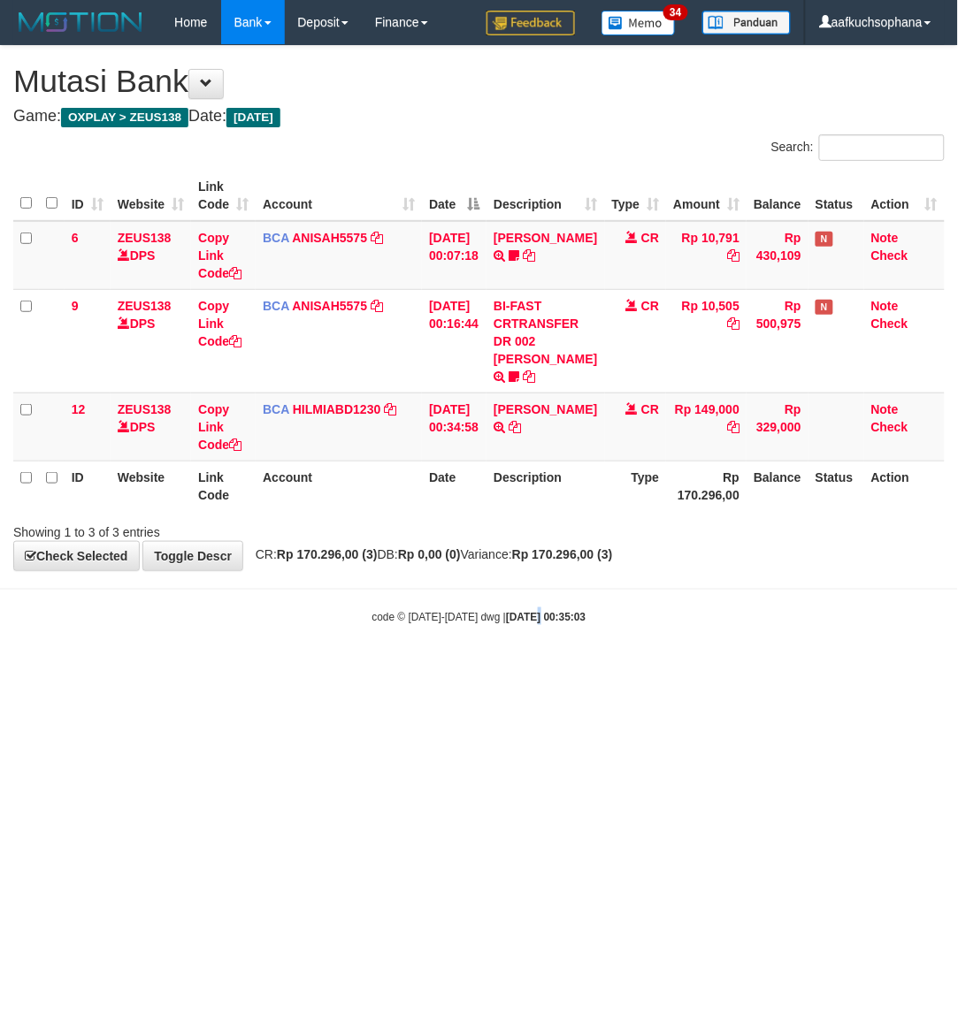
drag, startPoint x: 522, startPoint y: 833, endPoint x: 515, endPoint y: 748, distance: 85.1
click at [515, 669] on html "Toggle navigation Home Bank Account List Load By Website Group [OXPLAY] ZEUS138…" at bounding box center [479, 334] width 958 height 669
click at [507, 669] on html "Toggle navigation Home Bank Account List Load By Website Group [OXPLAY] ZEUS138…" at bounding box center [479, 334] width 958 height 669
drag, startPoint x: 381, startPoint y: 844, endPoint x: 364, endPoint y: 836, distance: 19.0
click at [386, 669] on html "Toggle navigation Home Bank Account List Load By Website Group [OXPLAY] ZEUS138…" at bounding box center [479, 334] width 958 height 669
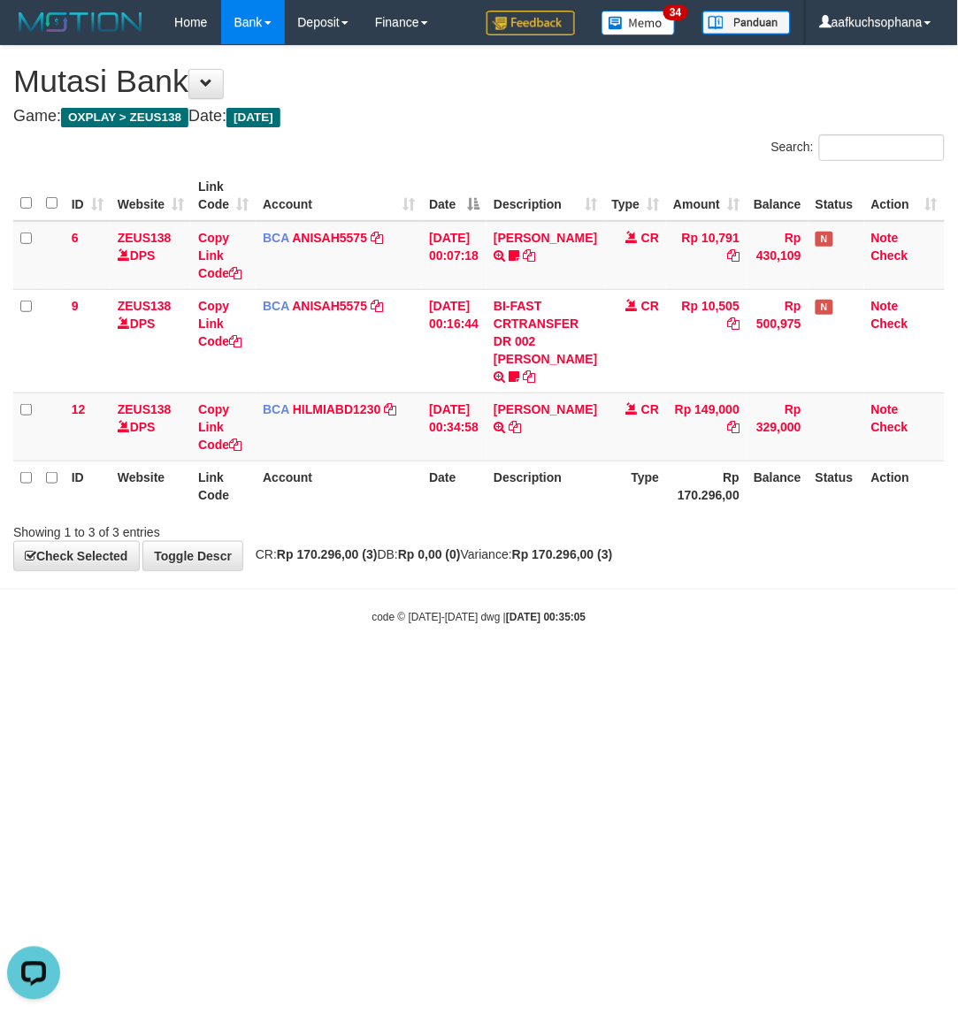
click at [65, 623] on body "Toggle navigation Home Bank Account List Load By Website Group [OXPLAY] ZEUS138…" at bounding box center [479, 334] width 958 height 669
click at [470, 669] on html "Toggle navigation Home Bank Account List Load By Website Group [OXPLAY] ZEUS138…" at bounding box center [479, 334] width 958 height 669
click at [462, 669] on html "Toggle navigation Home Bank Account List Load By Website Group [OXPLAY] ZEUS138…" at bounding box center [479, 334] width 958 height 669
click at [378, 669] on html "Toggle navigation Home Bank Account List Load By Website Group [OXPLAY] ZEUS138…" at bounding box center [479, 334] width 958 height 669
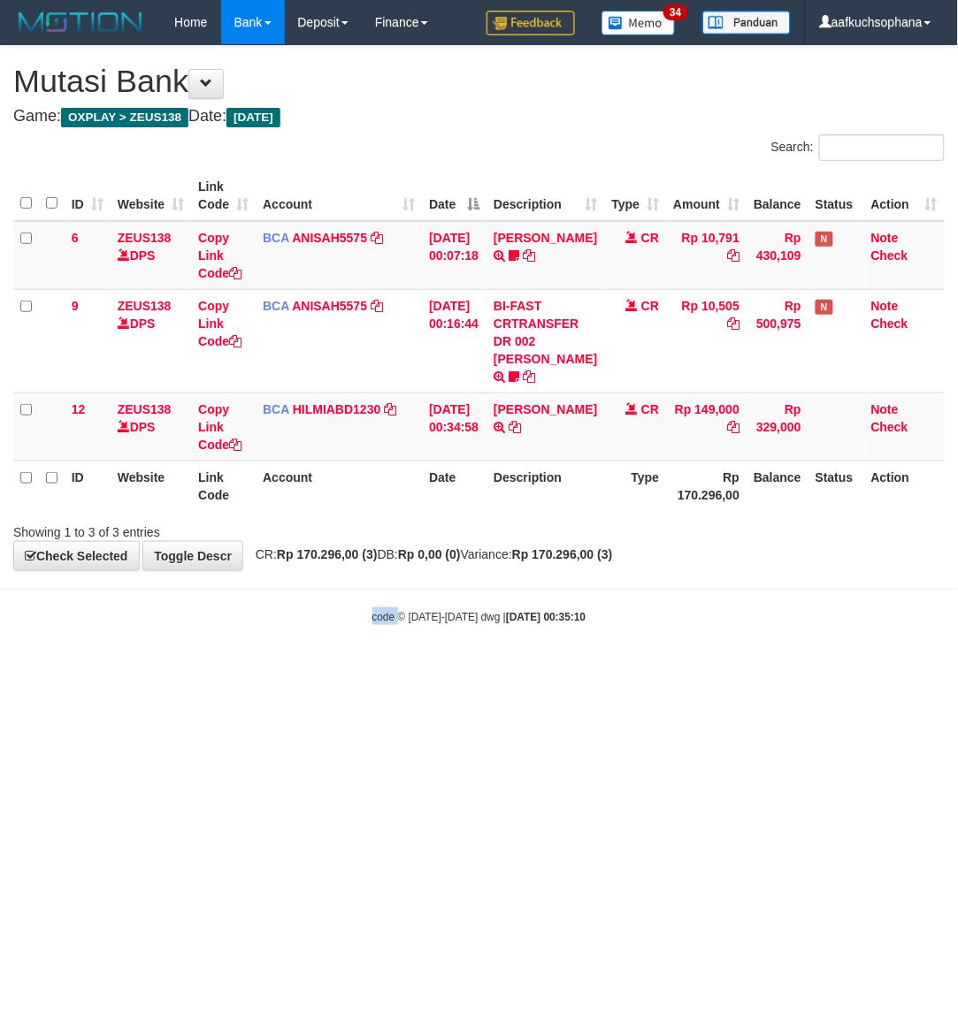
drag, startPoint x: 380, startPoint y: 735, endPoint x: 1, endPoint y: 719, distance: 379.7
click at [380, 669] on html "Toggle navigation Home Bank Account List Load By Website Group [OXPLAY] ZEUS138…" at bounding box center [479, 334] width 958 height 669
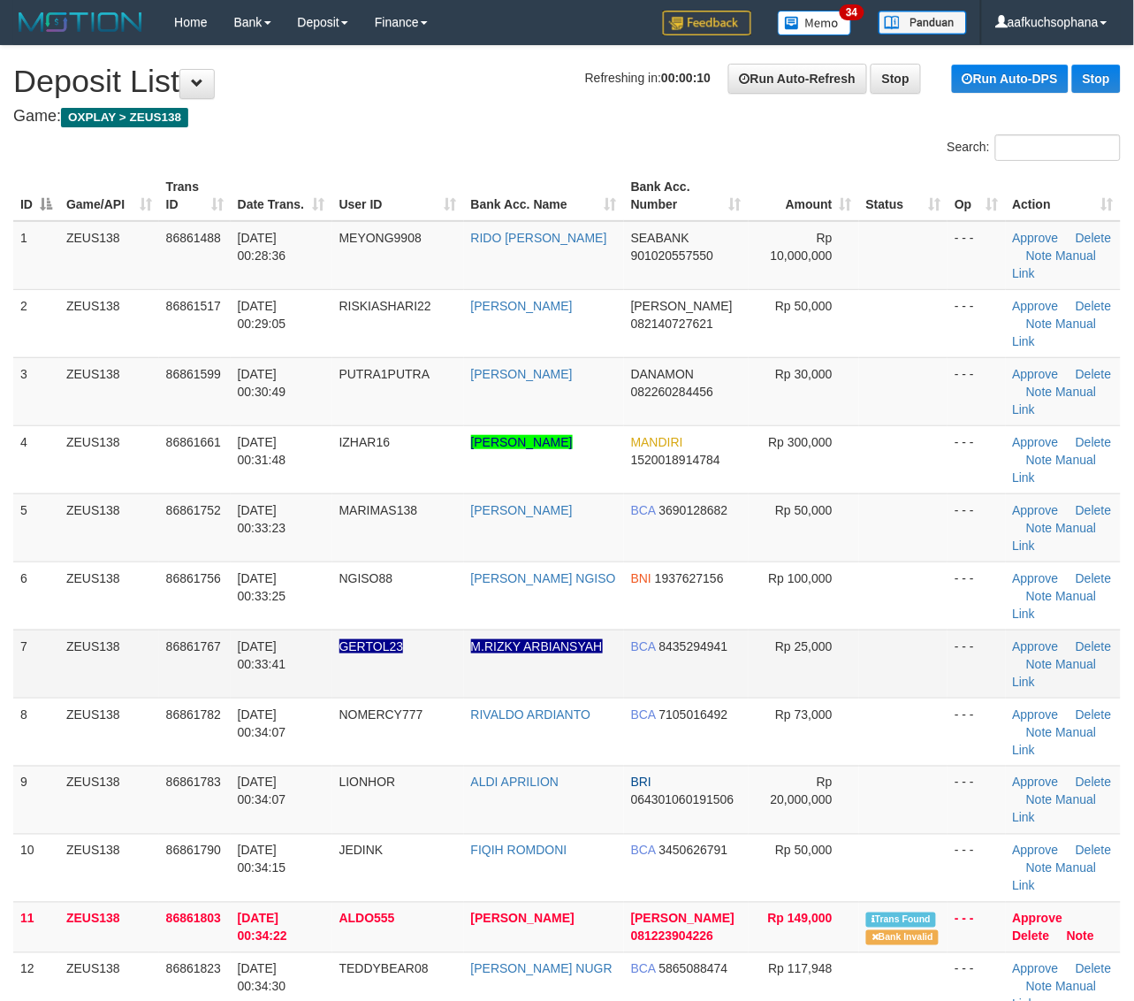
click at [920, 637] on td at bounding box center [903, 664] width 89 height 68
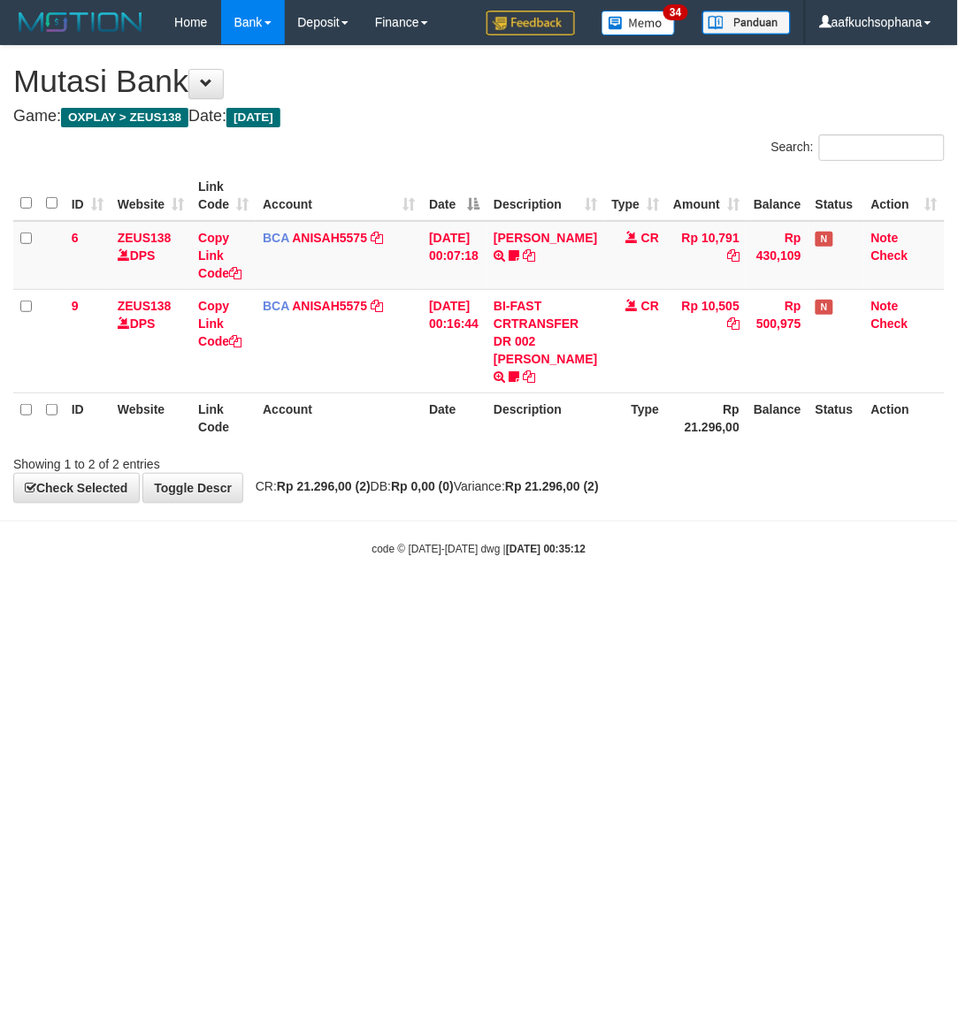
click at [540, 601] on html "Toggle navigation Home Bank Account List Load By Website Group [OXPLAY] ZEUS138…" at bounding box center [479, 300] width 958 height 601
click at [480, 601] on html "Toggle navigation Home Bank Account List Load By Website Group [OXPLAY] ZEUS138…" at bounding box center [479, 300] width 958 height 601
click at [506, 601] on html "Toggle navigation Home Bank Account List Load By Website Group [OXPLAY] ZEUS138…" at bounding box center [479, 300] width 958 height 601
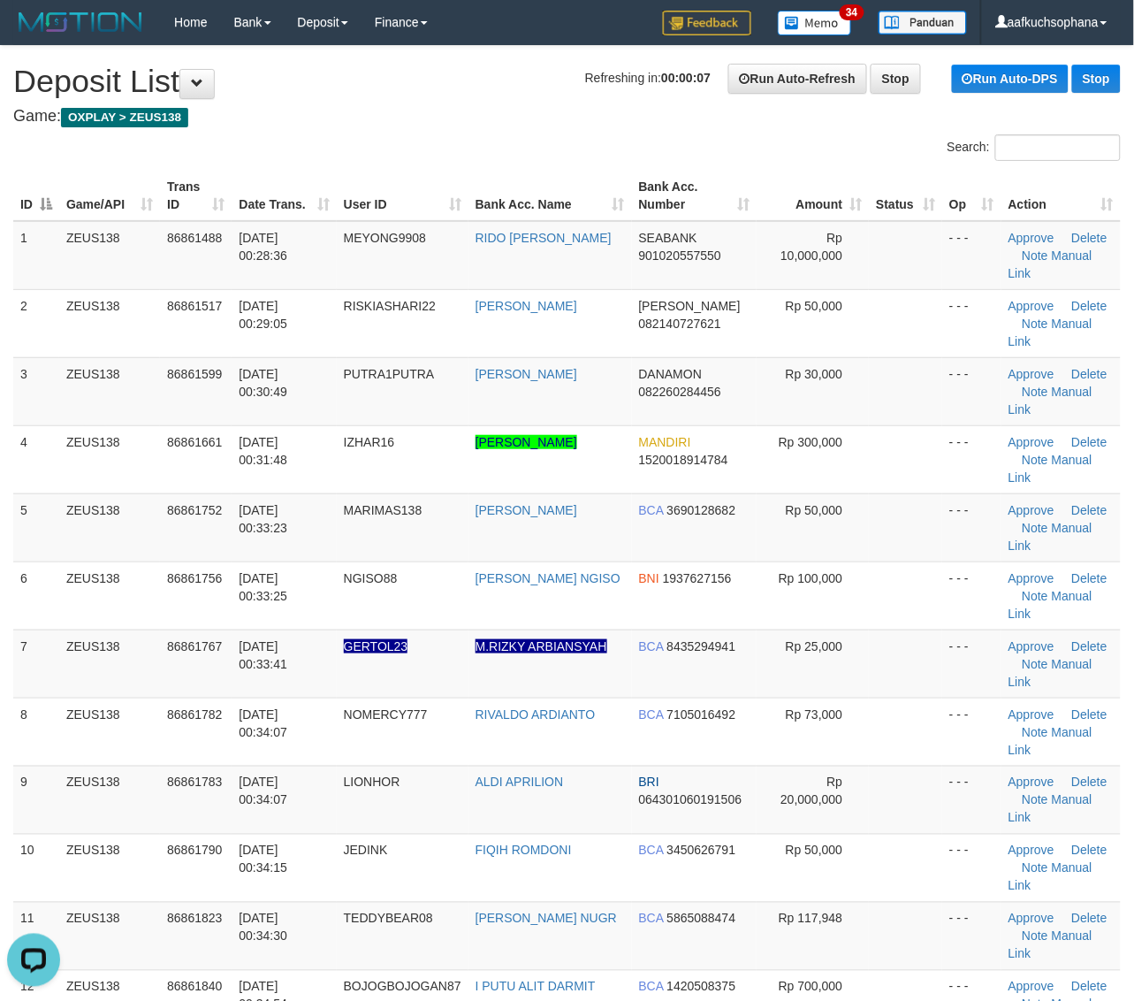
drag, startPoint x: 947, startPoint y: 688, endPoint x: 1146, endPoint y: 697, distance: 199.1
click at [949, 834] on td "- - -" at bounding box center [972, 868] width 59 height 68
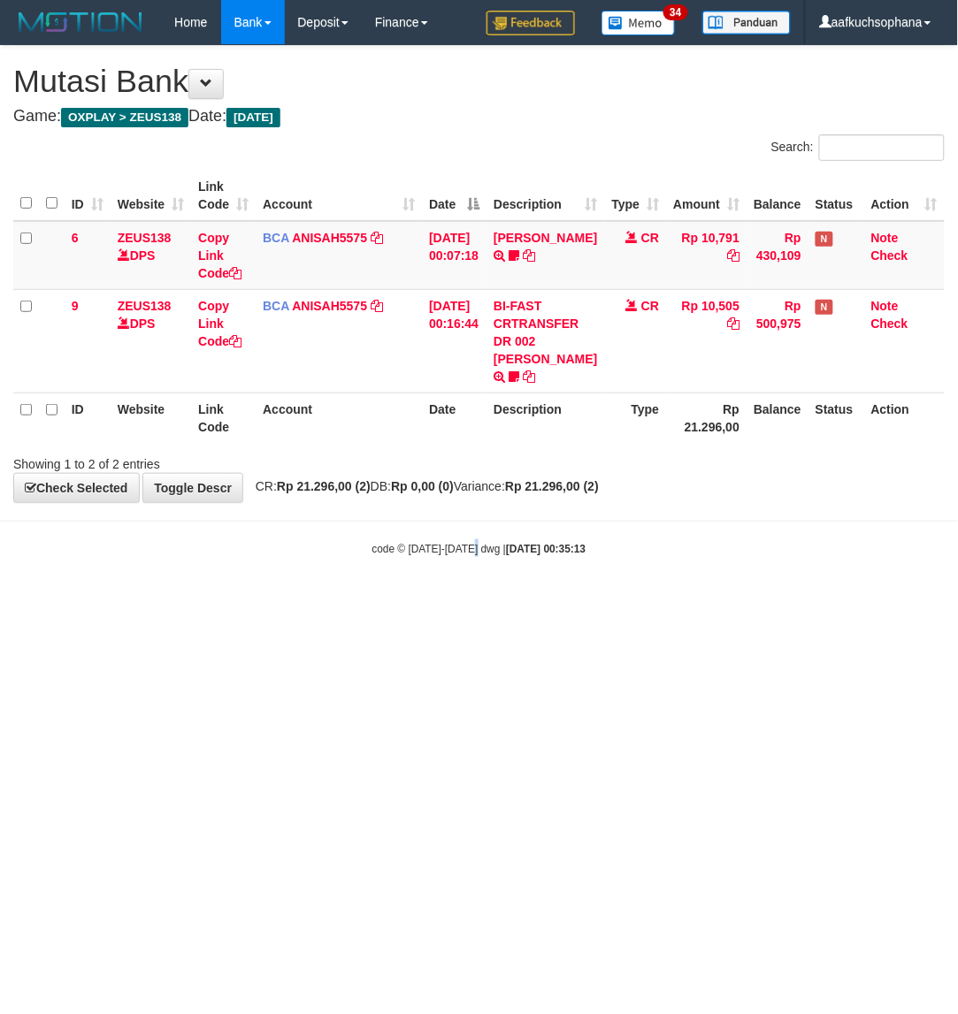
click at [474, 601] on html "Toggle navigation Home Bank Account List Load By Website Group [OXPLAY] ZEUS138…" at bounding box center [479, 300] width 958 height 601
click at [317, 601] on html "Toggle navigation Home Bank Account List Load By Website Group [OXPLAY] ZEUS138…" at bounding box center [479, 300] width 958 height 601
click at [383, 601] on html "Toggle navigation Home Bank Account List Load By Website Group [OXPLAY] ZEUS138…" at bounding box center [479, 300] width 958 height 601
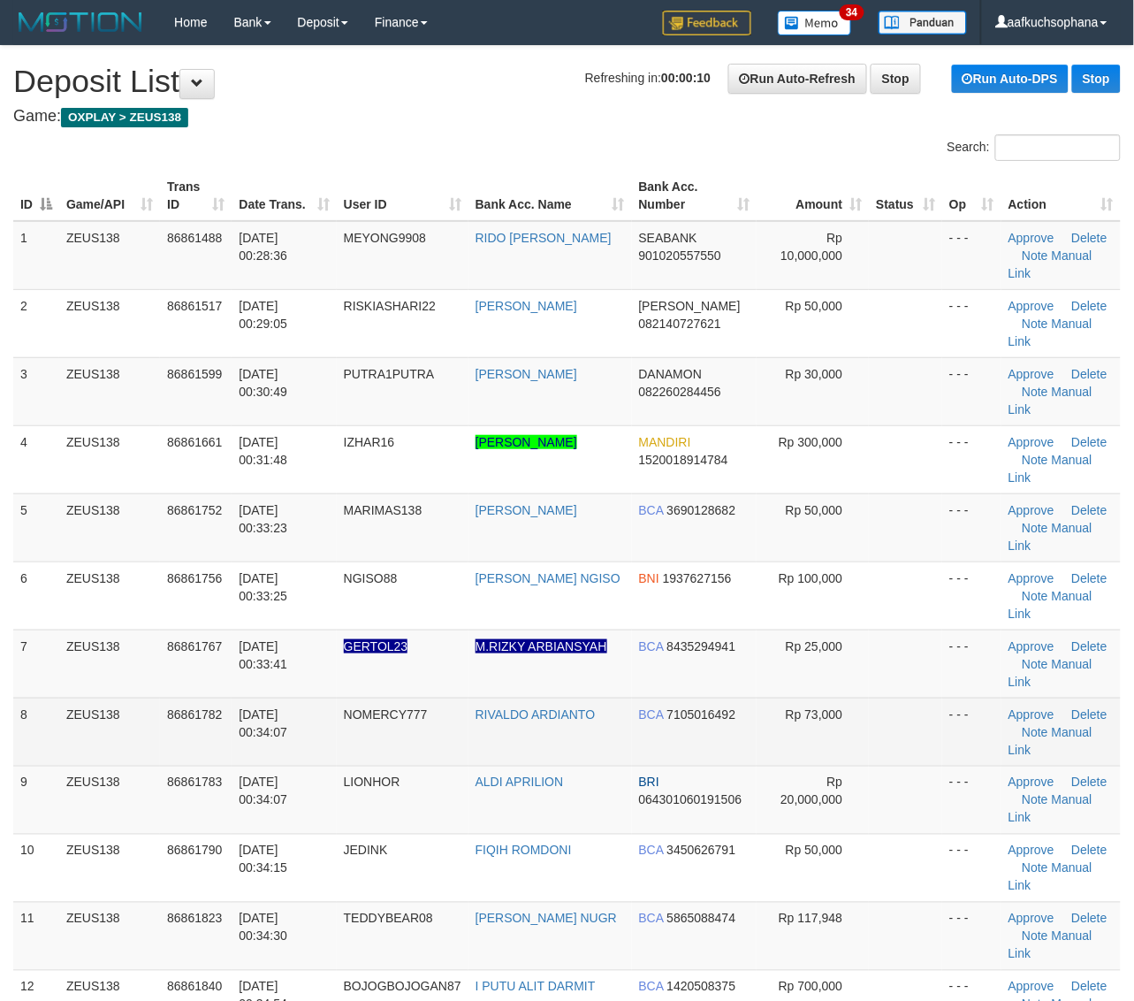
drag, startPoint x: 907, startPoint y: 610, endPoint x: 947, endPoint y: 620, distance: 41.0
click at [908, 698] on td at bounding box center [905, 732] width 73 height 68
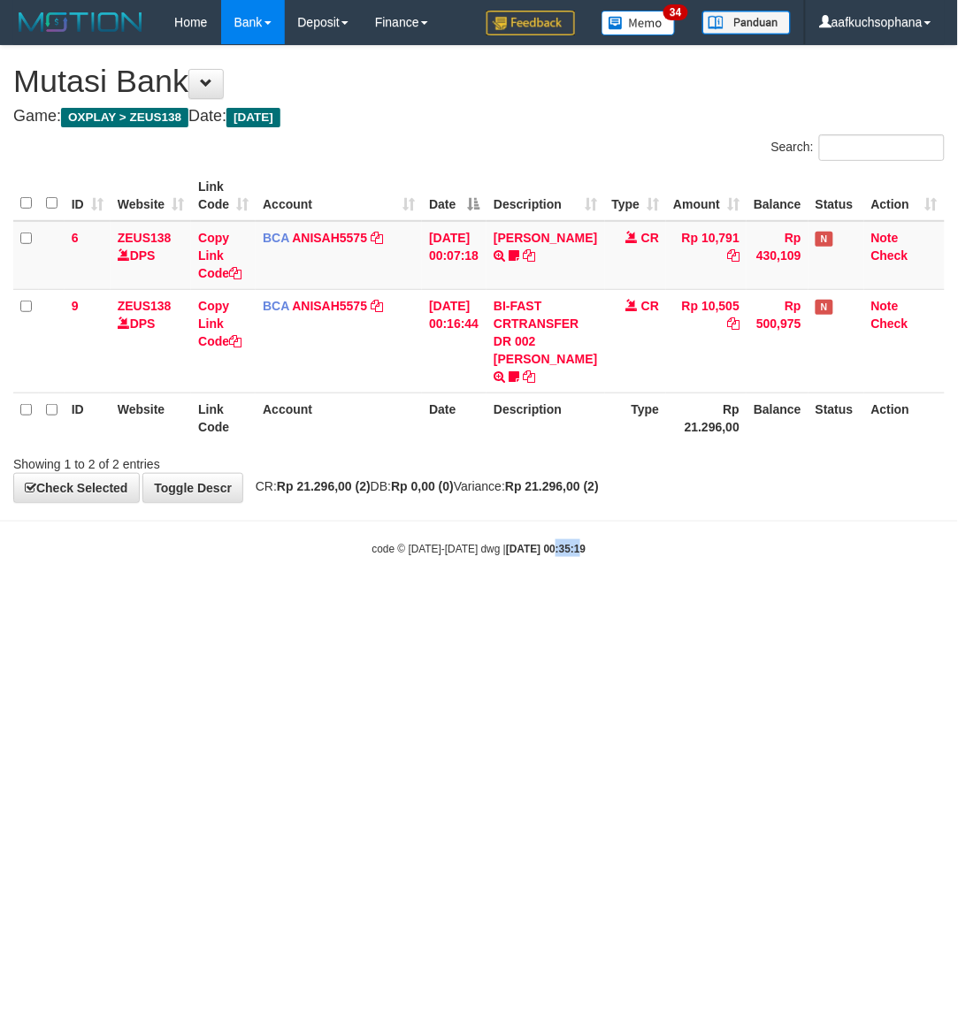
click at [562, 601] on html "Toggle navigation Home Bank Account List Load By Website Group [OXPLAY] ZEUS138…" at bounding box center [479, 300] width 958 height 601
click at [561, 601] on html "Toggle navigation Home Bank Account List Load By Website Group [OXPLAY] ZEUS138…" at bounding box center [479, 300] width 958 height 601
click at [408, 601] on html "Toggle navigation Home Bank Account List Load By Website Group [OXPLAY] ZEUS138…" at bounding box center [479, 300] width 958 height 601
click at [405, 601] on html "Toggle navigation Home Bank Account List Load By Website Group [OXPLAY] ZEUS138…" at bounding box center [479, 300] width 958 height 601
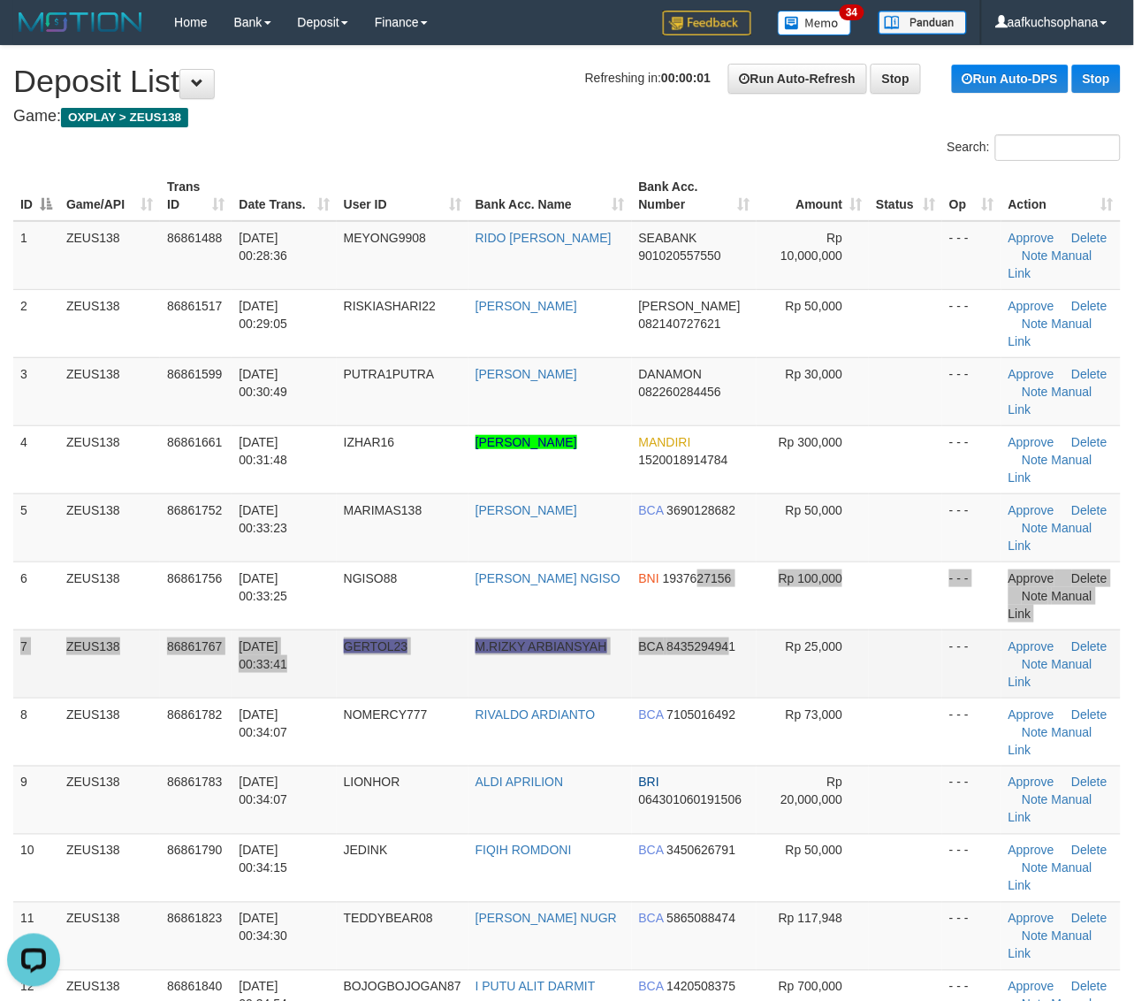
drag, startPoint x: 695, startPoint y: 523, endPoint x: 767, endPoint y: 524, distance: 72.5
click at [731, 533] on tbody "1 ZEUS138 86861488 01/09/2025 00:28:36 MEYONG9908 RIDO AGUS ALVARIS SEABANK 901…" at bounding box center [567, 698] width 1108 height 954
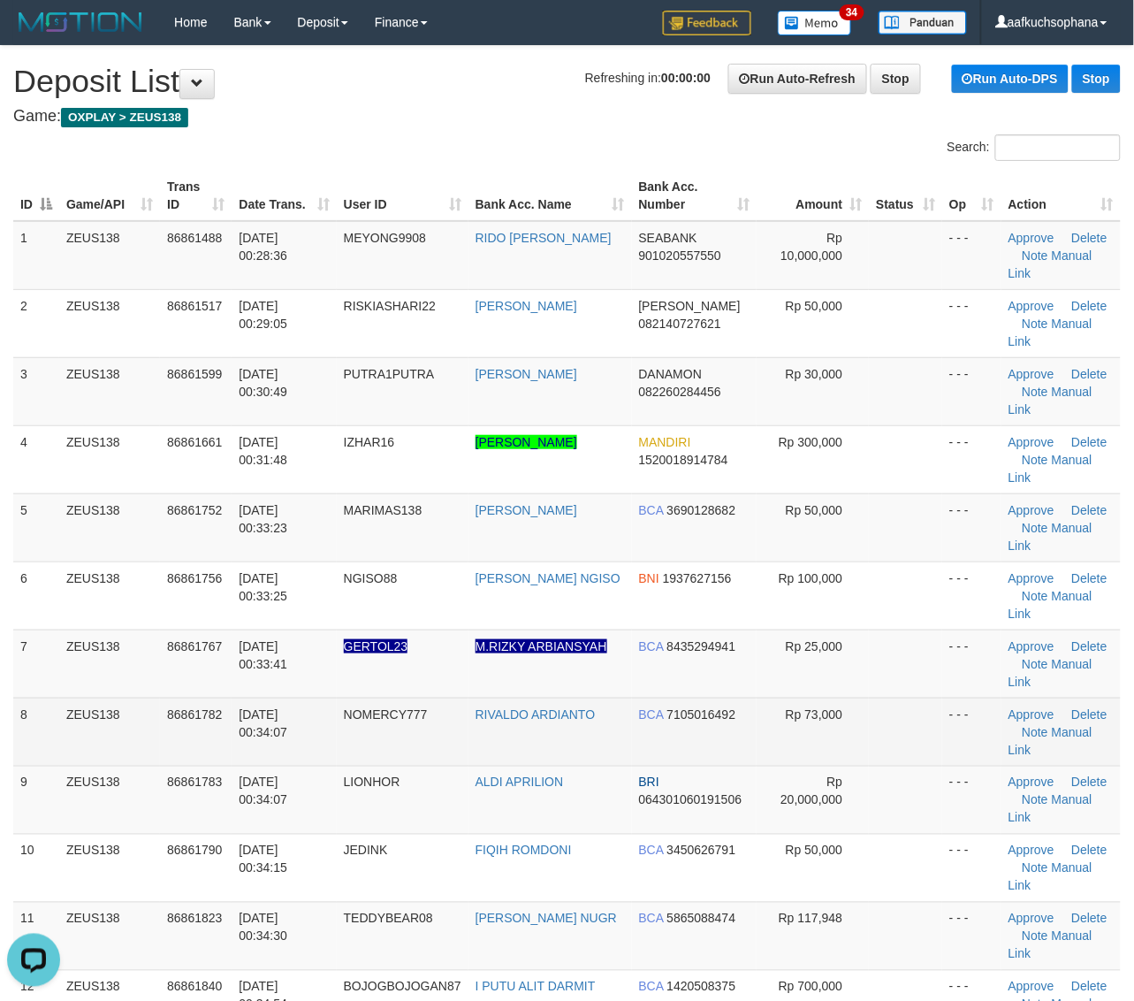
click at [1058, 698] on td "Approve Delete Note Manual Link" at bounding box center [1061, 732] width 119 height 68
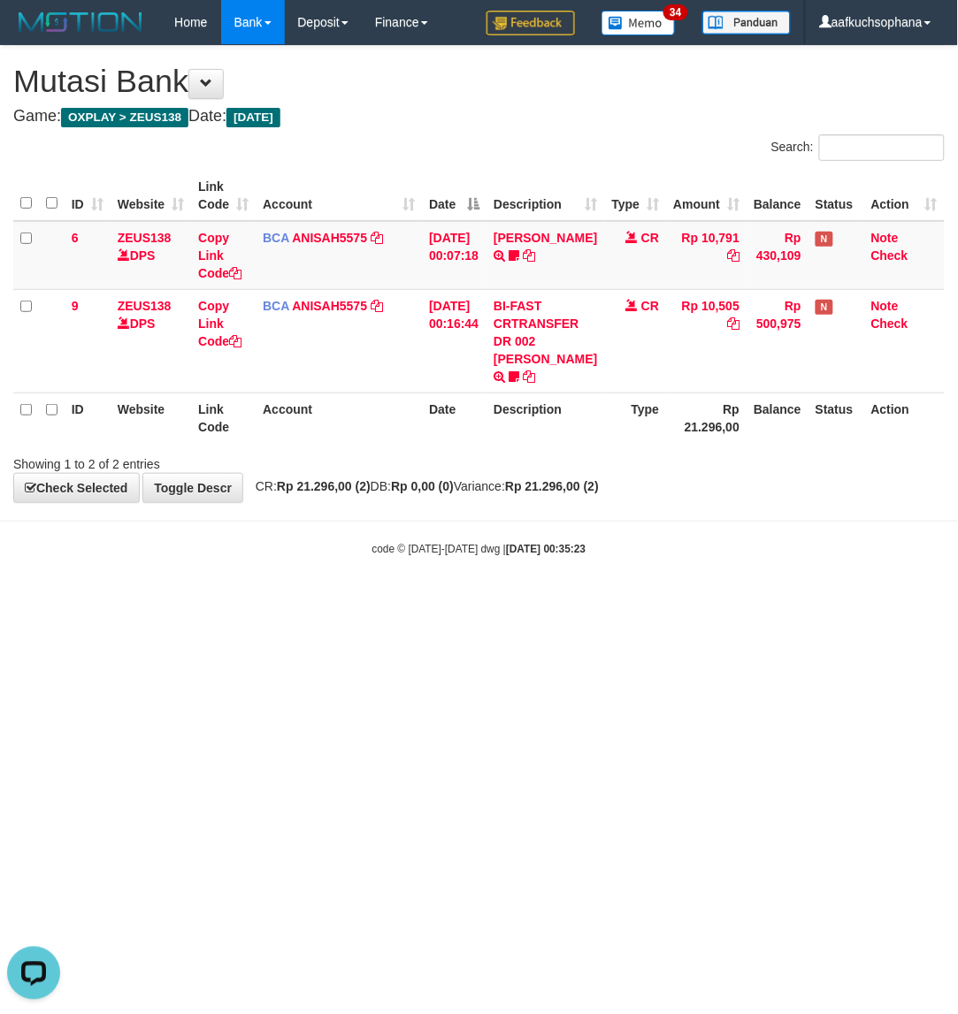
click at [408, 601] on html "Toggle navigation Home Bank Account List Load By Website Group [OXPLAY] ZEUS138…" at bounding box center [479, 300] width 958 height 601
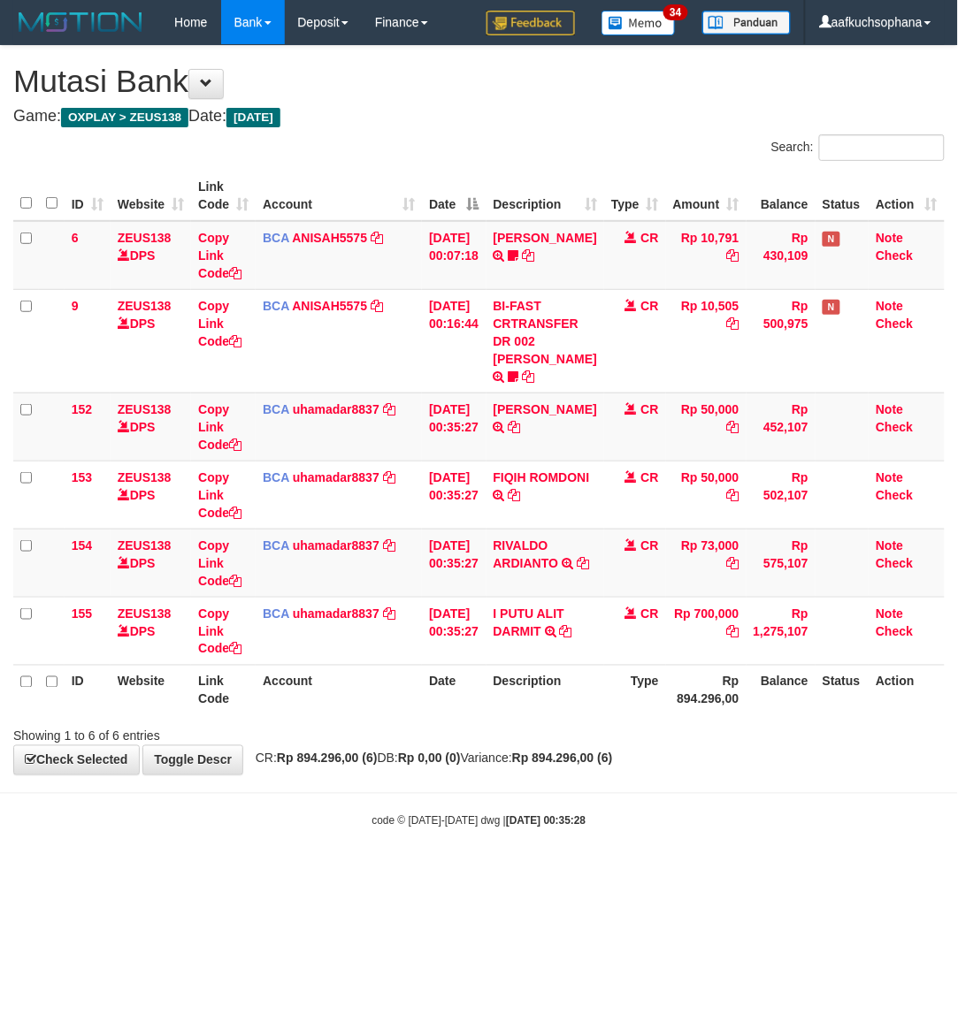
drag, startPoint x: 0, startPoint y: 0, endPoint x: 436, endPoint y: 717, distance: 839.2
click at [412, 714] on th "Account" at bounding box center [339, 690] width 166 height 50
drag, startPoint x: 515, startPoint y: 444, endPoint x: 0, endPoint y: 473, distance: 516.3
click at [515, 433] on icon at bounding box center [514, 427] width 12 height 12
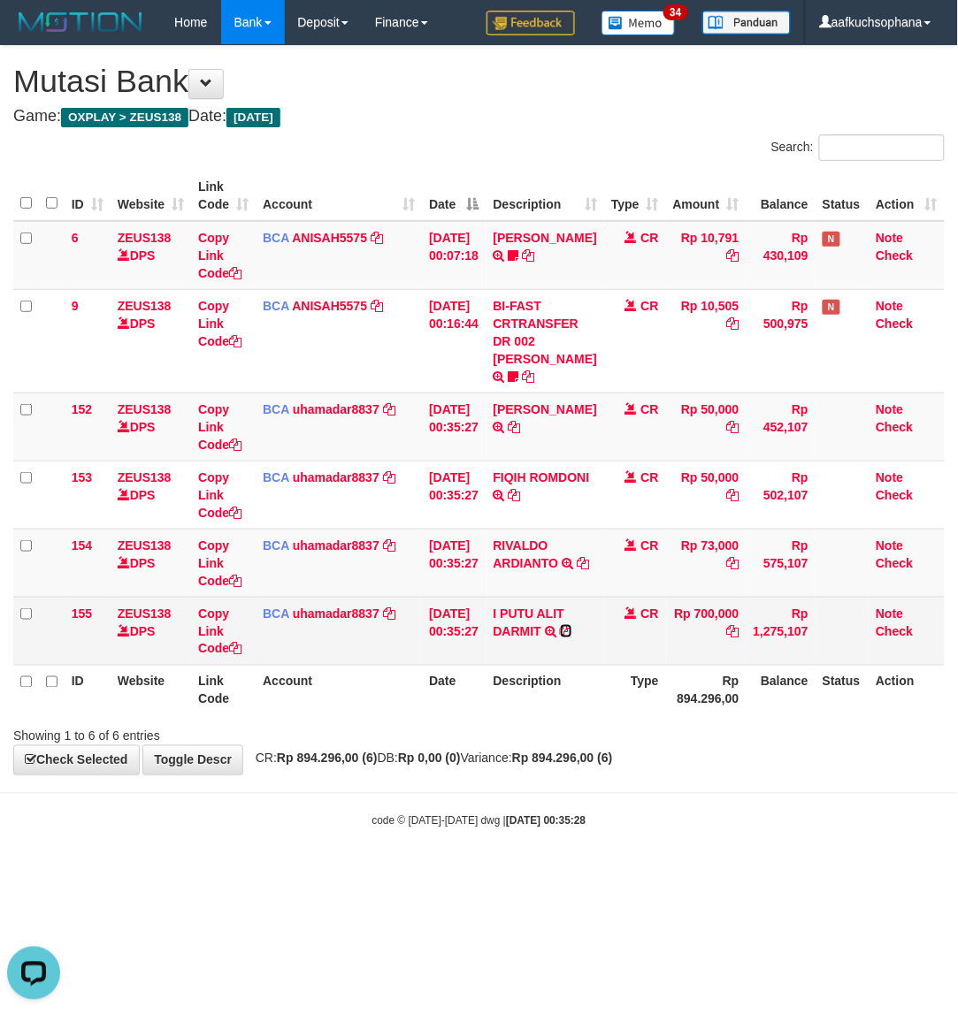
click at [572, 625] on icon at bounding box center [566, 631] width 12 height 12
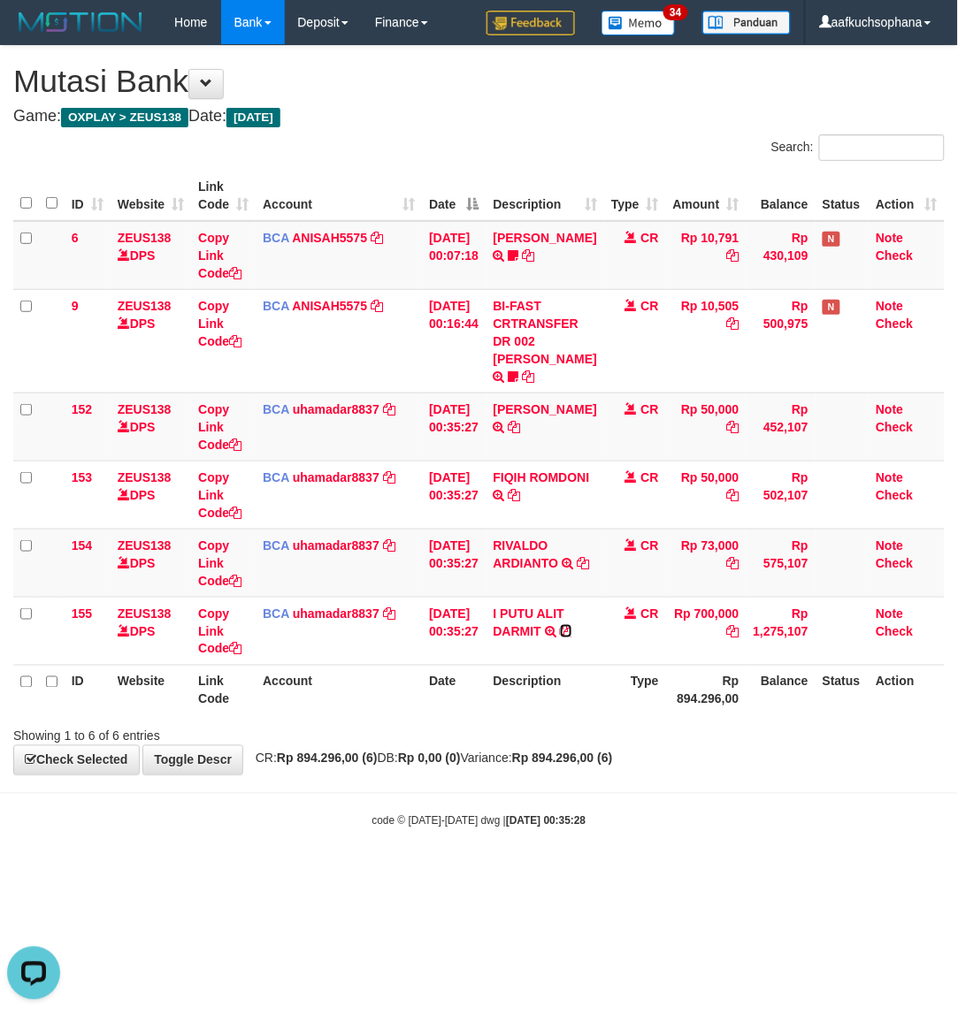
drag, startPoint x: 576, startPoint y: 633, endPoint x: 3, endPoint y: 597, distance: 574.1
click at [572, 633] on icon at bounding box center [566, 631] width 12 height 12
click at [538, 874] on html "Toggle navigation Home Bank Account List Load By Website Group [OXPLAY] ZEUS138…" at bounding box center [479, 437] width 958 height 874
click at [532, 874] on html "Toggle navigation Home Bank Account List Load By Website Group [OXPLAY] ZEUS138…" at bounding box center [479, 437] width 958 height 874
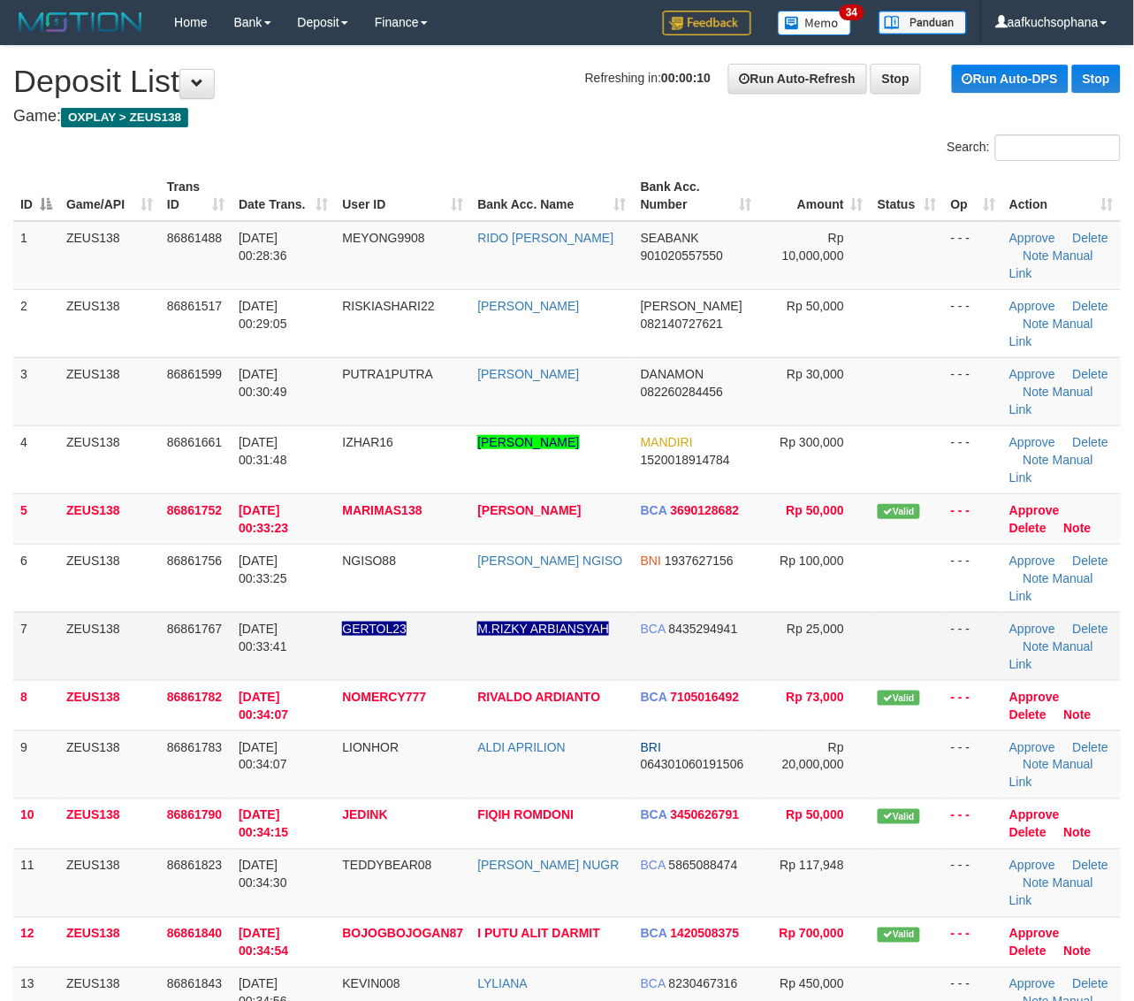
click at [798, 690] on span "Rp 73,000" at bounding box center [815, 697] width 57 height 14
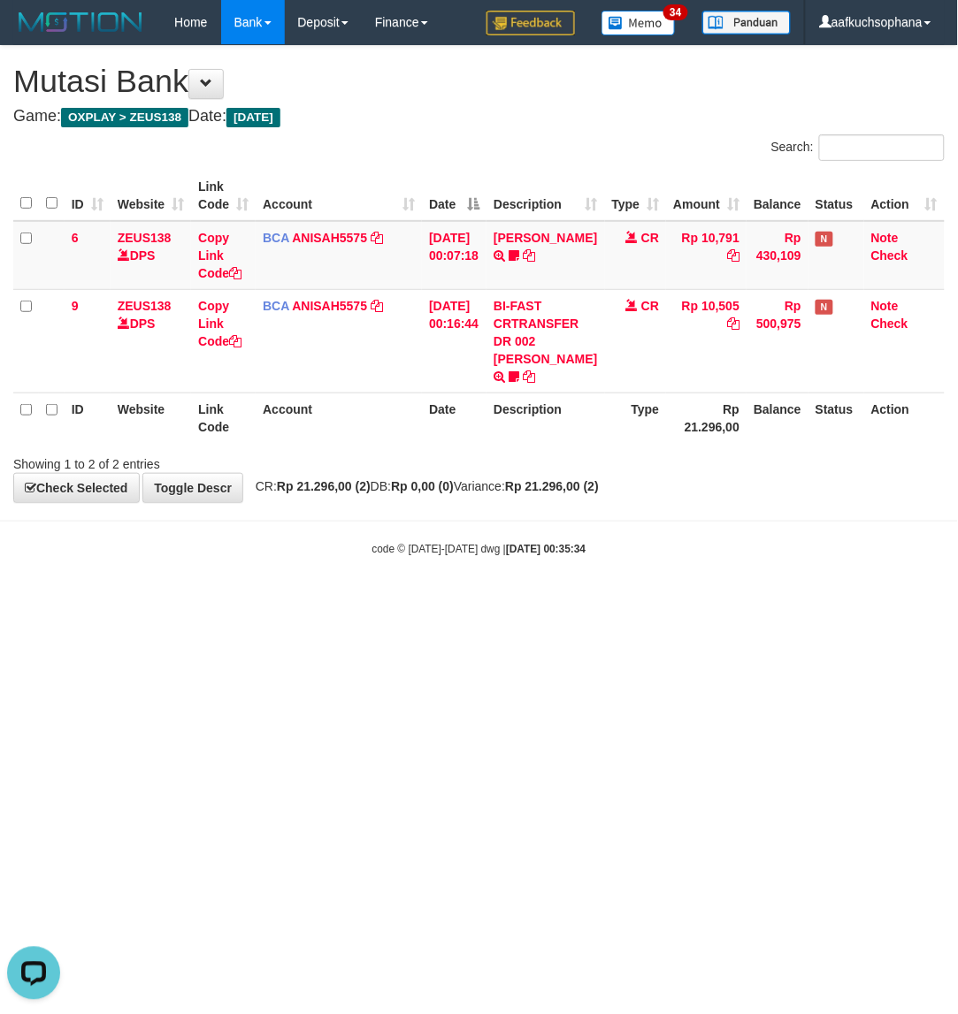
click at [505, 601] on html "Toggle navigation Home Bank Account List Load By Website Group [OXPLAY] ZEUS138…" at bounding box center [479, 300] width 958 height 601
click at [236, 601] on html "Toggle navigation Home Bank Account List Load By Website Group [OXPLAY] ZEUS138…" at bounding box center [479, 300] width 958 height 601
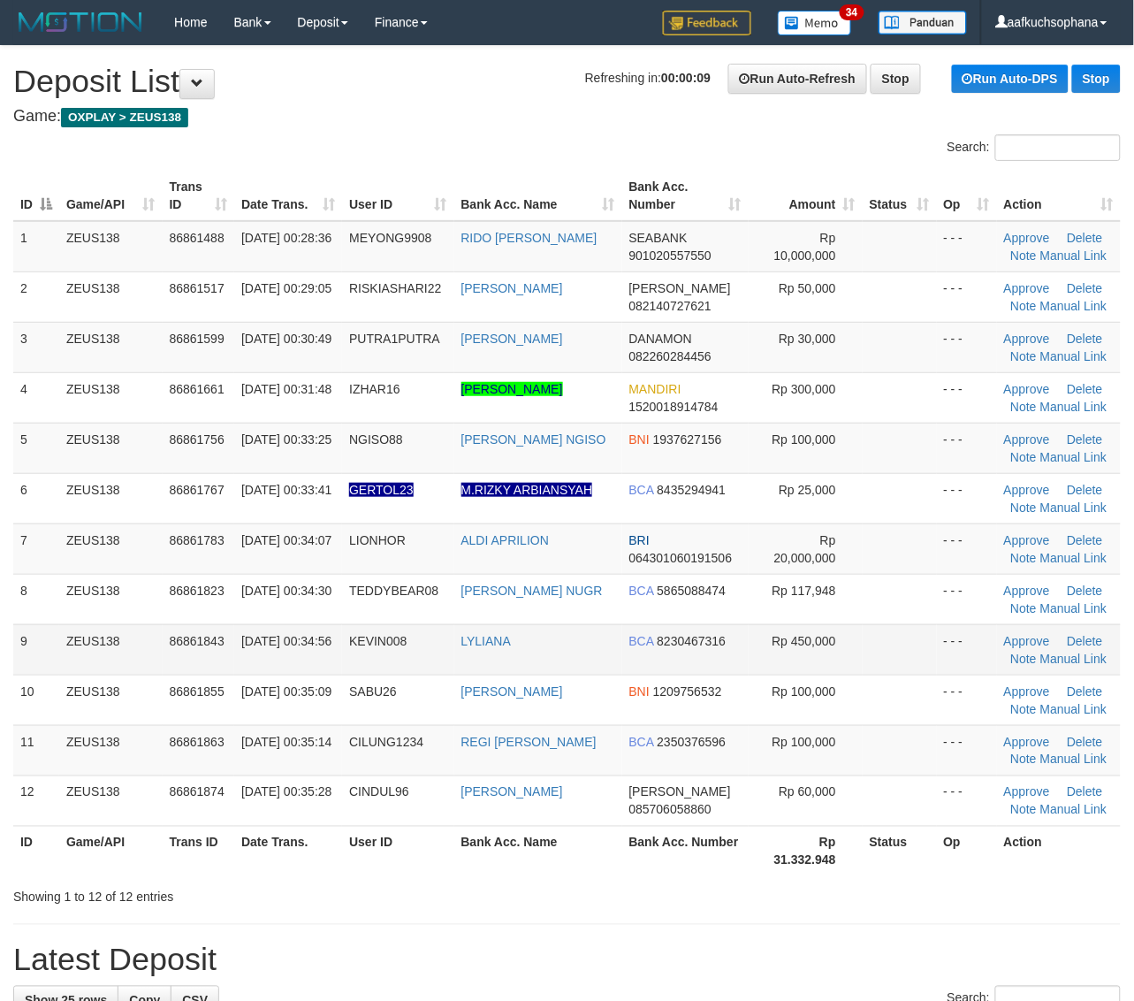
drag, startPoint x: 938, startPoint y: 644, endPoint x: 1115, endPoint y: 668, distance: 178.4
click at [938, 644] on td "- - -" at bounding box center [967, 649] width 60 height 50
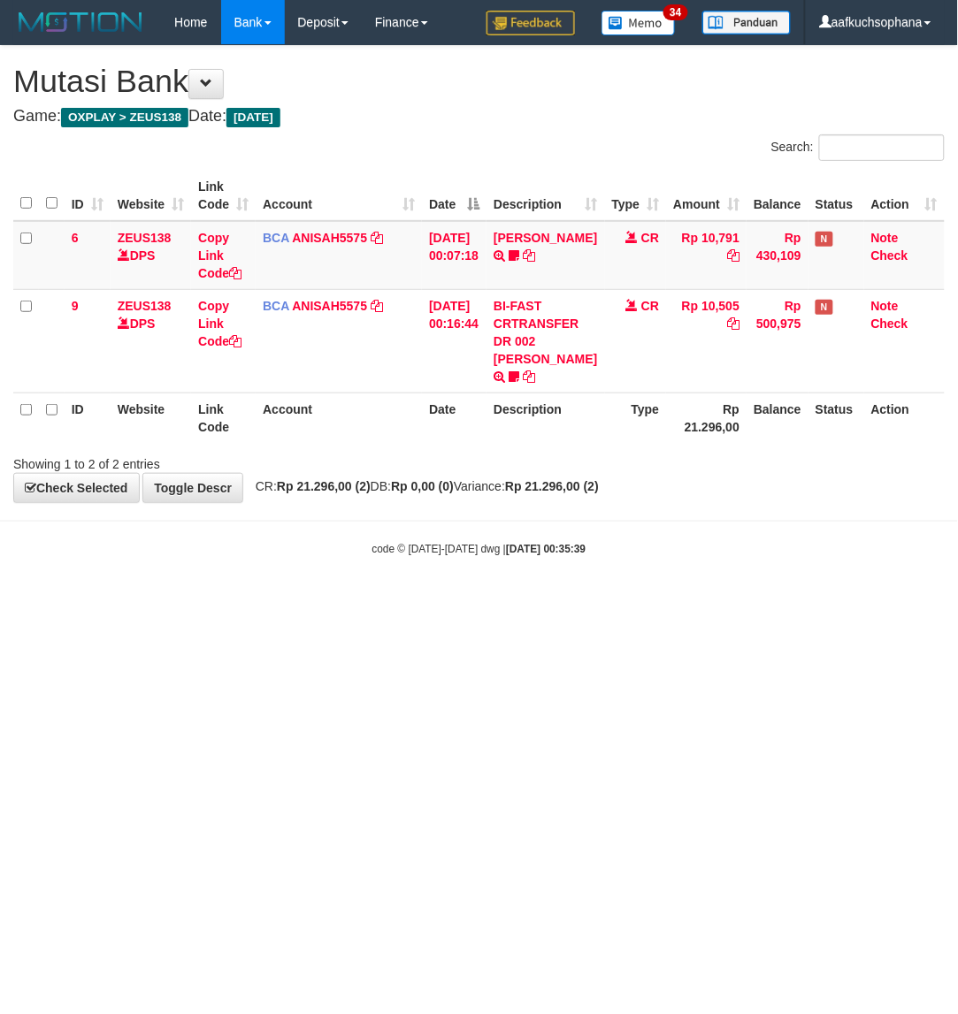
click at [241, 601] on html "Toggle navigation Home Bank Account List Load By Website Group [OXPLAY] ZEUS138…" at bounding box center [479, 300] width 958 height 601
click at [382, 601] on html "Toggle navigation Home Bank Account List Load By Website Group [OXPLAY] ZEUS138…" at bounding box center [479, 300] width 958 height 601
drag, startPoint x: 385, startPoint y: 694, endPoint x: 382, endPoint y: 707, distance: 13.5
click at [385, 601] on html "Toggle navigation Home Bank Account List Load By Website Group [OXPLAY] ZEUS138…" at bounding box center [479, 300] width 958 height 601
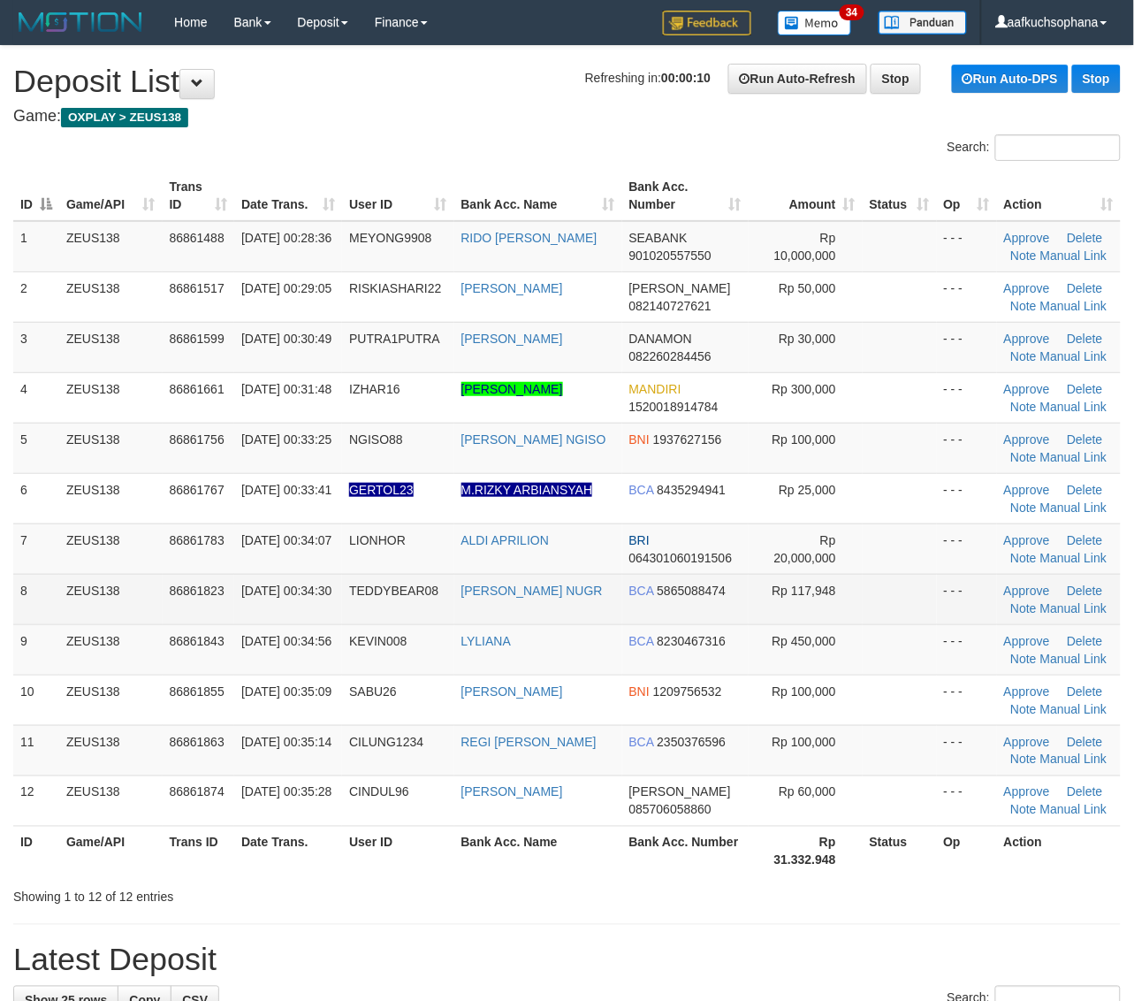
drag, startPoint x: 920, startPoint y: 531, endPoint x: 1099, endPoint y: 599, distance: 192.0
click at [922, 531] on td at bounding box center [900, 548] width 74 height 50
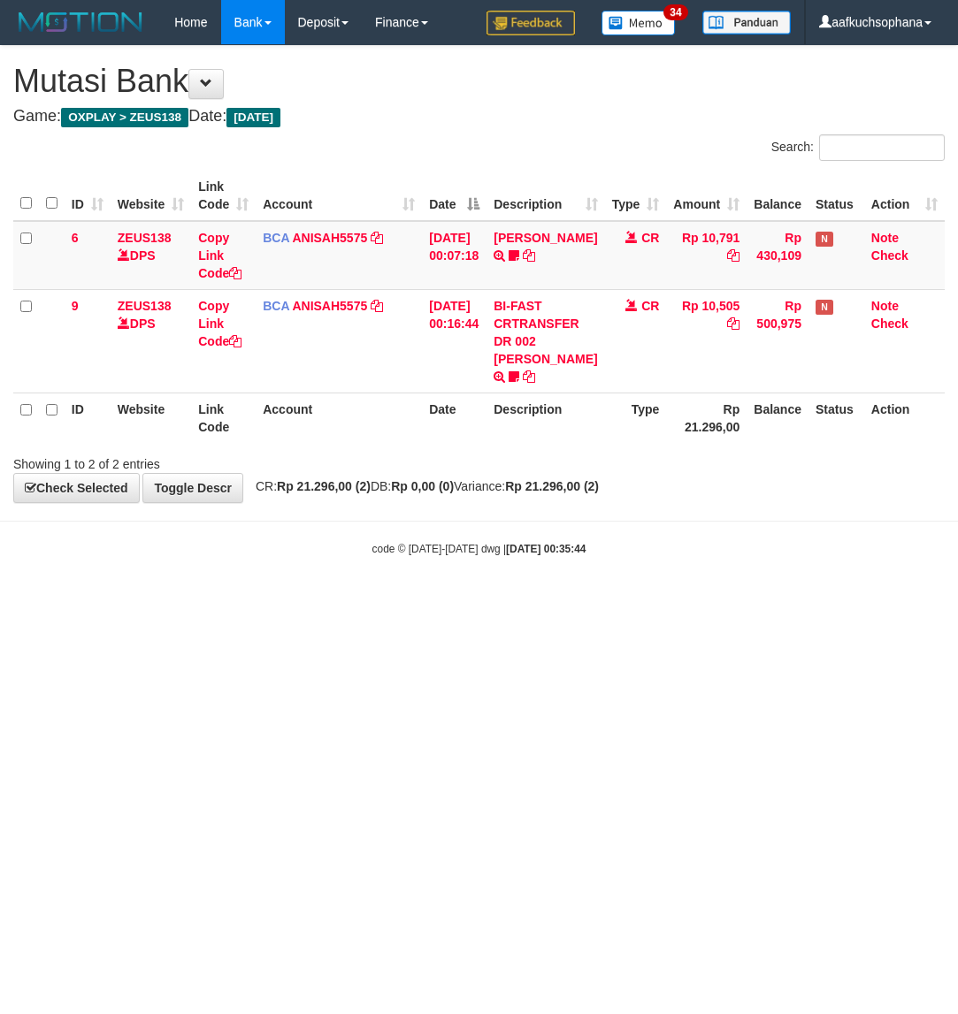
click at [294, 601] on html "Toggle navigation Home Bank Account List Load By Website Group [OXPLAY] ZEUS138…" at bounding box center [479, 300] width 958 height 601
click at [495, 601] on html "Toggle navigation Home Bank Account List Load By Website Group [OXPLAY] ZEUS138…" at bounding box center [479, 300] width 958 height 601
click at [493, 601] on html "Toggle navigation Home Bank Account List Load By Website Group [OXPLAY] ZEUS138…" at bounding box center [479, 300] width 958 height 601
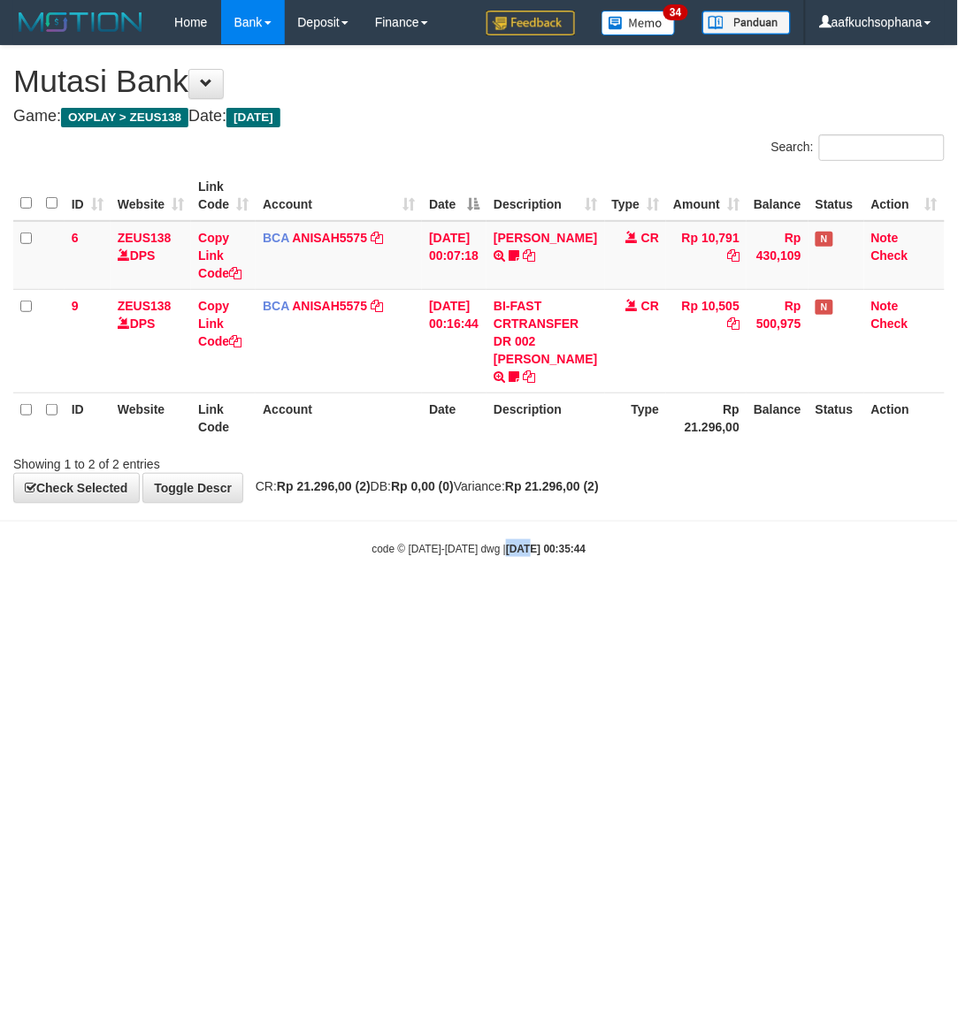
click at [493, 601] on html "Toggle navigation Home Bank Account List Load By Website Group [OXPLAY] ZEUS138…" at bounding box center [479, 300] width 958 height 601
click at [492, 601] on html "Toggle navigation Home Bank Account List Load By Website Group [OXPLAY] ZEUS138…" at bounding box center [479, 300] width 958 height 601
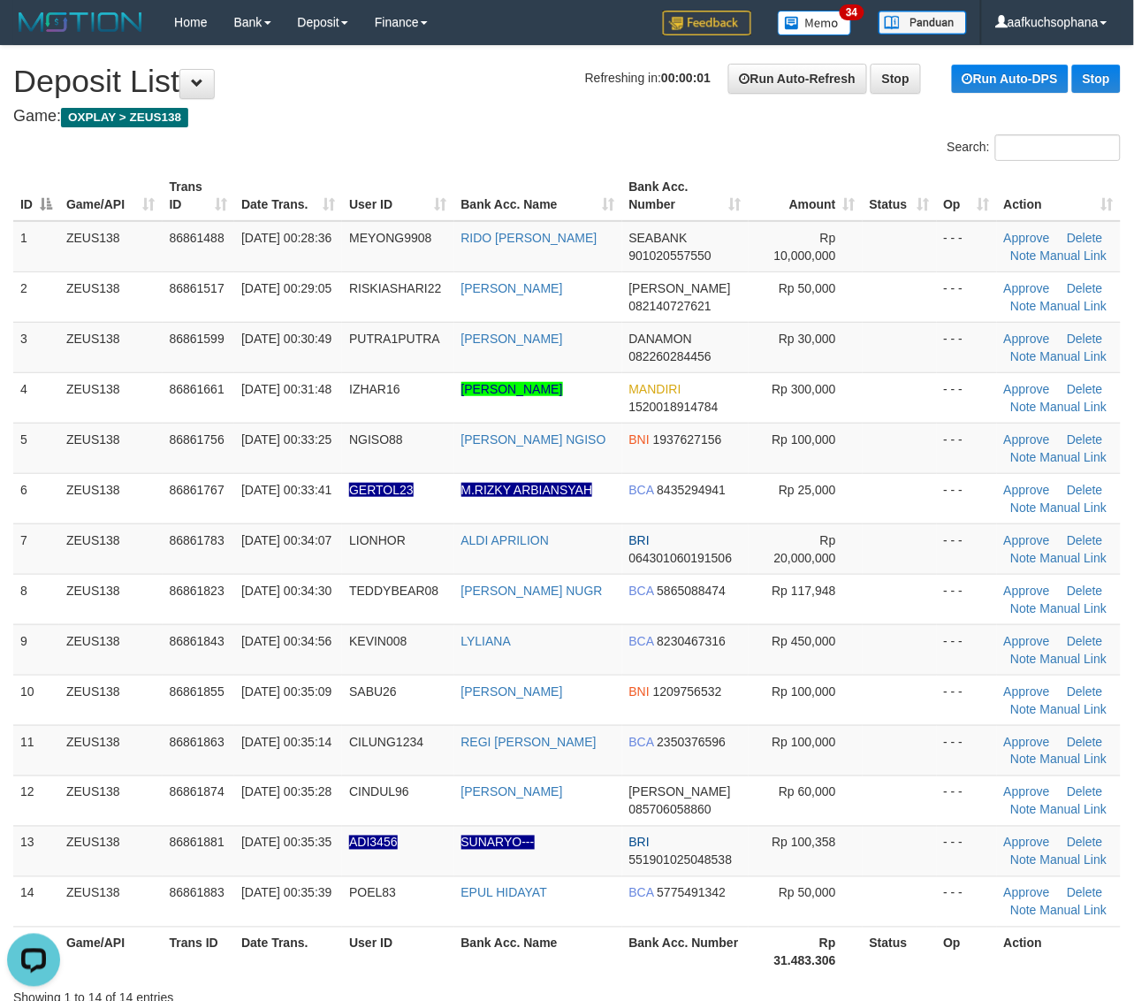
drag, startPoint x: 925, startPoint y: 648, endPoint x: 1147, endPoint y: 676, distance: 223.7
click at [938, 645] on tr "9 ZEUS138 86861843 01/09/2025 00:34:56 KEVIN008 LYLIANA BCA 8230467316 Rp 450,0…" at bounding box center [567, 649] width 1108 height 50
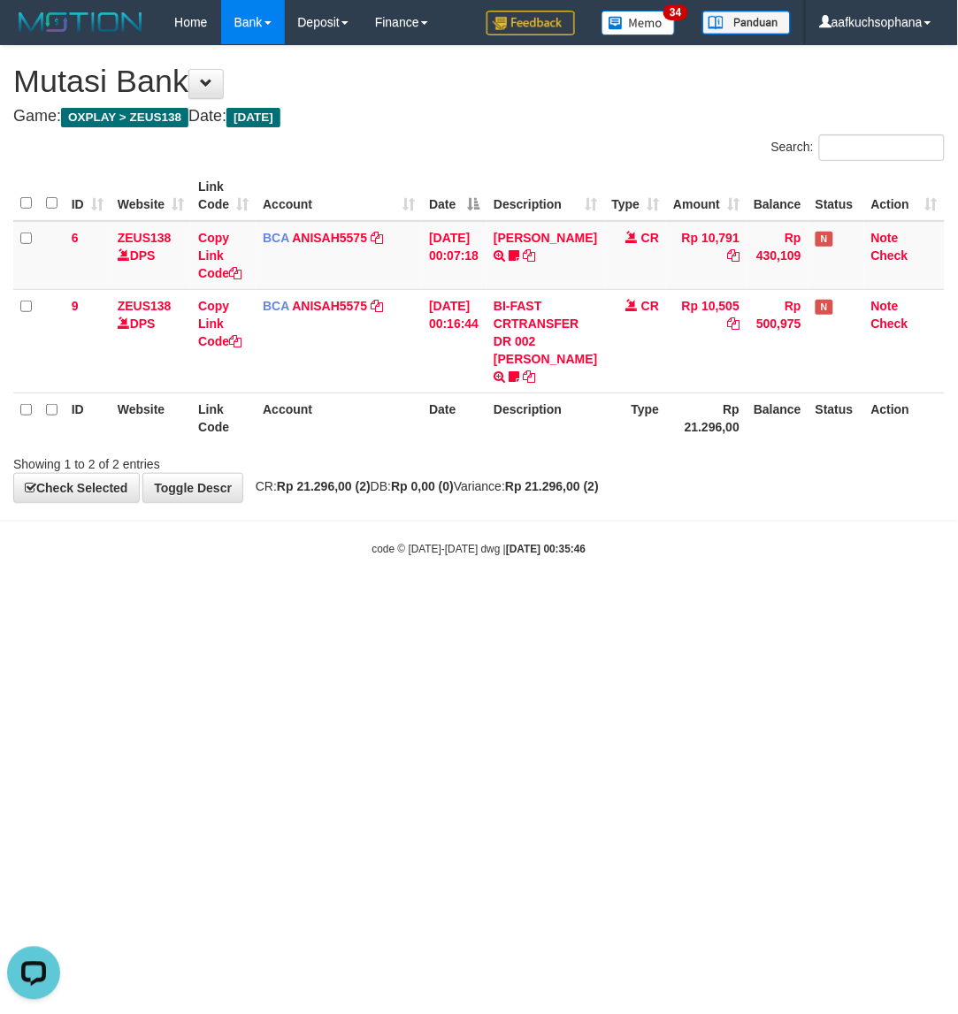
drag, startPoint x: 0, startPoint y: 0, endPoint x: 475, endPoint y: 748, distance: 886.0
click at [475, 601] on html "Toggle navigation Home Bank Account List Load By Website Group [OXPLAY] ZEUS138…" at bounding box center [479, 300] width 958 height 601
drag, startPoint x: 0, startPoint y: 0, endPoint x: 477, endPoint y: 726, distance: 868.9
click at [492, 601] on html "Toggle navigation Home Bank Account List Load By Website Group [OXPLAY] ZEUS138…" at bounding box center [479, 300] width 958 height 601
click at [456, 601] on html "Toggle navigation Home Bank Account List Load By Website Group [OXPLAY] ZEUS138…" at bounding box center [479, 300] width 958 height 601
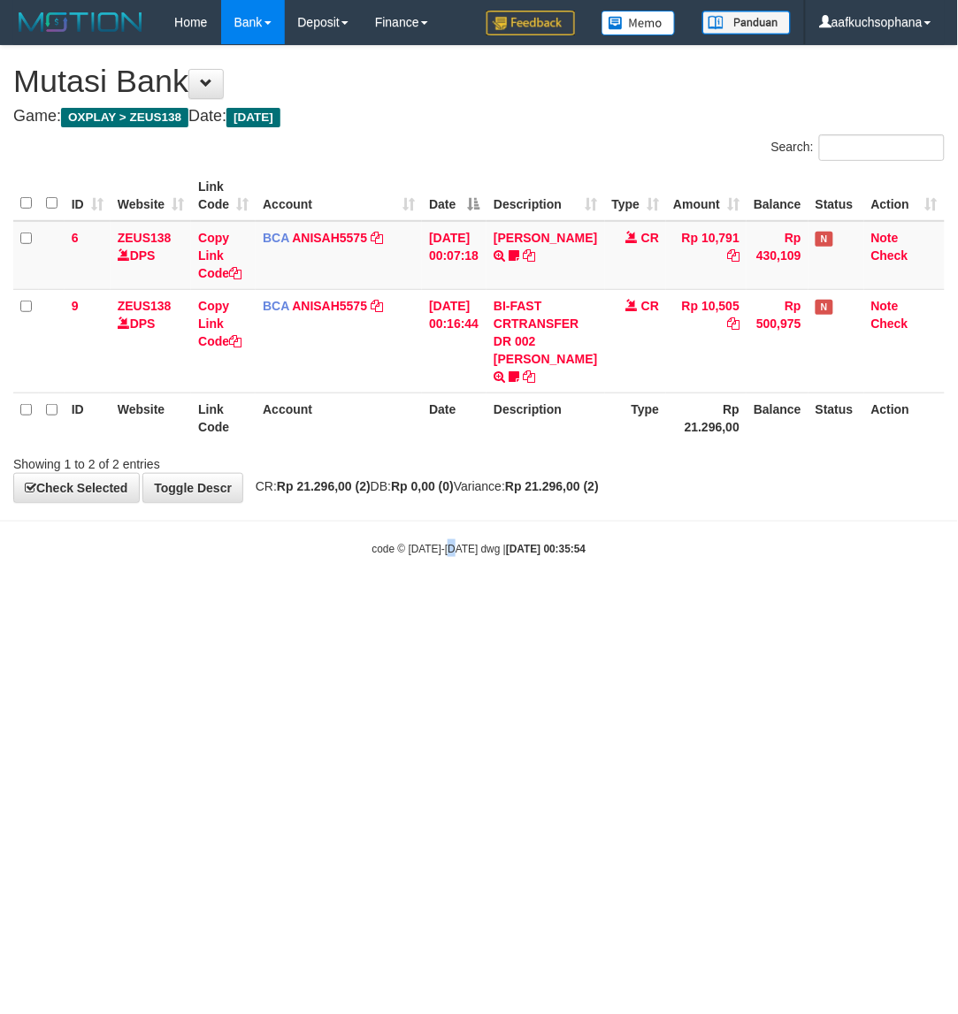
click at [456, 601] on html "Toggle navigation Home Bank Account List Load By Website Group [OXPLAY] ZEUS138…" at bounding box center [479, 300] width 958 height 601
drag, startPoint x: 324, startPoint y: 770, endPoint x: 316, endPoint y: 765, distance: 9.6
click at [320, 601] on html "Toggle navigation Home Bank Account List Load By Website Group [OXPLAY] ZEUS138…" at bounding box center [479, 300] width 958 height 601
click at [288, 601] on html "Toggle navigation Home Bank Account List Load By Website Group [OXPLAY] ZEUS138…" at bounding box center [479, 300] width 958 height 601
click at [302, 601] on html "Toggle navigation Home Bank Account List Load By Website Group [OXPLAY] ZEUS138…" at bounding box center [479, 300] width 958 height 601
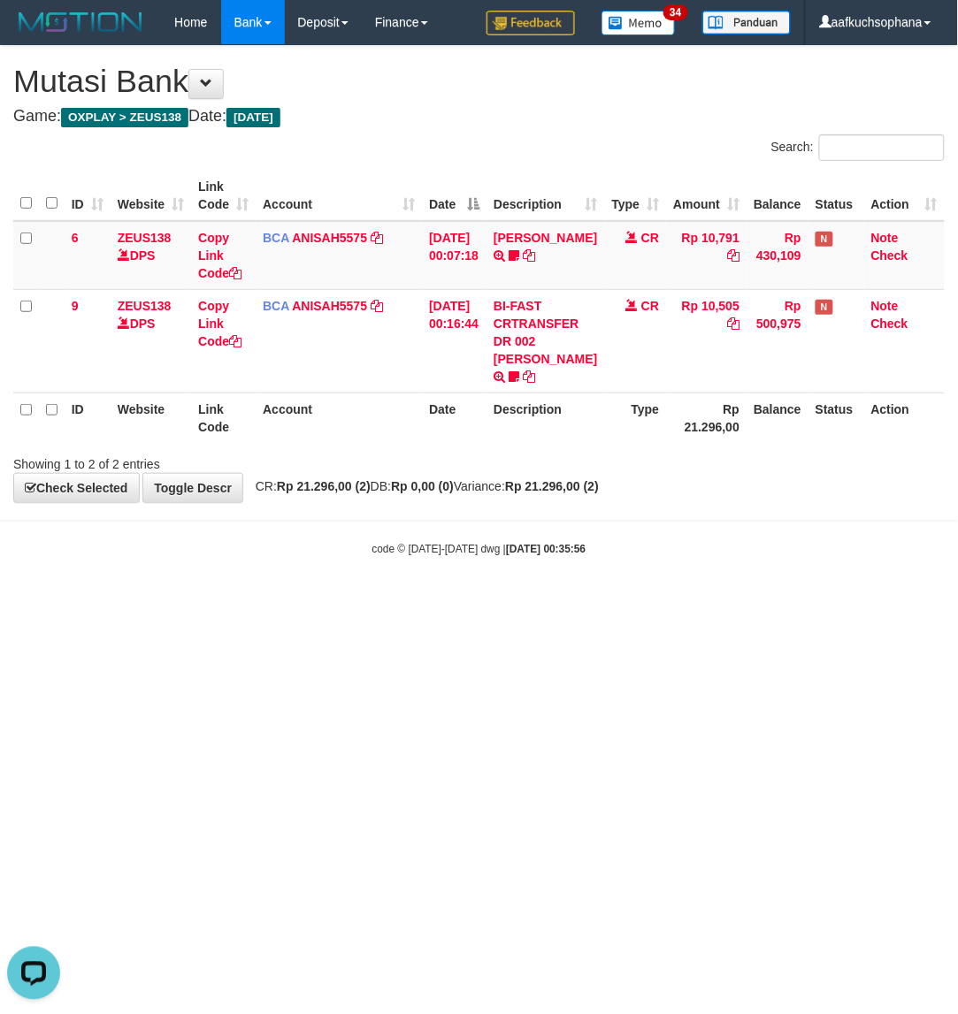
drag, startPoint x: 321, startPoint y: 726, endPoint x: 292, endPoint y: 727, distance: 29.2
click at [323, 601] on html "Toggle navigation Home Bank Account List Load By Website Group [OXPLAY] ZEUS138…" at bounding box center [479, 300] width 958 height 601
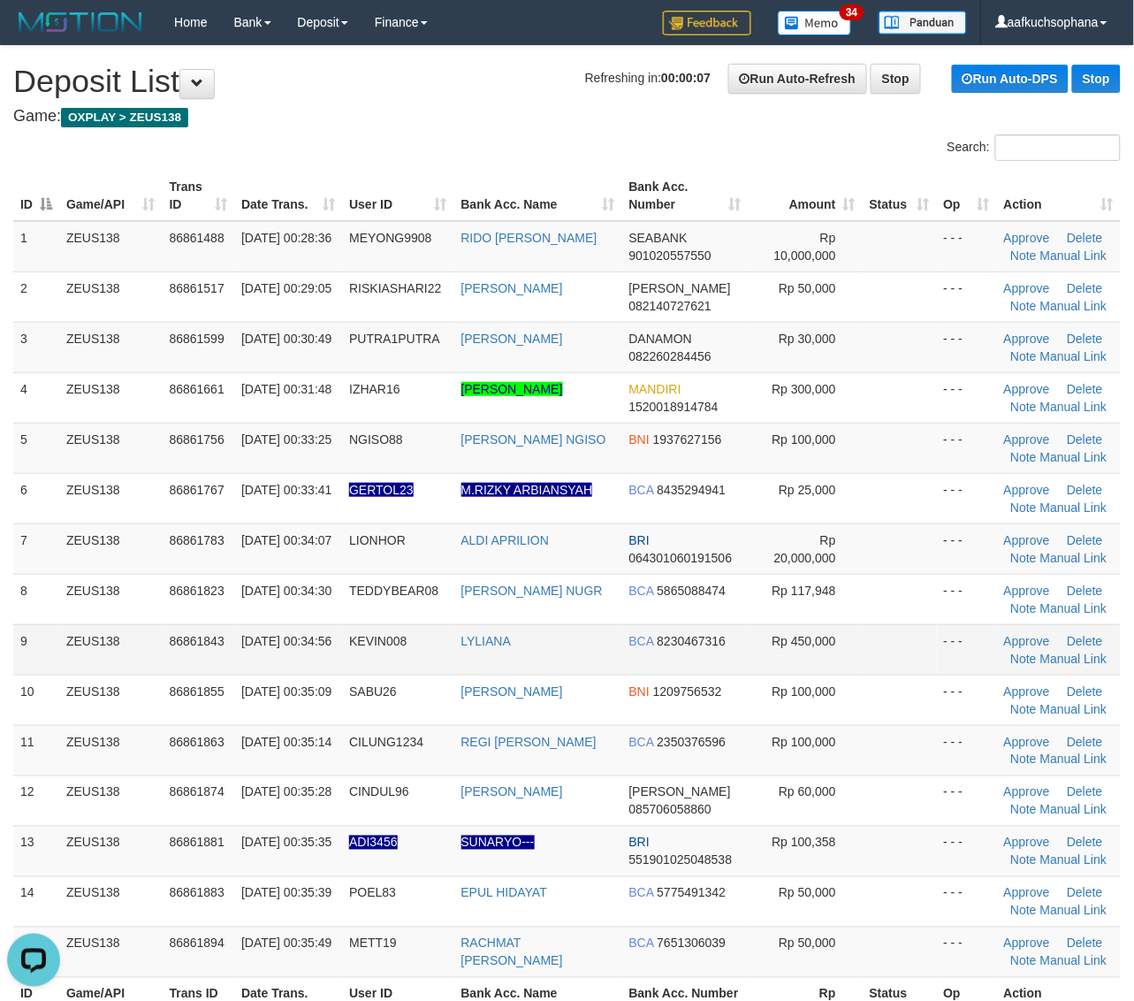
drag, startPoint x: 853, startPoint y: 625, endPoint x: 917, endPoint y: 630, distance: 63.8
click at [881, 626] on tr "9 ZEUS138 86861843 01/09/2025 00:34:56 KEVIN008 LYLIANA BCA 8230467316 Rp 450,0…" at bounding box center [567, 649] width 1108 height 50
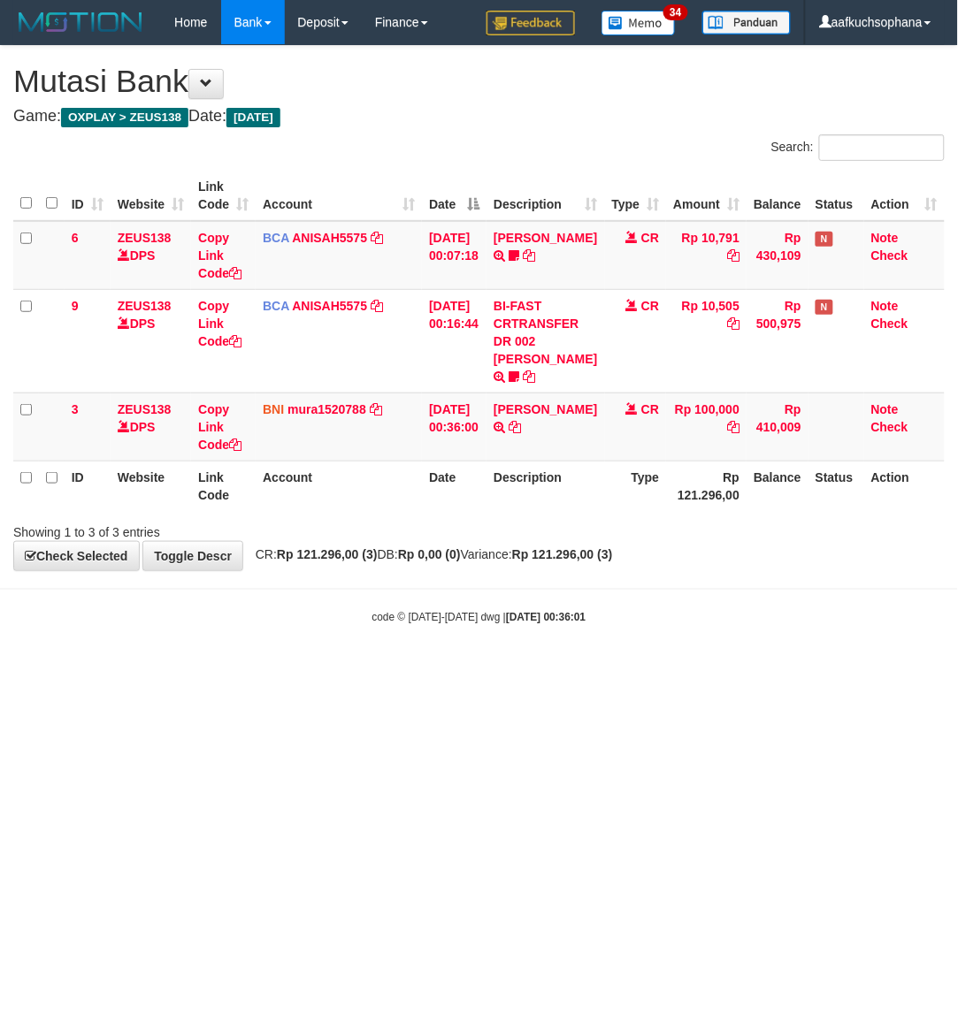
click at [656, 669] on html "Toggle navigation Home Bank Account List Load By Website Group [OXPLAY] ZEUS138…" at bounding box center [479, 334] width 958 height 669
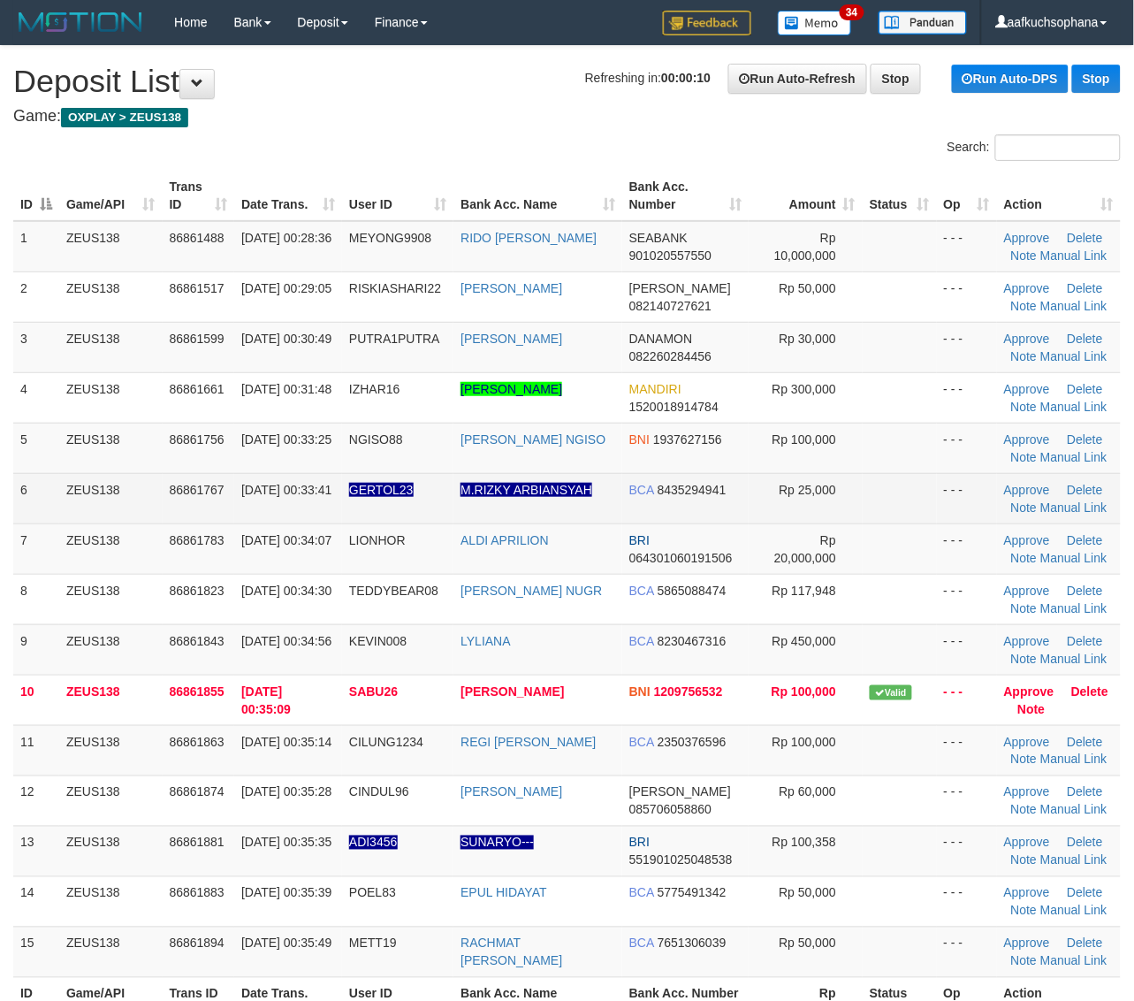
drag, startPoint x: 676, startPoint y: 546, endPoint x: 820, endPoint y: 515, distance: 146.4
click at [685, 542] on td "BRI 064301060191506" at bounding box center [685, 548] width 126 height 50
click at [837, 514] on td "Rp 25,000" at bounding box center [806, 498] width 114 height 50
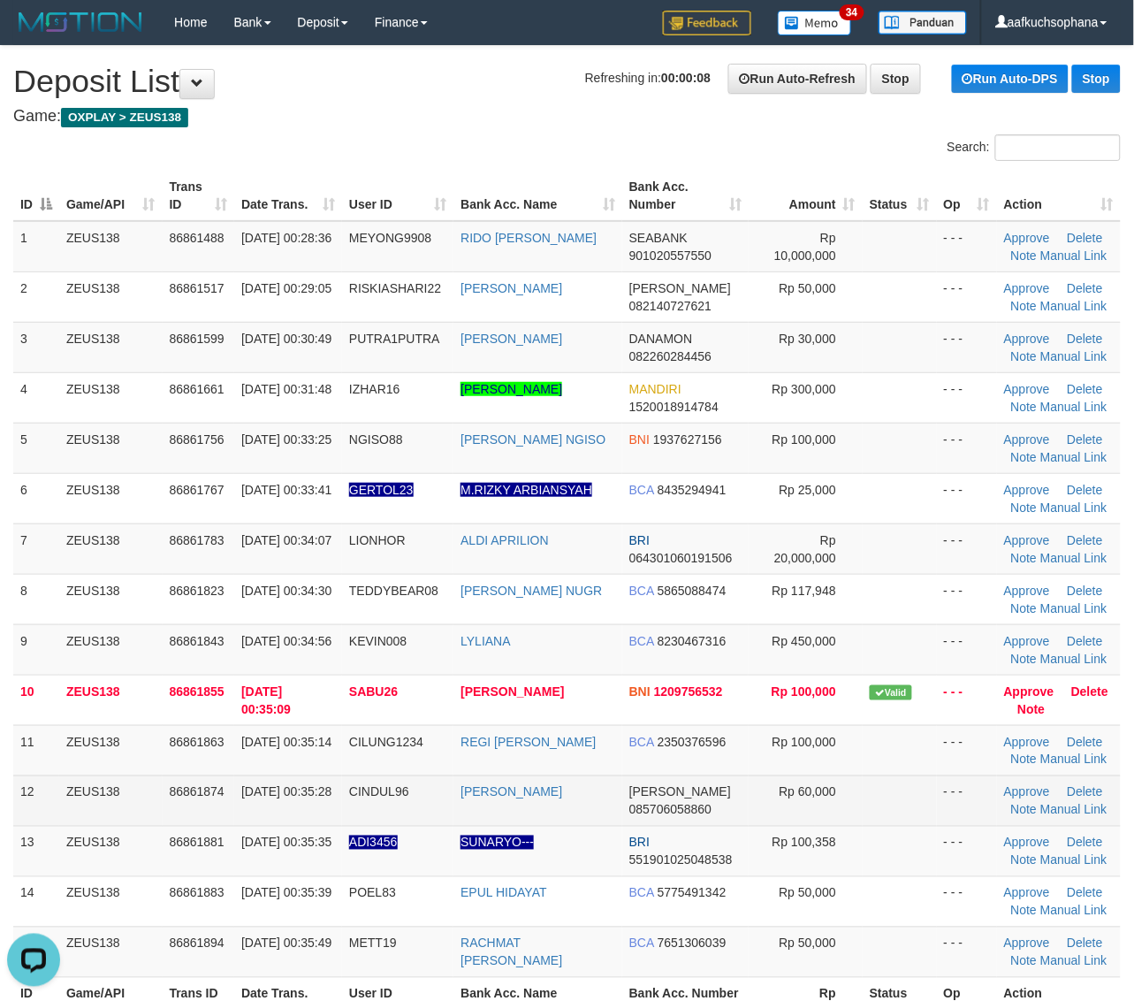
click at [956, 809] on td "- - -" at bounding box center [967, 800] width 60 height 50
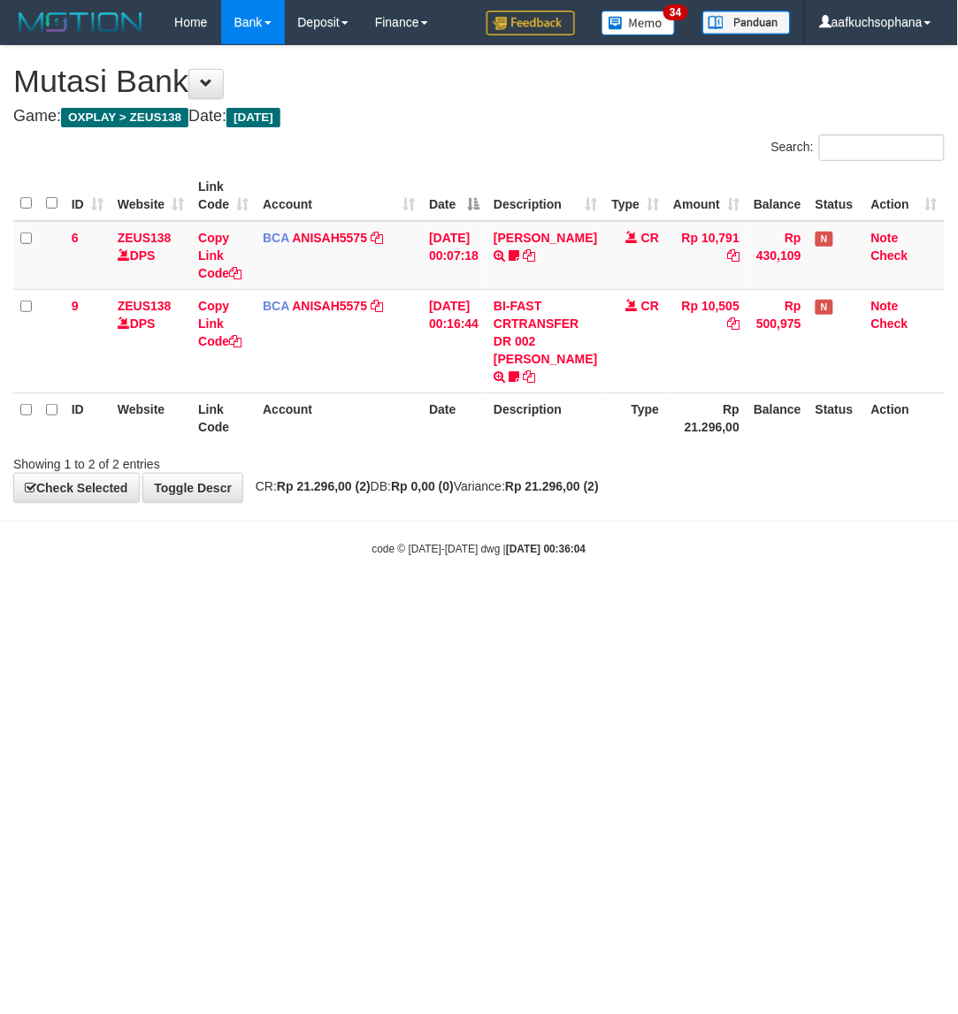
click at [436, 601] on html "Toggle navigation Home Bank Account List Load By Website Group [OXPLAY] ZEUS138…" at bounding box center [479, 300] width 958 height 601
click at [349, 601] on html "Toggle navigation Home Bank Account List Load By Website Group [OXPLAY] ZEUS138…" at bounding box center [479, 300] width 958 height 601
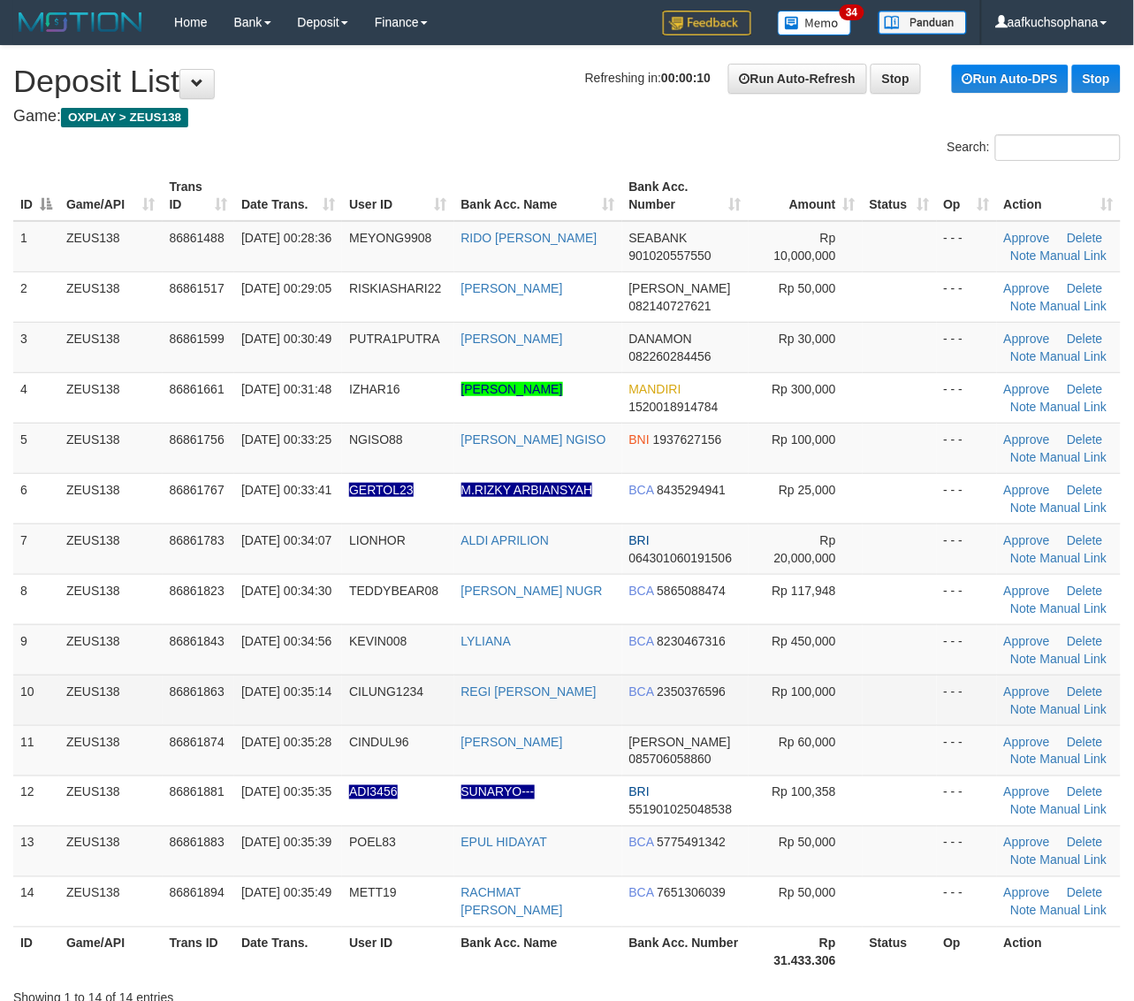
drag, startPoint x: 877, startPoint y: 722, endPoint x: 895, endPoint y: 719, distance: 18.0
click at [881, 722] on td at bounding box center [900, 700] width 74 height 50
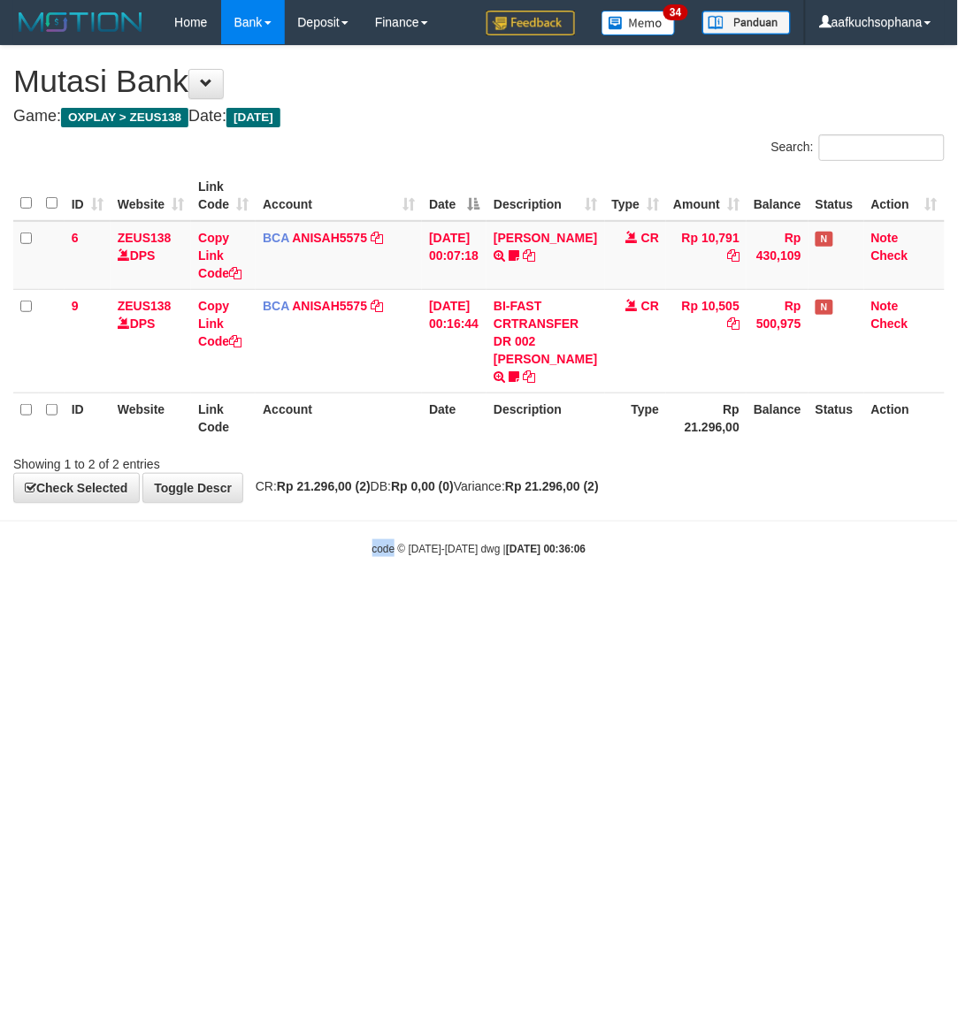
click at [393, 601] on html "Toggle navigation Home Bank Account List Load By Website Group [OXPLAY] ZEUS138…" at bounding box center [479, 300] width 958 height 601
click at [533, 601] on html "Toggle navigation Home Bank Account List Load By Website Group [OXPLAY] ZEUS138…" at bounding box center [479, 300] width 958 height 601
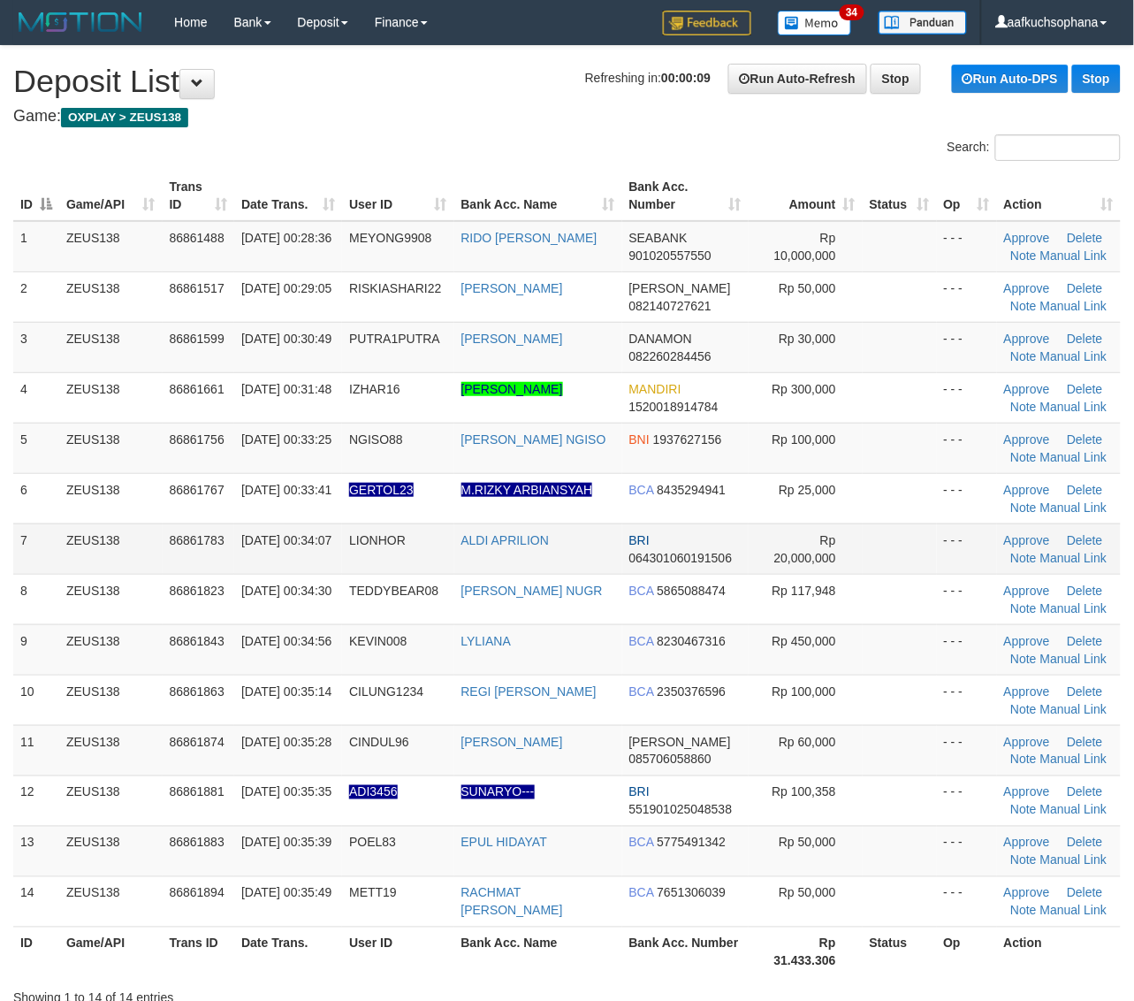
click at [853, 531] on td "Rp 20,000,000" at bounding box center [806, 548] width 114 height 50
click at [924, 483] on td at bounding box center [900, 498] width 74 height 50
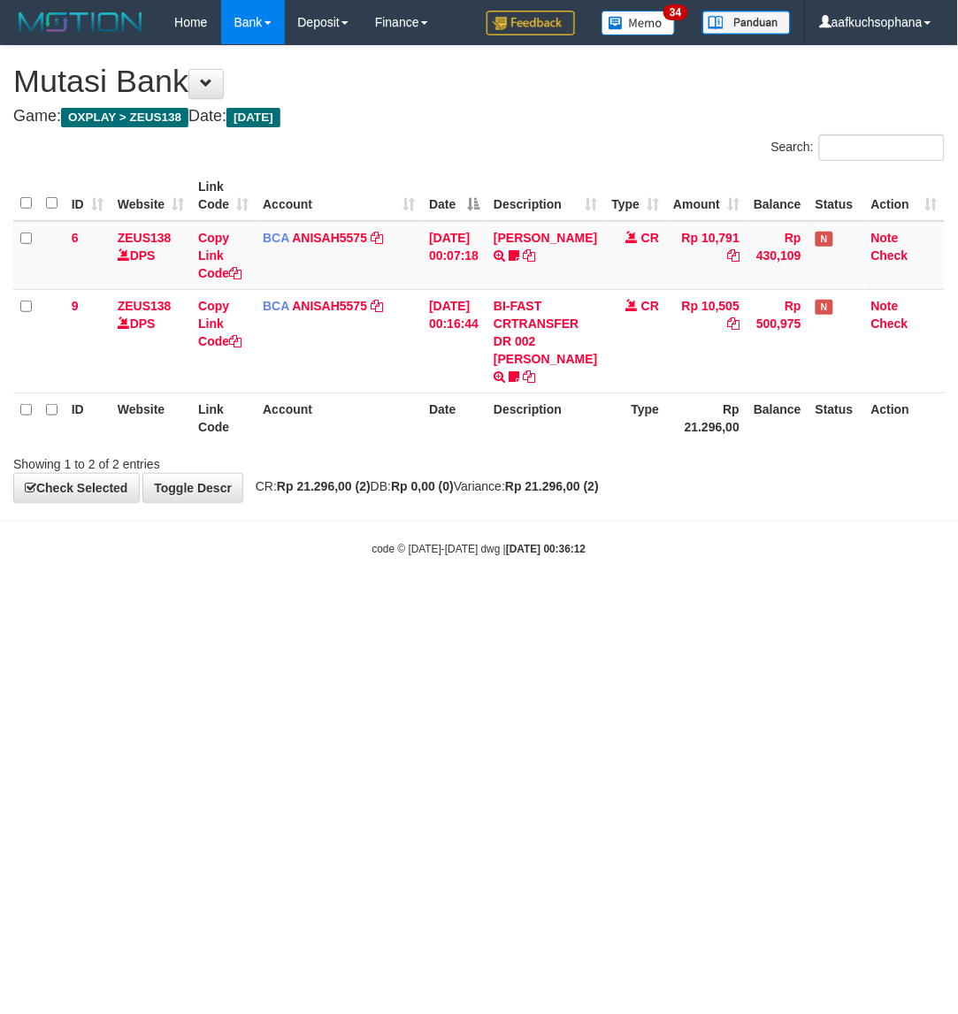
click at [580, 601] on html "Toggle navigation Home Bank Account List Load By Website Group [OXPLAY] ZEUS138…" at bounding box center [479, 300] width 958 height 601
drag, startPoint x: 580, startPoint y: 736, endPoint x: 329, endPoint y: 686, distance: 255.9
click at [577, 601] on html "Toggle navigation Home Bank Account List Load By Website Group [OXPLAY] ZEUS138…" at bounding box center [479, 300] width 958 height 601
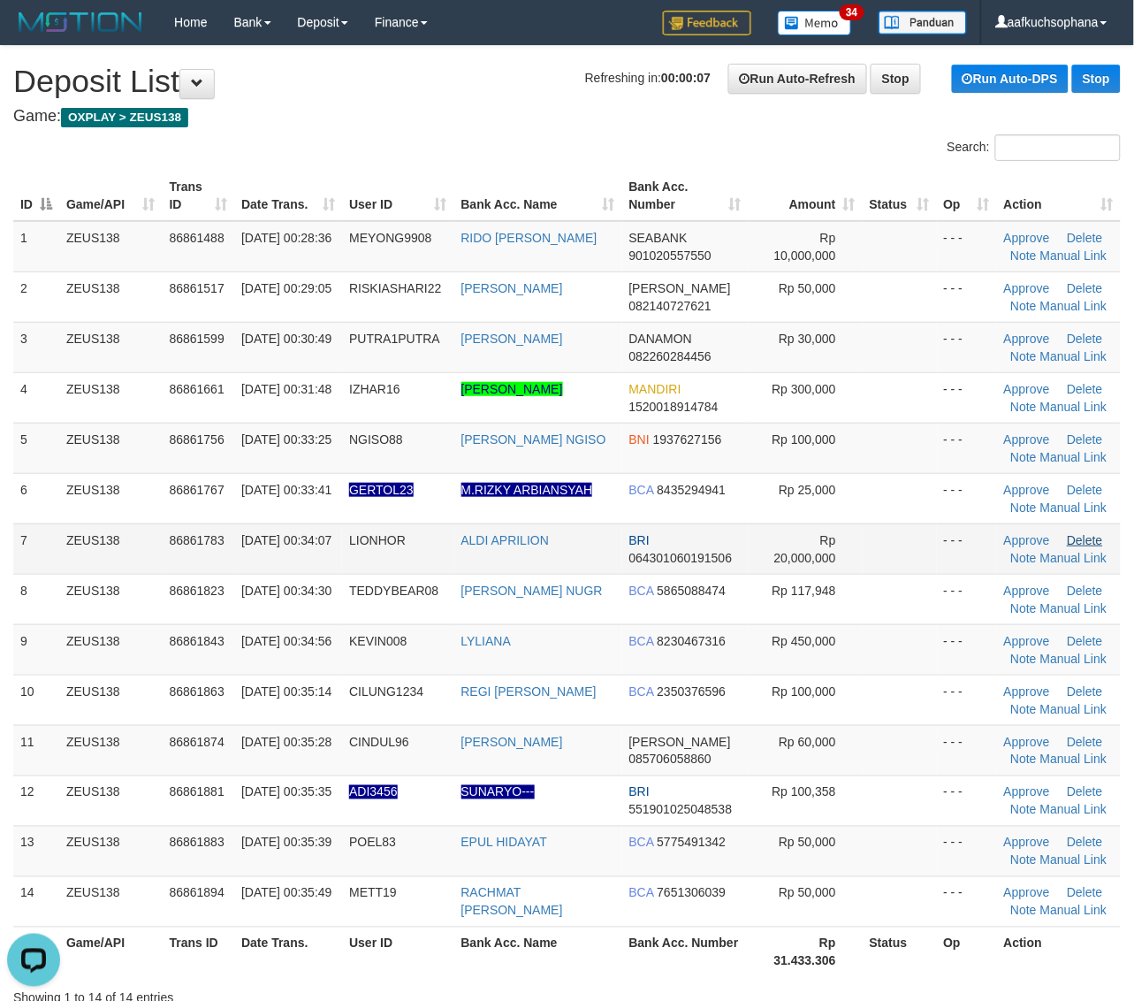
drag, startPoint x: 898, startPoint y: 528, endPoint x: 1066, endPoint y: 545, distance: 168.8
click at [904, 524] on td at bounding box center [900, 548] width 74 height 50
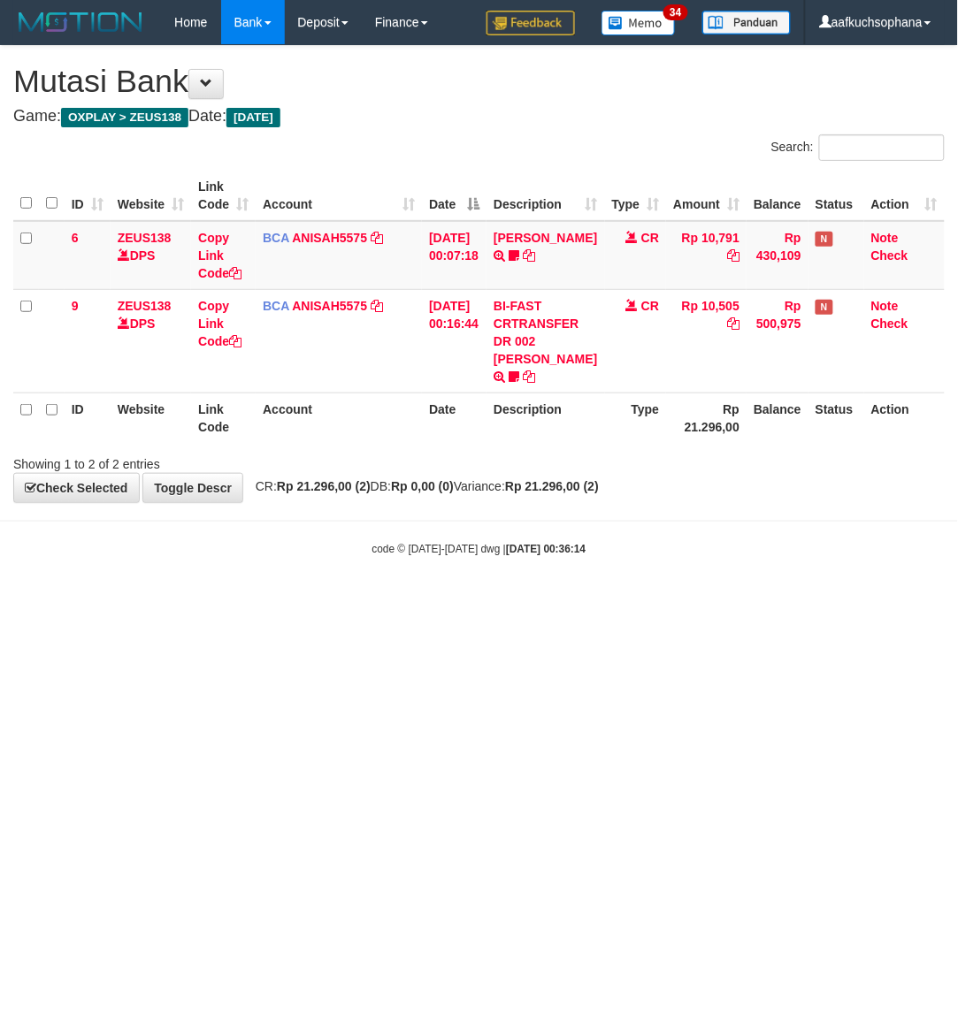
drag, startPoint x: 595, startPoint y: 588, endPoint x: 584, endPoint y: 589, distance: 10.6
click at [597, 592] on body "Toggle navigation Home Bank Account List Load By Website Group [OXPLAY] ZEUS138…" at bounding box center [479, 300] width 958 height 601
click at [436, 584] on body "Toggle navigation Home Bank Account List Load By Website Group [OXPLAY] ZEUS138…" at bounding box center [479, 300] width 958 height 601
click at [660, 601] on html "Toggle navigation Home Bank Account List Load By Website Group [OXPLAY] ZEUS138…" at bounding box center [479, 300] width 958 height 601
click at [323, 601] on html "Toggle navigation Home Bank Account List Load By Website Group [OXPLAY] ZEUS138…" at bounding box center [479, 300] width 958 height 601
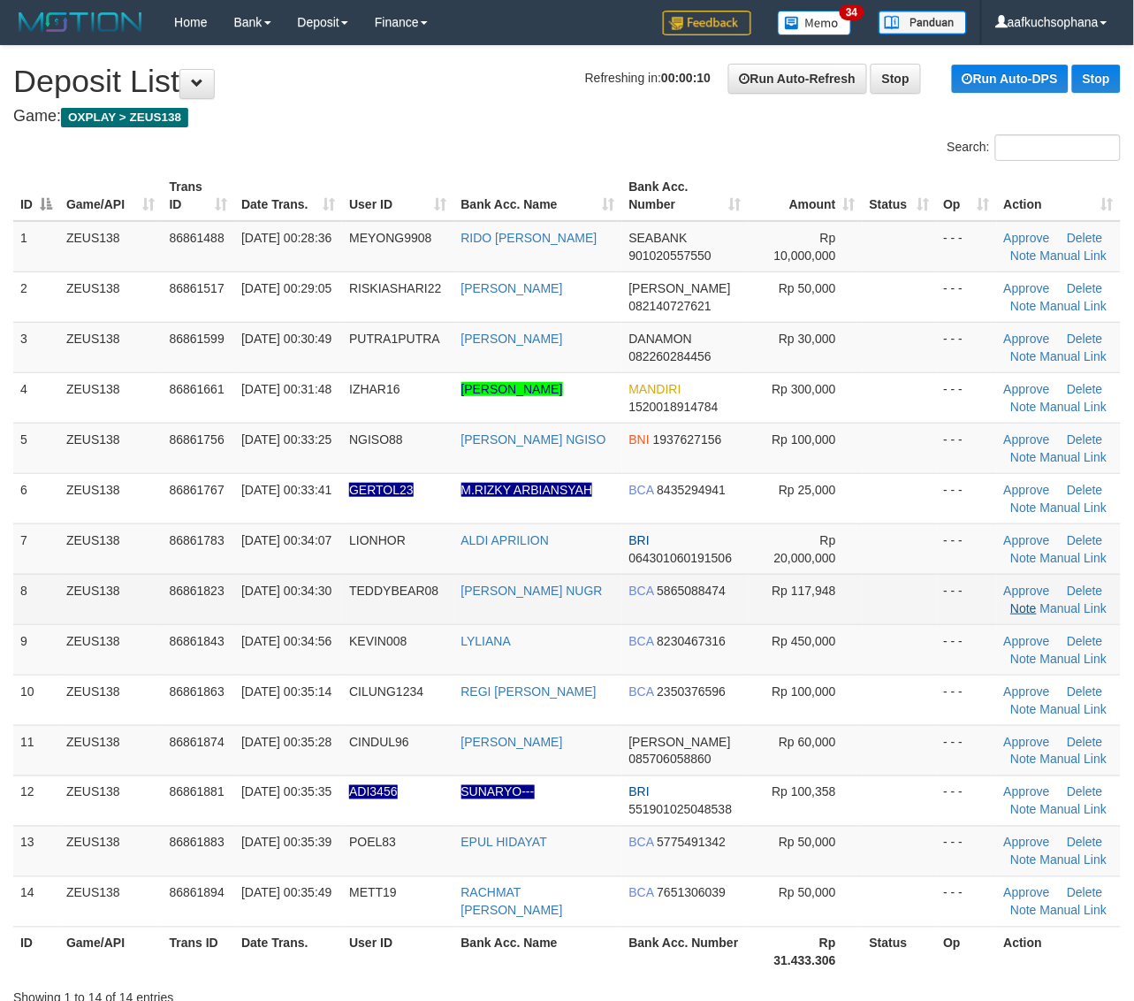
drag, startPoint x: 913, startPoint y: 584, endPoint x: 1030, endPoint y: 602, distance: 118.0
click at [913, 584] on td at bounding box center [900, 599] width 74 height 50
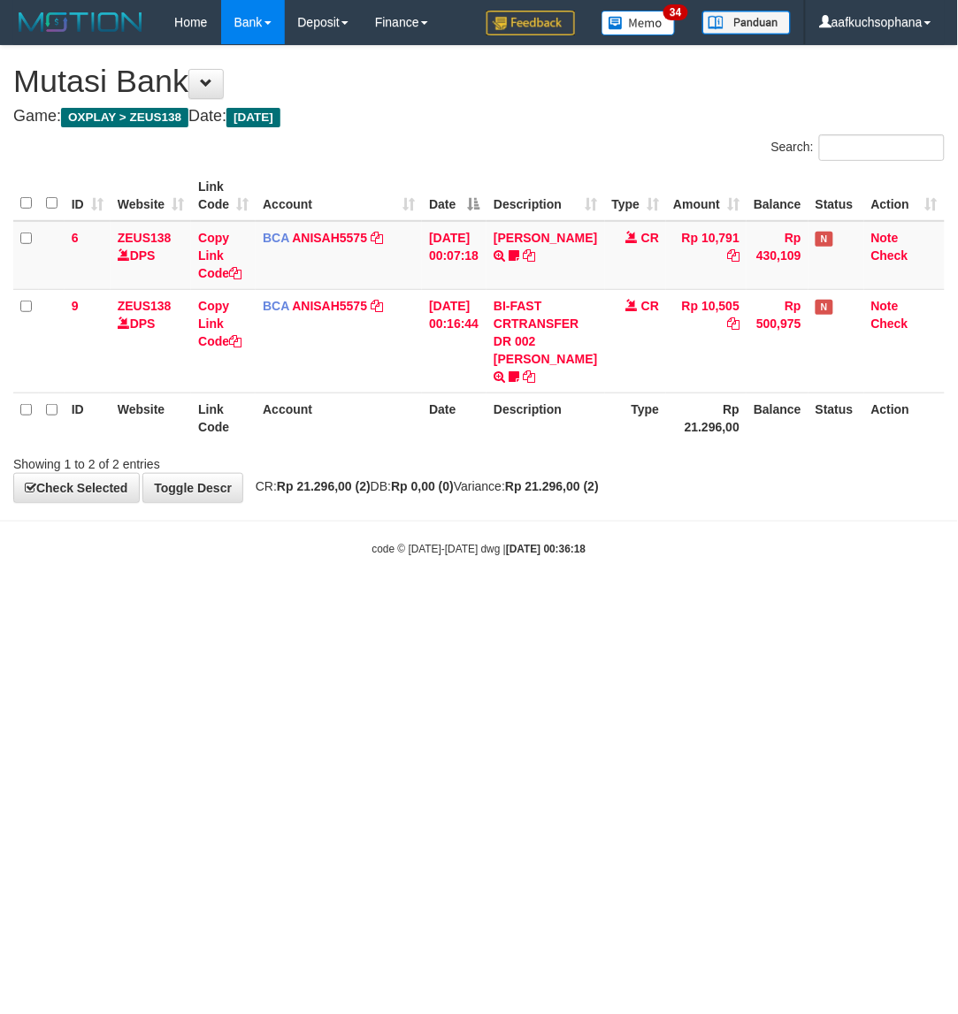
click at [186, 601] on html "Toggle navigation Home Bank Account List Load By Website Group [OXPLAY] ZEUS138…" at bounding box center [479, 300] width 958 height 601
drag, startPoint x: 416, startPoint y: 663, endPoint x: 351, endPoint y: 665, distance: 64.6
click at [416, 601] on html "Toggle navigation Home Bank Account List Load By Website Group [OXPLAY] ZEUS138…" at bounding box center [479, 300] width 958 height 601
drag, startPoint x: 806, startPoint y: 663, endPoint x: 955, endPoint y: 647, distance: 149.4
click at [818, 601] on html "Toggle navigation Home Bank Account List Load By Website Group [OXPLAY] ZEUS138…" at bounding box center [479, 300] width 958 height 601
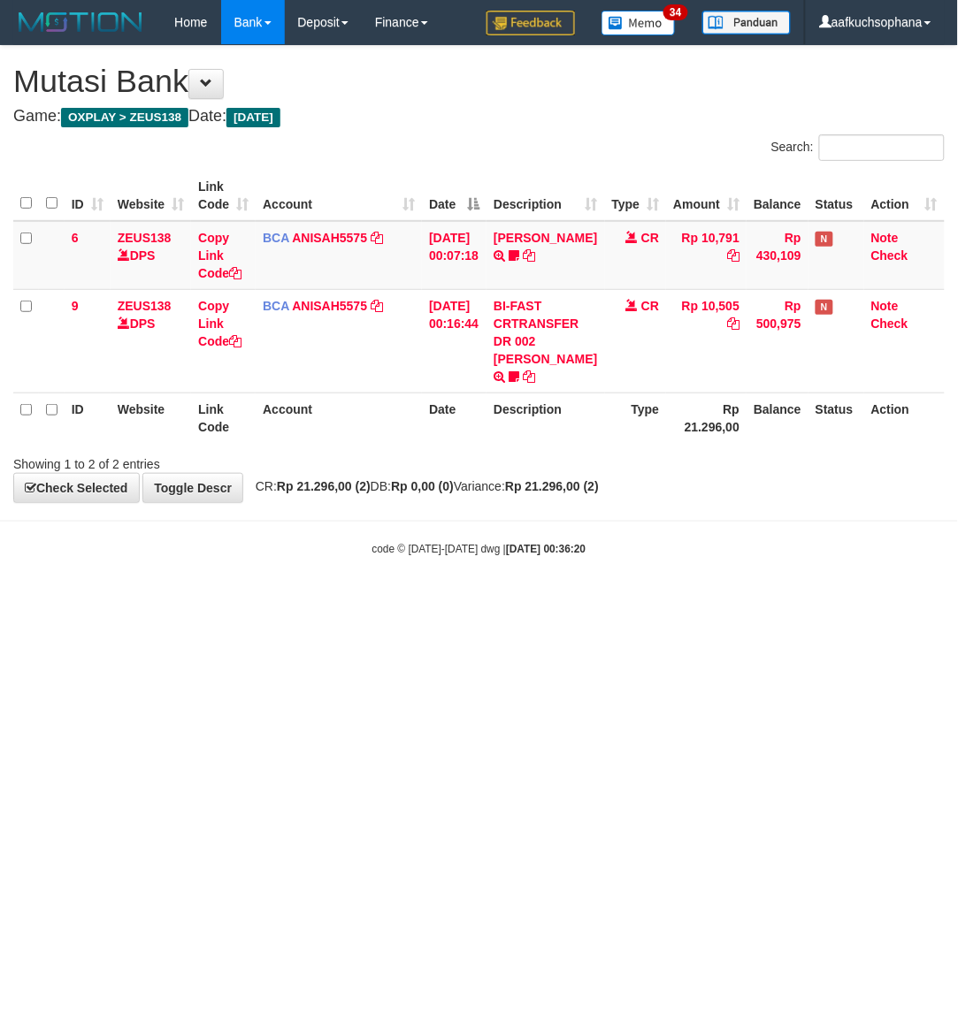
click at [324, 601] on html "Toggle navigation Home Bank Account List Load By Website Group [OXPLAY] ZEUS138…" at bounding box center [479, 300] width 958 height 601
click at [356, 601] on html "Toggle navigation Home Bank Account List Load By Website Group [OXPLAY] ZEUS138…" at bounding box center [479, 300] width 958 height 601
click at [347, 601] on html "Toggle navigation Home Bank Account List Load By Website Group [OXPLAY] ZEUS138…" at bounding box center [479, 300] width 958 height 601
click at [297, 601] on html "Toggle navigation Home Bank Account List Load By Website Group [OXPLAY] ZEUS138…" at bounding box center [479, 300] width 958 height 601
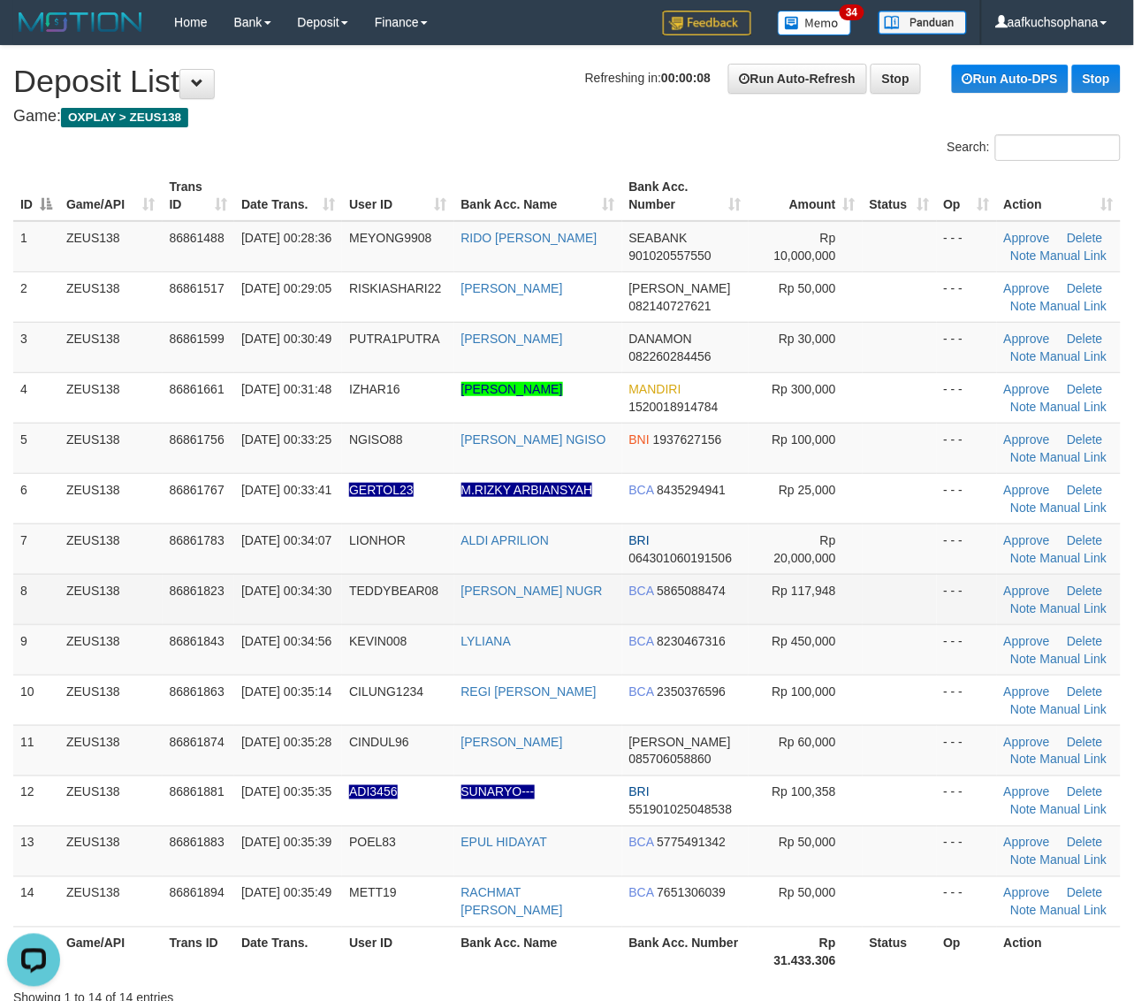
click at [917, 581] on td at bounding box center [900, 599] width 74 height 50
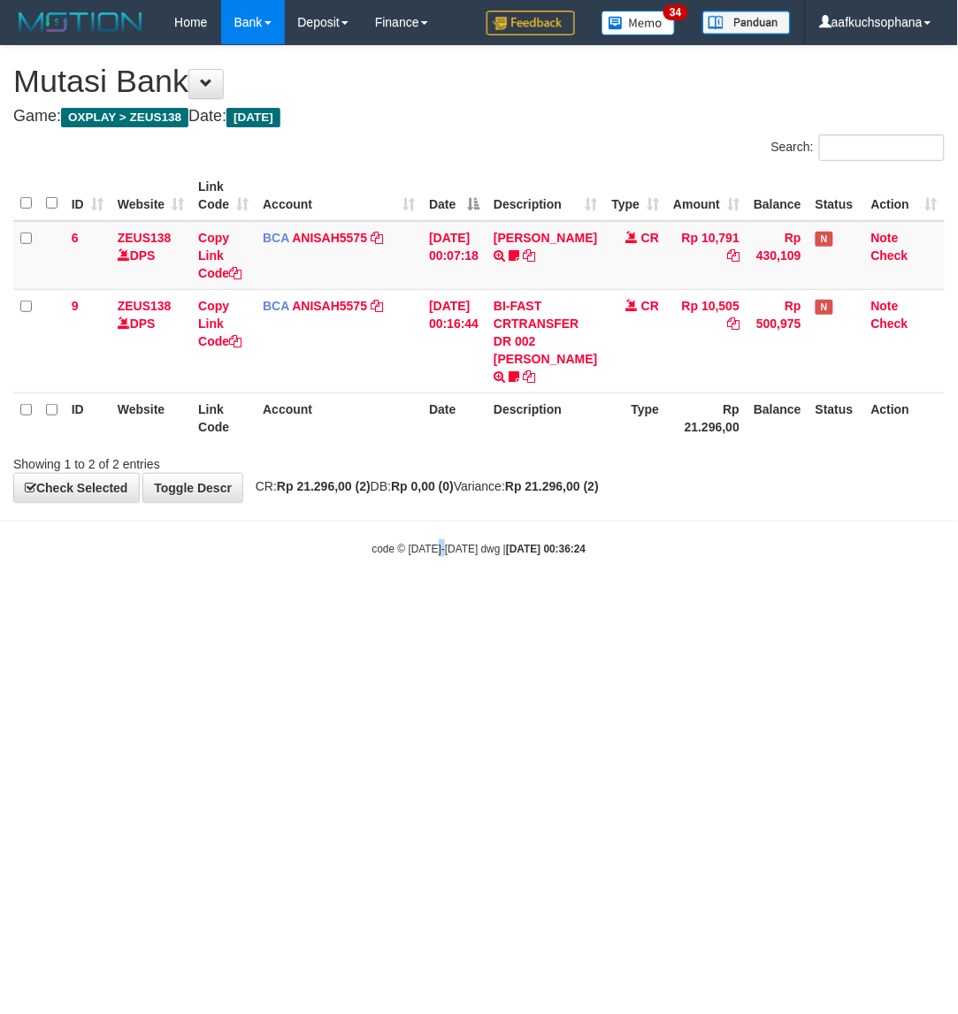
click at [448, 601] on html "Toggle navigation Home Bank Account List Load By Website Group [OXPLAY] ZEUS138…" at bounding box center [479, 300] width 958 height 601
click at [568, 601] on html "Toggle navigation Home Bank Account List Load By Website Group [OXPLAY] ZEUS138…" at bounding box center [479, 300] width 958 height 601
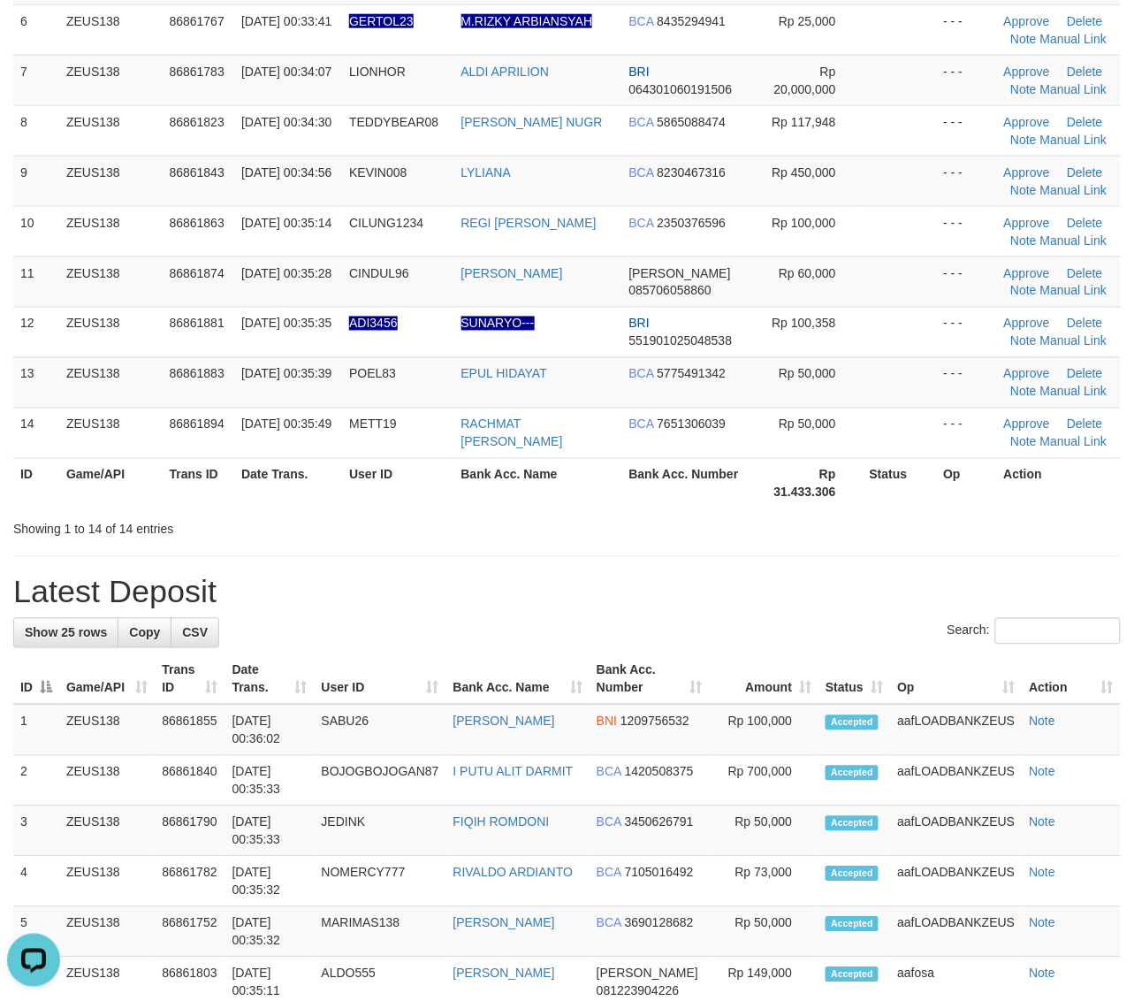
scroll to position [332, 0]
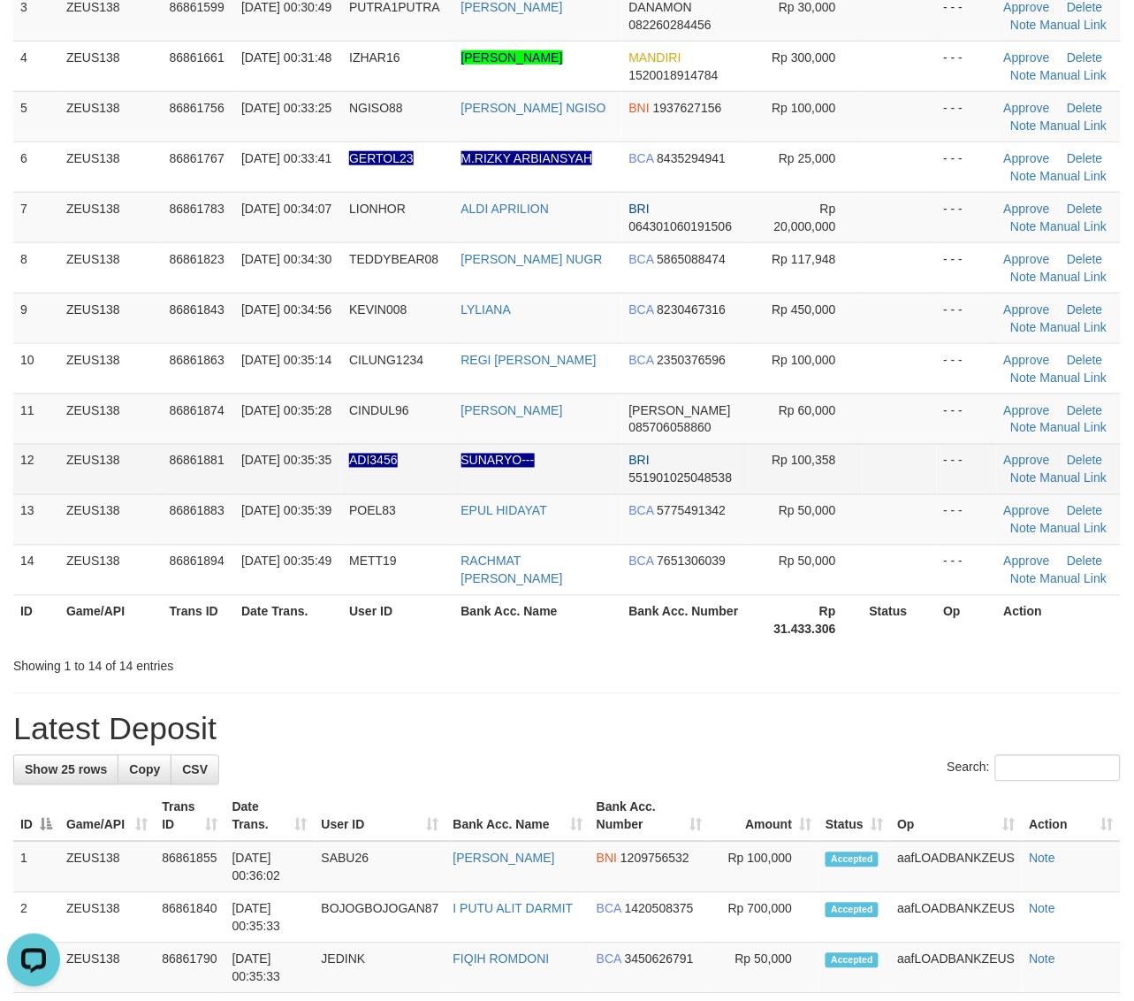
click at [921, 448] on td at bounding box center [900, 469] width 74 height 50
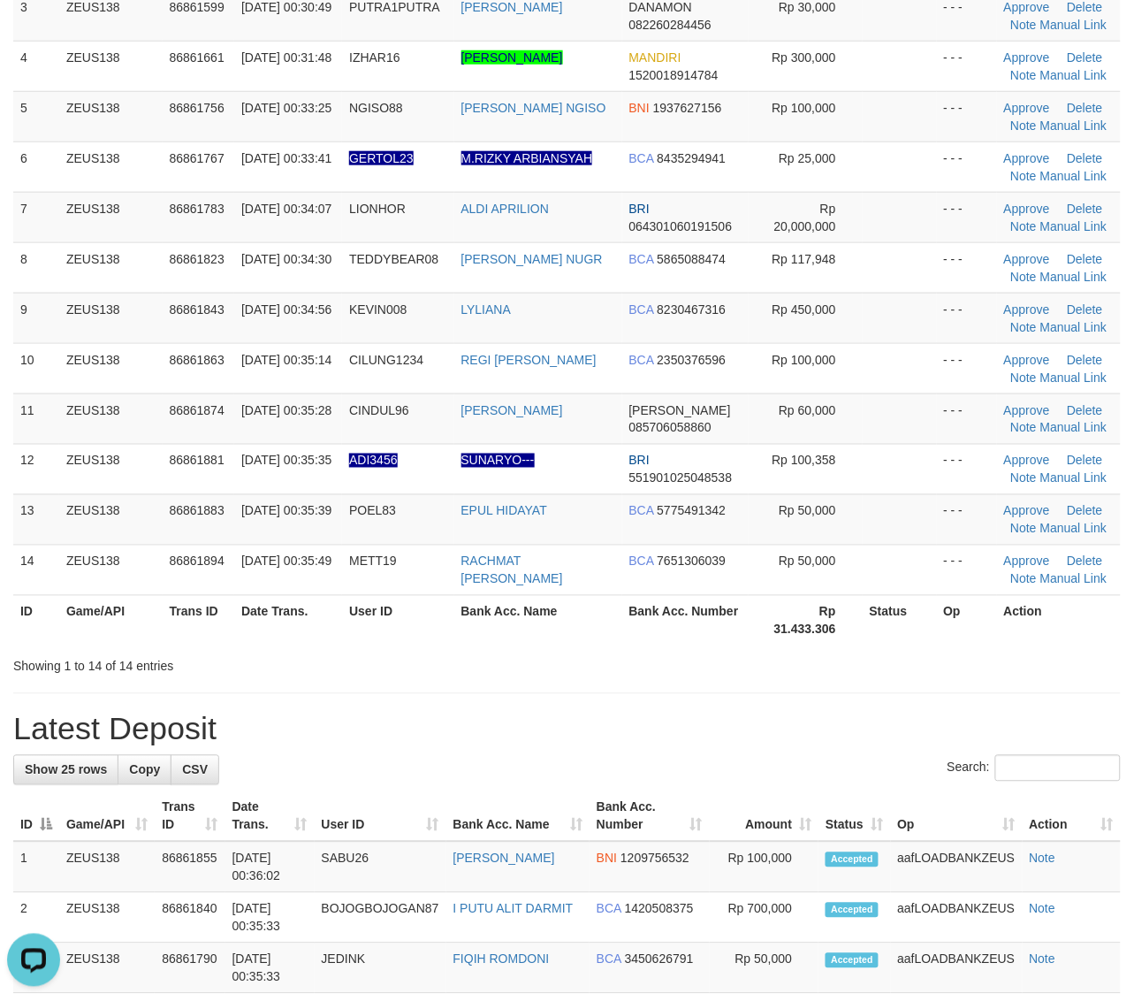
drag, startPoint x: 853, startPoint y: 624, endPoint x: 952, endPoint y: 623, distance: 99.0
click at [855, 624] on th "Rp 31.433.306" at bounding box center [806, 620] width 114 height 50
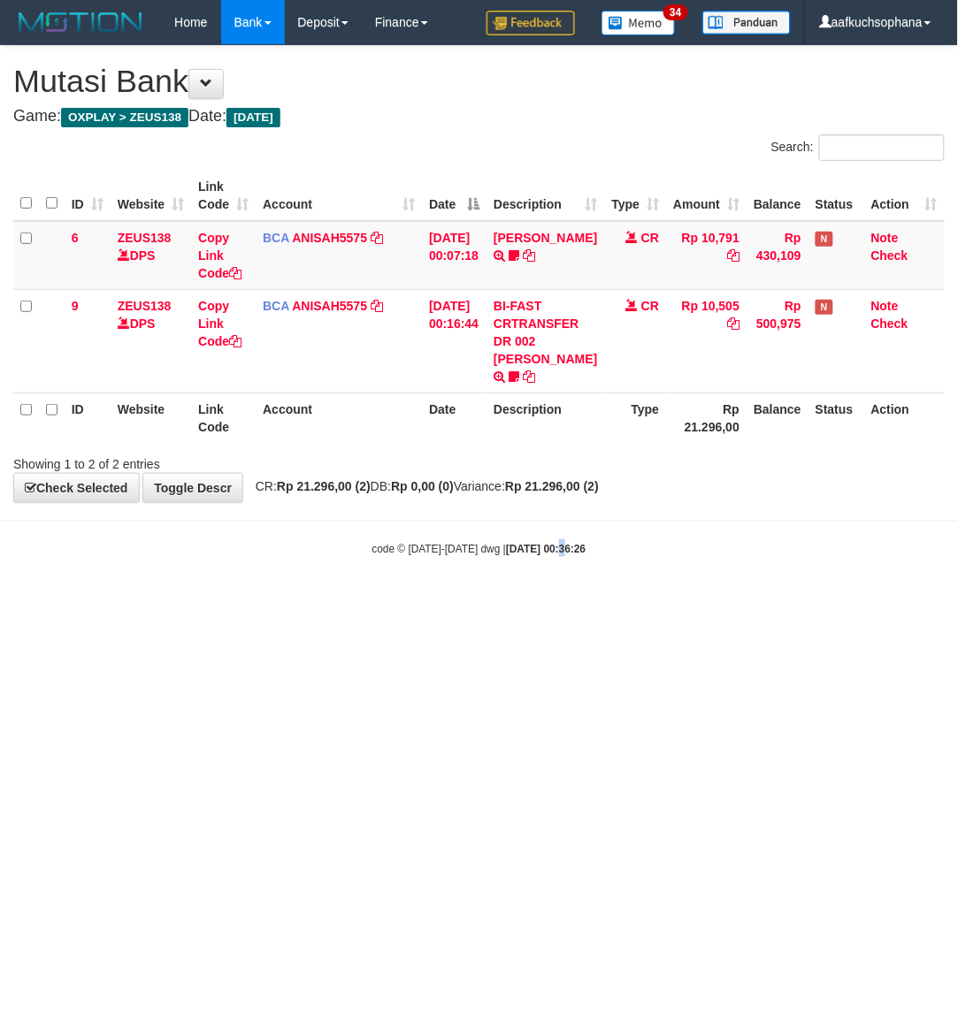
click at [546, 601] on html "Toggle navigation Home Bank Account List Load By Website Group [OXPLAY] ZEUS138…" at bounding box center [479, 300] width 958 height 601
drag, startPoint x: 569, startPoint y: 778, endPoint x: 402, endPoint y: 744, distance: 169.8
click at [562, 601] on html "Toggle navigation Home Bank Account List Load By Website Group [OXPLAY] ZEUS138…" at bounding box center [479, 300] width 958 height 601
click at [429, 601] on html "Toggle navigation Home Bank Account List Load By Website Group [OXPLAY] ZEUS138…" at bounding box center [479, 300] width 958 height 601
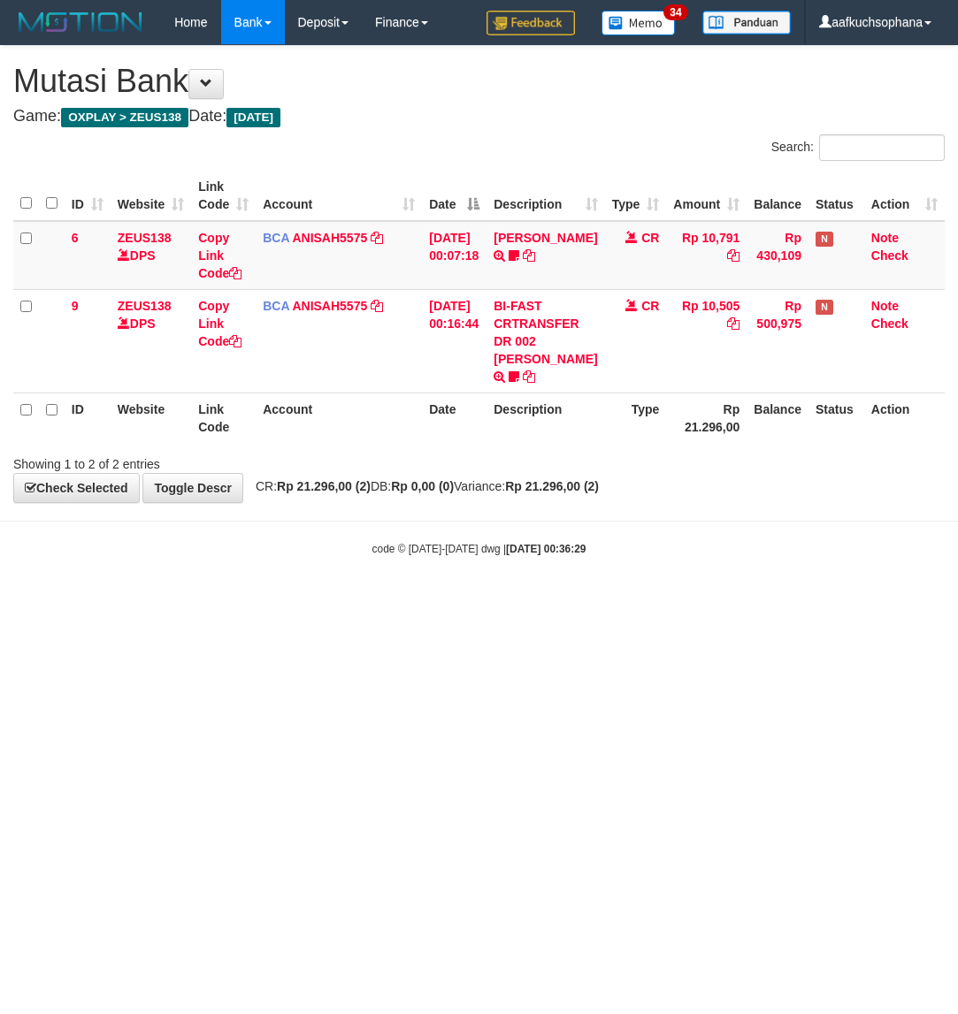
click at [346, 601] on html "Toggle navigation Home Bank Account List Load By Website Group [OXPLAY] ZEUS138…" at bounding box center [479, 300] width 958 height 601
click at [413, 601] on html "Toggle navigation Home Bank Account List Load By Website Group [OXPLAY] ZEUS138…" at bounding box center [479, 300] width 958 height 601
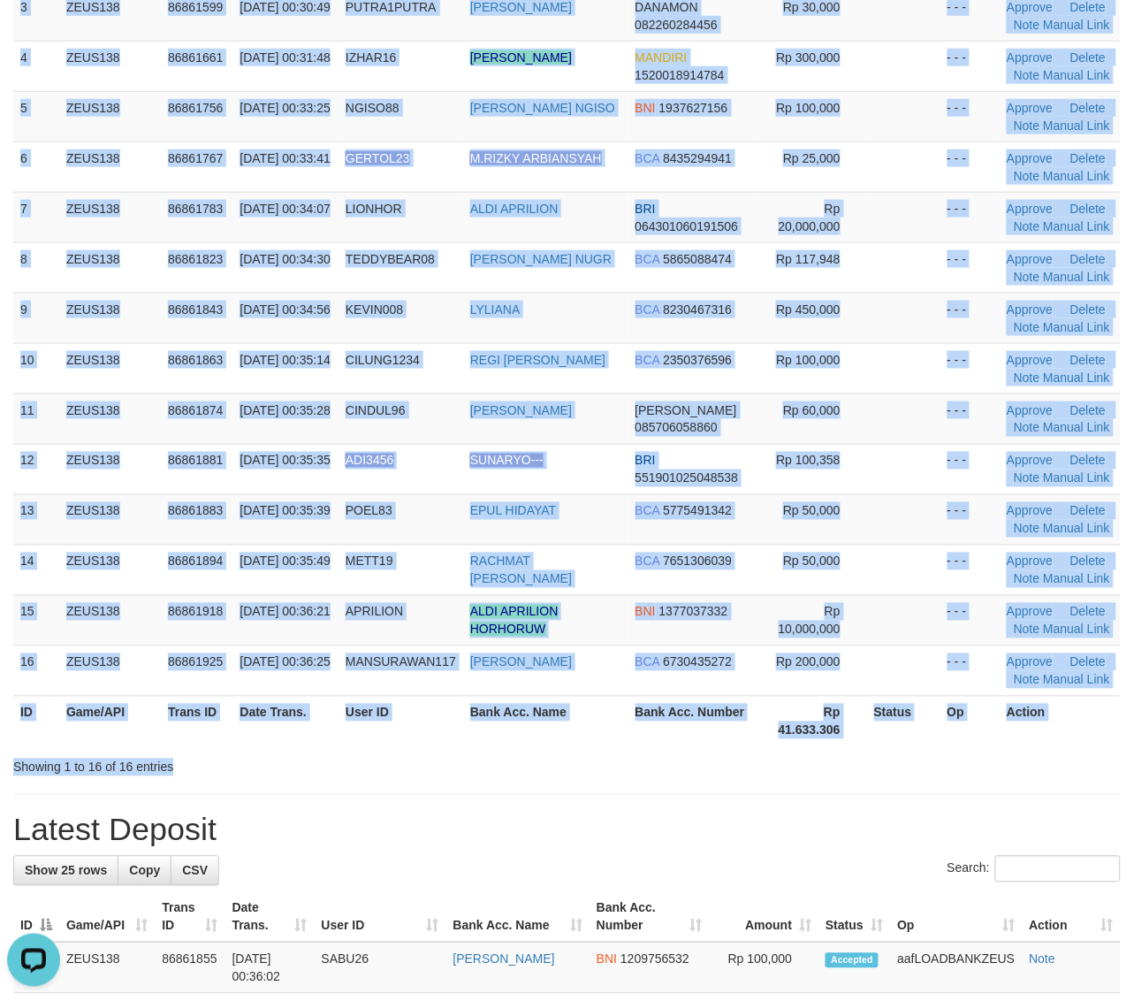
drag, startPoint x: 890, startPoint y: 754, endPoint x: 1134, endPoint y: 731, distance: 245.1
click at [912, 744] on div "ID Game/API Trans ID Date Trans. User ID Bank Acc. Name Bank Acc. Number Amount…" at bounding box center [567, 293] width 1134 height 918
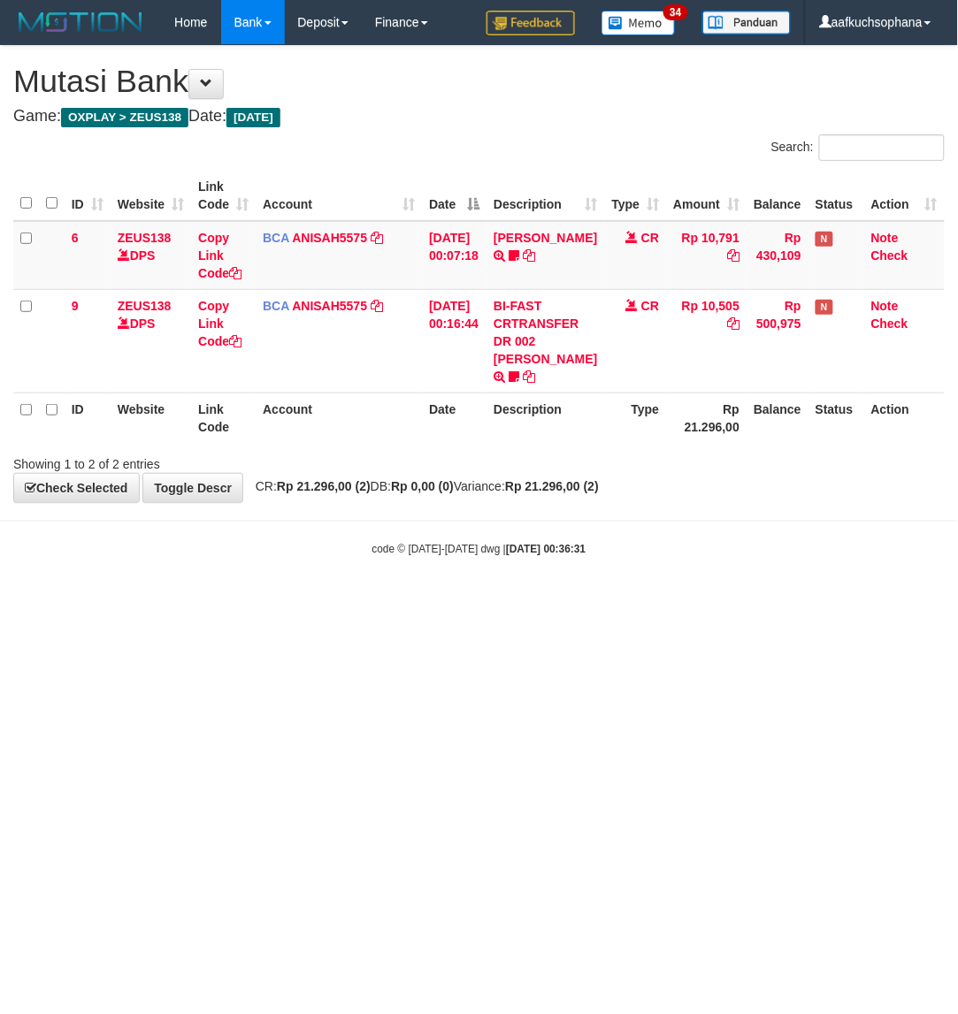
click at [347, 601] on html "Toggle navigation Home Bank Account List Load By Website Group [OXPLAY] ZEUS138…" at bounding box center [479, 300] width 958 height 601
click at [412, 601] on html "Toggle navigation Home Bank Account List Load By Website Group [OXPLAY] ZEUS138…" at bounding box center [479, 300] width 958 height 601
drag, startPoint x: 0, startPoint y: 0, endPoint x: 504, endPoint y: 639, distance: 814.0
click at [545, 601] on html "Toggle navigation Home Bank Account List Load By Website Group [OXPLAY] ZEUS138…" at bounding box center [479, 300] width 958 height 601
drag, startPoint x: 509, startPoint y: 647, endPoint x: 500, endPoint y: 641, distance: 10.8
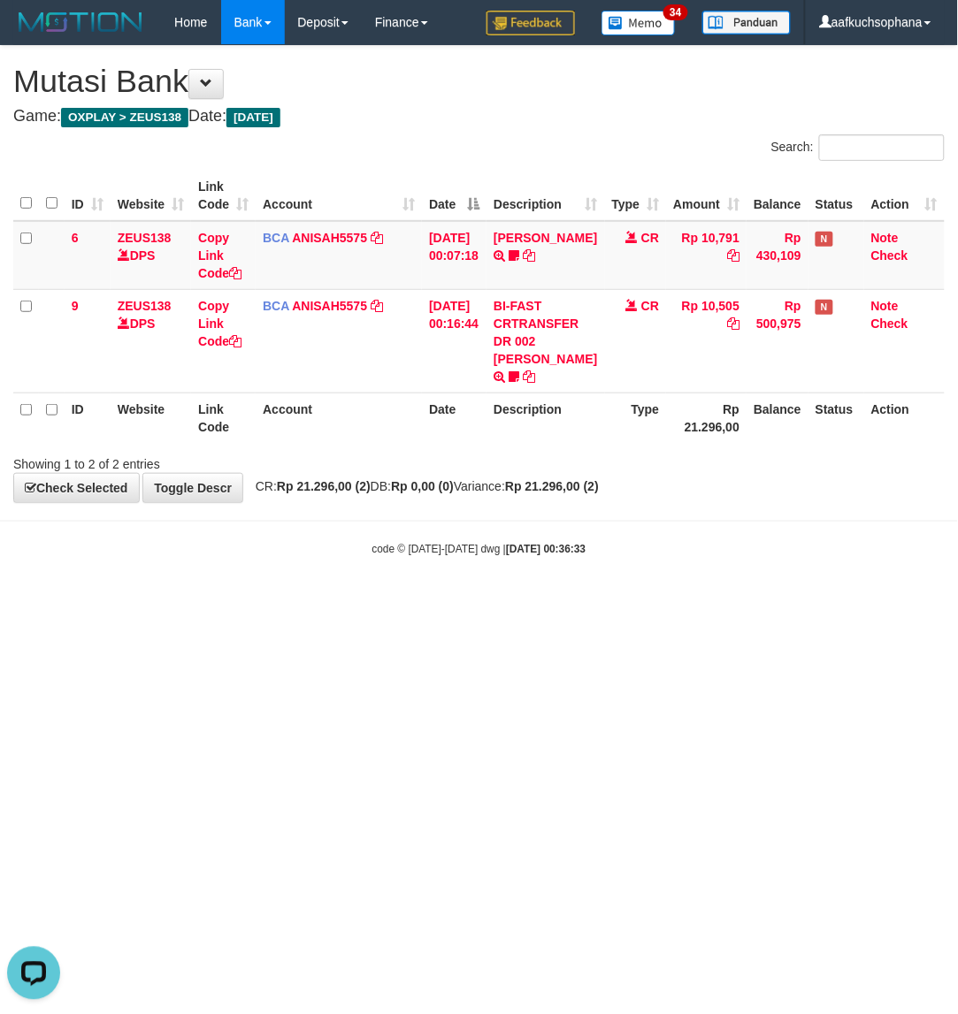
click at [508, 601] on html "Toggle navigation Home Bank Account List Load By Website Group [OXPLAY] ZEUS138…" at bounding box center [479, 300] width 958 height 601
click at [438, 601] on html "Toggle navigation Home Bank Account List Load By Website Group [OXPLAY] ZEUS138…" at bounding box center [479, 300] width 958 height 601
click at [538, 601] on html "Toggle navigation Home Bank Account List Load By Website Group [OXPLAY] ZEUS138…" at bounding box center [479, 300] width 958 height 601
click at [699, 560] on body "Toggle navigation Home Bank Account List Load By Website Group [OXPLAY] ZEUS138…" at bounding box center [479, 300] width 958 height 601
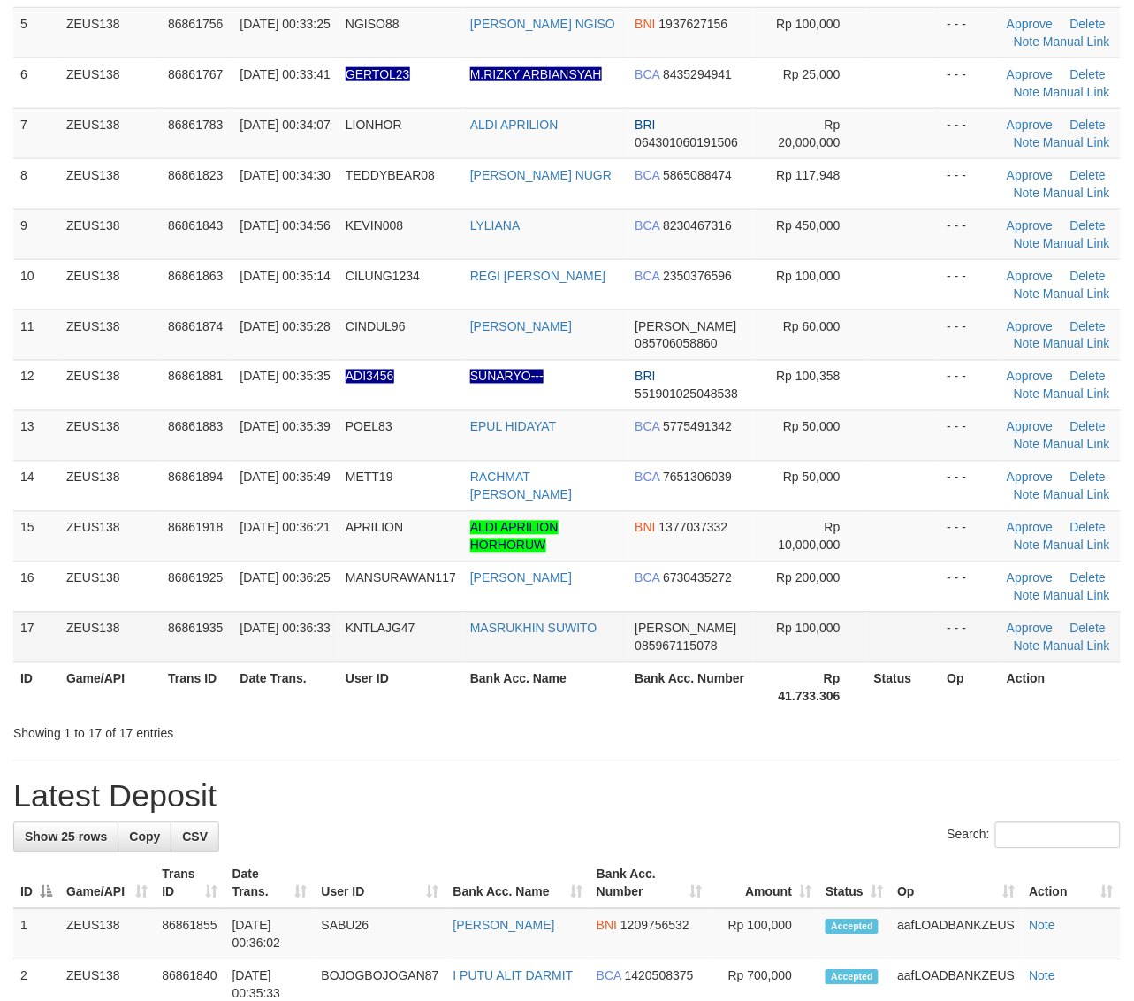
scroll to position [332, 0]
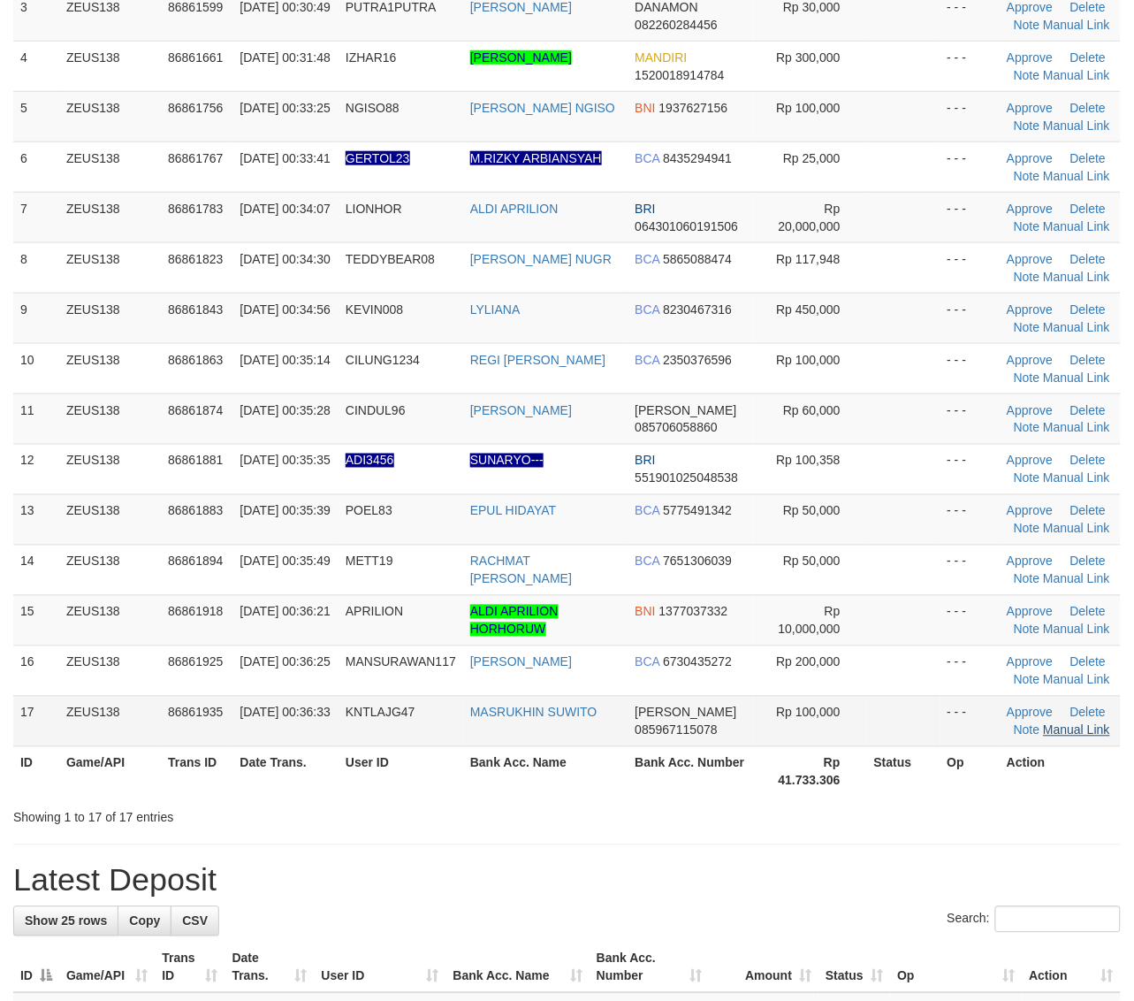
drag, startPoint x: 906, startPoint y: 737, endPoint x: 1073, endPoint y: 726, distance: 166.6
click at [927, 737] on td at bounding box center [903, 721] width 73 height 50
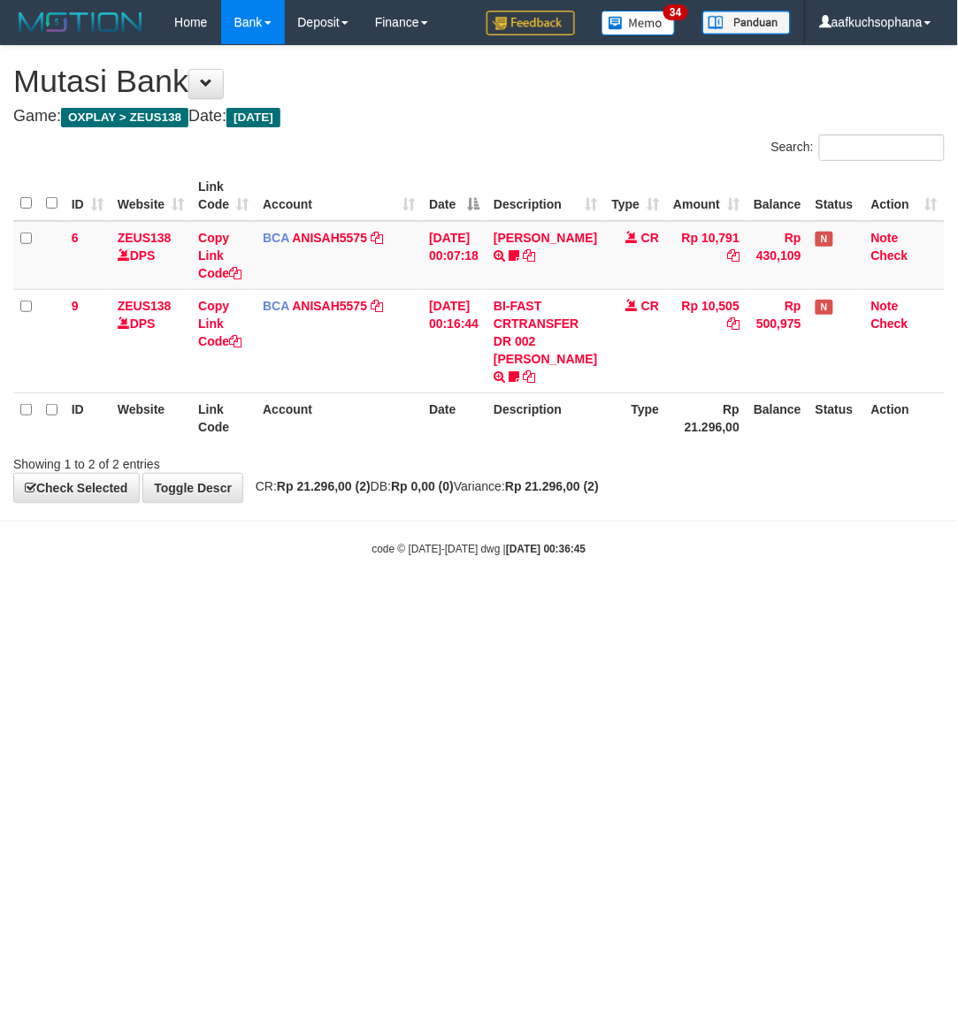
drag, startPoint x: 354, startPoint y: 783, endPoint x: 87, endPoint y: 756, distance: 268.4
click at [328, 601] on html "Toggle navigation Home Bank Account List Load By Website Group [OXPLAY] ZEUS138…" at bounding box center [479, 300] width 958 height 601
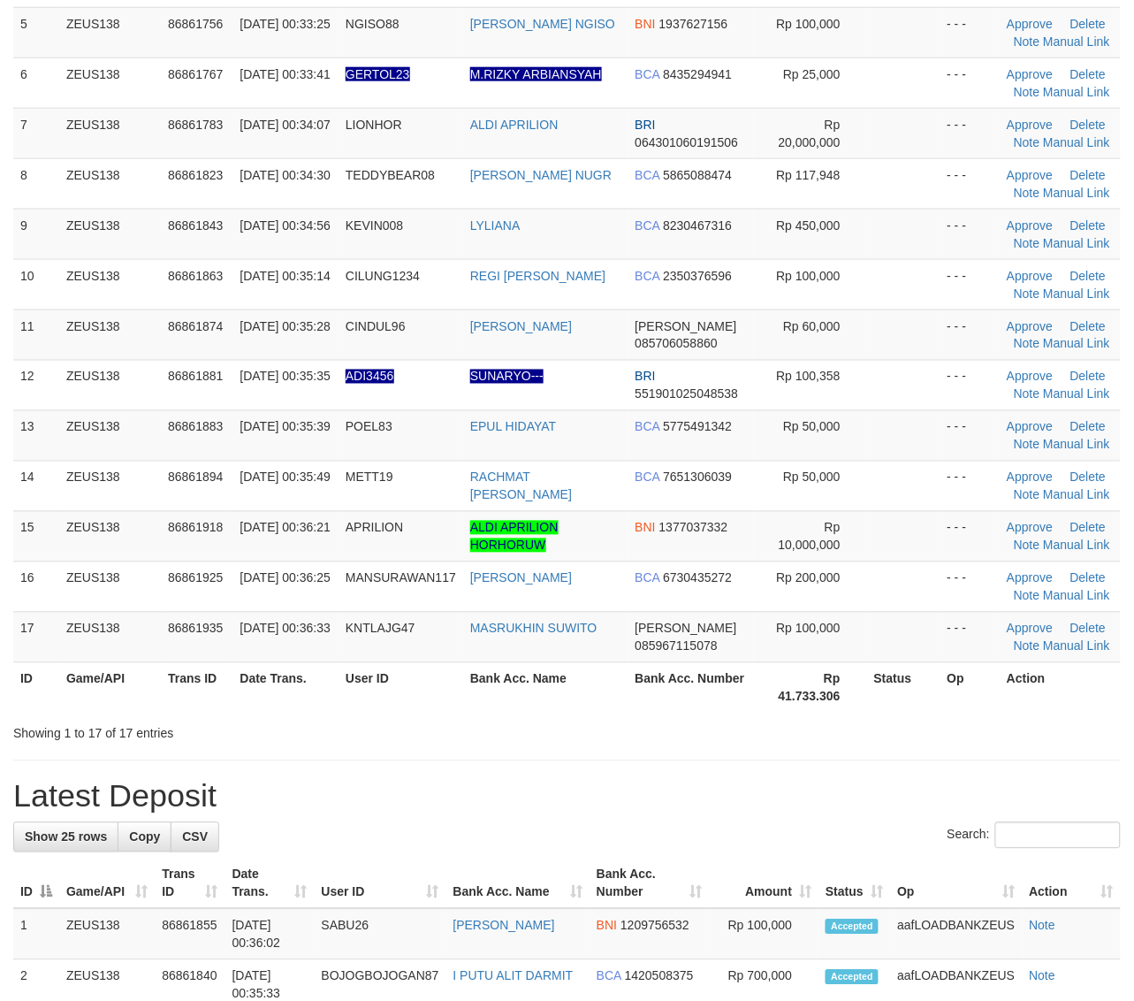
scroll to position [332, 0]
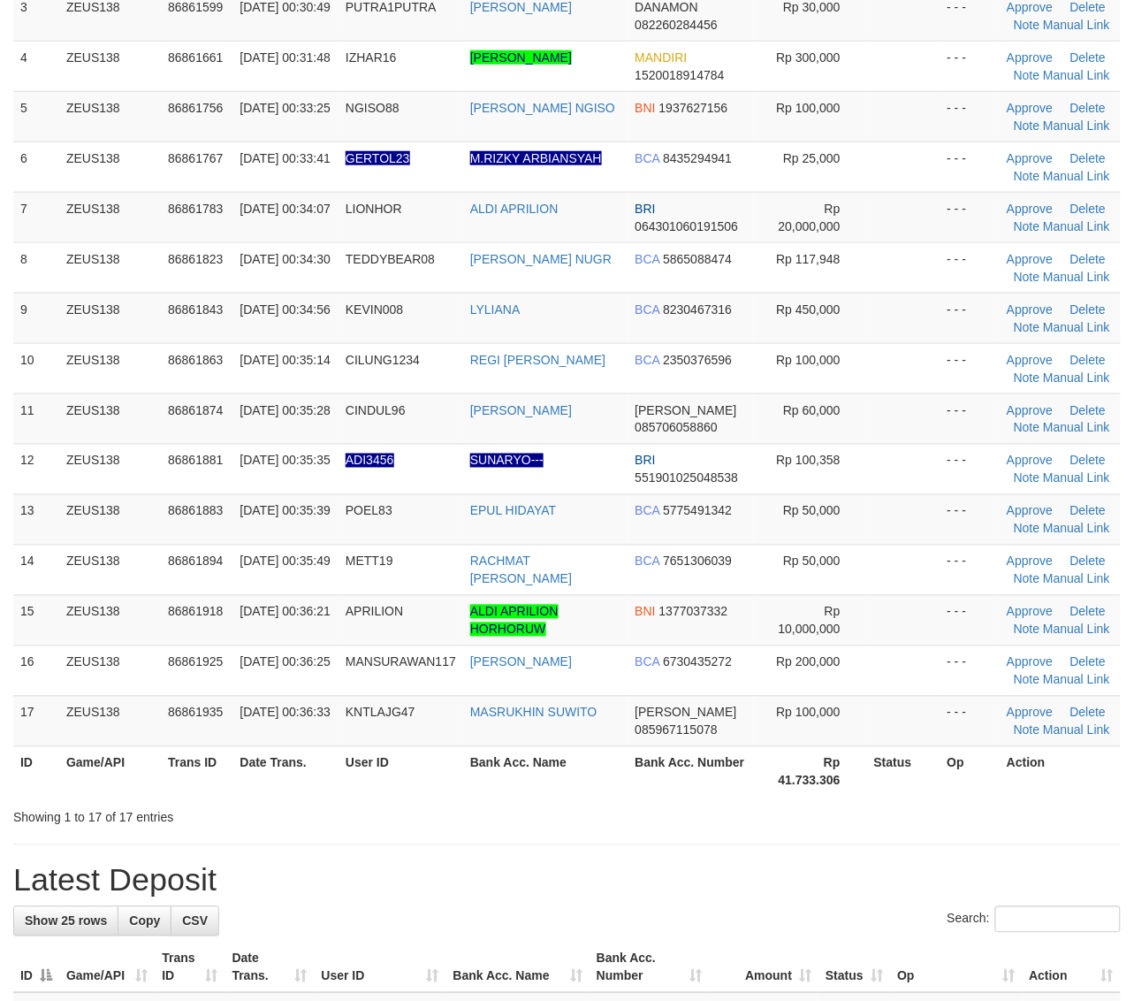
drag, startPoint x: 921, startPoint y: 763, endPoint x: 1149, endPoint y: 719, distance: 232.4
click at [924, 762] on th "Status" at bounding box center [903, 771] width 73 height 50
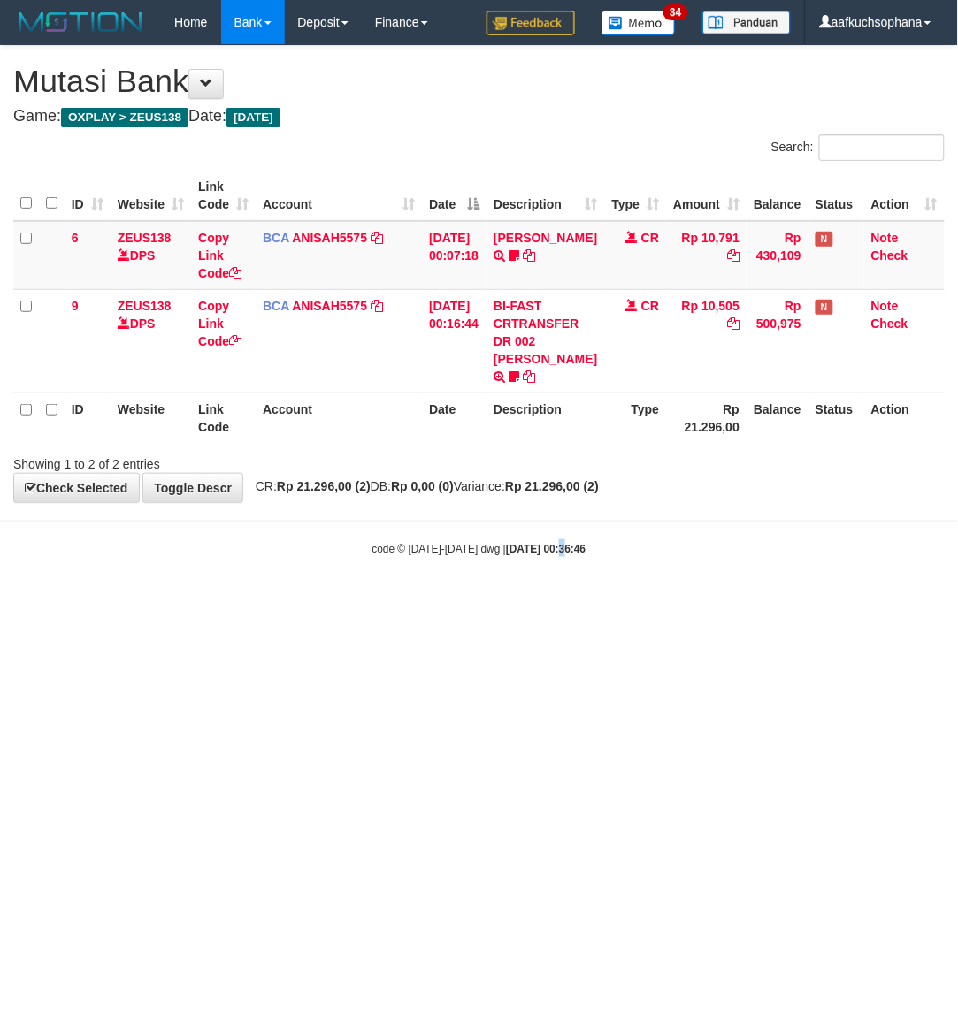
click at [532, 601] on html "Toggle navigation Home Bank Account List Load By Website Group [OXPLAY] ZEUS138…" at bounding box center [479, 300] width 958 height 601
click at [284, 601] on html "Toggle navigation Home Bank Account List Load By Website Group [OXPLAY] ZEUS138…" at bounding box center [479, 300] width 958 height 601
drag, startPoint x: 280, startPoint y: 710, endPoint x: 241, endPoint y: 709, distance: 38.9
click at [265, 601] on html "Toggle navigation Home Bank Account List Load By Website Group [OXPLAY] ZEUS138…" at bounding box center [479, 300] width 958 height 601
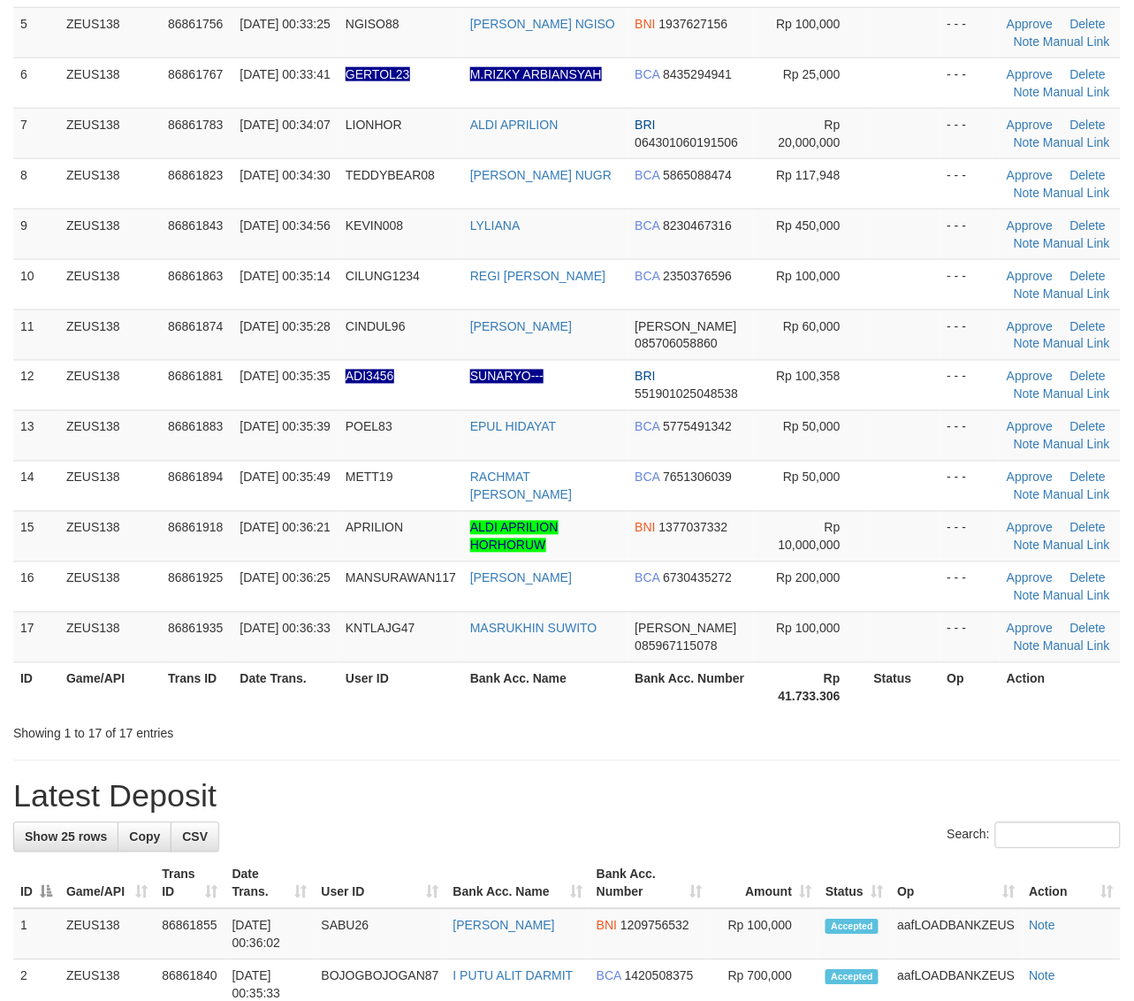
scroll to position [332, 0]
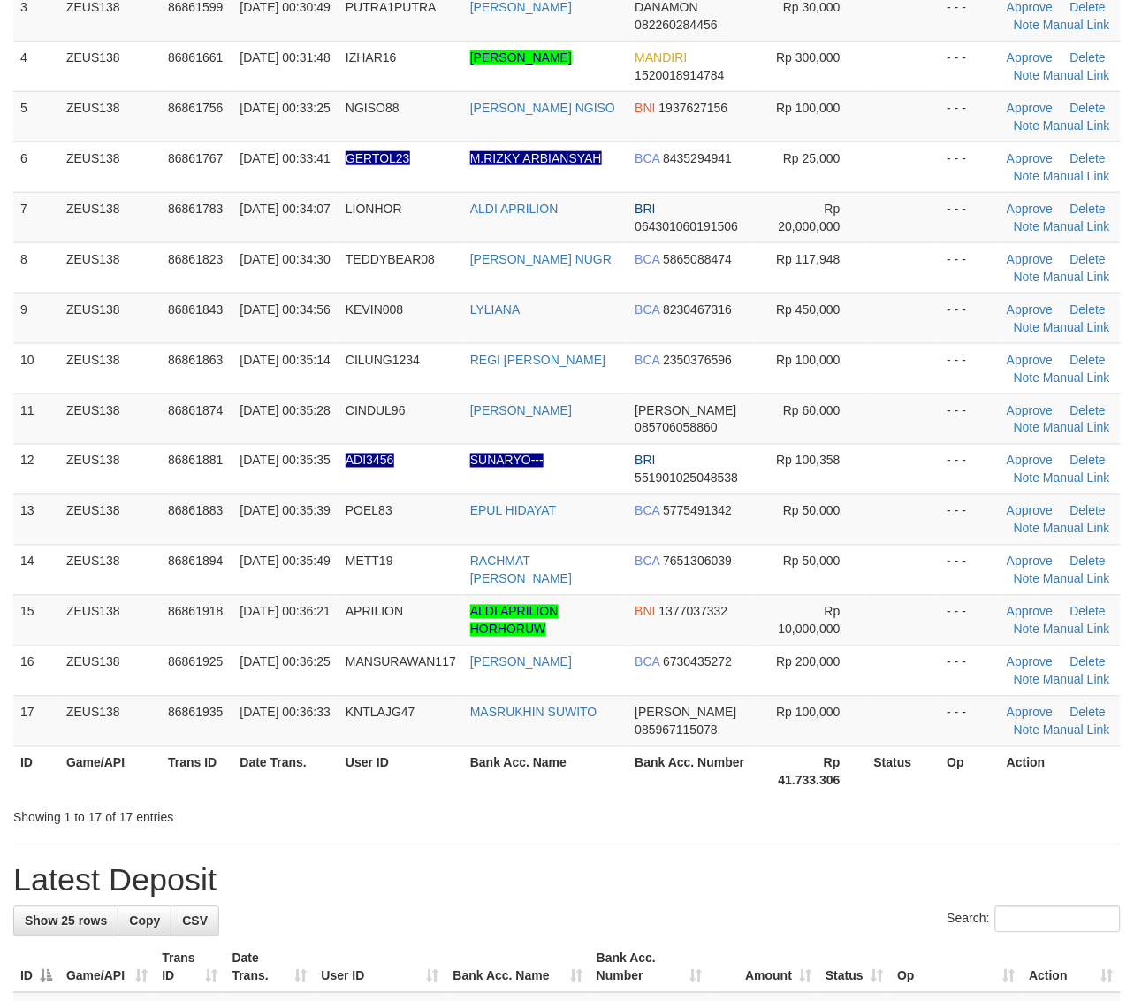
drag, startPoint x: 973, startPoint y: 735, endPoint x: 1146, endPoint y: 737, distance: 173.3
click at [973, 735] on td "- - -" at bounding box center [971, 721] width 60 height 50
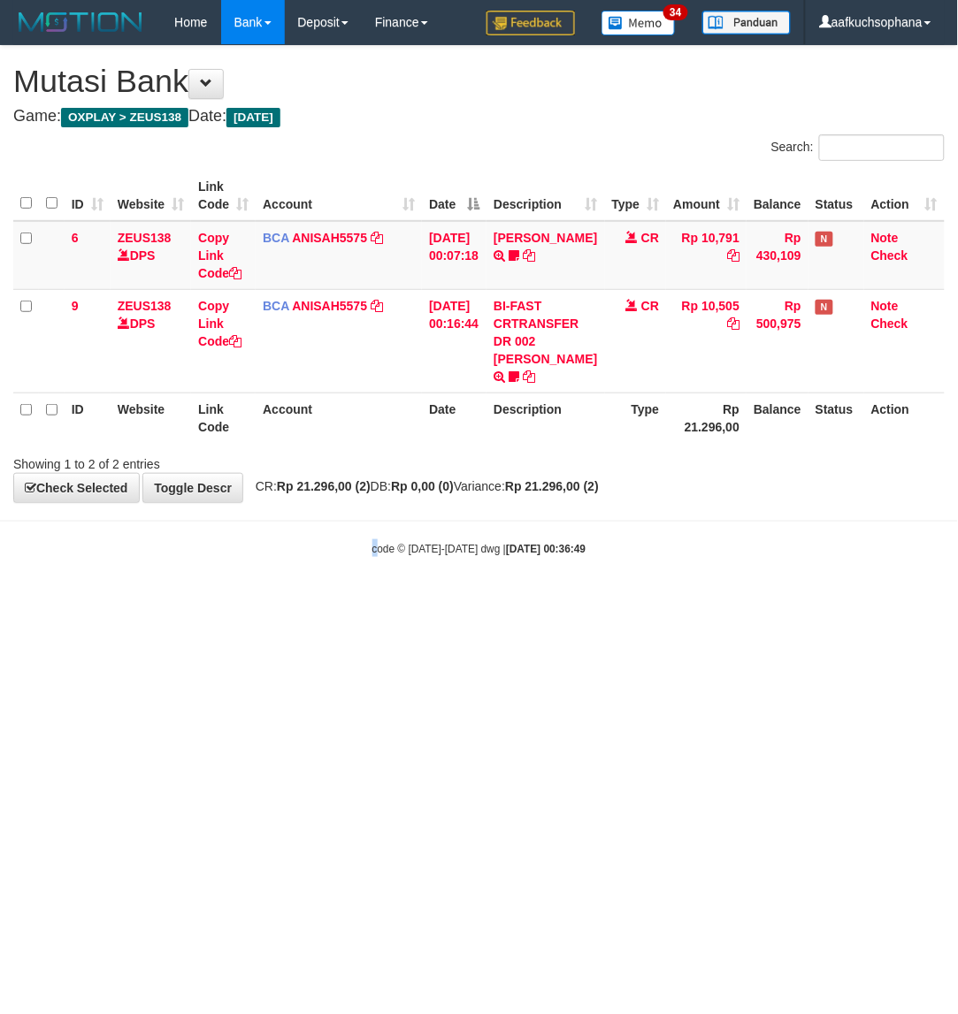
click at [378, 601] on html "Toggle navigation Home Bank Account List Load By Website Group [OXPLAY] ZEUS138…" at bounding box center [479, 300] width 958 height 601
drag, startPoint x: 568, startPoint y: 653, endPoint x: 405, endPoint y: 683, distance: 165.4
click at [491, 601] on html "Toggle navigation Home Bank Account List Load By Website Group [OXPLAY] ZEUS138…" at bounding box center [479, 300] width 958 height 601
drag, startPoint x: 423, startPoint y: 688, endPoint x: 407, endPoint y: 694, distance: 17.1
click at [408, 601] on html "Toggle navigation Home Bank Account List Load By Website Group [OXPLAY] ZEUS138…" at bounding box center [479, 300] width 958 height 601
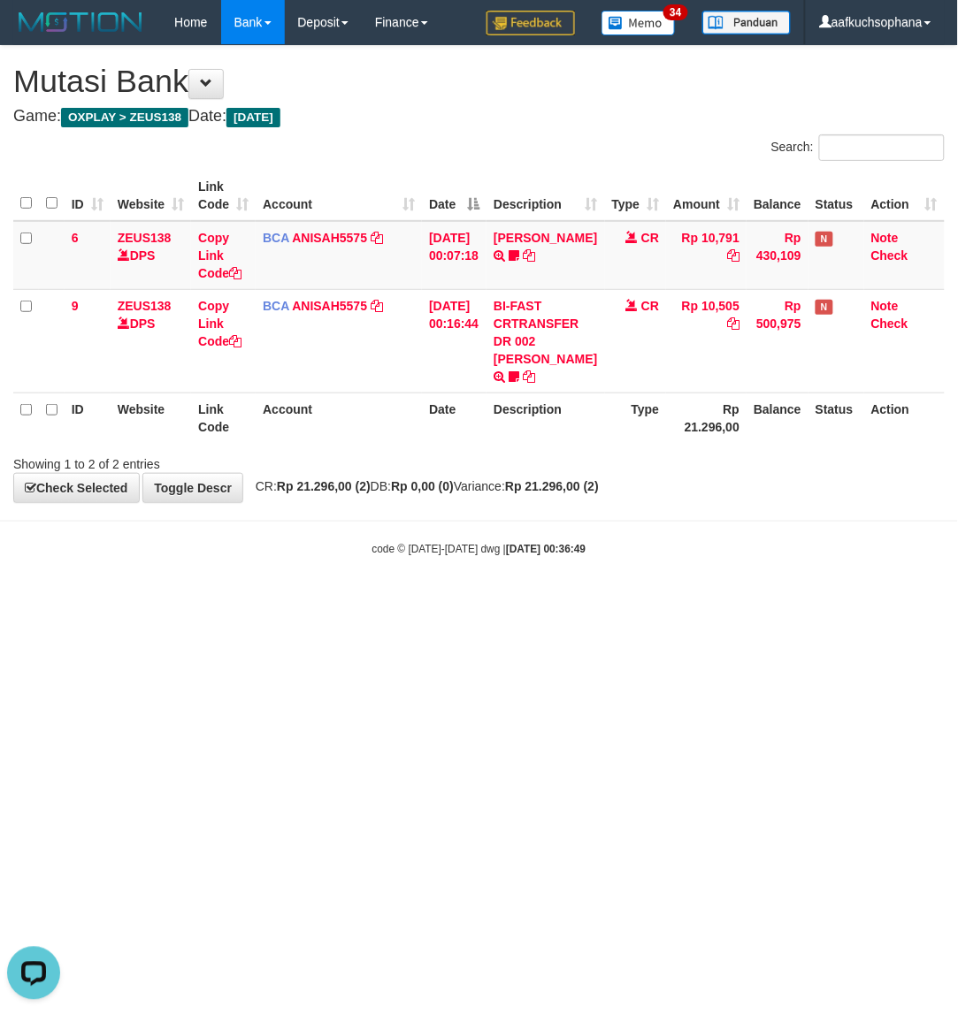
click at [386, 601] on html "Toggle navigation Home Bank Account List Load By Website Group [OXPLAY] ZEUS138…" at bounding box center [479, 300] width 958 height 601
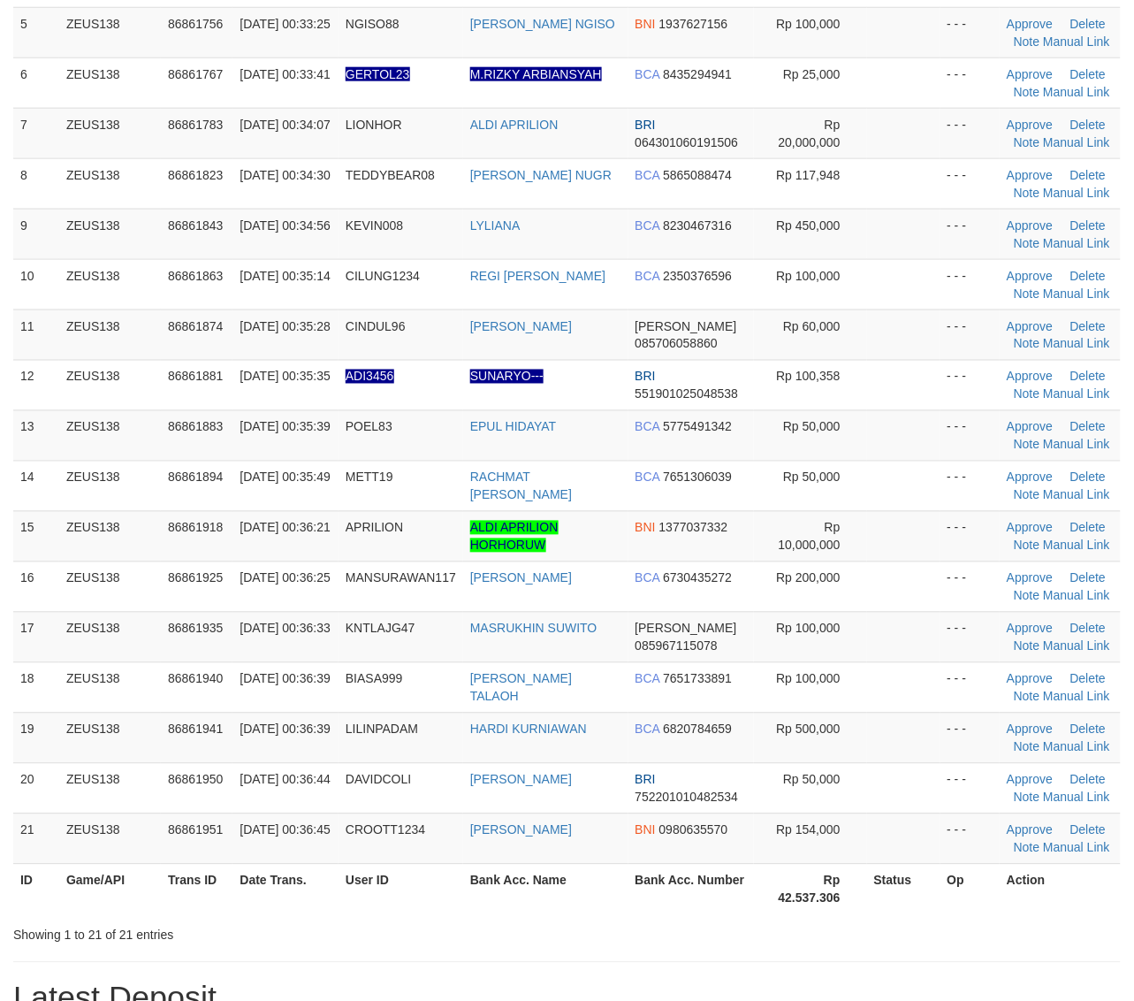
scroll to position [332, 0]
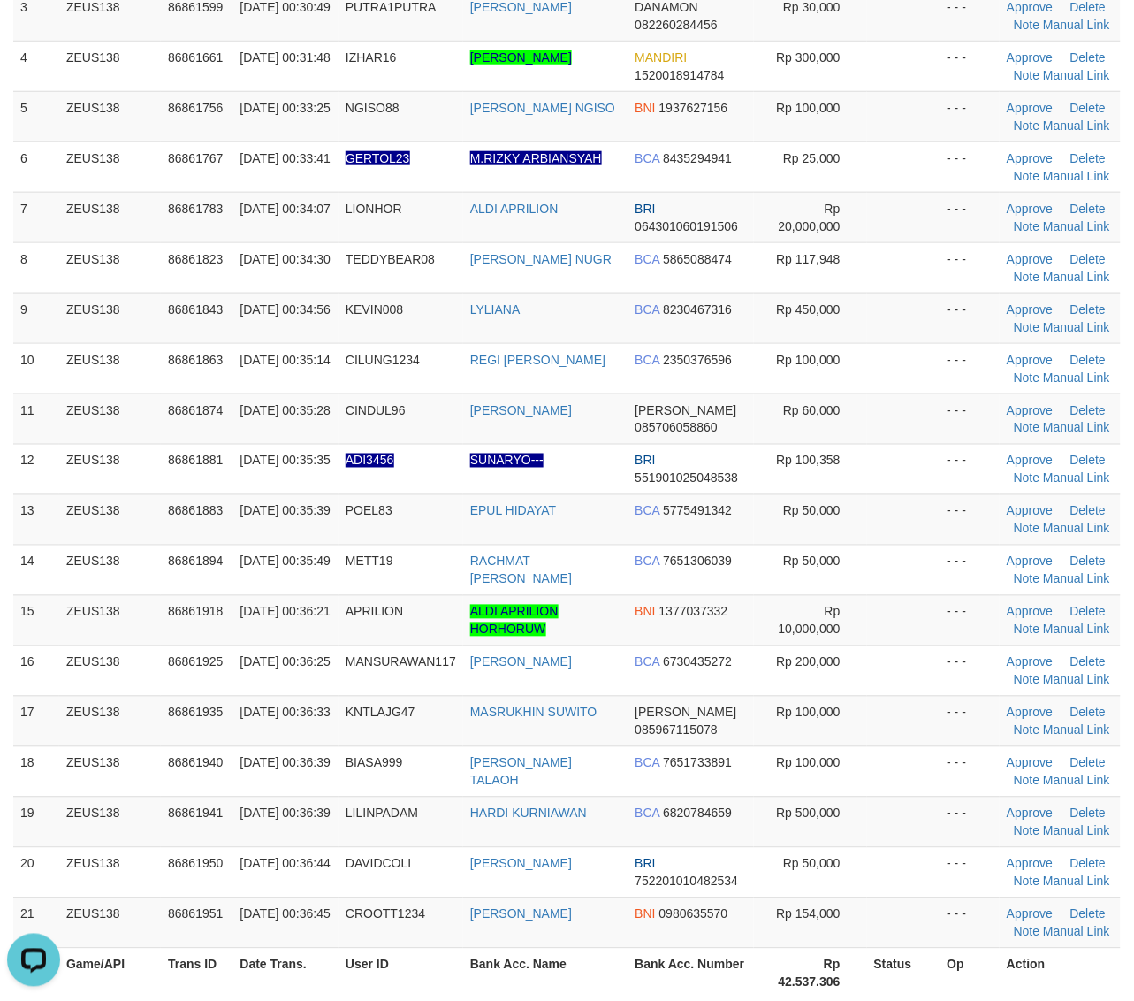
drag, startPoint x: 933, startPoint y: 599, endPoint x: 1150, endPoint y: 604, distance: 217.6
click at [960, 598] on tr "15 ZEUS138 86861918 01/09/2025 00:36:21 APRILION ALDI APRILION HORHORUW BNI 137…" at bounding box center [567, 620] width 1108 height 50
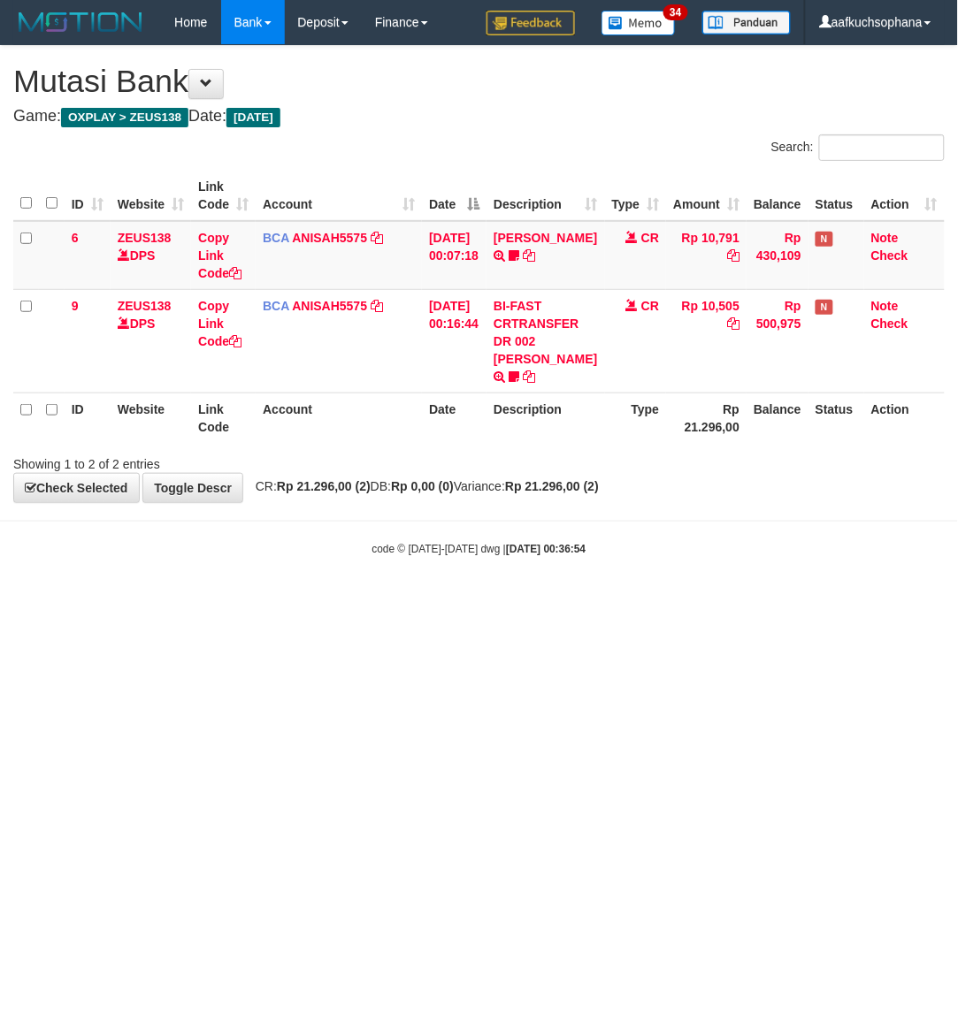
click at [691, 601] on html "Toggle navigation Home Bank Account List Load By Website Group [OXPLAY] ZEUS138…" at bounding box center [479, 300] width 958 height 601
click at [400, 601] on html "Toggle navigation Home Bank Account List Load By Website Group [OXPLAY] ZEUS138…" at bounding box center [479, 300] width 958 height 601
click at [386, 601] on html "Toggle navigation Home Bank Account List Load By Website Group [OXPLAY] ZEUS138…" at bounding box center [479, 300] width 958 height 601
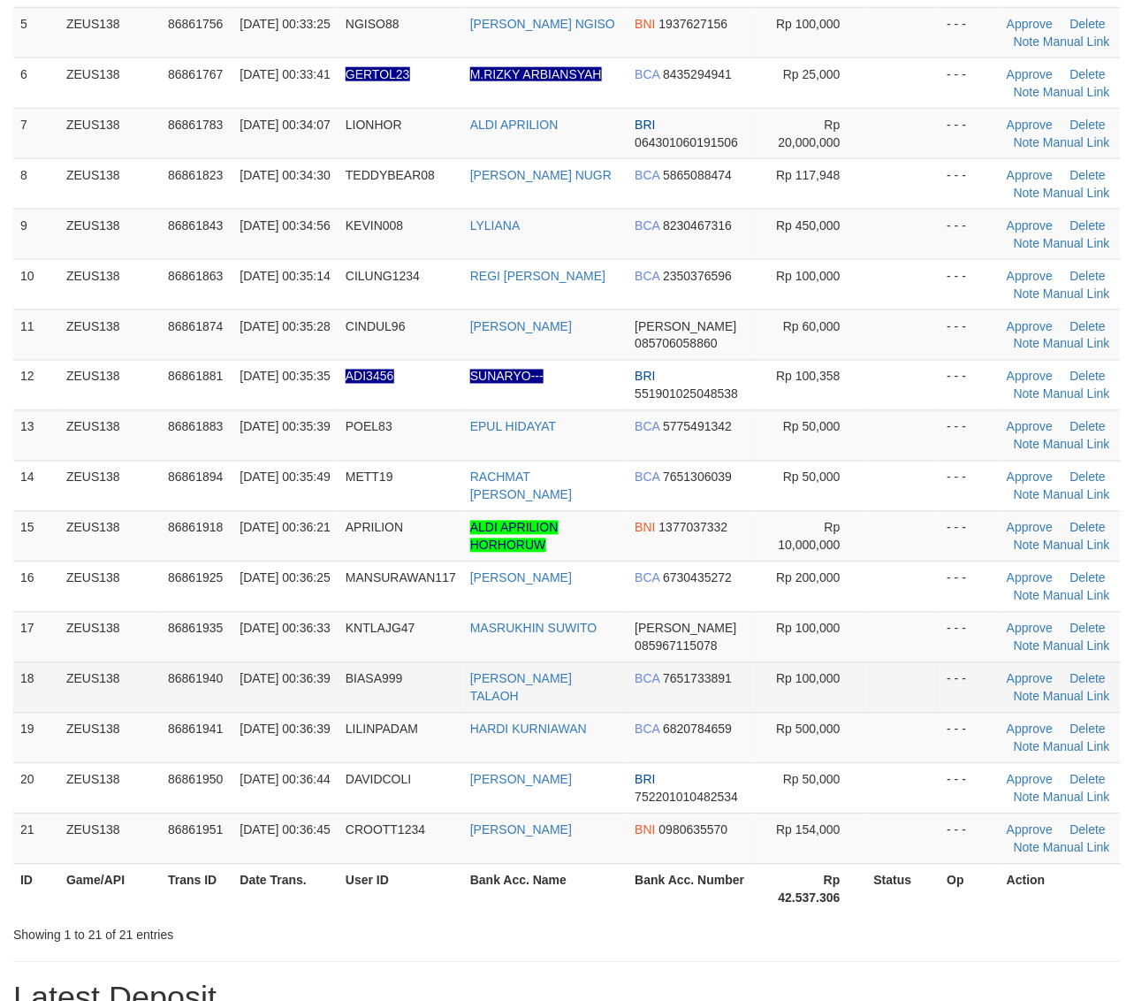
click at [842, 670] on td "Rp 100,000" at bounding box center [810, 687] width 113 height 50
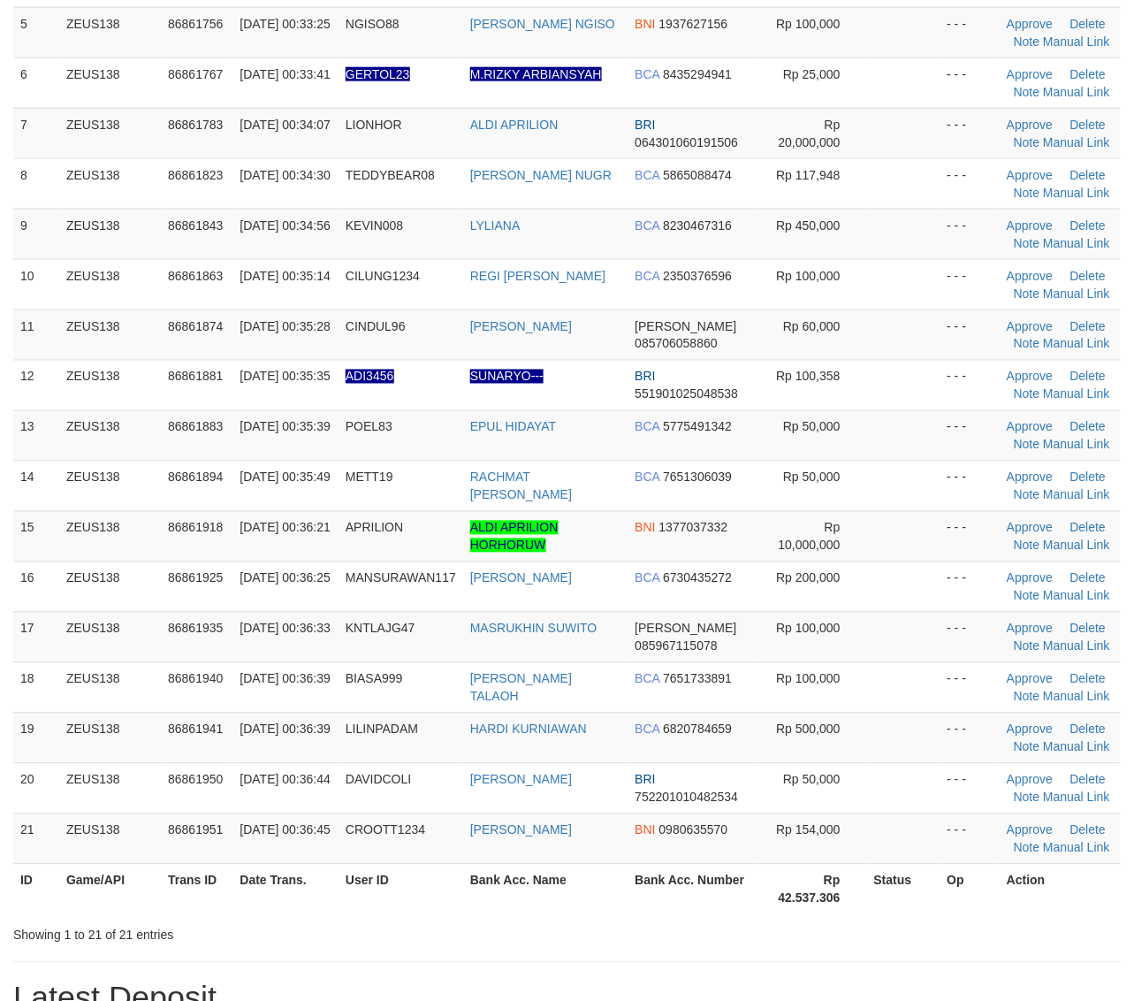
scroll to position [332, 0]
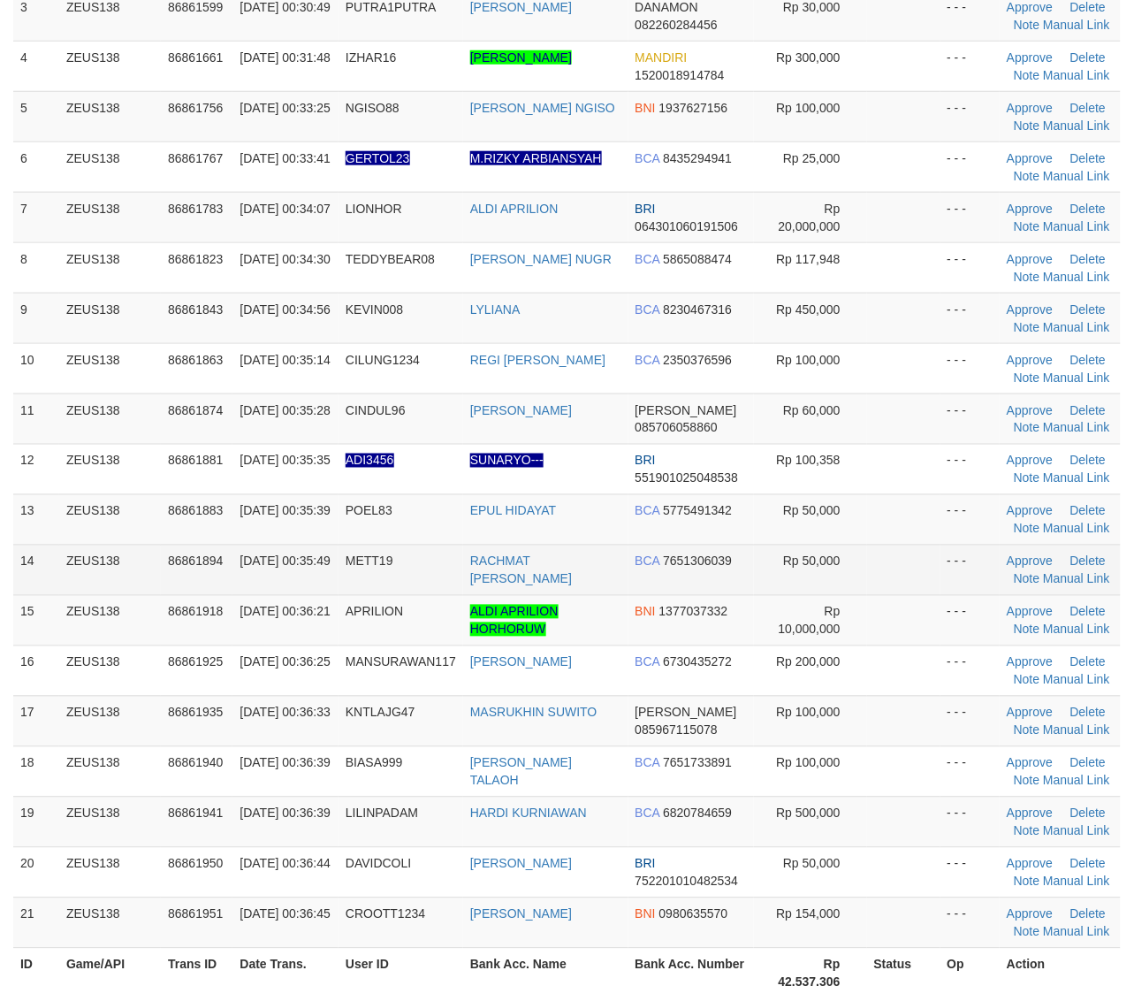
drag, startPoint x: 912, startPoint y: 585, endPoint x: 934, endPoint y: 586, distance: 22.1
click at [912, 585] on td at bounding box center [903, 570] width 73 height 50
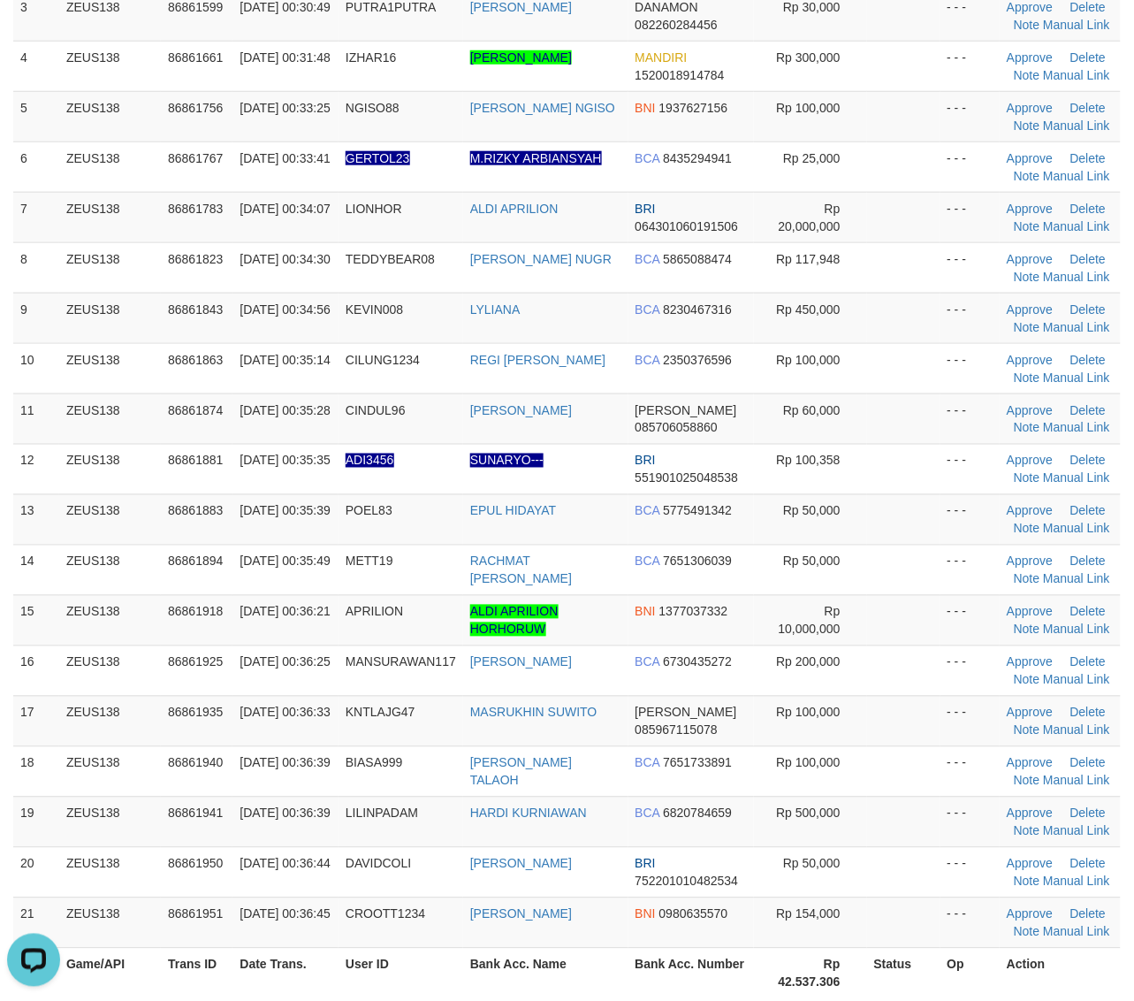
scroll to position [0, 0]
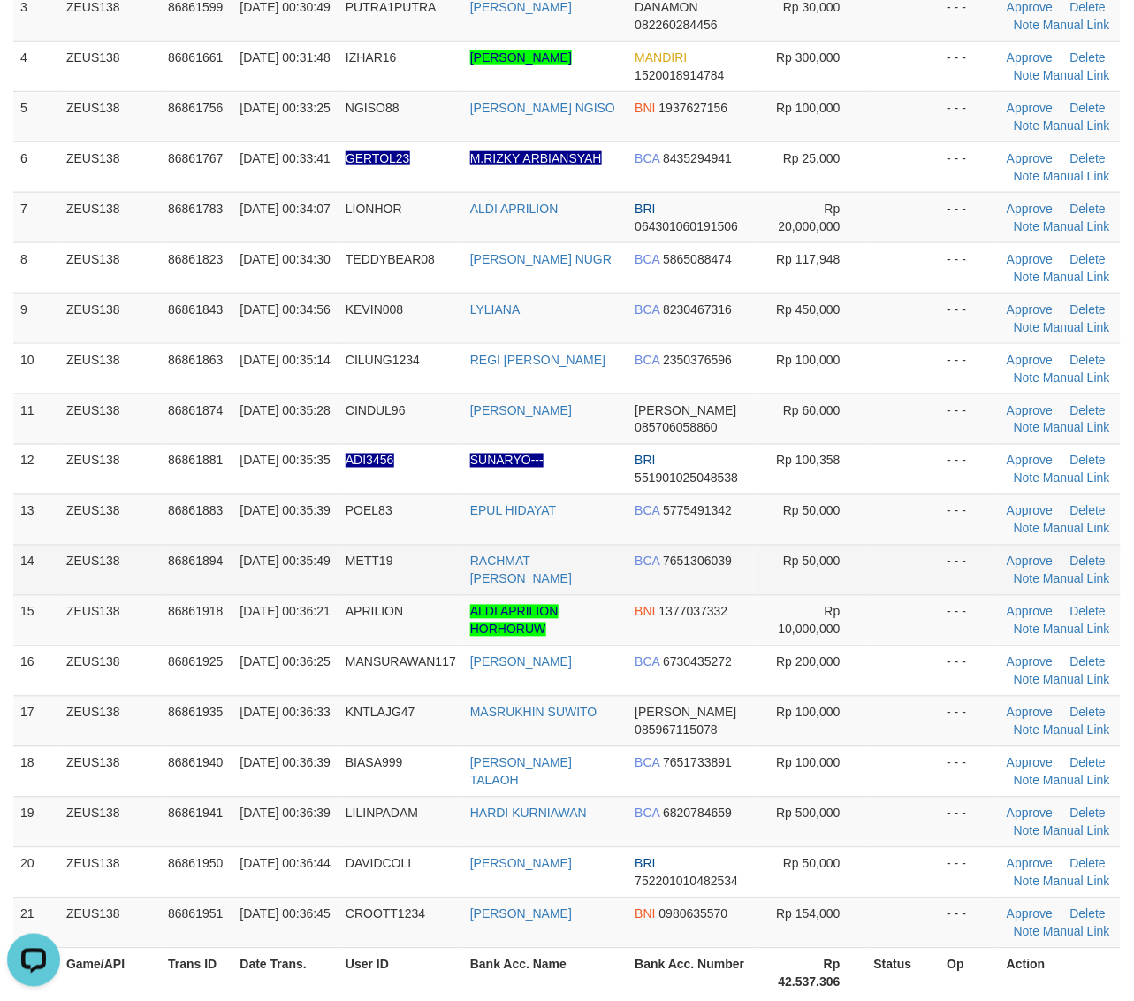
drag, startPoint x: 877, startPoint y: 562, endPoint x: 930, endPoint y: 567, distance: 53.2
click at [887, 562] on td at bounding box center [903, 570] width 73 height 50
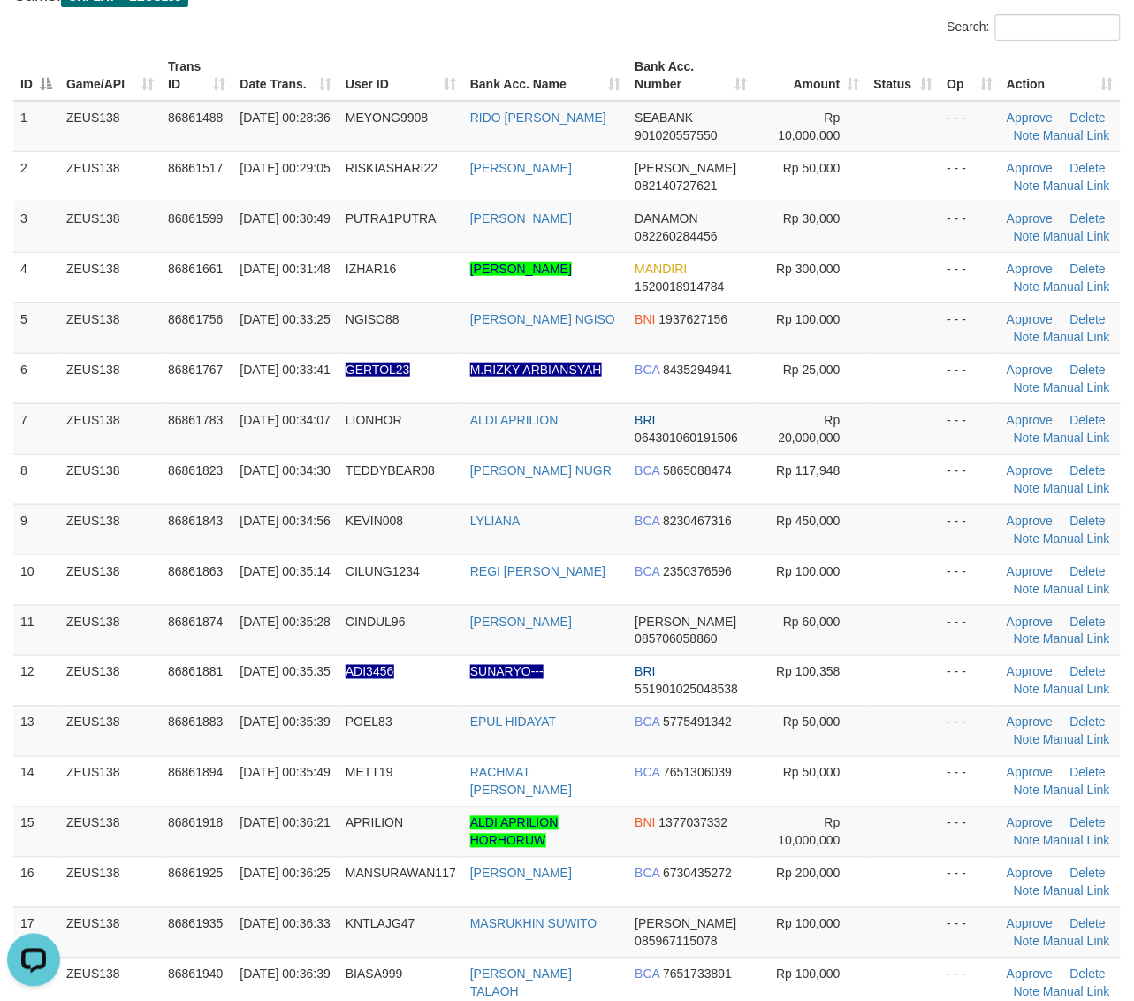
scroll to position [111, 0]
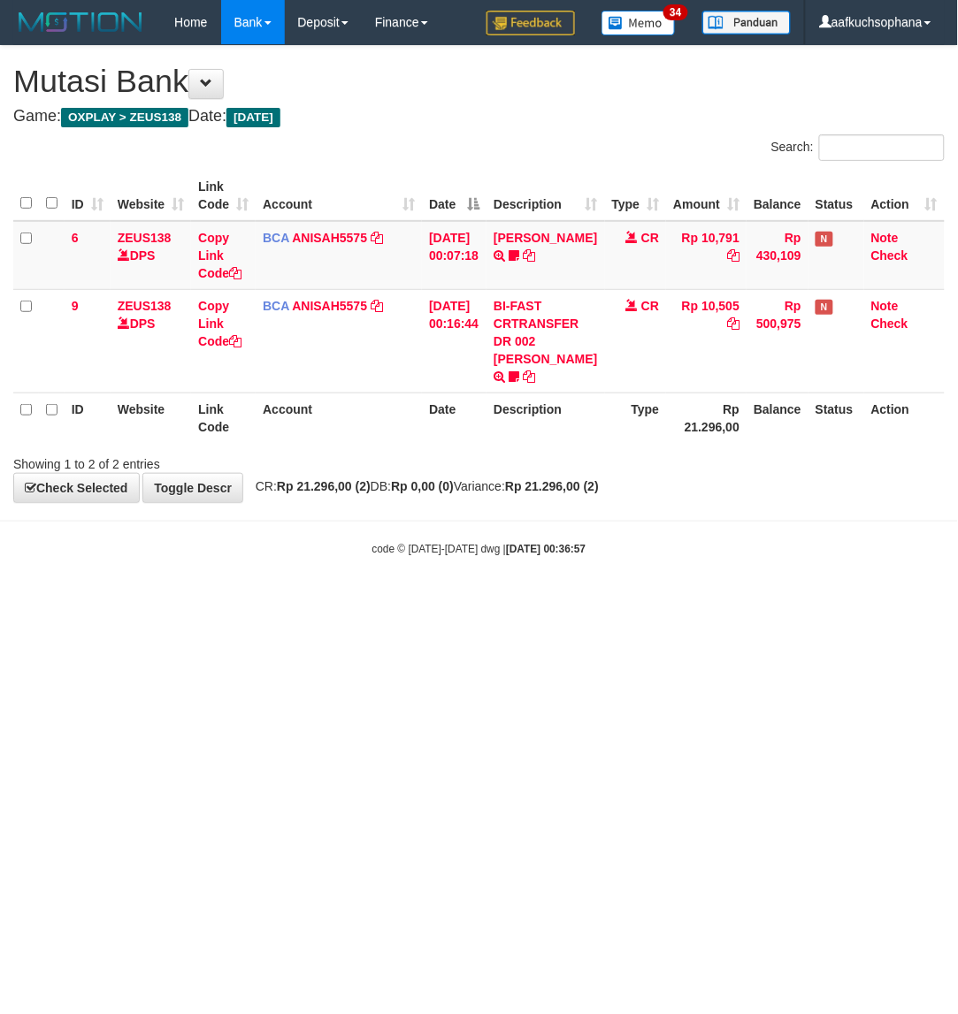
click at [320, 601] on html "Toggle navigation Home Bank Account List Load By Website Group [OXPLAY] ZEUS138…" at bounding box center [479, 300] width 958 height 601
click at [436, 601] on html "Toggle navigation Home Bank Account List Load By Website Group [OXPLAY] ZEUS138…" at bounding box center [479, 300] width 958 height 601
click at [487, 601] on html "Toggle navigation Home Bank Account List Load By Website Group [OXPLAY] ZEUS138…" at bounding box center [479, 300] width 958 height 601
click at [486, 601] on html "Toggle navigation Home Bank Account List Load By Website Group [OXPLAY] ZEUS138…" at bounding box center [479, 300] width 958 height 601
drag, startPoint x: 466, startPoint y: 664, endPoint x: 464, endPoint y: 653, distance: 11.6
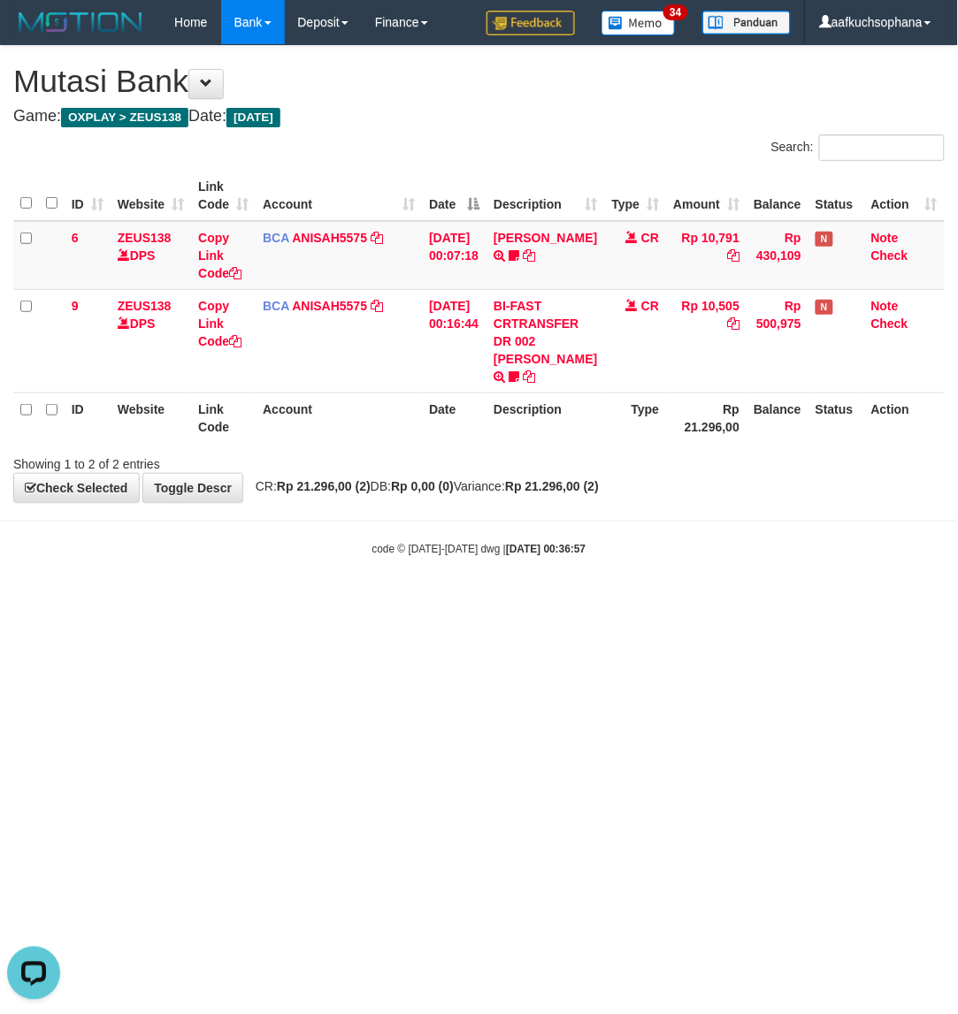
click at [464, 601] on html "Toggle navigation Home Bank Account List Load By Website Group [OXPLAY] ZEUS138…" at bounding box center [479, 300] width 958 height 601
drag, startPoint x: 464, startPoint y: 653, endPoint x: 452, endPoint y: 655, distance: 12.7
click at [462, 601] on html "Toggle navigation Home Bank Account List Load By Website Group [OXPLAY] ZEUS138…" at bounding box center [479, 300] width 958 height 601
click at [430, 601] on html "Toggle navigation Home Bank Account List Load By Website Group [OXPLAY] ZEUS138…" at bounding box center [479, 300] width 958 height 601
click at [484, 601] on html "Toggle navigation Home Bank Account List Load By Website Group [OXPLAY] ZEUS138…" at bounding box center [479, 300] width 958 height 601
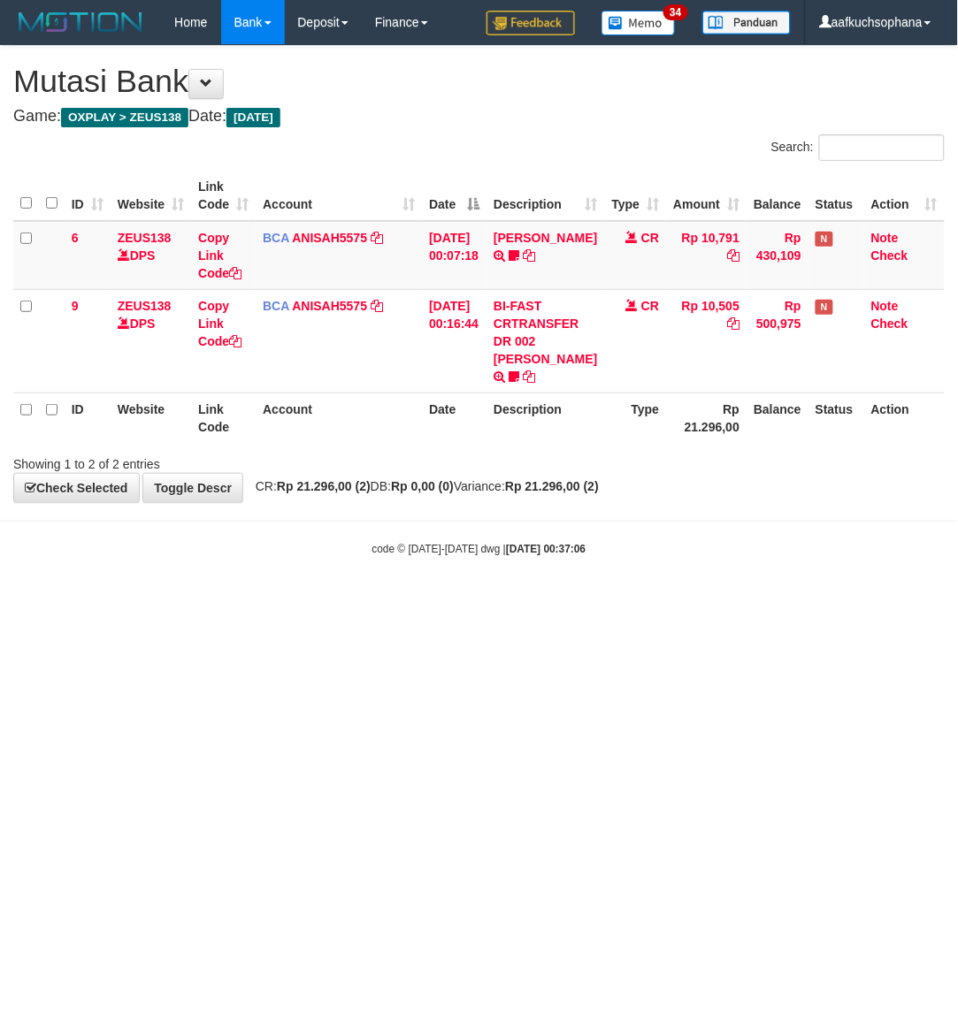
click at [435, 601] on html "Toggle navigation Home Bank Account List Load By Website Group [OXPLAY] ZEUS138…" at bounding box center [479, 300] width 958 height 601
click at [537, 601] on html "Toggle navigation Home Bank Account List Load By Website Group [OXPLAY] ZEUS138…" at bounding box center [479, 300] width 958 height 601
click at [700, 601] on html "Toggle navigation Home Bank Account List Load By Website Group [OXPLAY] ZEUS138…" at bounding box center [479, 300] width 958 height 601
click at [692, 601] on html "Toggle navigation Home Bank Account List Load By Website Group [OXPLAY] ZEUS138…" at bounding box center [479, 300] width 958 height 601
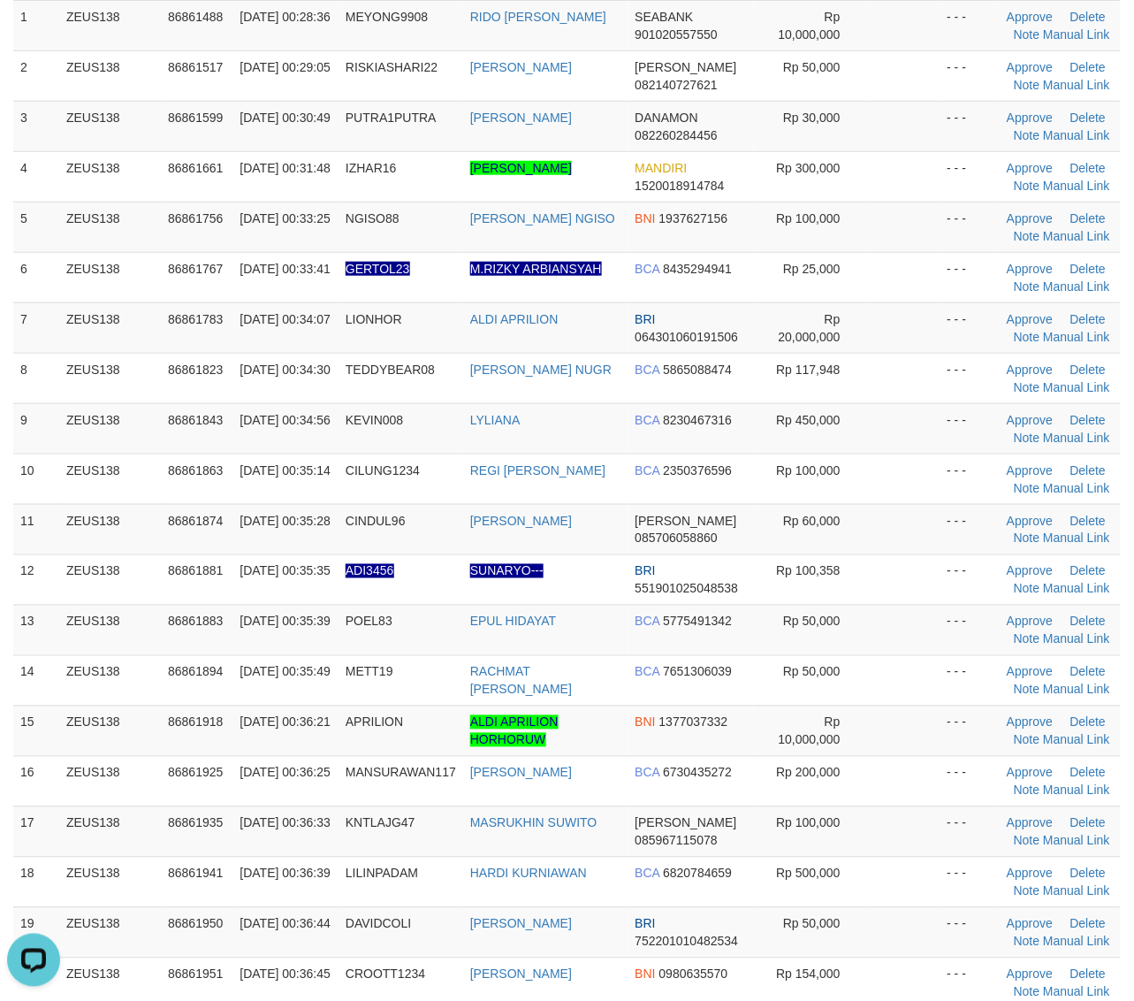
drag, startPoint x: 979, startPoint y: 599, endPoint x: 1150, endPoint y: 623, distance: 173.3
click at [996, 601] on td "- - -" at bounding box center [971, 579] width 60 height 50
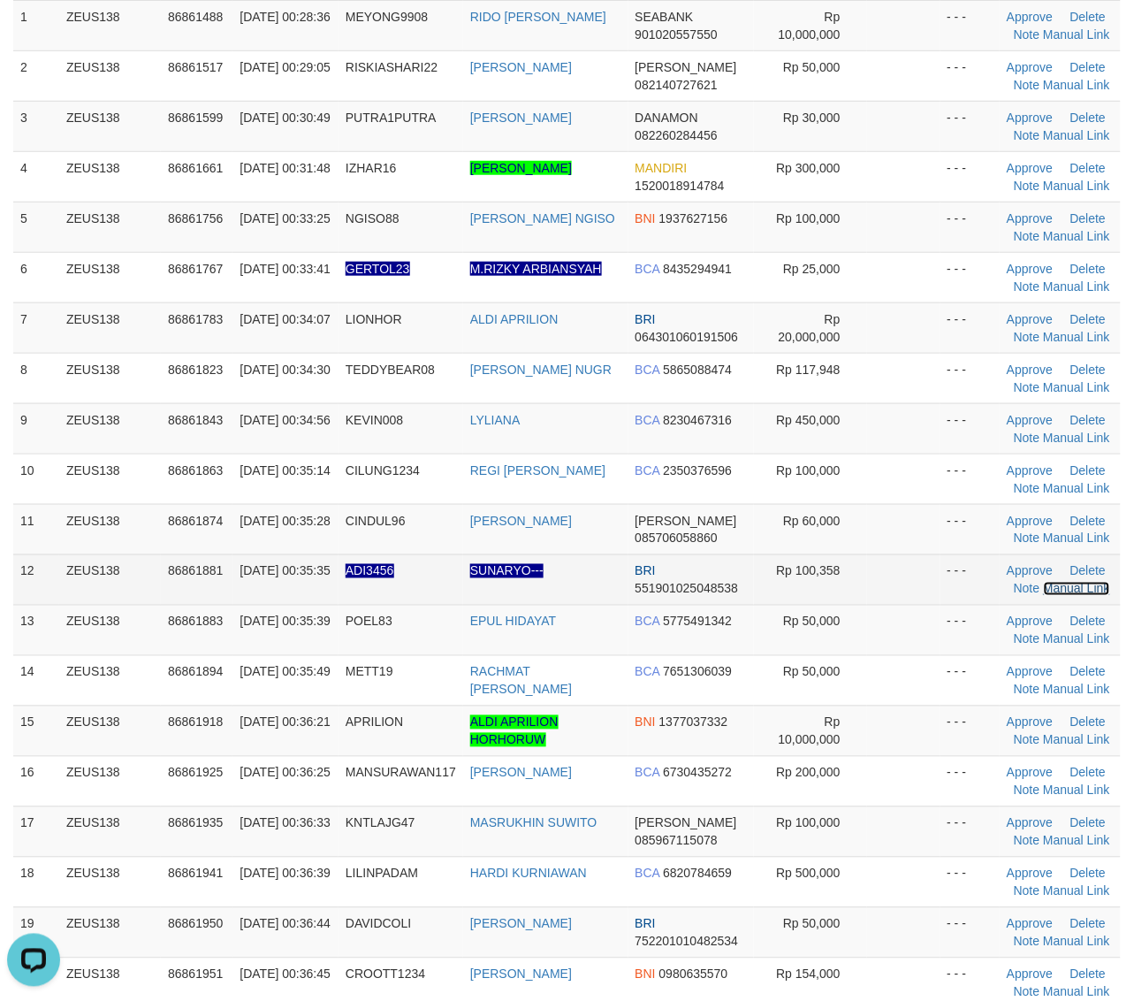
click at [1066, 588] on link "Manual Link" at bounding box center [1077, 589] width 67 height 14
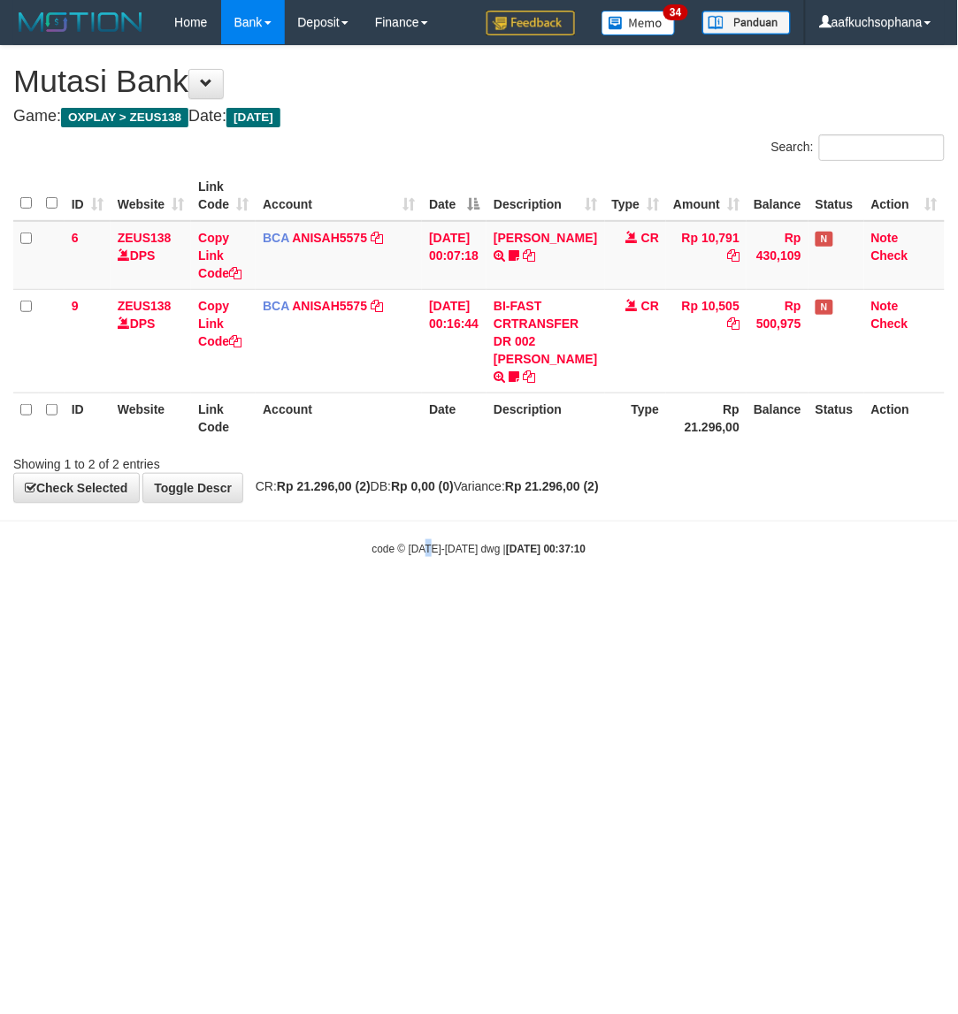
click at [430, 601] on html "Toggle navigation Home Bank Account List Load By Website Group [OXPLAY] ZEUS138…" at bounding box center [479, 300] width 958 height 601
drag, startPoint x: 283, startPoint y: 681, endPoint x: 284, endPoint y: 672, distance: 8.9
click at [284, 601] on html "Toggle navigation Home Bank Account List Load By Website Group [OXPLAY] ZEUS138…" at bounding box center [479, 300] width 958 height 601
click at [299, 601] on html "Toggle navigation Home Bank Account List Load By Website Group [OXPLAY] ZEUS138…" at bounding box center [479, 300] width 958 height 601
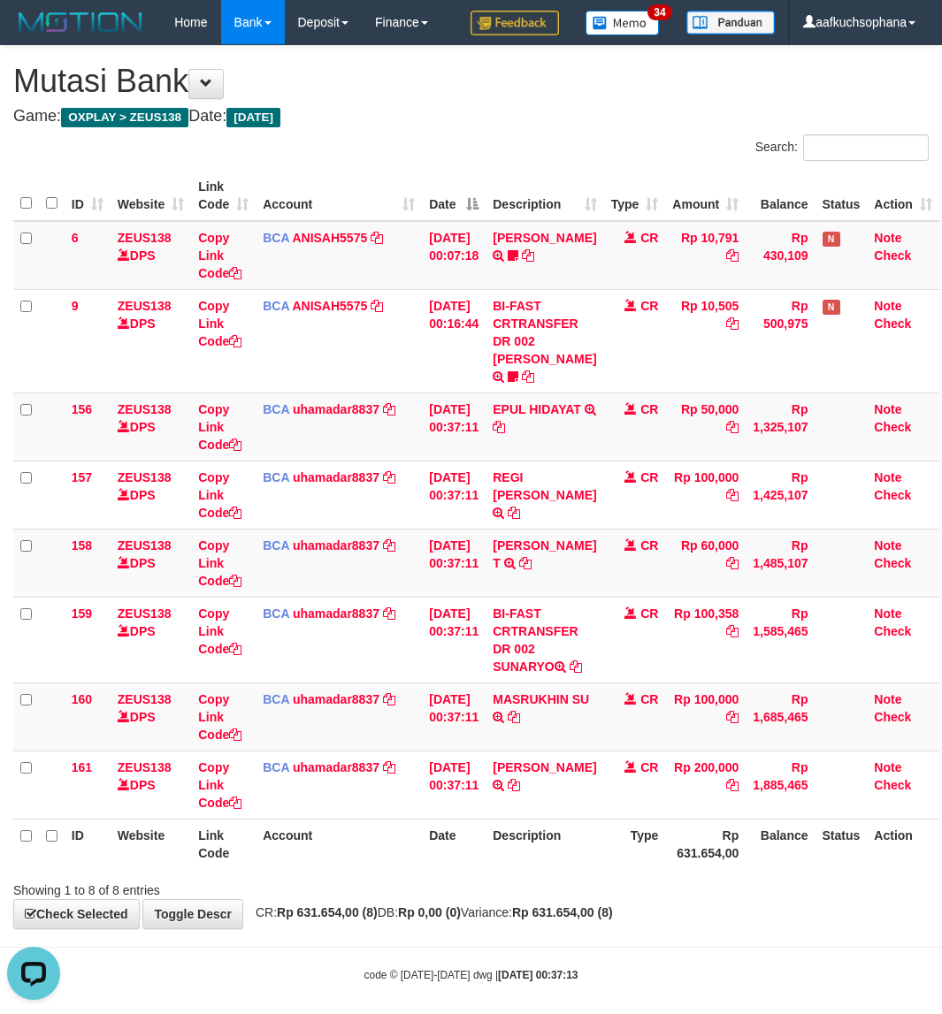
drag, startPoint x: 501, startPoint y: 668, endPoint x: 1, endPoint y: 628, distance: 502.0
click at [561, 668] on td "BI-FAST CRTRANSFER DR 002 SUNARYO" at bounding box center [544, 640] width 118 height 86
copy td "SUNARY"
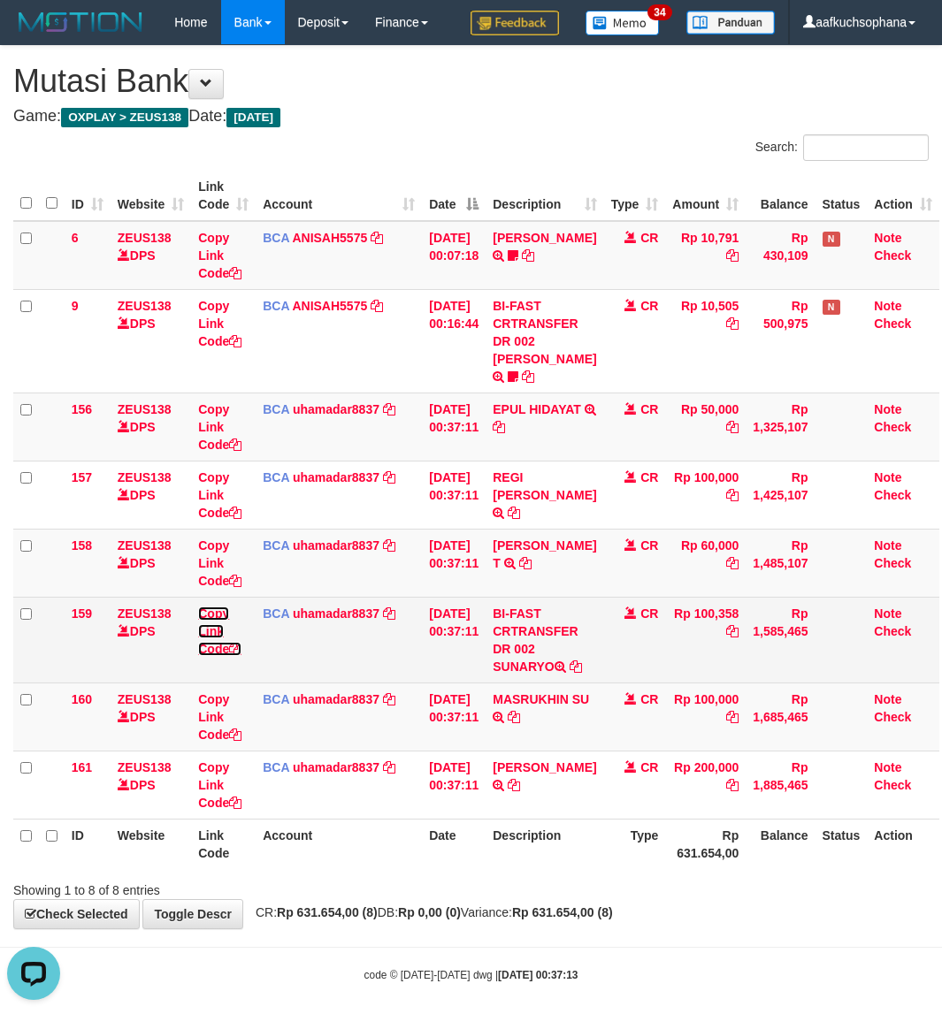
click at [239, 648] on icon at bounding box center [235, 649] width 12 height 12
click at [240, 648] on icon at bounding box center [235, 649] width 12 height 12
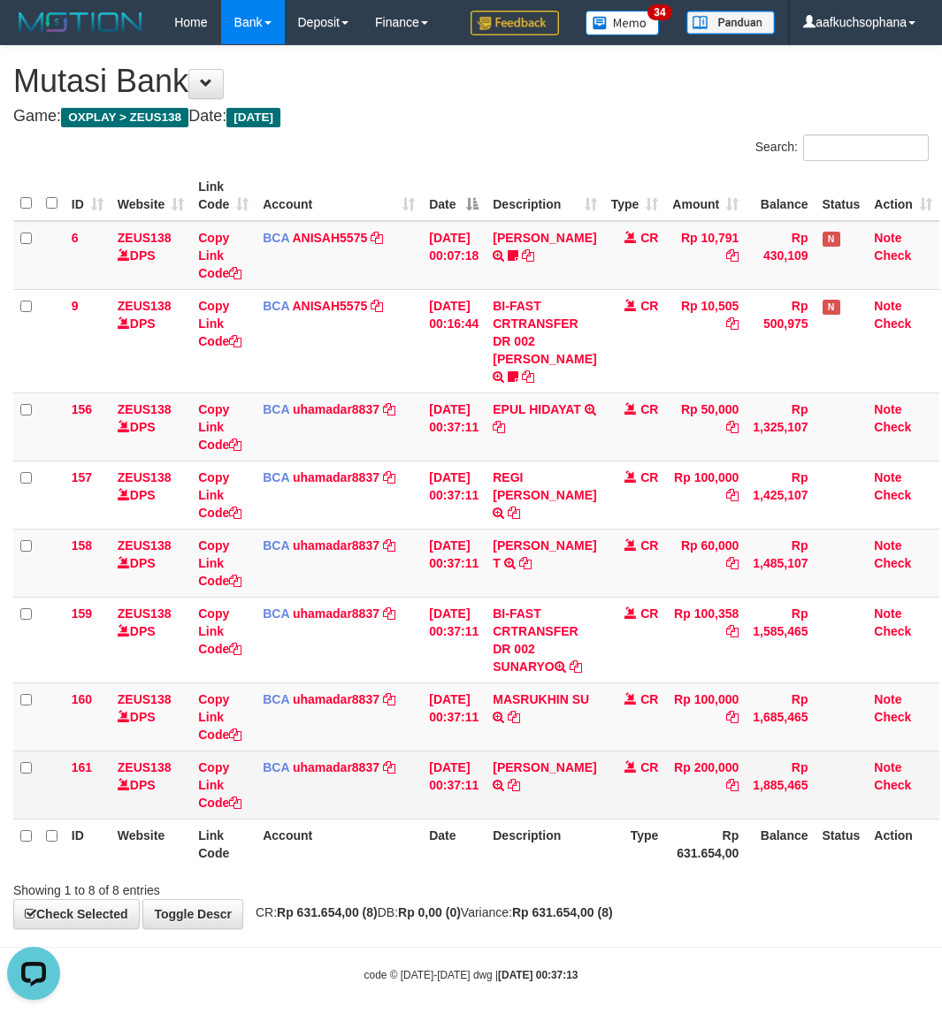
click at [623, 809] on td "CR" at bounding box center [635, 785] width 62 height 68
click at [633, 812] on td "CR" at bounding box center [635, 785] width 62 height 68
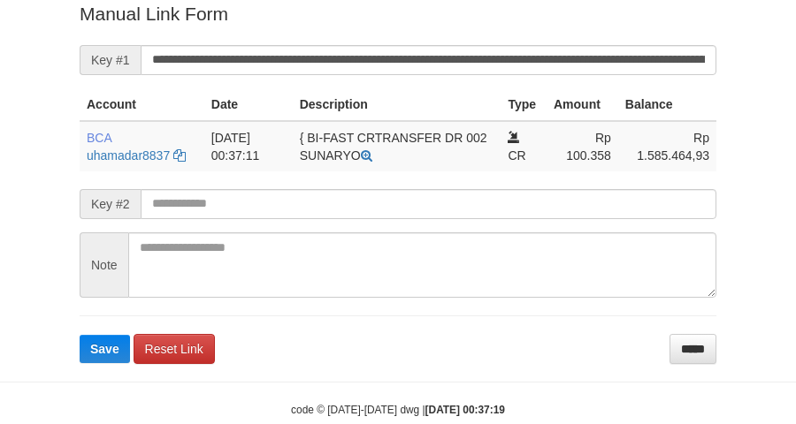
scroll to position [363, 0]
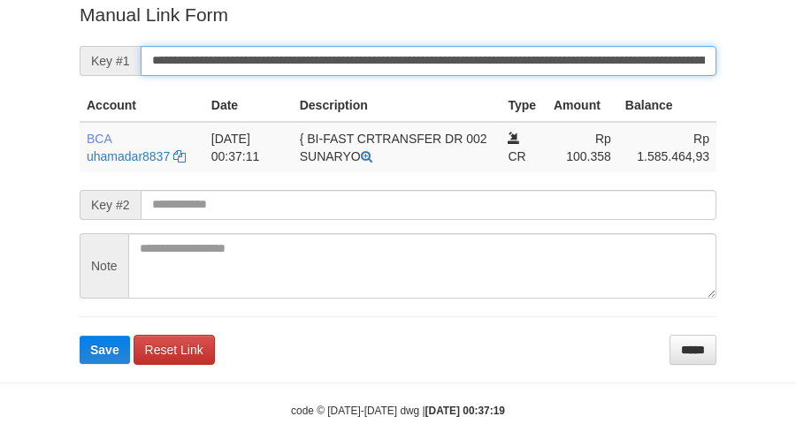
click at [80, 336] on button "Save" at bounding box center [105, 350] width 50 height 28
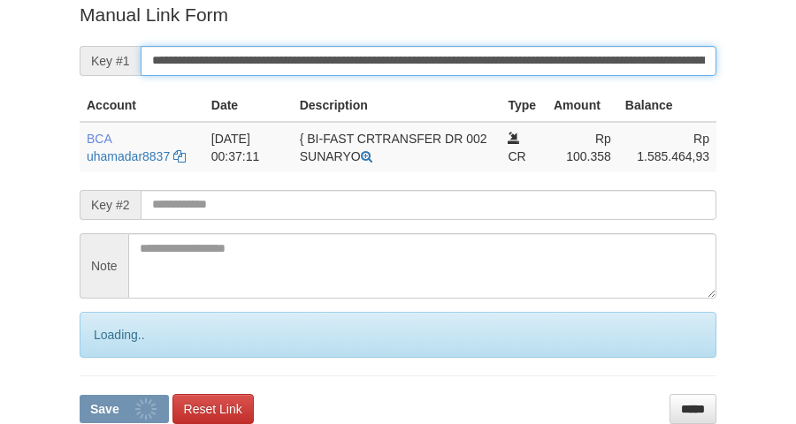
click at [80, 395] on button "Save" at bounding box center [124, 409] width 89 height 28
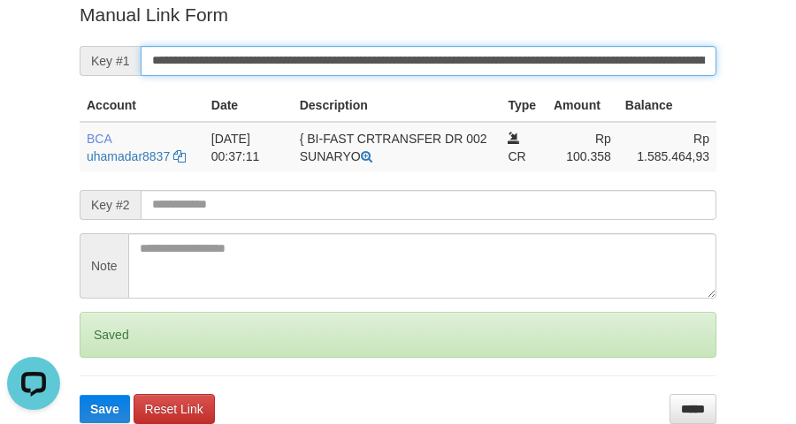
click at [80, 395] on button "Save" at bounding box center [105, 409] width 50 height 28
drag, startPoint x: 504, startPoint y: 50, endPoint x: 416, endPoint y: 284, distance: 249.6
click at [515, 73] on input "**********" at bounding box center [429, 61] width 576 height 30
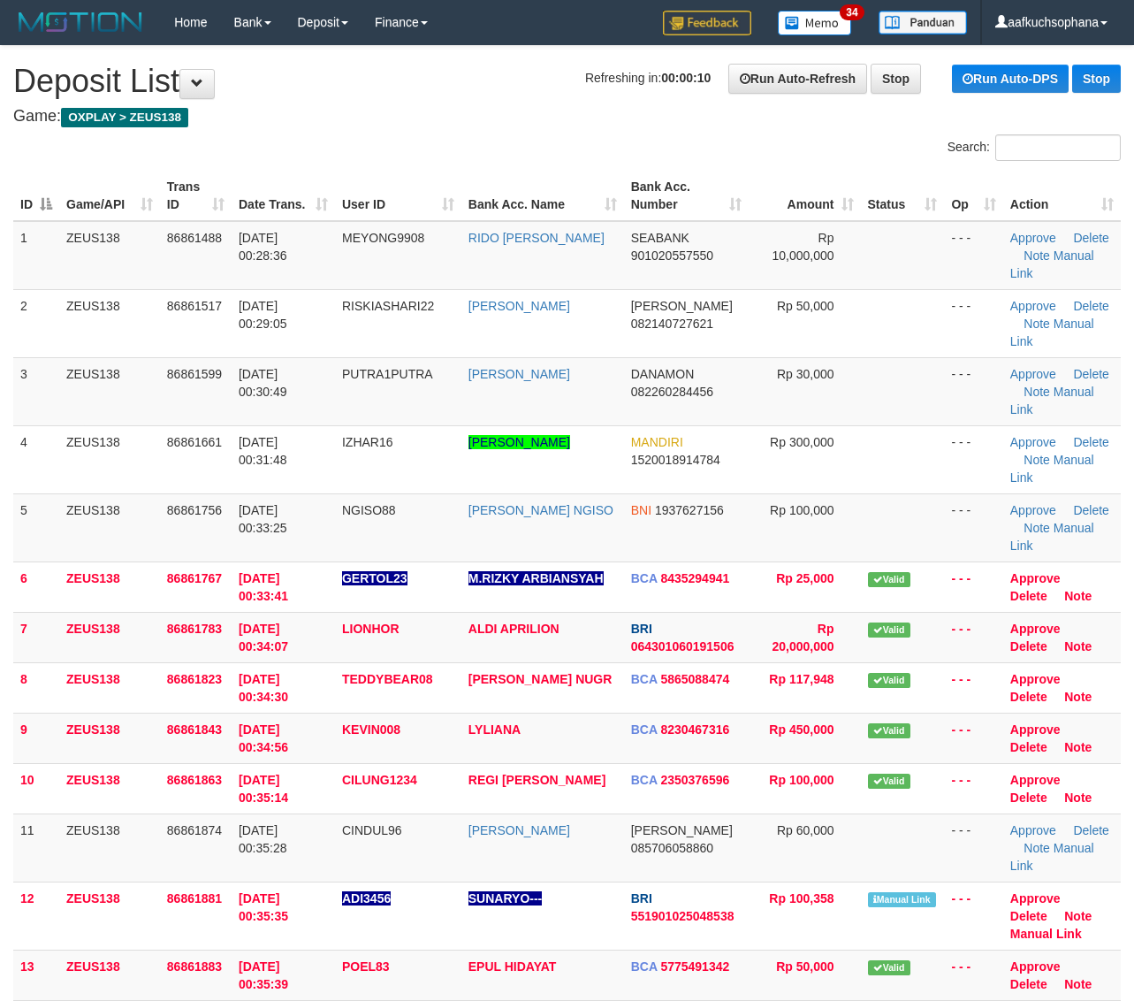
click at [1096, 385] on td "Approve Delete Note Manual Link" at bounding box center [1063, 391] width 118 height 68
click at [1080, 927] on link "Manual Link" at bounding box center [1047, 934] width 72 height 14
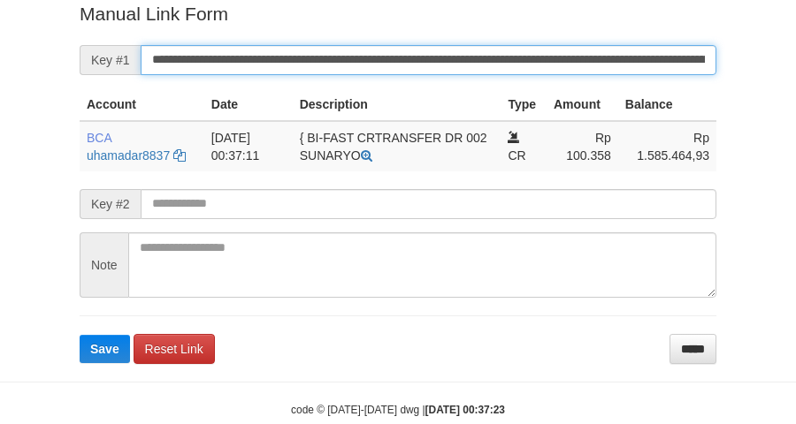
click at [80, 335] on button "Save" at bounding box center [105, 349] width 50 height 28
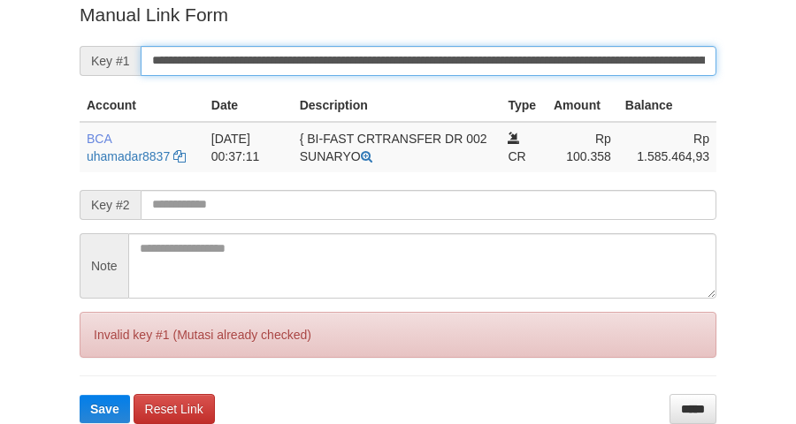
click at [80, 395] on button "Save" at bounding box center [105, 409] width 50 height 28
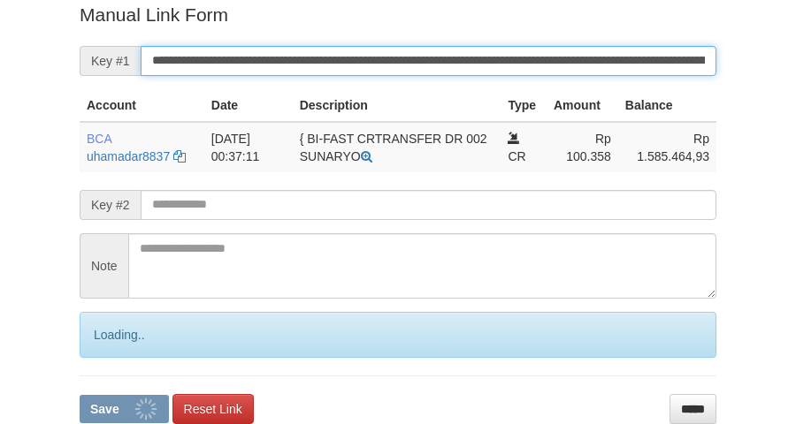
drag, startPoint x: 475, startPoint y: 64, endPoint x: 673, endPoint y: 35, distance: 200.1
click at [476, 62] on input "**********" at bounding box center [429, 61] width 576 height 30
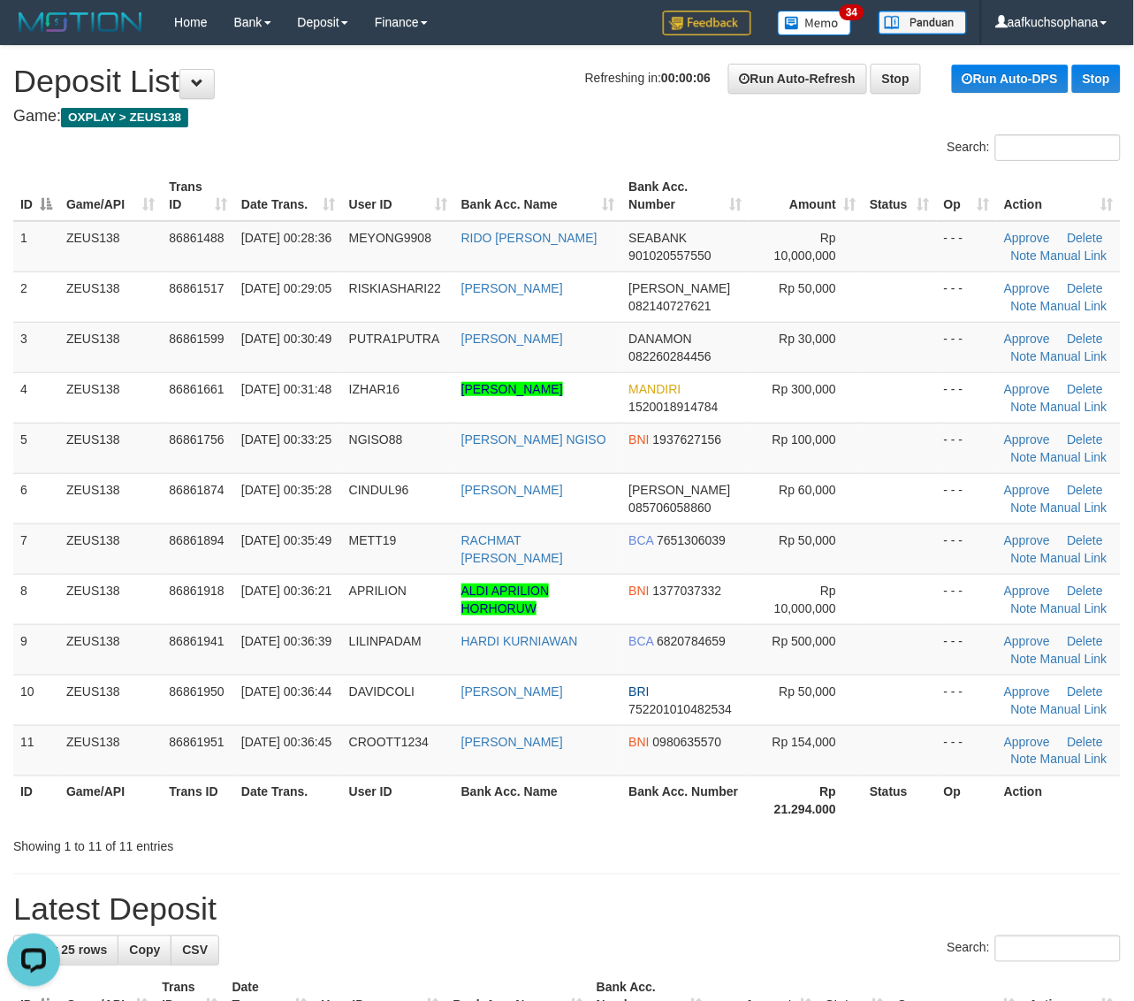
drag, startPoint x: 824, startPoint y: 515, endPoint x: 1148, endPoint y: 480, distance: 325.5
click at [836, 514] on td "Rp 60,000" at bounding box center [806, 498] width 114 height 50
drag, startPoint x: 788, startPoint y: 427, endPoint x: 791, endPoint y: 416, distance: 11.2
click at [788, 426] on td "Rp 100,000" at bounding box center [806, 448] width 114 height 50
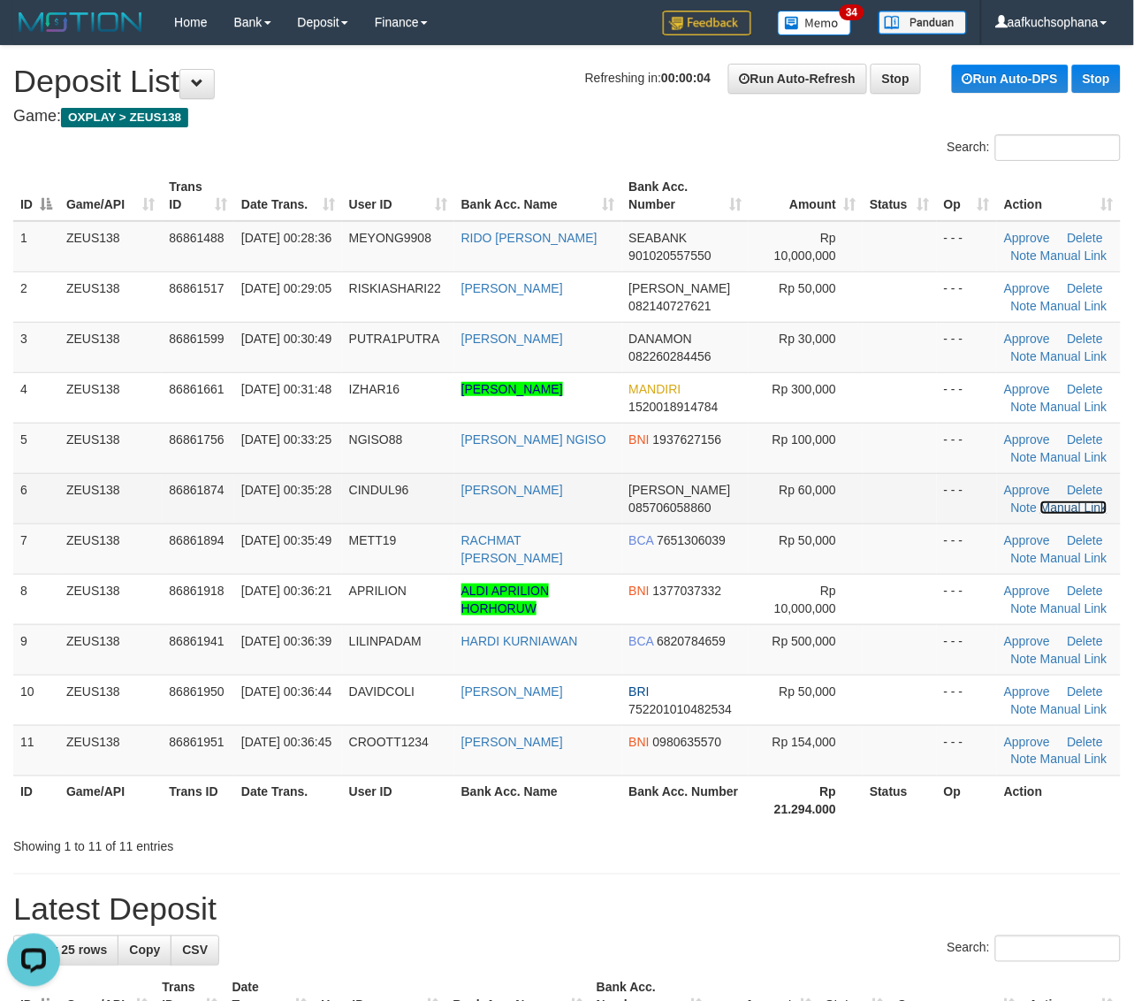
click at [1067, 508] on link "Manual Link" at bounding box center [1074, 507] width 67 height 14
click at [1073, 507] on link "Manual Link" at bounding box center [1074, 507] width 67 height 14
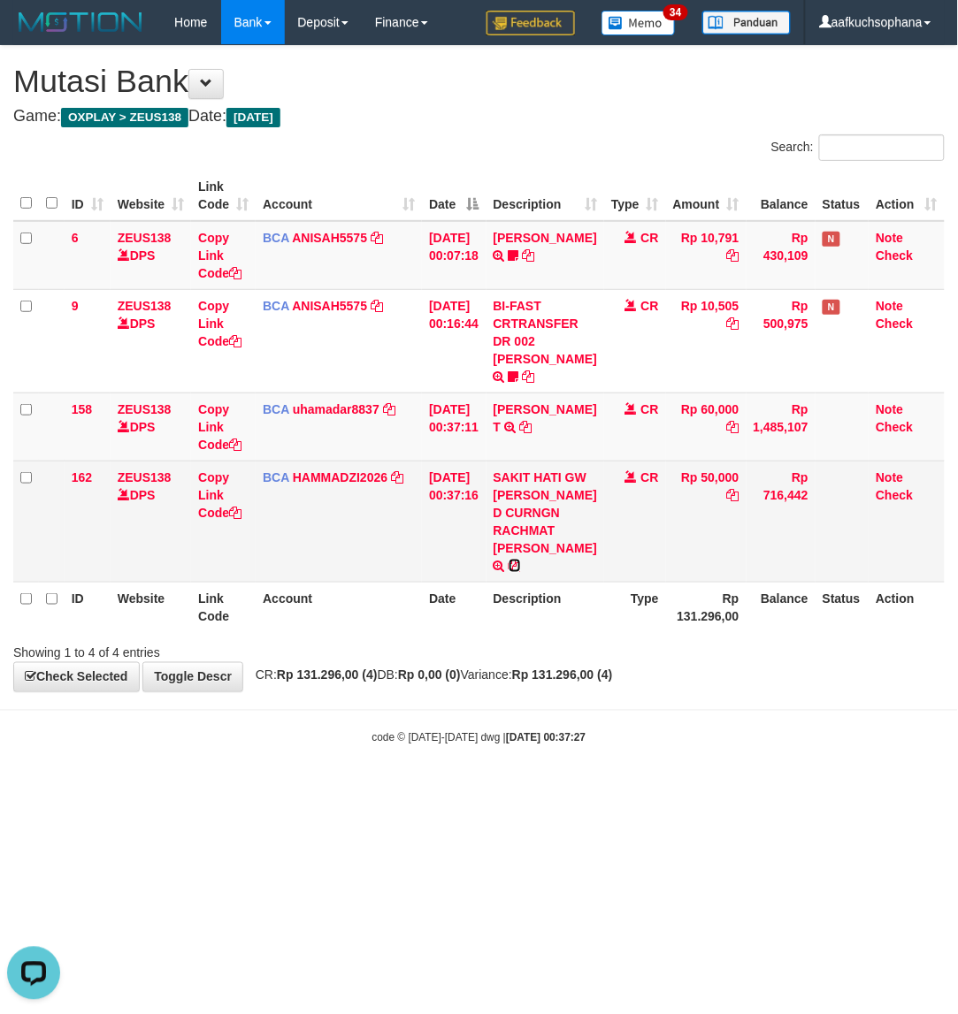
click at [521, 572] on icon at bounding box center [514, 566] width 12 height 12
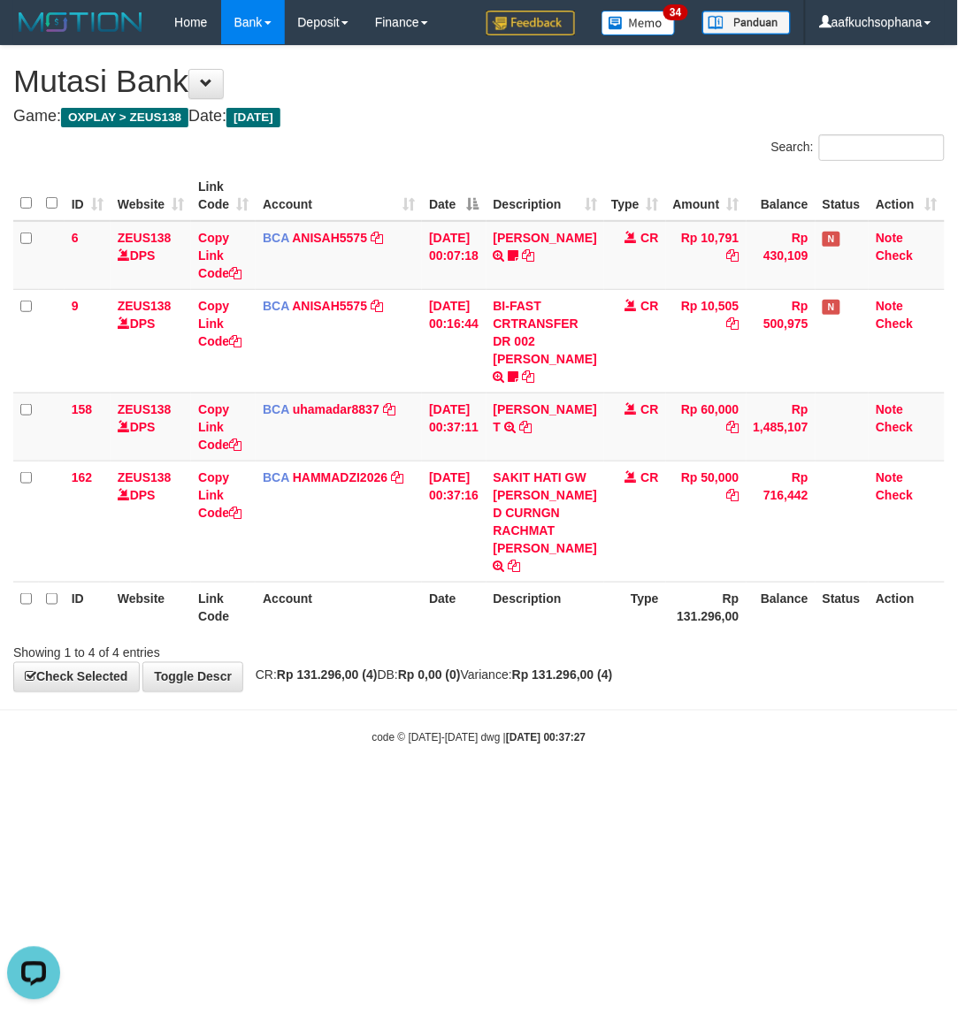
scroll to position [40, 0]
click at [531, 424] on icon at bounding box center [525, 427] width 12 height 12
drag, startPoint x: 458, startPoint y: 770, endPoint x: 436, endPoint y: 798, distance: 35.2
click at [460, 790] on body "Toggle navigation Home Bank Account List Load By Website Group [OXPLAY] ZEUS138…" at bounding box center [479, 395] width 958 height 790
drag, startPoint x: 436, startPoint y: 798, endPoint x: 2, endPoint y: 732, distance: 439.0
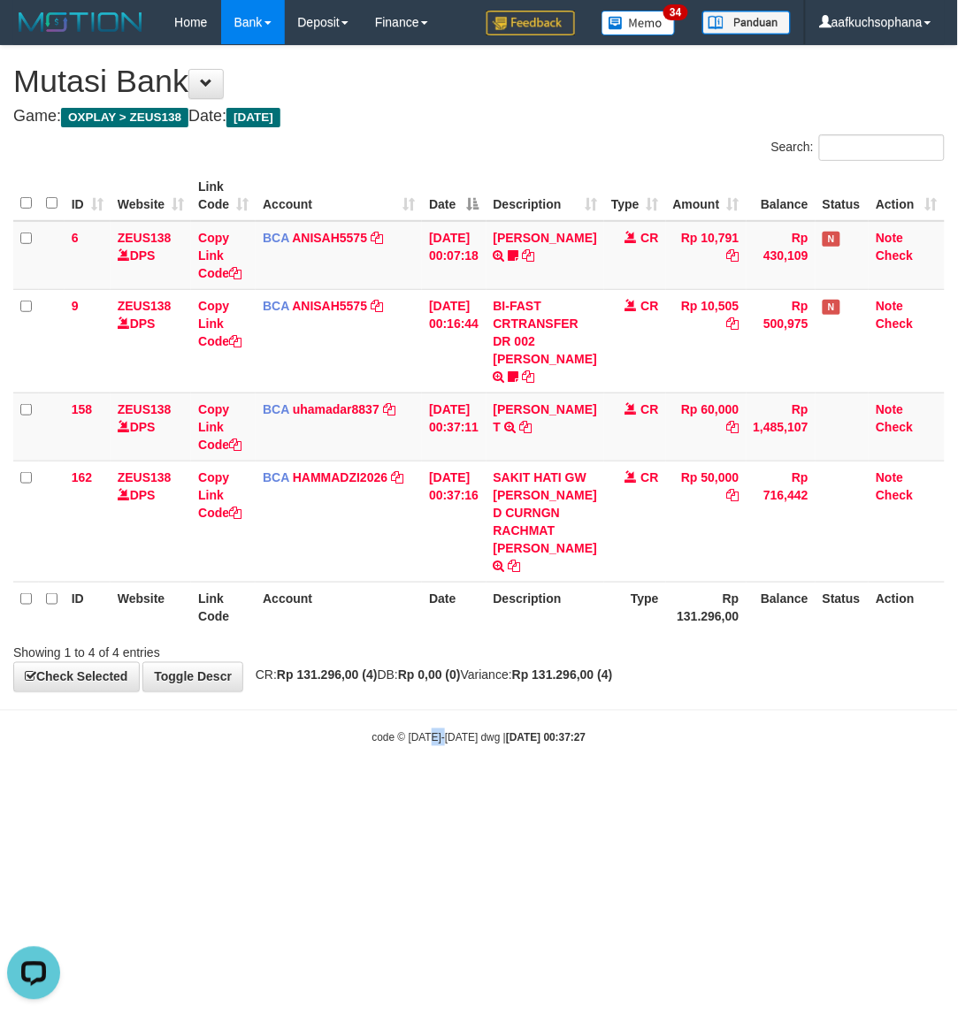
click at [373, 787] on body "Toggle navigation Home Bank Account List Load By Website Group [OXPLAY] ZEUS138…" at bounding box center [479, 395] width 958 height 790
click at [549, 691] on div "**********" at bounding box center [479, 368] width 958 height 645
click at [550, 712] on body "Toggle navigation Home Bank Account List Load By Website Group [OXPLAY] ZEUS138…" at bounding box center [479, 395] width 958 height 790
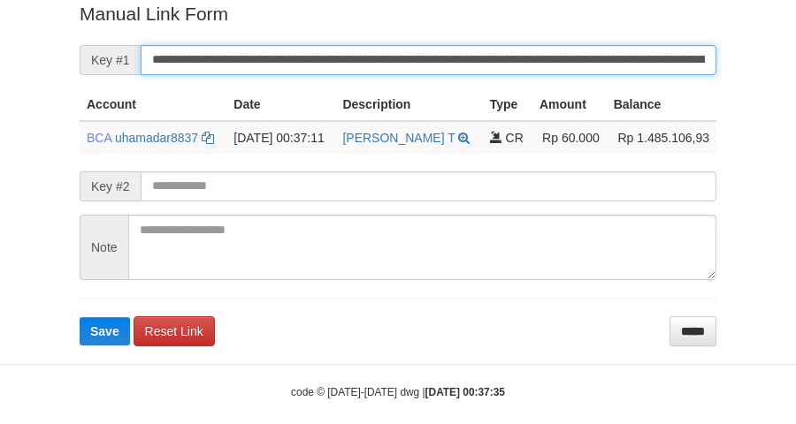
click at [80, 317] on button "Save" at bounding box center [105, 331] width 50 height 28
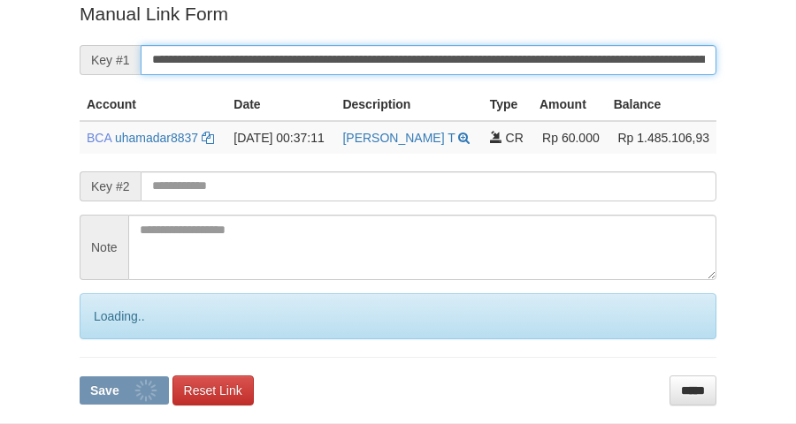
click at [80, 377] on button "Save" at bounding box center [124, 391] width 89 height 28
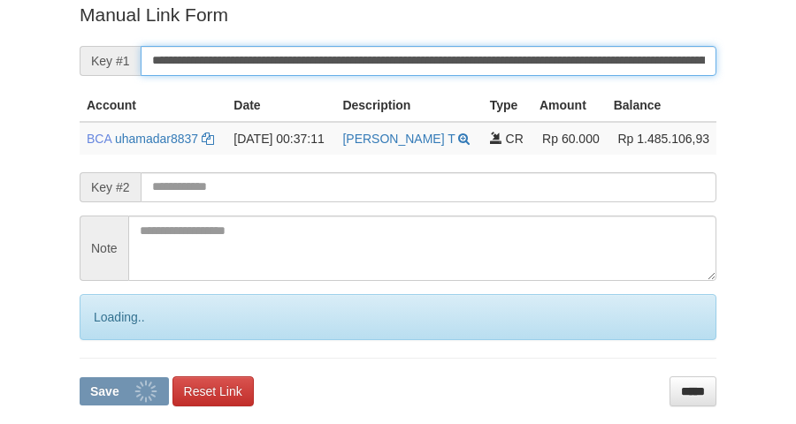
drag, startPoint x: 0, startPoint y: 0, endPoint x: 364, endPoint y: 66, distance: 370.3
click at [364, 66] on input "**********" at bounding box center [429, 61] width 576 height 30
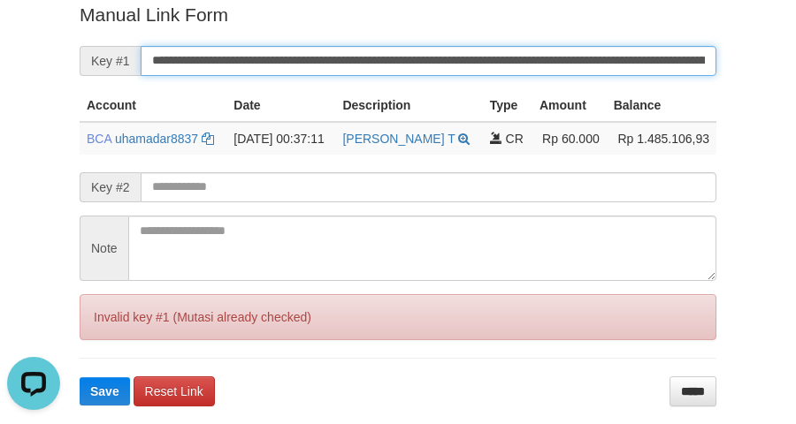
scroll to position [0, 0]
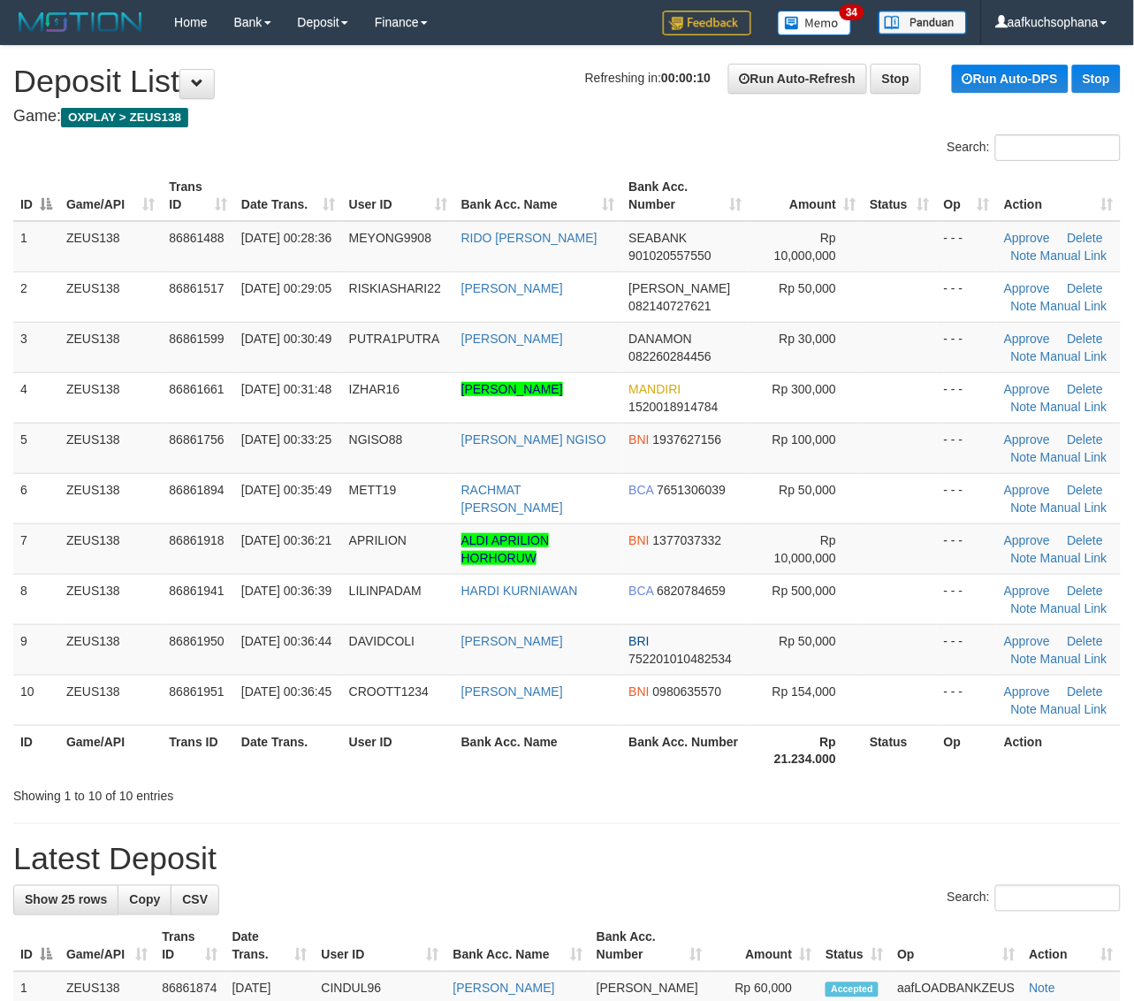
drag, startPoint x: 856, startPoint y: 783, endPoint x: 1145, endPoint y: 736, distance: 292.9
click at [860, 767] on div "Search: ID Game/API Trans ID Date Trans. User ID Bank Acc. Name Bank Acc. Numbe…" at bounding box center [567, 469] width 1108 height 671
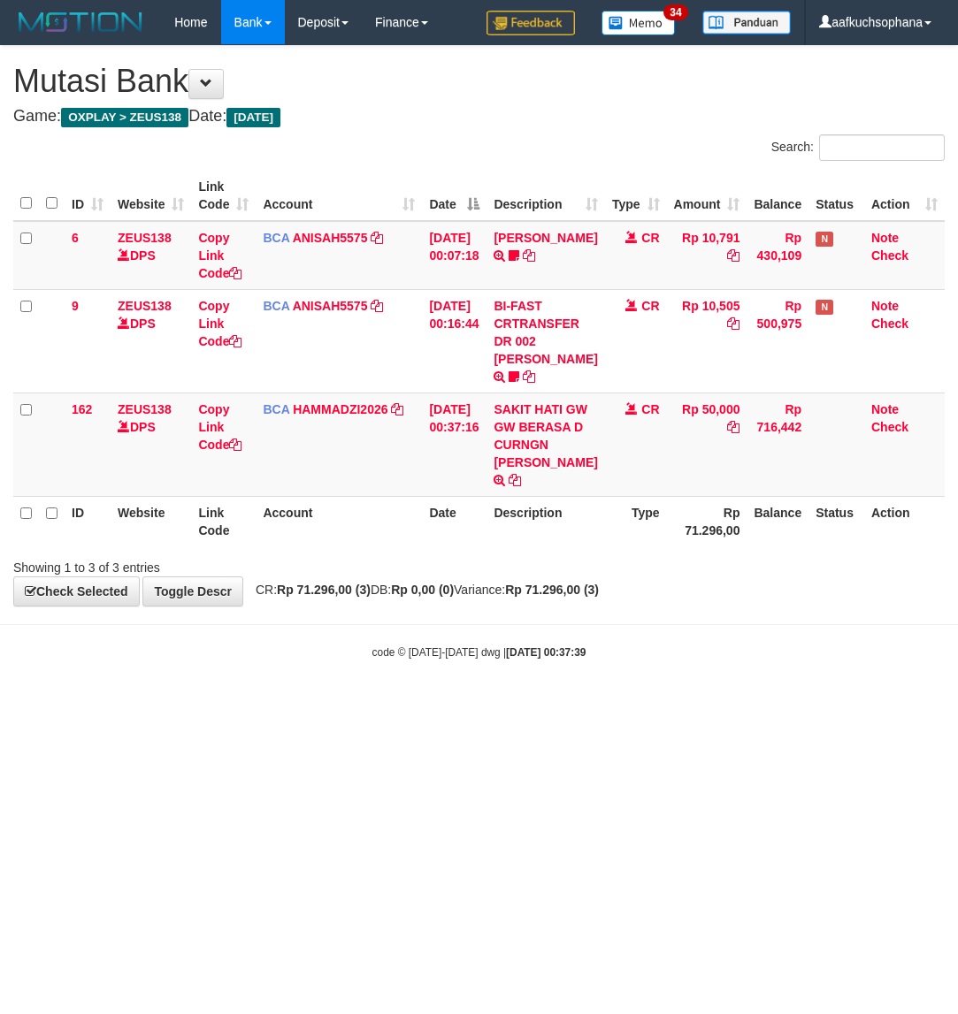
click at [630, 705] on html "Toggle navigation Home Bank Account List Load By Website Group [OXPLAY] ZEUS138…" at bounding box center [479, 352] width 958 height 705
click at [625, 705] on html "Toggle navigation Home Bank Account List Load By Website Group [OXPLAY] ZEUS138…" at bounding box center [479, 352] width 958 height 705
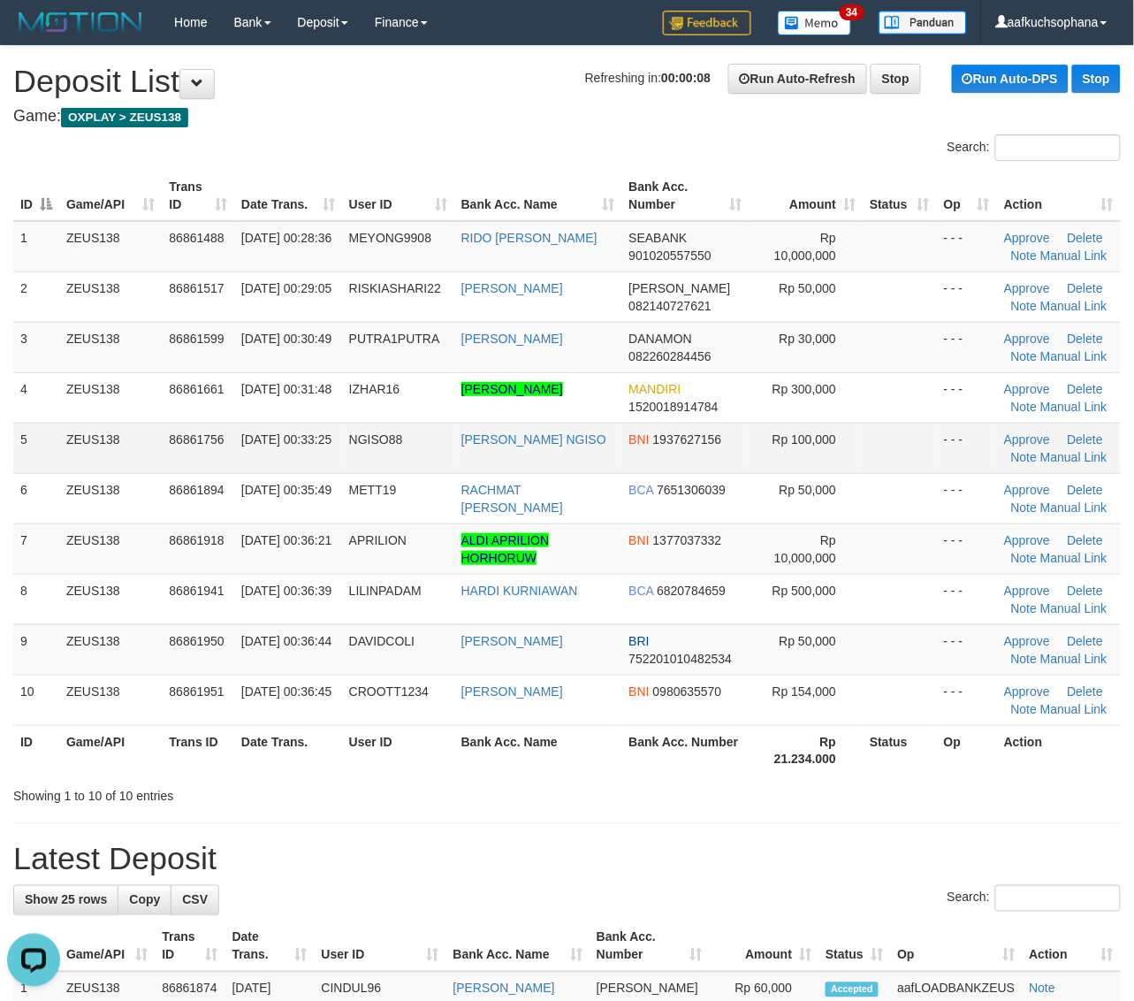
drag, startPoint x: 869, startPoint y: 474, endPoint x: 871, endPoint y: 462, distance: 11.6
click at [871, 467] on tbody "1 ZEUS138 86861488 01/09/2025 00:28:36 MEYONG9908 RIDO AGUS ALVARIS SEABANK 901…" at bounding box center [567, 473] width 1108 height 505
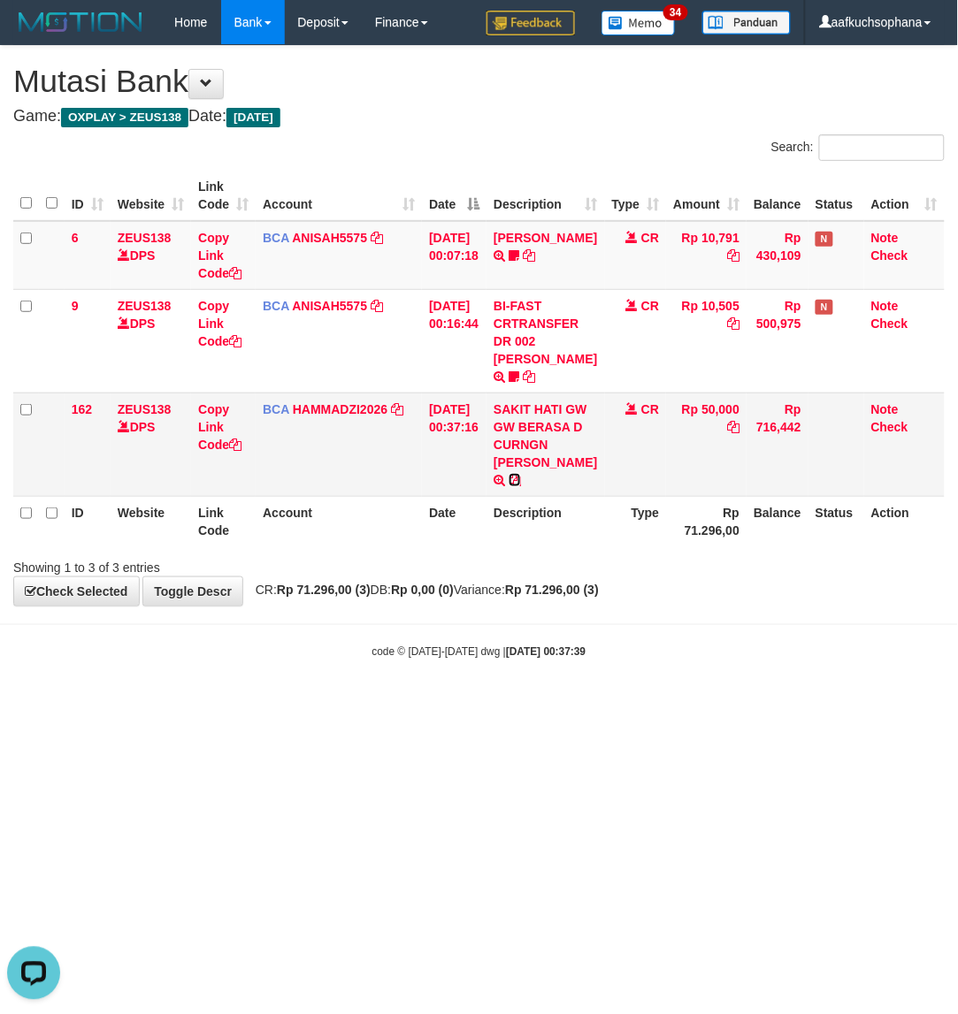
click at [521, 486] on icon at bounding box center [514, 480] width 12 height 12
click at [435, 705] on html "Toggle navigation Home Bank Account List Load By Website Group [OXPLAY] ZEUS138…" at bounding box center [479, 352] width 958 height 705
click at [475, 657] on body "Toggle navigation Home Bank Account List Load By Website Group [OXPLAY] ZEUS138…" at bounding box center [479, 352] width 958 height 705
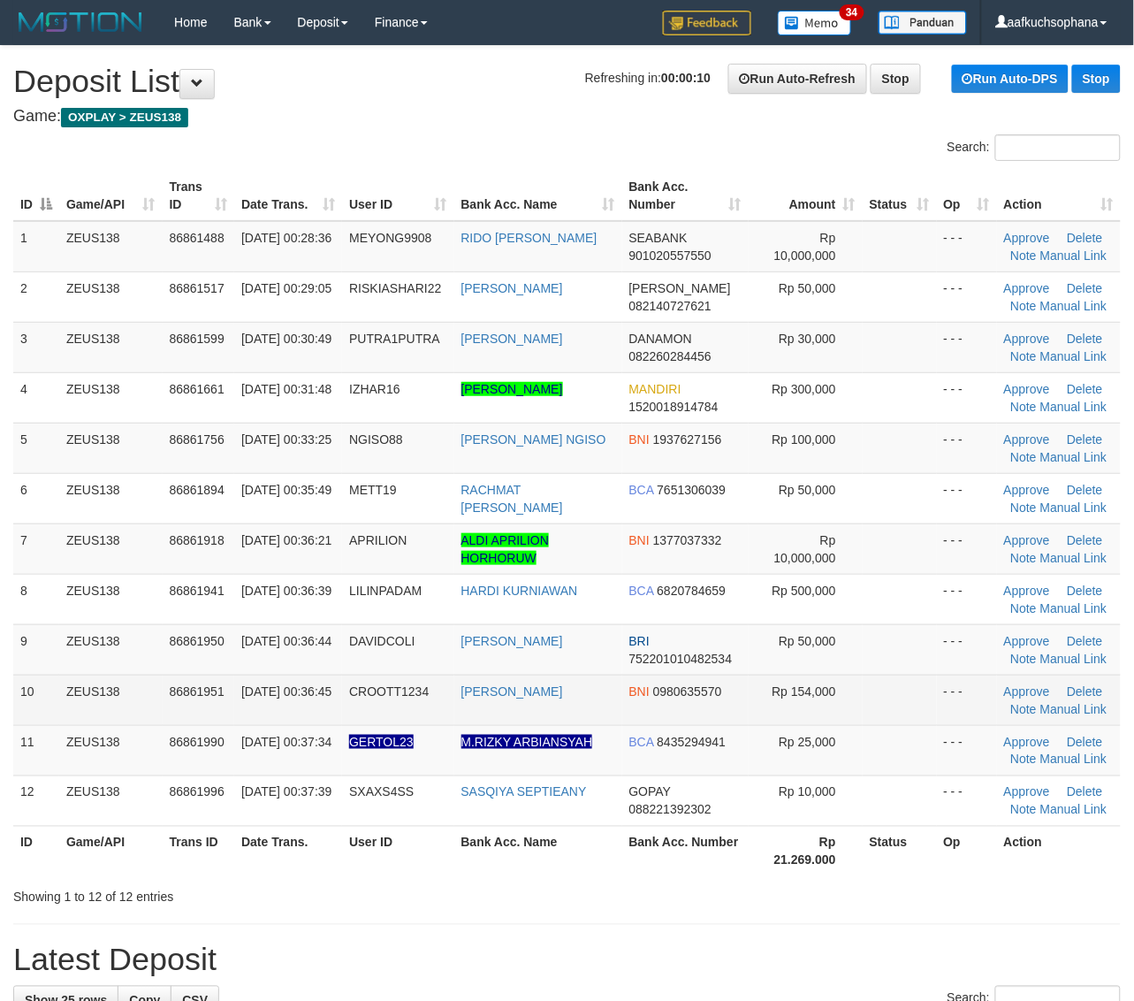
click at [820, 695] on span "Rp 154,000" at bounding box center [804, 691] width 64 height 14
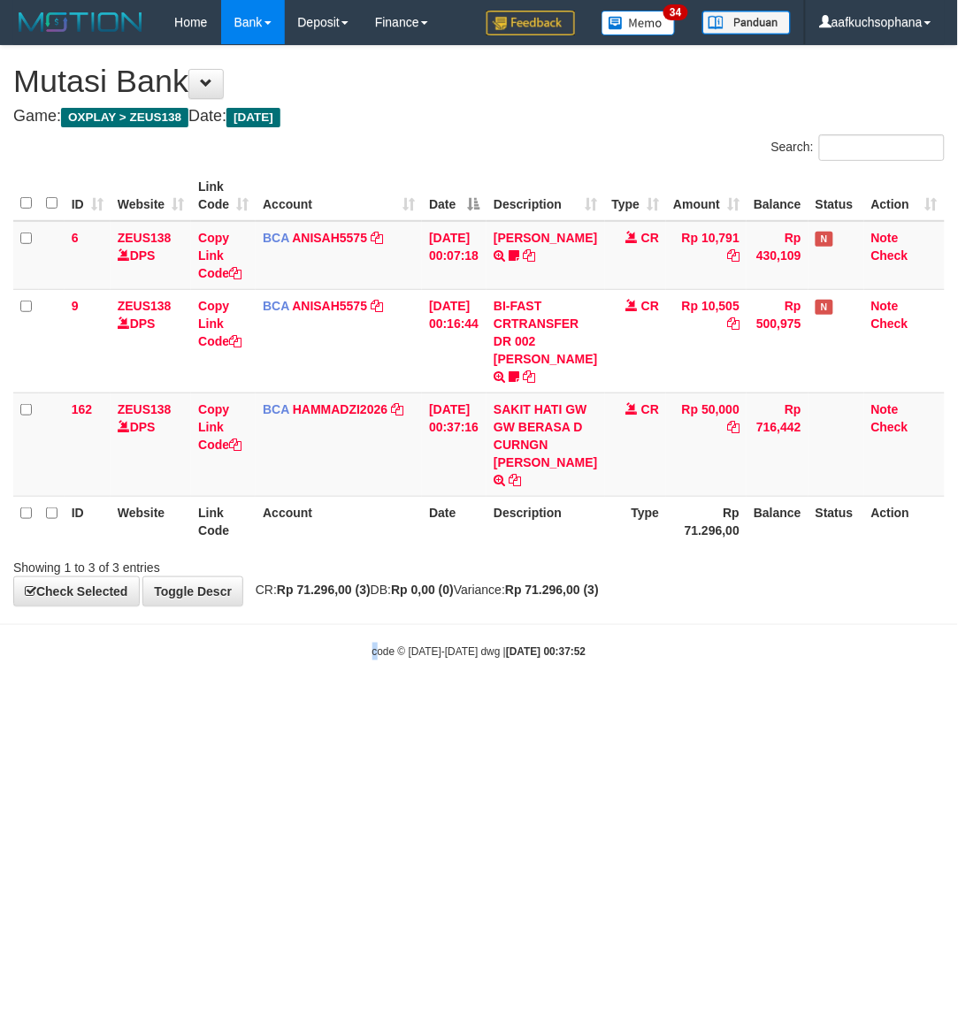
drag, startPoint x: 374, startPoint y: 770, endPoint x: 346, endPoint y: 762, distance: 29.4
click at [356, 705] on html "Toggle navigation Home Bank Account List Load By Website Group [OXPLAY] ZEUS138…" at bounding box center [479, 352] width 958 height 705
click at [332, 705] on html "Toggle navigation Home Bank Account List Load By Website Group [OXPLAY] ZEUS138…" at bounding box center [479, 352] width 958 height 705
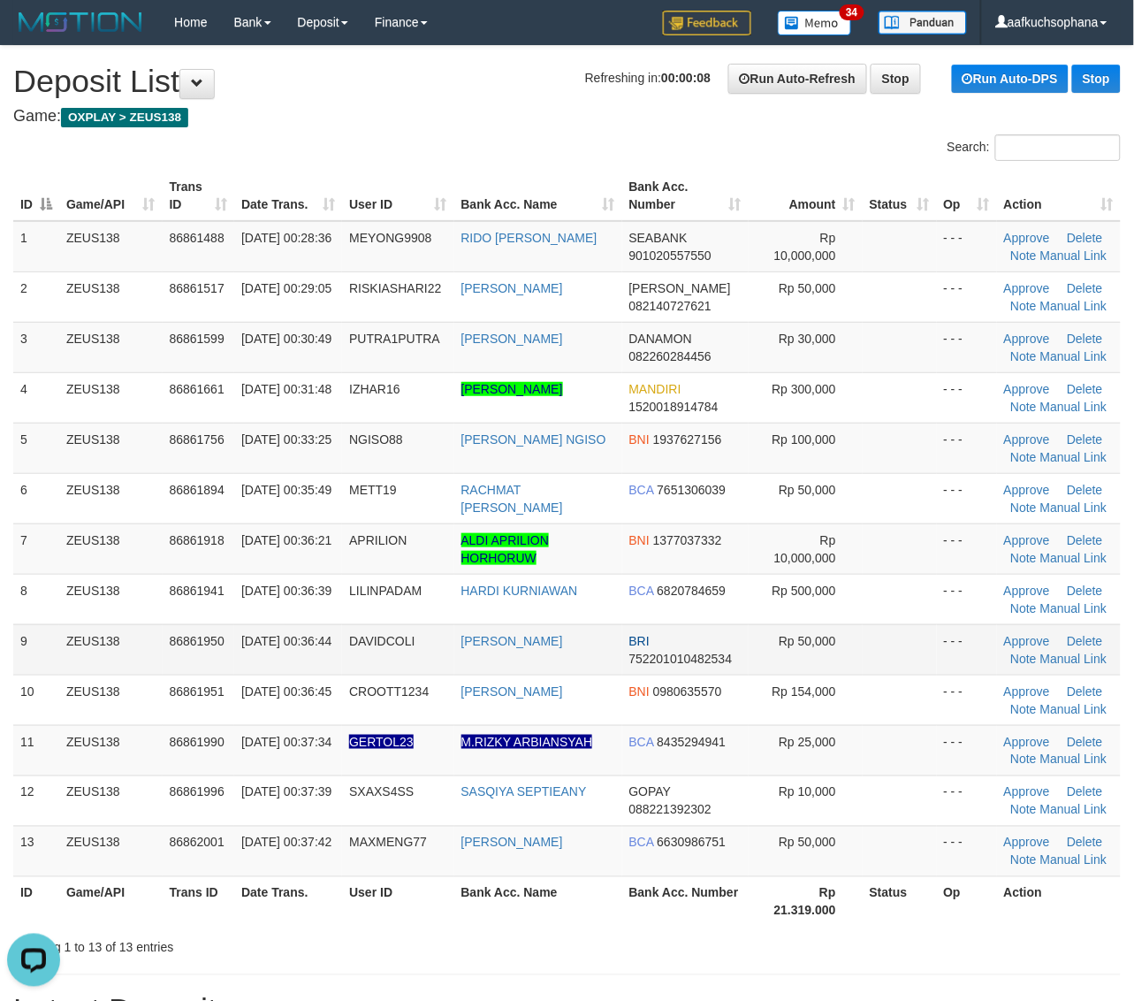
click at [917, 624] on td at bounding box center [900, 649] width 74 height 50
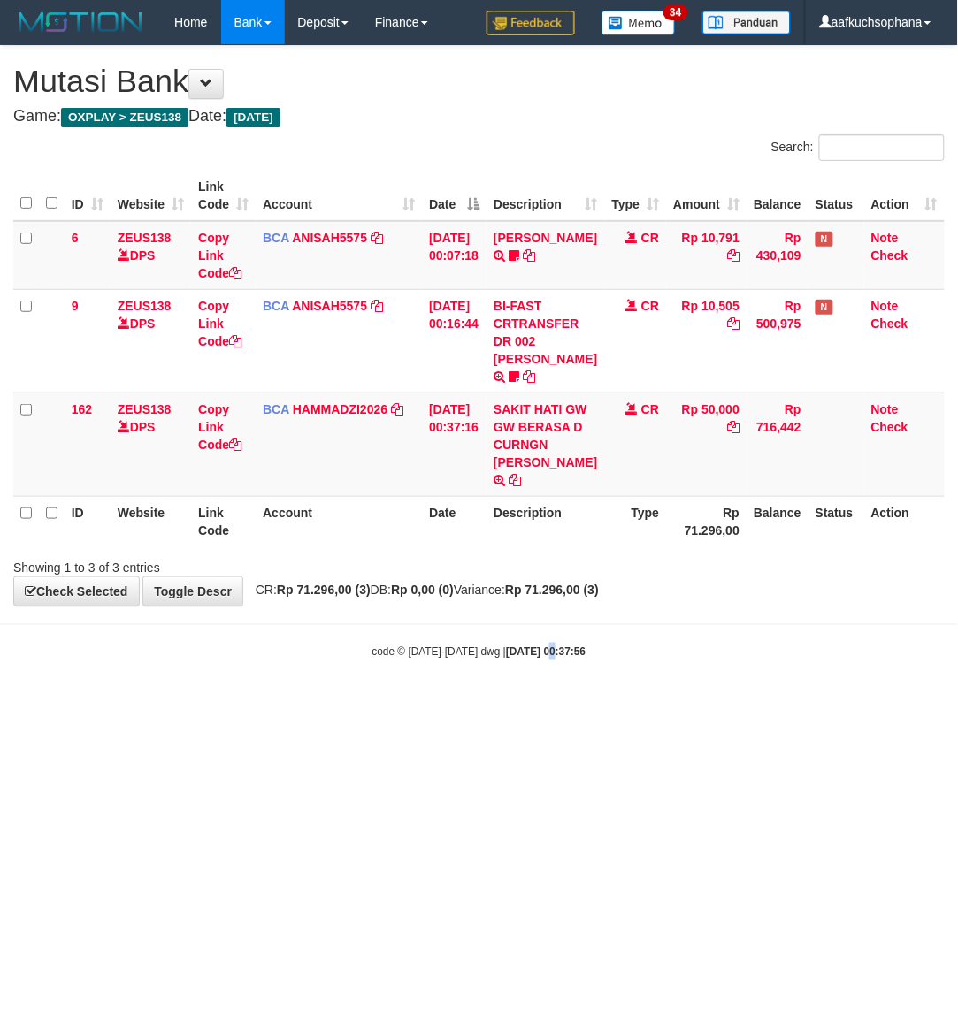
click at [529, 705] on html "Toggle navigation Home Bank Account List Load By Website Group [OXPLAY] ZEUS138…" at bounding box center [479, 352] width 958 height 705
click at [511, 705] on html "Toggle navigation Home Bank Account List Load By Website Group [OXPLAY] ZEUS138…" at bounding box center [479, 352] width 958 height 705
drag, startPoint x: 511, startPoint y: 798, endPoint x: 506, endPoint y: 781, distance: 18.5
click at [513, 705] on html "Toggle navigation Home Bank Account List Load By Website Group [OXPLAY] ZEUS138…" at bounding box center [479, 352] width 958 height 705
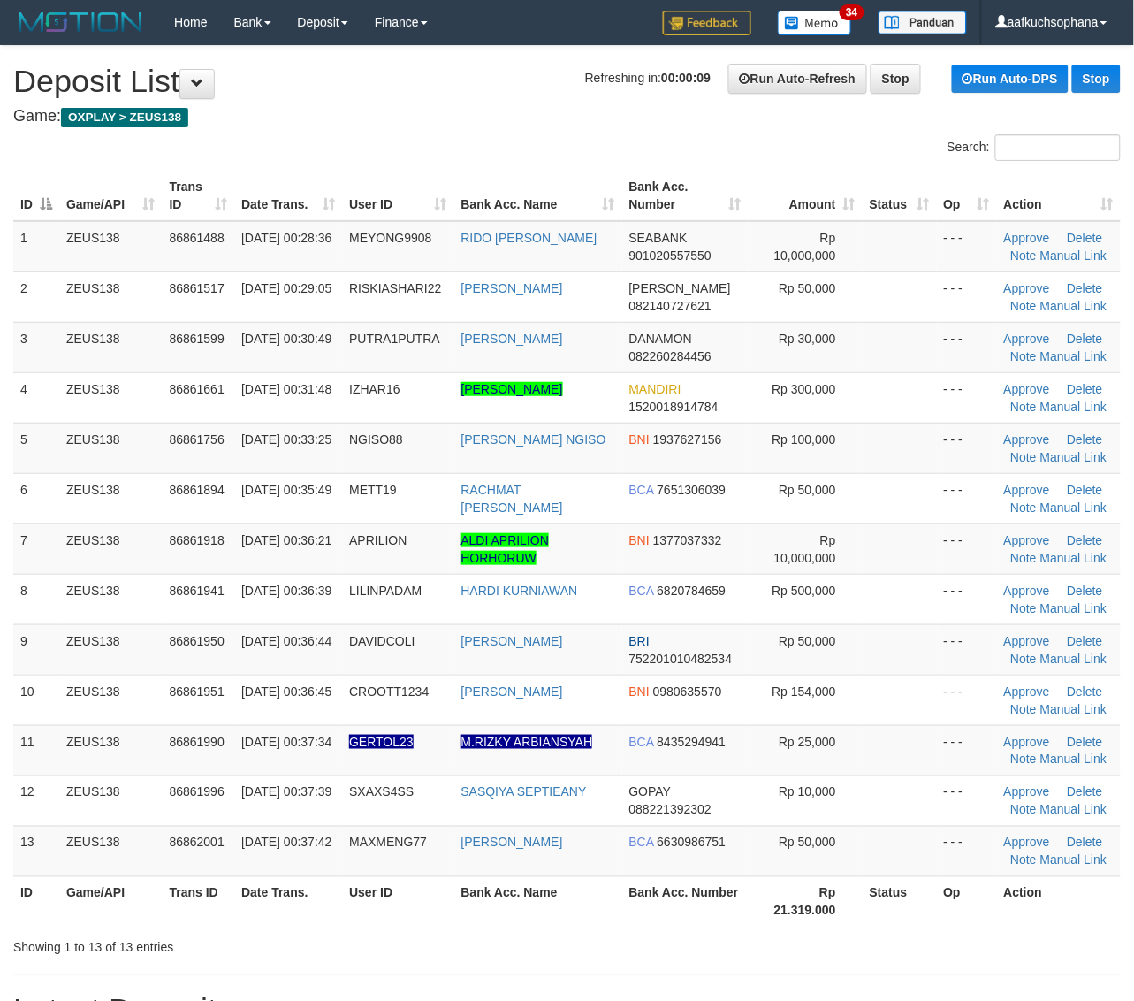
drag, startPoint x: 863, startPoint y: 704, endPoint x: 1147, endPoint y: 687, distance: 284.3
click at [869, 704] on td at bounding box center [900, 700] width 74 height 50
